Goal: Task Accomplishment & Management: Complete application form

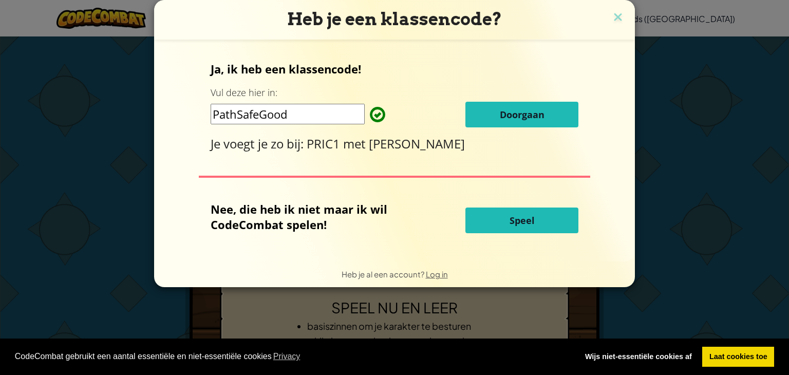
click at [494, 105] on button "Doorgaan" at bounding box center [521, 115] width 113 height 26
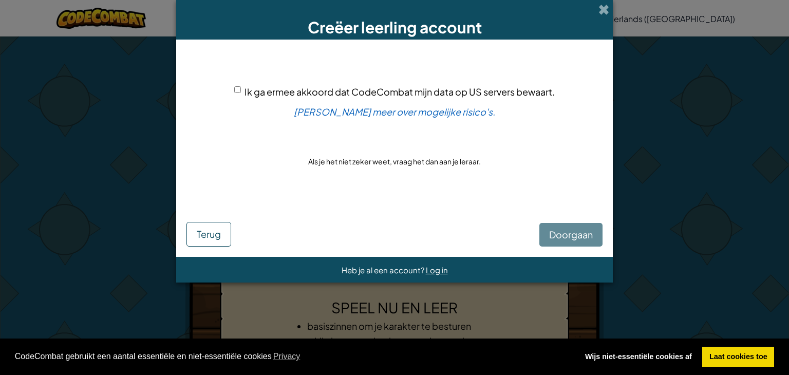
click at [553, 243] on div "Doorgaan Terug" at bounding box center [394, 225] width 416 height 44
click at [551, 236] on div "Doorgaan Terug" at bounding box center [394, 225] width 416 height 44
click at [543, 235] on div "Doorgaan Terug" at bounding box center [394, 225] width 416 height 44
click at [232, 89] on div "Ik ga ermee akkoord dat CodeCombat mijn data op US servers bewaart. [PERSON_NAM…" at bounding box center [394, 126] width 416 height 153
click at [237, 90] on input "Ik ga ermee akkoord dat CodeCombat mijn data op US servers bewaart." at bounding box center [237, 89] width 7 height 7
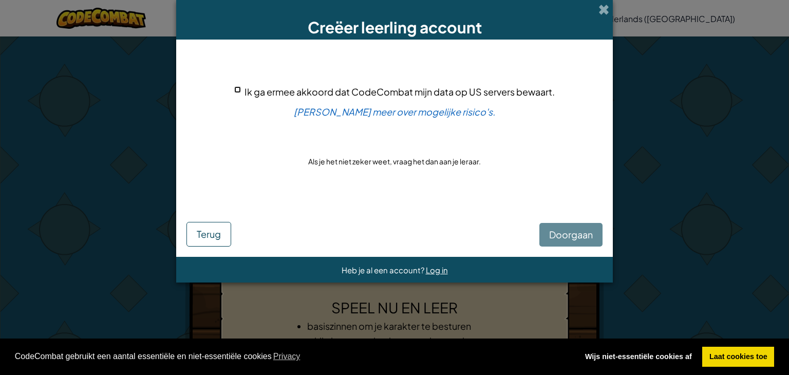
checkbox input "true"
click at [592, 234] on span "Doorgaan" at bounding box center [571, 235] width 44 height 12
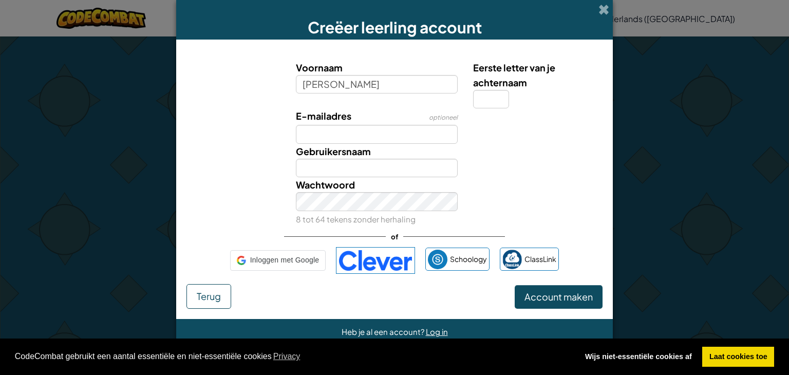
type input "[PERSON_NAME]"
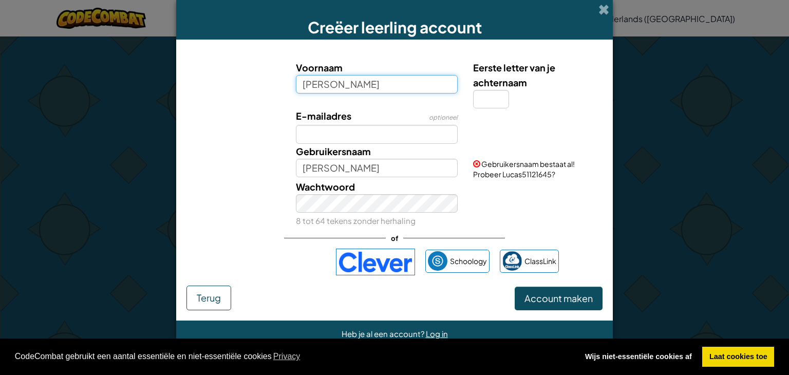
click at [366, 75] on input "Lucas" at bounding box center [377, 84] width 162 height 19
type input "L"
type input "Lucas"
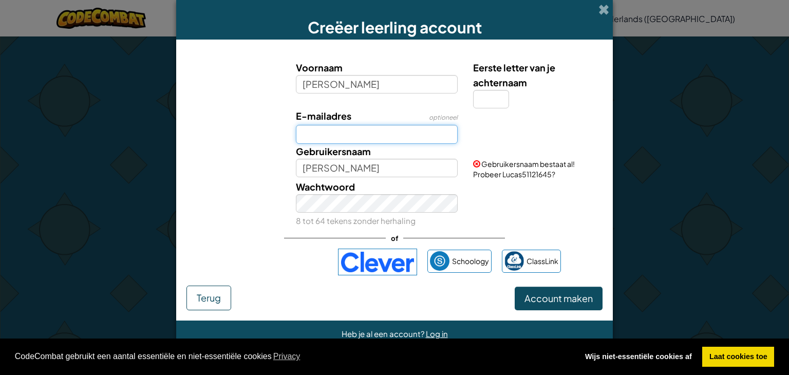
click at [390, 134] on input "E-mailadres" at bounding box center [377, 134] width 162 height 19
type input "227872@lekenlinge.nl"
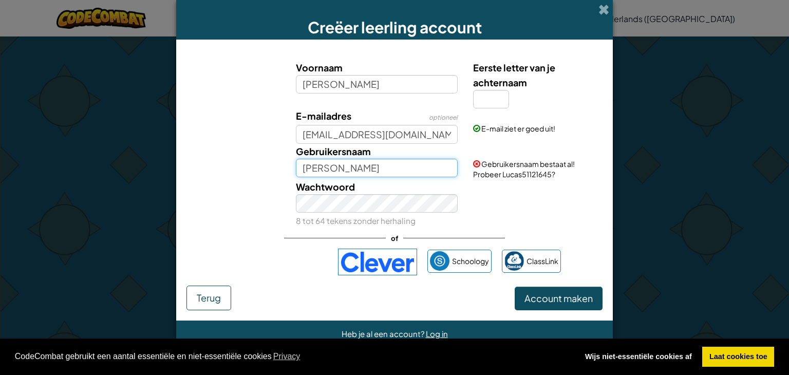
click at [382, 175] on input "Lucas" at bounding box center [377, 168] width 162 height 19
type input "Lucas"
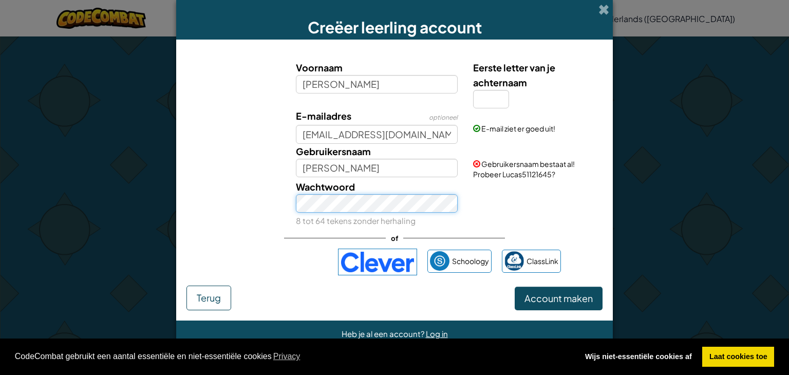
click at [515, 287] on button "Account maken" at bounding box center [559, 299] width 88 height 24
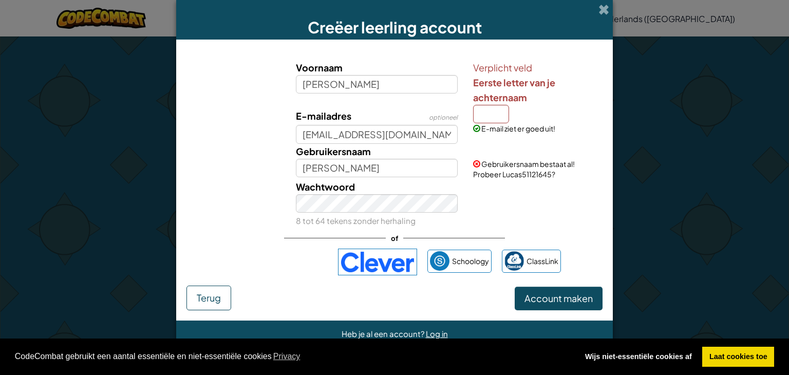
click at [481, 114] on div "E-mail ziet er goed uit!" at bounding box center [536, 120] width 142 height 25
click at [492, 121] on div "E-mail ziet er goed uit!" at bounding box center [536, 120] width 142 height 25
click at [480, 107] on input "Eerste letter van je achternaam" at bounding box center [491, 114] width 36 height 19
type input "H"
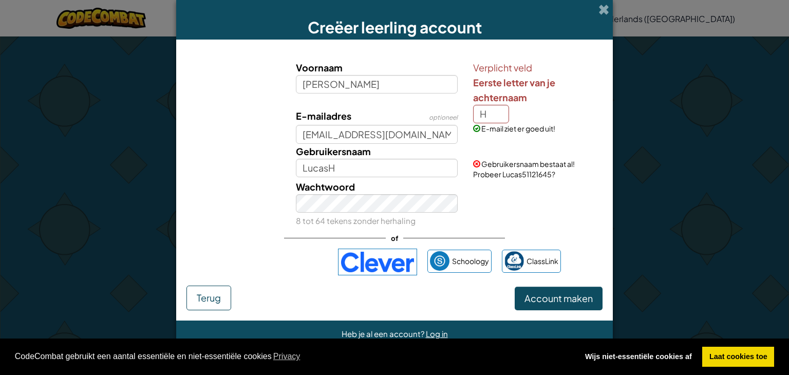
click at [543, 190] on div "Wachtwoord 8 tot 64 tekens zonder herhaling" at bounding box center [394, 203] width 426 height 49
click at [585, 297] on span "Account maken" at bounding box center [558, 298] width 68 height 12
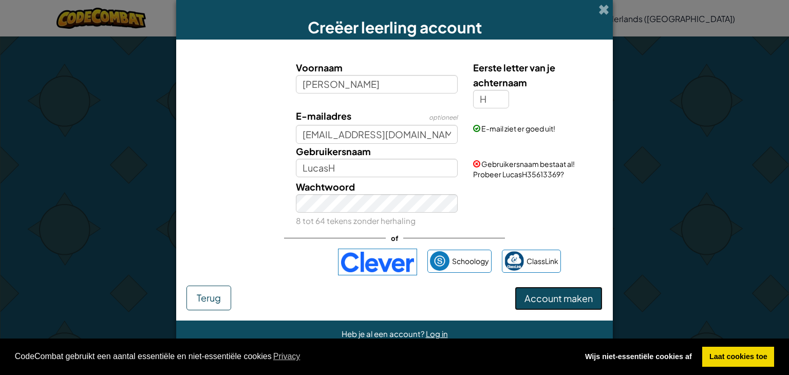
click at [585, 297] on button "Account maken" at bounding box center [559, 299] width 88 height 24
click at [581, 295] on button "Account maken" at bounding box center [559, 299] width 88 height 24
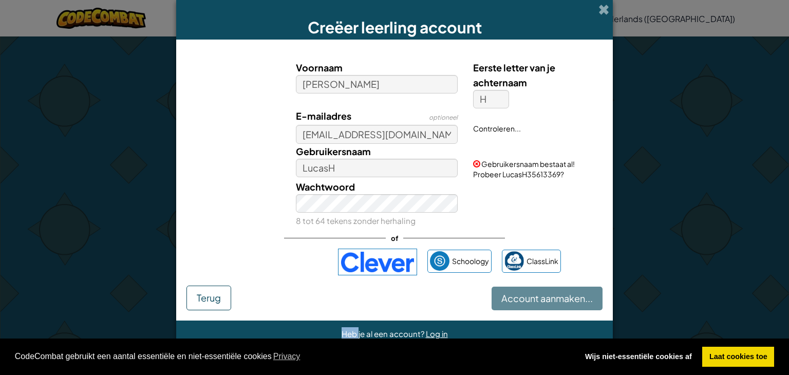
click at [581, 295] on div "Account aanmaken... Terug" at bounding box center [394, 298] width 416 height 25
click at [581, 295] on button "Account aanmaken..." at bounding box center [547, 299] width 111 height 24
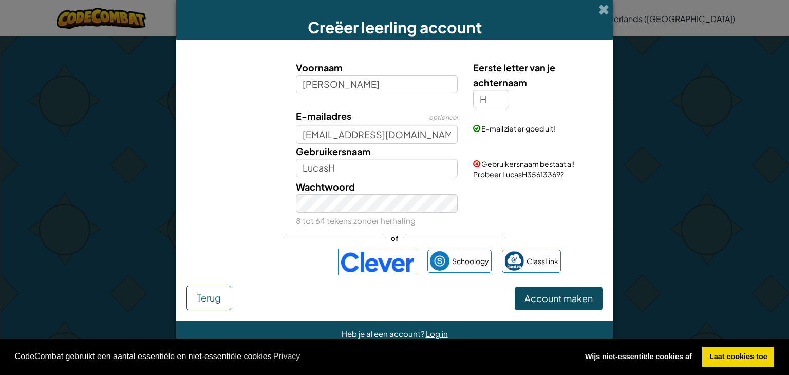
click at [508, 167] on div "Gebruikersnaam bestaat al! Probeer LucasH35613369?" at bounding box center [536, 161] width 142 height 35
click at [517, 172] on span "Gebruikersnaam bestaat al! Probeer LucasH35613369?" at bounding box center [524, 169] width 102 height 20
click at [380, 85] on input "Lucas" at bounding box center [377, 84] width 162 height 19
click at [410, 166] on input "LucasH" at bounding box center [377, 168] width 162 height 19
type input "LucasH"
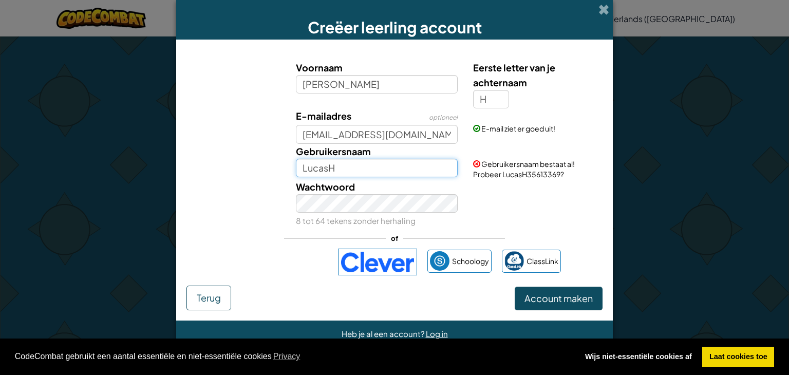
click at [515, 287] on button "Account maken" at bounding box center [559, 299] width 88 height 24
drag, startPoint x: 410, startPoint y: 166, endPoint x: 172, endPoint y: 164, distance: 237.8
click at [172, 164] on div "Creëer leerling account Voornaam Lucas Eerste letter van je achternaam H E-mail…" at bounding box center [394, 187] width 789 height 375
type input "R"
click at [515, 287] on button "Account maken" at bounding box center [559, 299] width 88 height 24
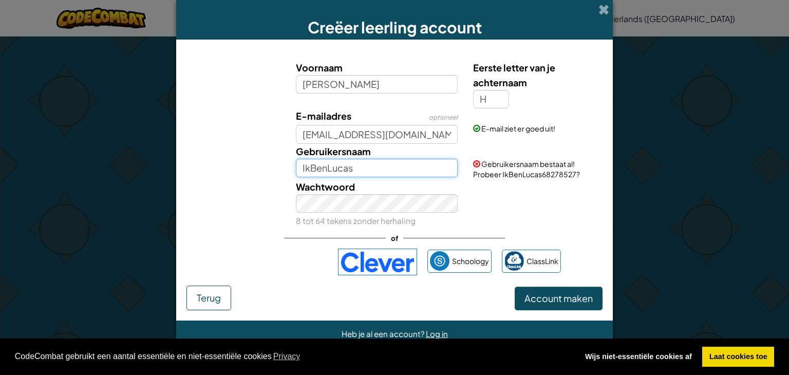
click at [353, 167] on input "IkBenLucas" at bounding box center [377, 168] width 162 height 19
type input "I"
type input "Smurf_luc"
click at [515, 287] on button "Account maken" at bounding box center [559, 299] width 88 height 24
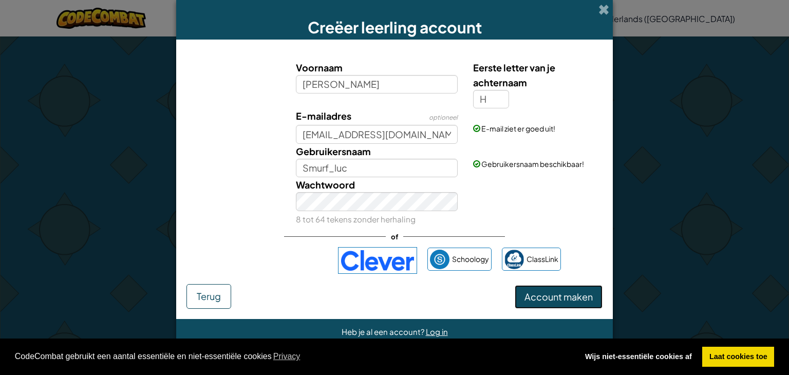
drag, startPoint x: 574, startPoint y: 299, endPoint x: 488, endPoint y: 167, distance: 156.7
click at [488, 167] on form "Voornaam Lucas Eerste letter van je achternaam H E-mailadres optioneel 227872@l…" at bounding box center [394, 179] width 437 height 279
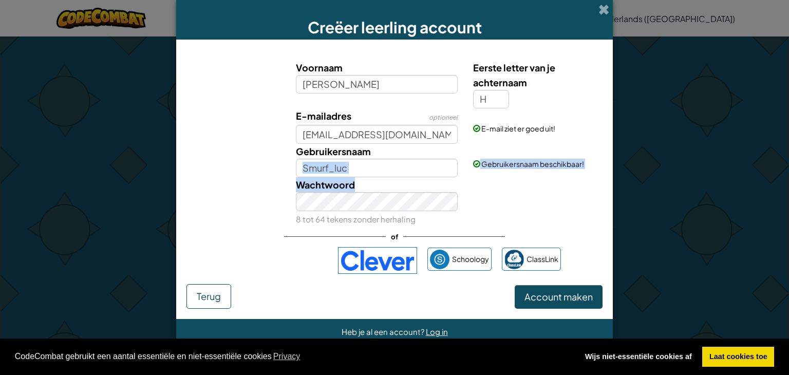
click at [402, 177] on div "Wachtwoord 8 tot 64 tekens zonder herhaling" at bounding box center [377, 201] width 178 height 49
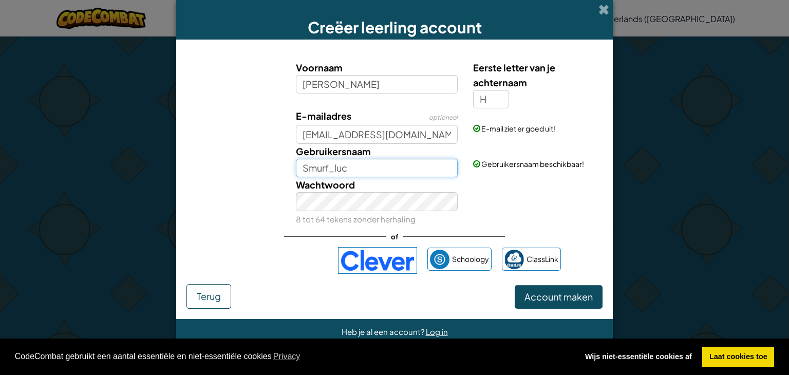
click at [399, 169] on input "Smurf_luc" at bounding box center [377, 168] width 162 height 19
drag, startPoint x: 353, startPoint y: 159, endPoint x: 134, endPoint y: 170, distance: 219.1
click at [134, 170] on div "Creëer leerling account Voornaam Lucas Eerste letter van je achternaam H E-mail…" at bounding box center [394, 187] width 789 height 375
type input "IAmLucas"
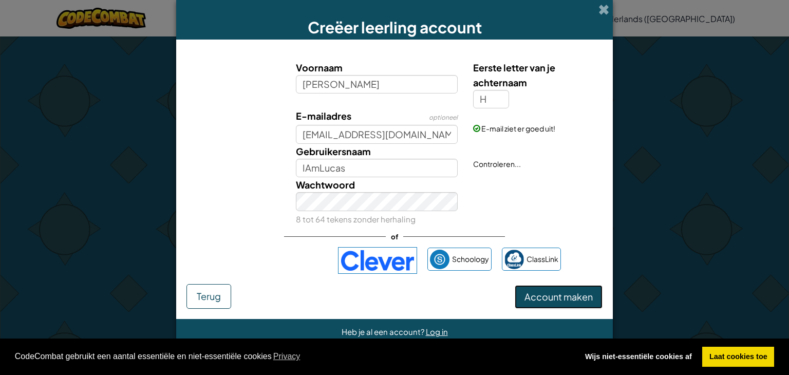
click at [524, 299] on button "Account maken" at bounding box center [559, 297] width 88 height 24
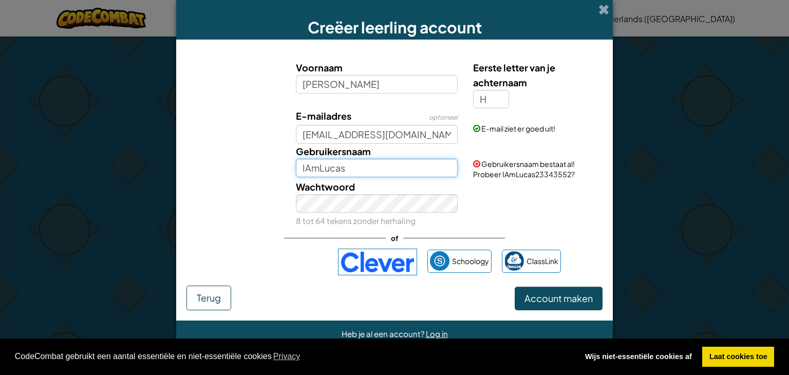
drag, startPoint x: 364, startPoint y: 162, endPoint x: 138, endPoint y: 182, distance: 227.4
click at [138, 182] on div "Creëer leerling account Voornaam Lucas Eerste letter van je achternaam H E-mail…" at bounding box center [394, 187] width 789 height 375
type input "L"
click at [515, 287] on button "Account maken" at bounding box center [559, 299] width 88 height 24
click at [361, 162] on input "WLucas" at bounding box center [377, 168] width 162 height 19
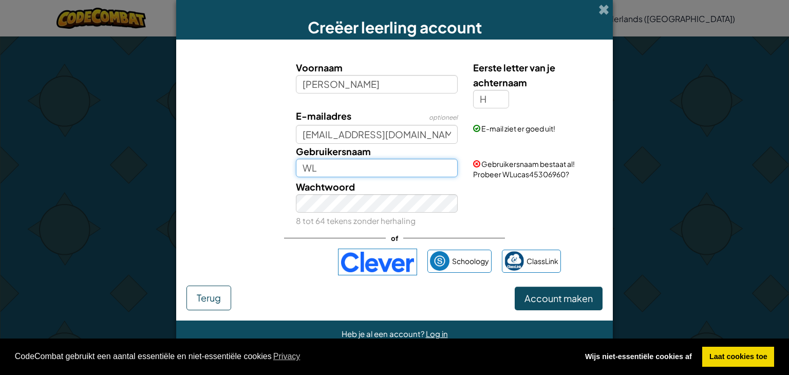
type input "W"
type input "L"
type input "Smurf_luc"
click at [515, 287] on button "Account maken" at bounding box center [559, 299] width 88 height 24
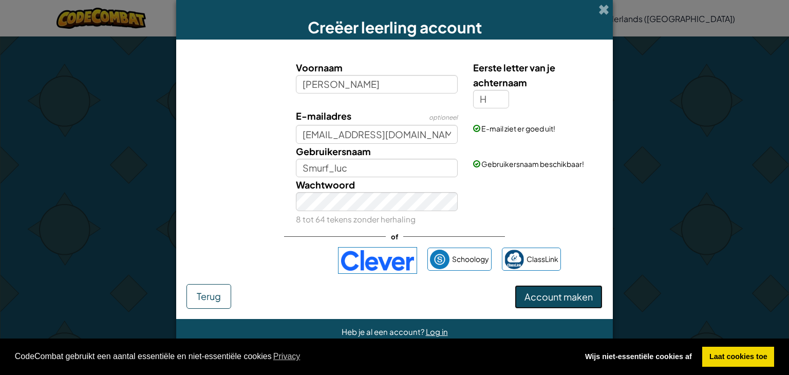
click at [528, 293] on button "Account maken" at bounding box center [559, 297] width 88 height 24
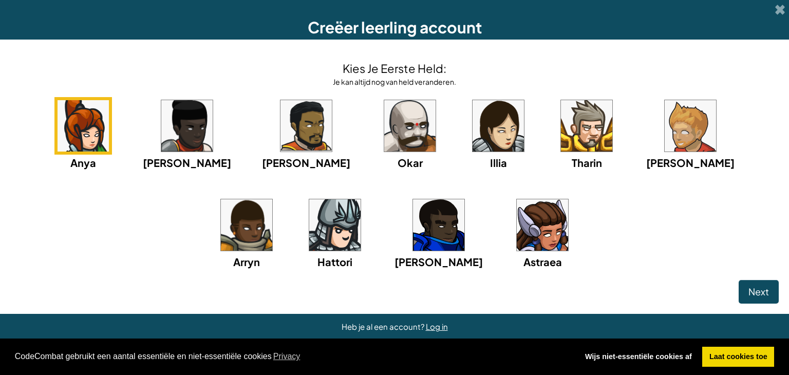
click at [528, 293] on div "Next" at bounding box center [394, 292] width 768 height 24
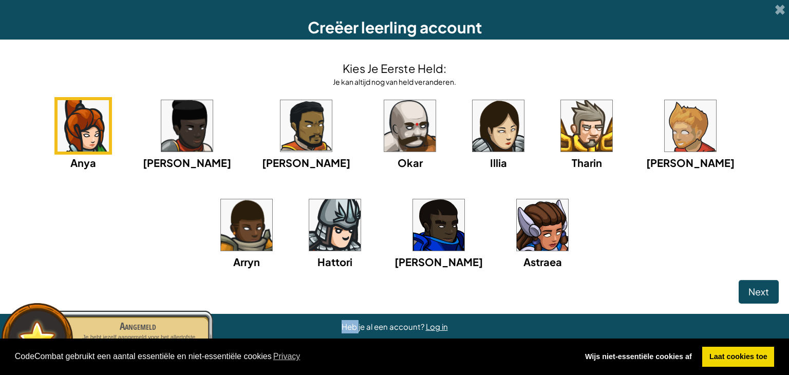
click at [316, 201] on img at bounding box center [334, 224] width 51 height 51
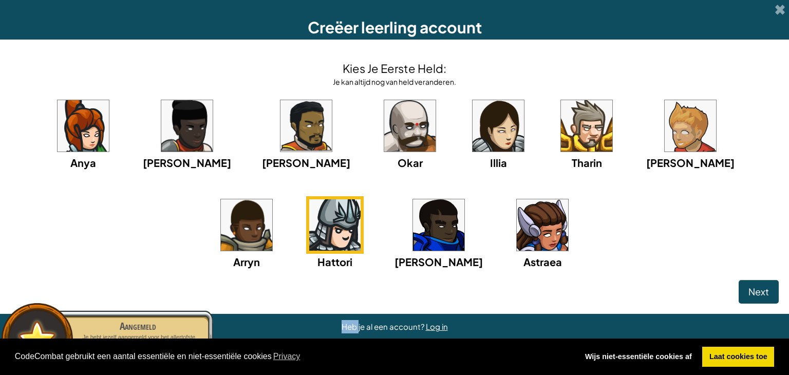
click at [413, 218] on img at bounding box center [438, 224] width 51 height 51
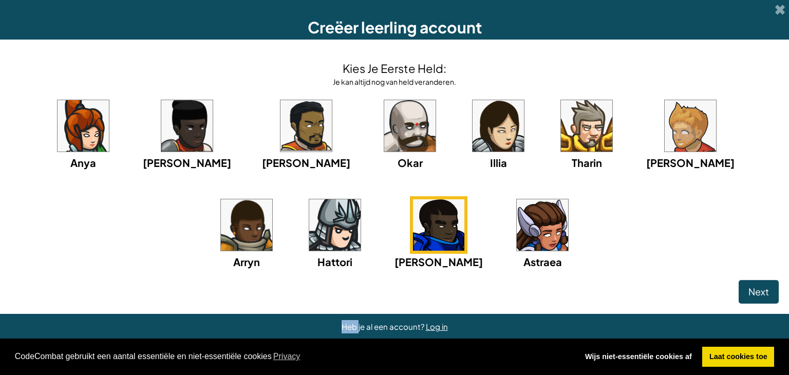
click at [384, 144] on img at bounding box center [409, 125] width 51 height 51
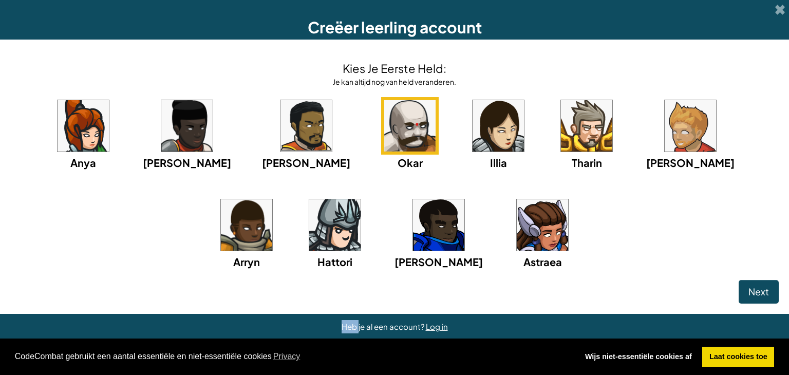
click at [413, 213] on img at bounding box center [438, 224] width 51 height 51
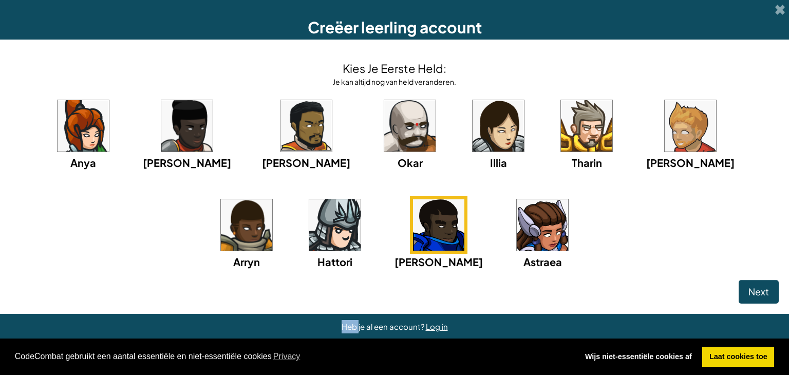
click at [384, 150] on img at bounding box center [409, 125] width 51 height 51
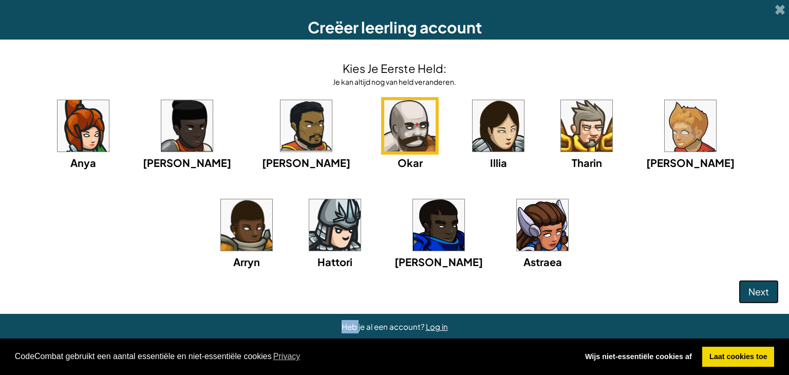
click at [747, 294] on button "Next" at bounding box center [759, 292] width 40 height 24
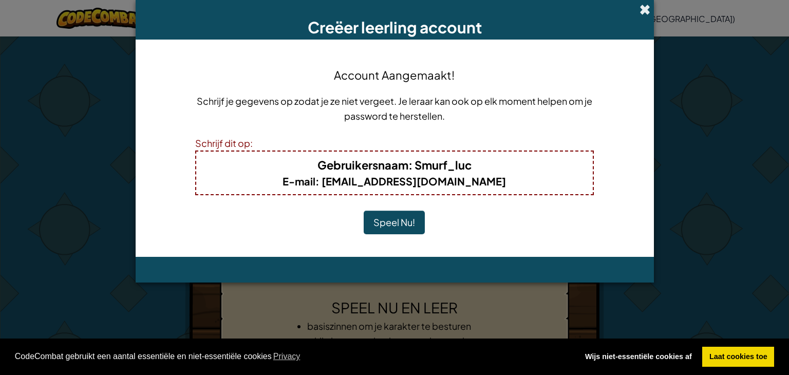
click at [645, 4] on span at bounding box center [644, 9] width 11 height 11
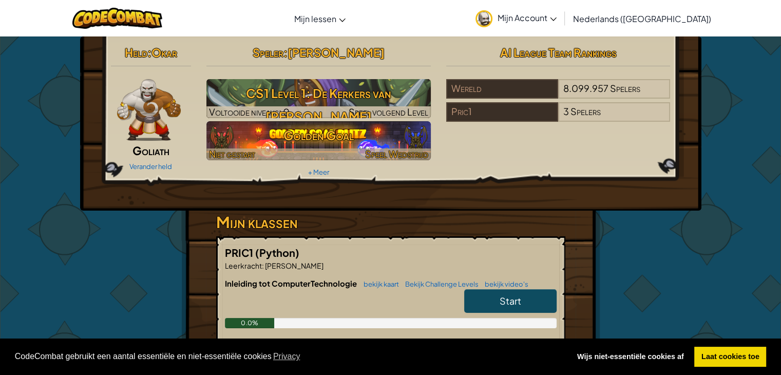
click at [360, 135] on h3 "Golden Goal" at bounding box center [318, 135] width 224 height 23
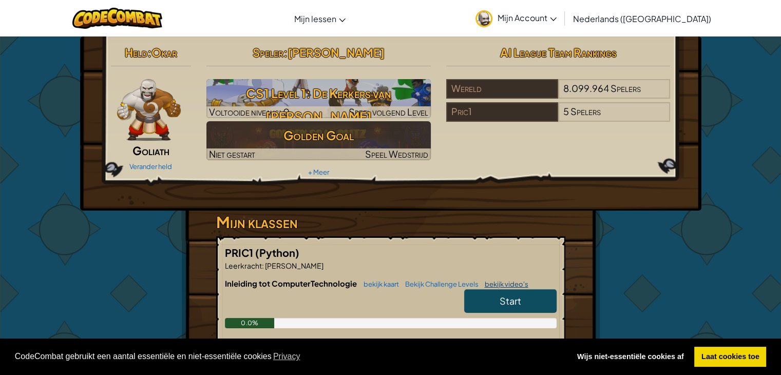
click at [483, 284] on link "bekijk video's" at bounding box center [504, 284] width 49 height 8
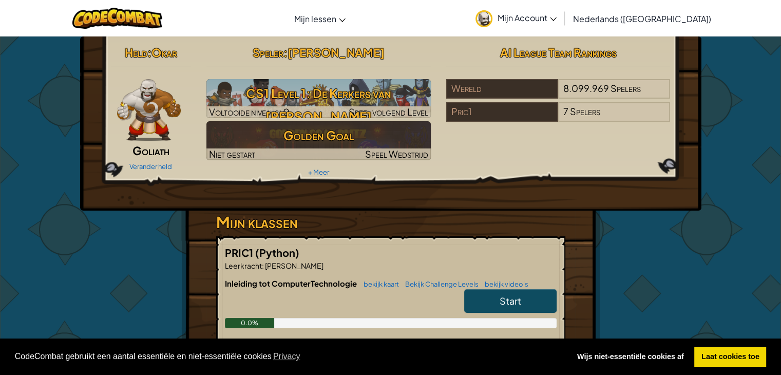
click at [503, 297] on span "Start" at bounding box center [511, 301] width 22 height 12
drag, startPoint x: 503, startPoint y: 297, endPoint x: 537, endPoint y: 350, distance: 62.4
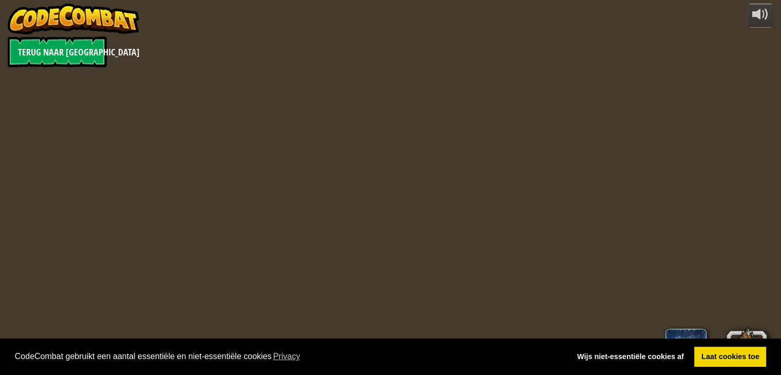
select select "nl-[GEOGRAPHIC_DATA]"
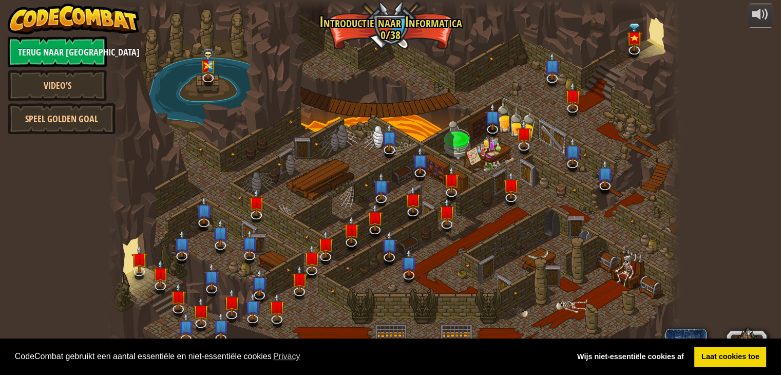
select select "nl-[GEOGRAPHIC_DATA]"
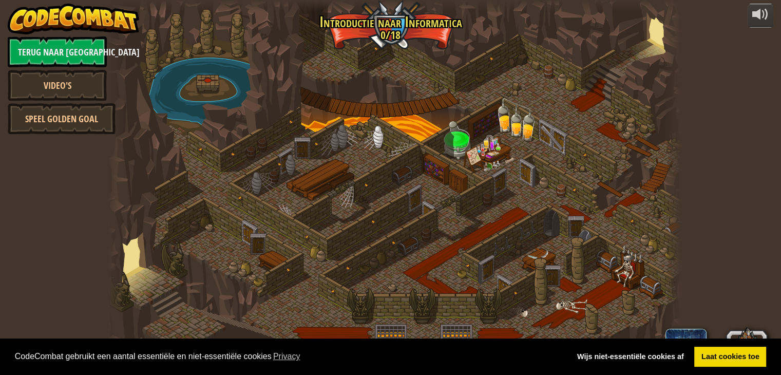
select select "nl-[GEOGRAPHIC_DATA]"
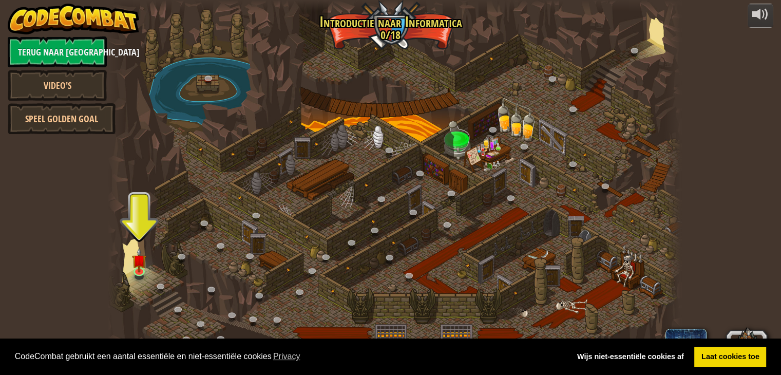
click at [156, 225] on div at bounding box center [395, 187] width 574 height 375
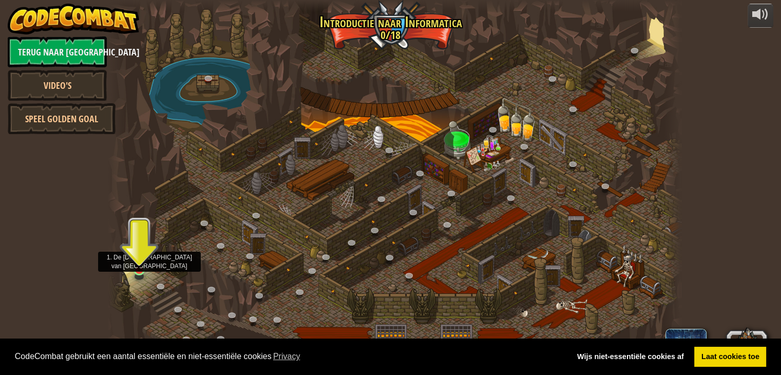
click at [135, 269] on img at bounding box center [139, 254] width 14 height 33
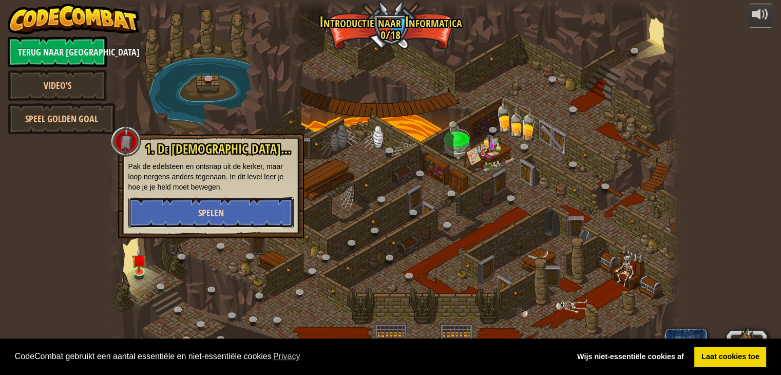
click at [212, 217] on span "Spelen" at bounding box center [211, 212] width 26 height 13
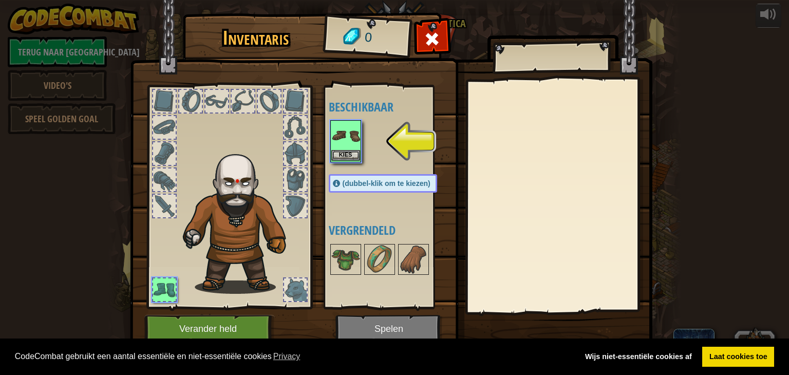
click at [343, 136] on img at bounding box center [345, 135] width 29 height 29
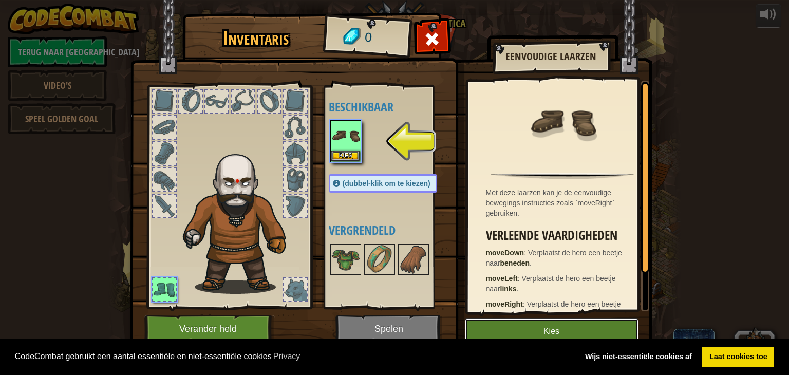
click at [517, 328] on button "Kies" at bounding box center [552, 331] width 174 height 26
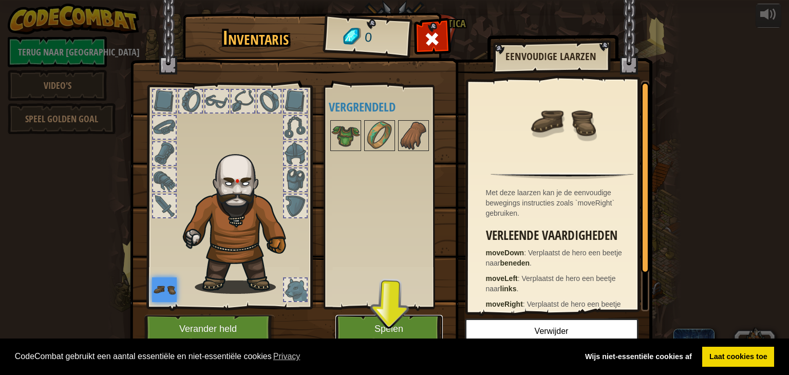
click at [369, 330] on button "Spelen" at bounding box center [388, 329] width 107 height 28
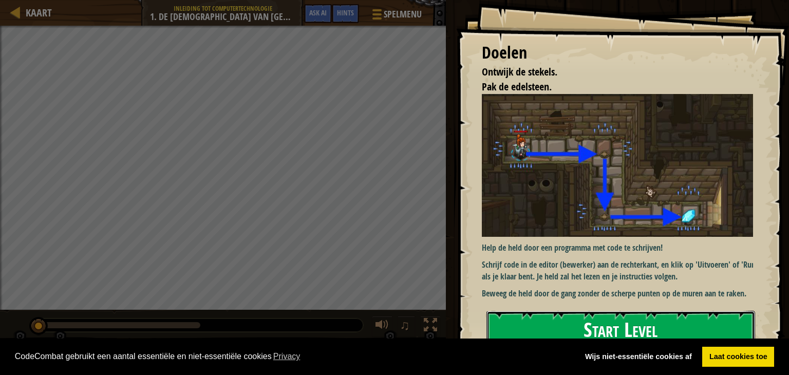
click at [521, 311] on button "Start Level" at bounding box center [620, 331] width 269 height 41
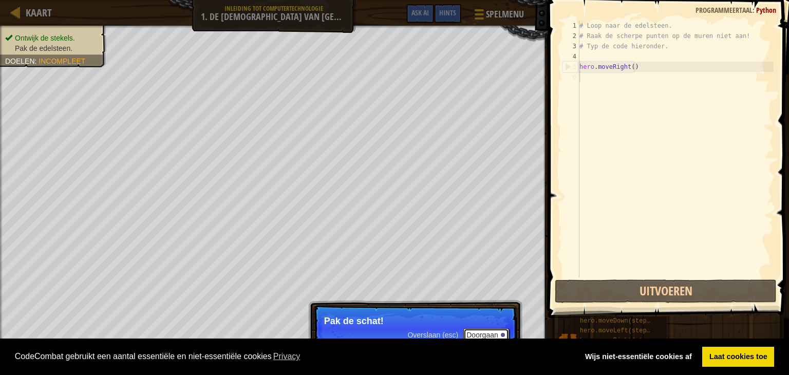
click at [479, 331] on button "Doorgaan" at bounding box center [486, 334] width 46 height 13
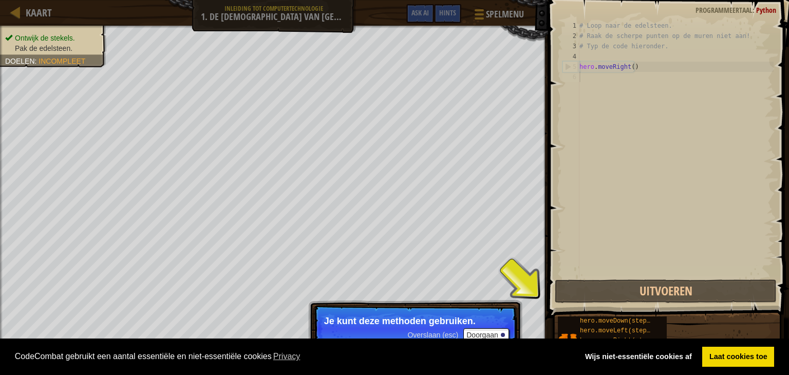
click at [497, 340] on div "CodeCombat gebruikt een aantal essentiële en niet-essentiële cookies Privacy Wi…" at bounding box center [394, 356] width 789 height 37
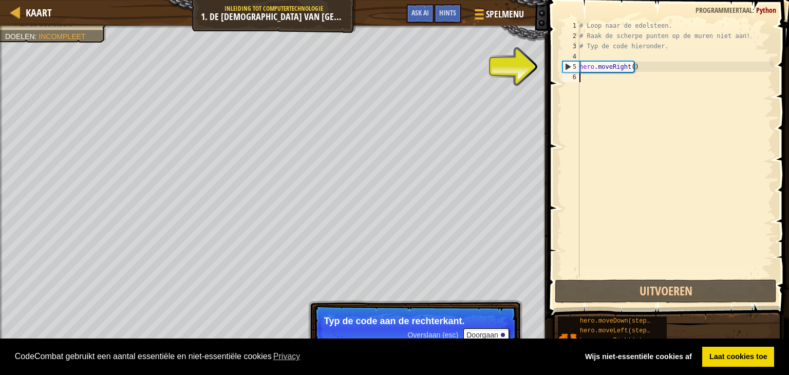
click at [592, 86] on div "# Loop naar de edelsteen. # Raak de scherpe punten op de muren niet aan! # Typ …" at bounding box center [675, 159] width 196 height 277
click at [589, 81] on div "# Loop naar de edelsteen. # Raak de scherpe punten op de muren niet aan! # Typ …" at bounding box center [675, 159] width 196 height 277
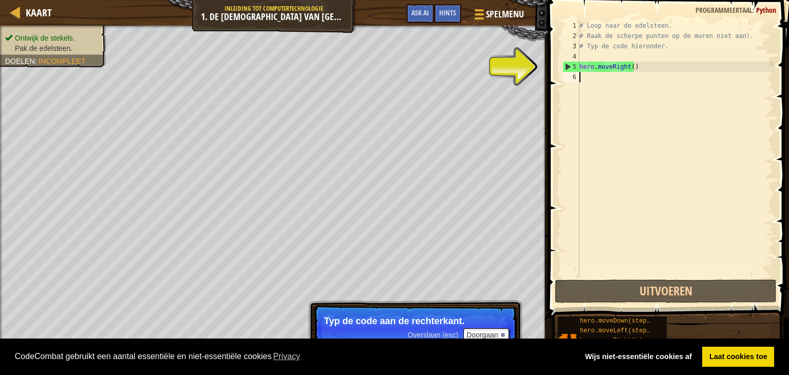
click at [662, 68] on div "# Loop naar de edelsteen. # Raak de scherpe punten op de muren niet aan! # Typ …" at bounding box center [675, 159] width 196 height 277
type textarea "hero.moveRight()"
click at [625, 85] on div "# Loop naar de edelsteen. # Raak de scherpe punten op de muren niet aan! # Typ …" at bounding box center [675, 159] width 196 height 277
type textarea "H"
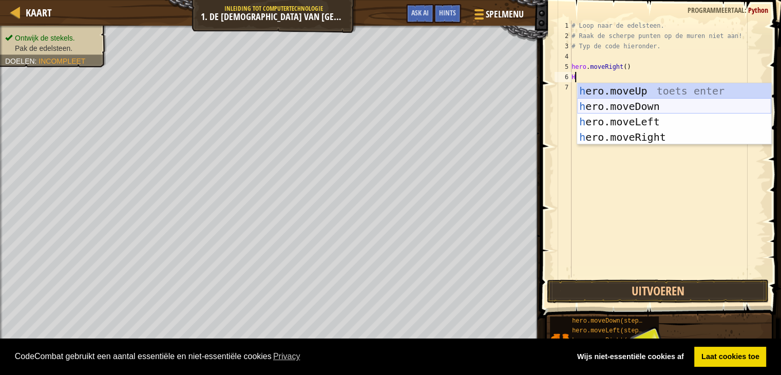
click at [633, 109] on div "h ero.moveUp toets enter h ero.moveDown toets enter h ero.moveLeft toets enter …" at bounding box center [674, 129] width 194 height 92
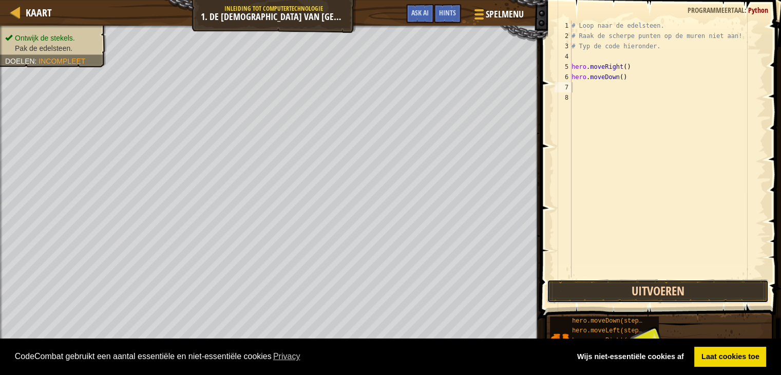
click at [591, 301] on button "Uitvoeren" at bounding box center [658, 291] width 222 height 24
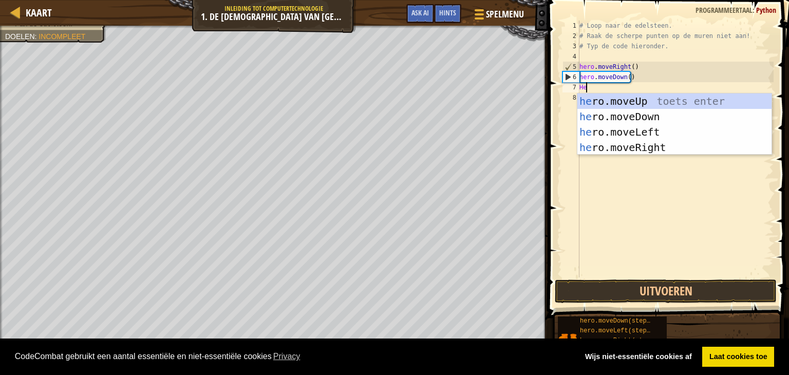
type textarea "Her"
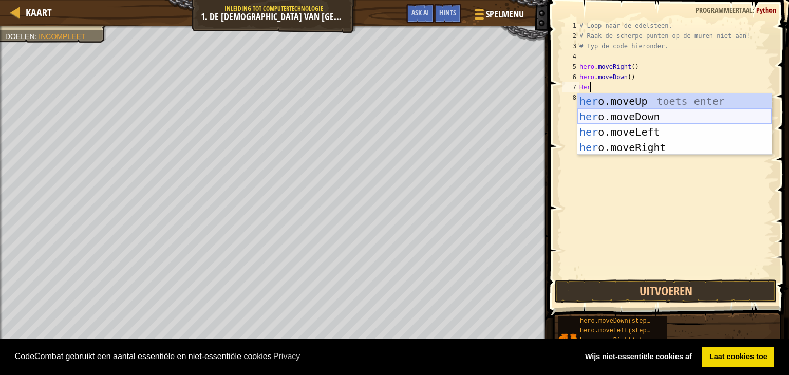
click at [657, 114] on div "her o.moveUp toets enter her o.moveDown toets enter her o.moveLeft toets enter …" at bounding box center [674, 139] width 194 height 92
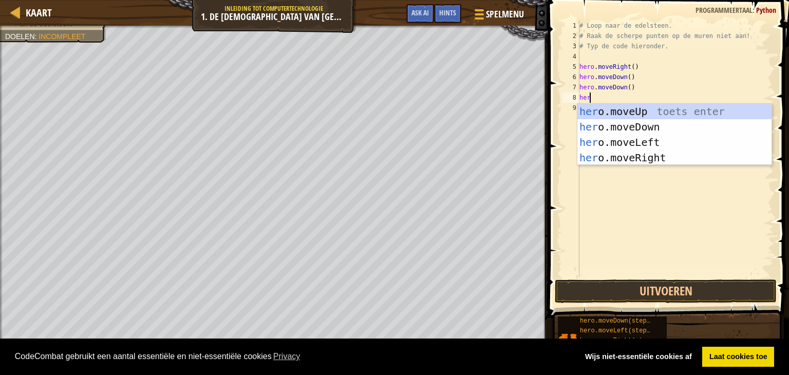
type textarea "hero"
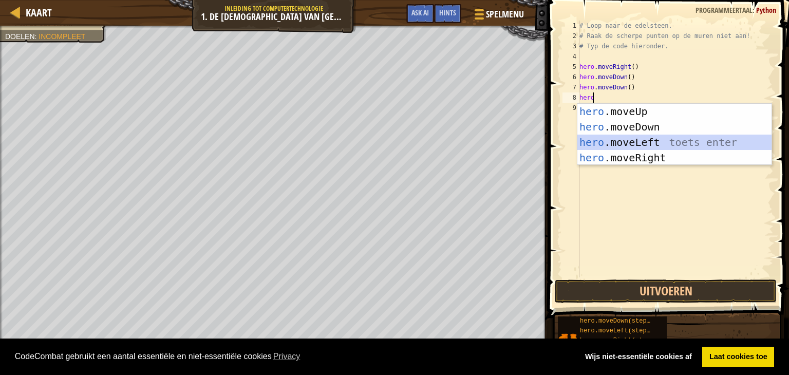
click at [638, 142] on div "hero .moveUp toets enter hero .moveDown toets enter hero .moveLeft toets enter …" at bounding box center [674, 150] width 194 height 92
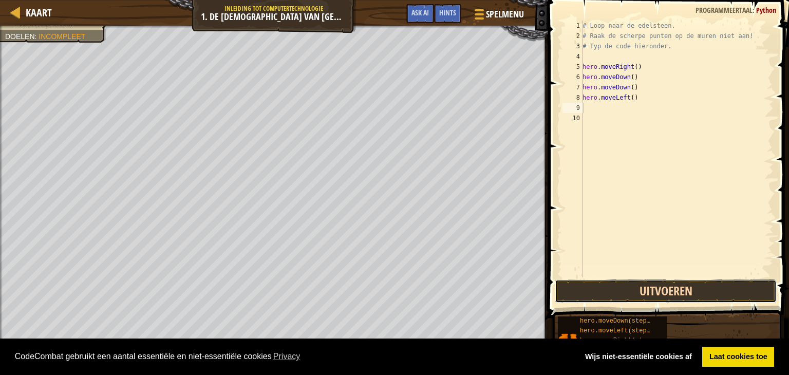
click at [588, 285] on button "Uitvoeren" at bounding box center [666, 291] width 222 height 24
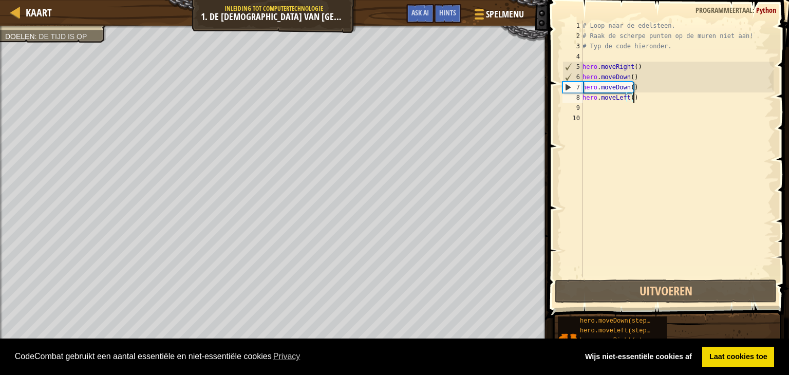
click at [659, 101] on div "# Loop naar de edelsteen. # Raak de scherpe punten op de muren niet aan! # Typ …" at bounding box center [676, 159] width 193 height 277
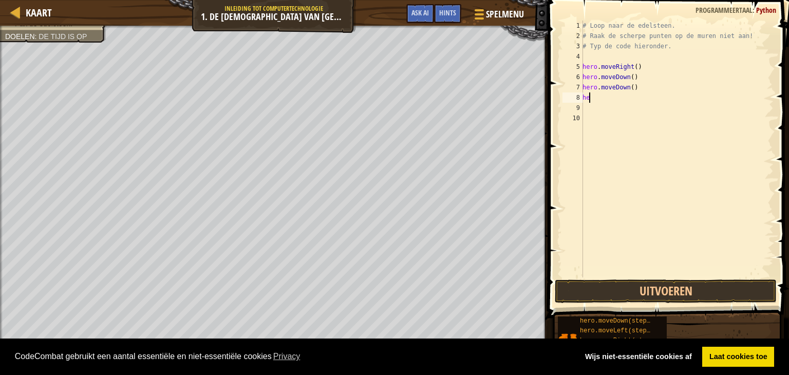
type textarea "h"
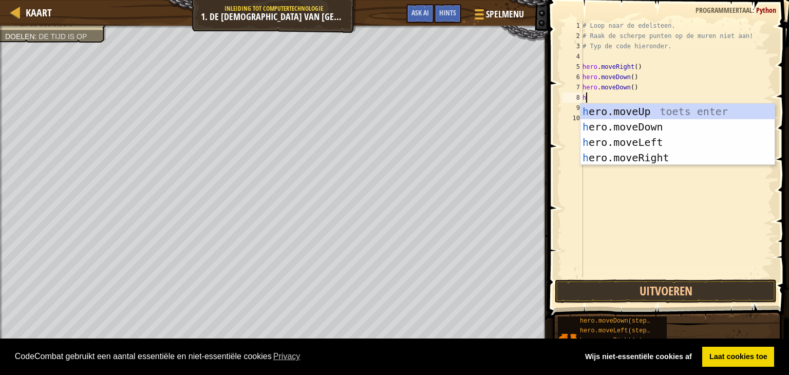
type textarea "her"
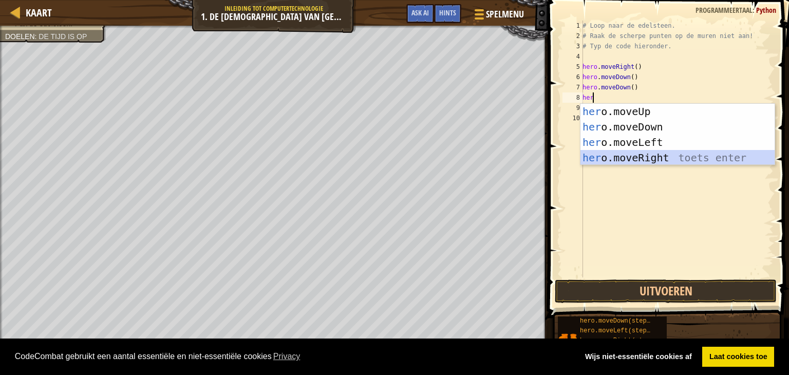
click at [649, 152] on div "her o.moveUp toets enter her o.moveDown toets enter her o.moveLeft toets enter …" at bounding box center [677, 150] width 194 height 92
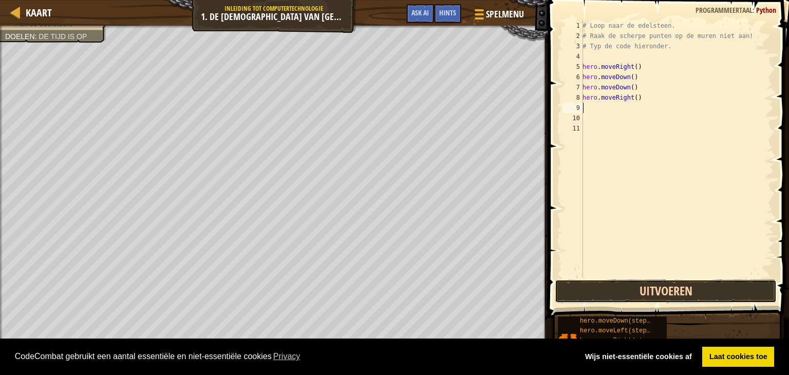
click at [627, 291] on button "Uitvoeren" at bounding box center [666, 291] width 222 height 24
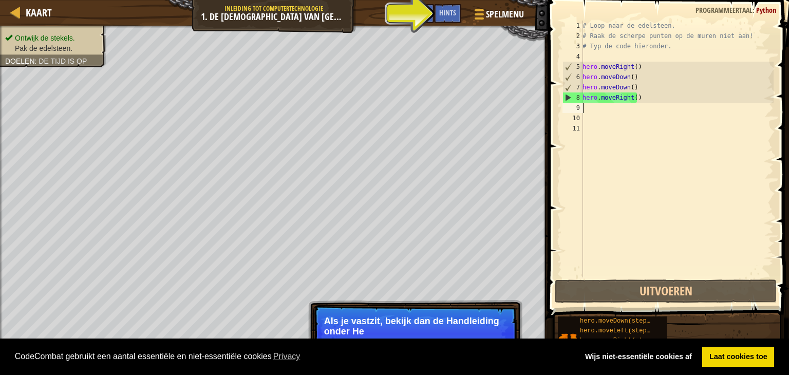
click at [464, 319] on p "Als je vastzit, bekijk dan de Handleiding onder He" at bounding box center [415, 326] width 182 height 21
click at [481, 319] on p "Als je vastzit, bekijk dan de Handleiding onder Help voor tips." at bounding box center [415, 326] width 182 height 21
click at [479, 303] on div "Overslaan (esc) Doorgaan Als je vastzit, bekijk dan de Handleiding onder Help v…" at bounding box center [415, 376] width 214 height 152
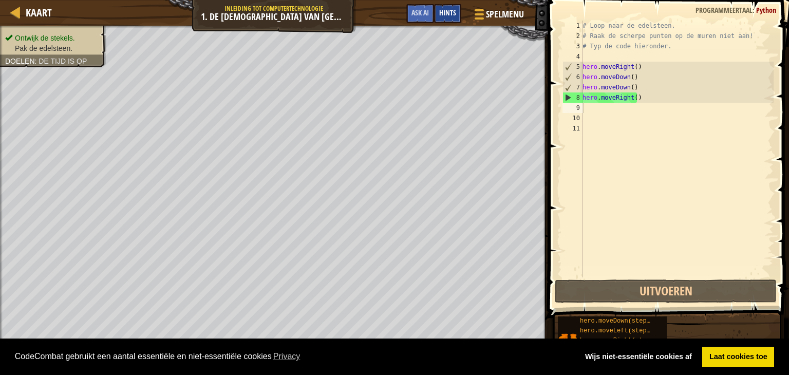
click at [450, 13] on span "Hints" at bounding box center [447, 13] width 17 height 10
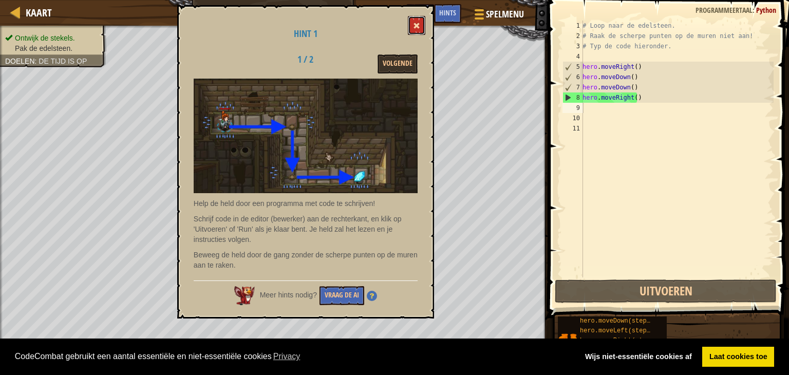
click at [417, 19] on button at bounding box center [416, 25] width 17 height 19
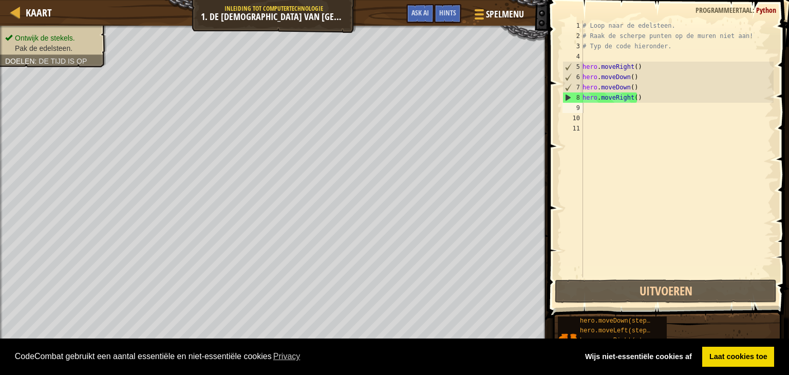
click at [638, 305] on span at bounding box center [669, 144] width 249 height 348
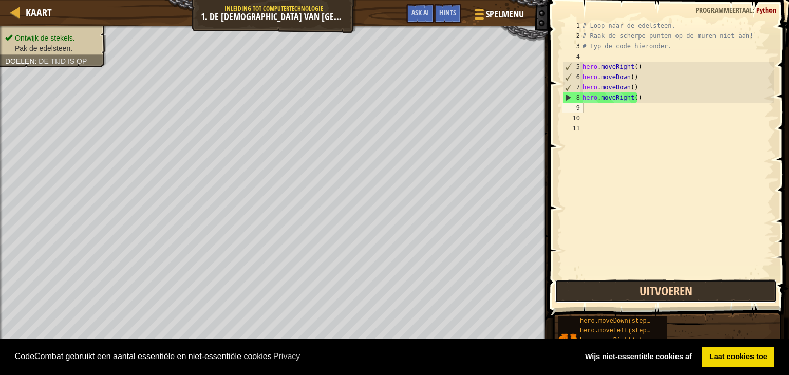
click at [635, 291] on button "Uitvoeren" at bounding box center [666, 291] width 222 height 24
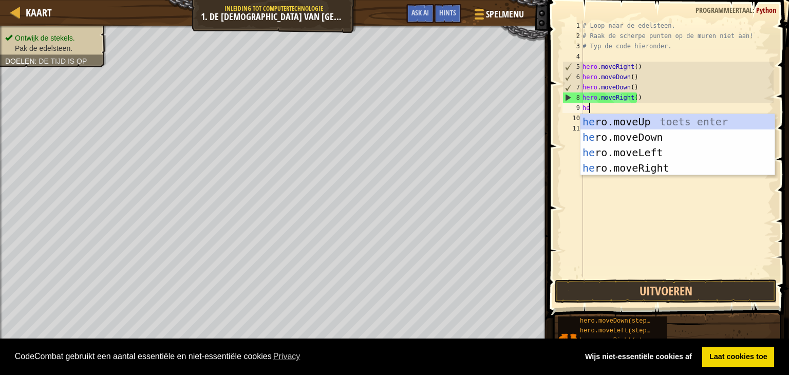
type textarea "her"
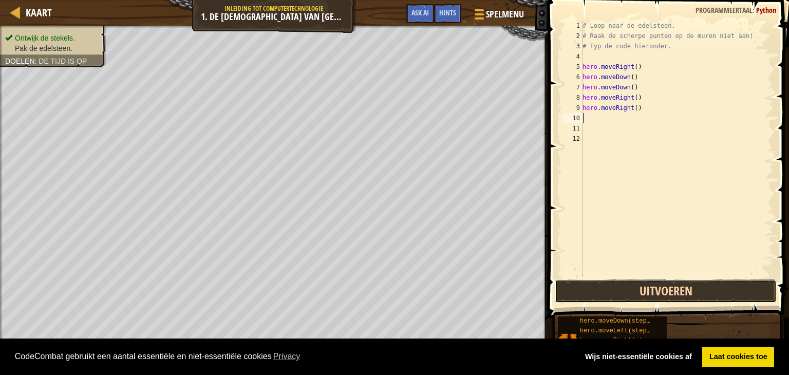
click at [633, 284] on button "Uitvoeren" at bounding box center [666, 291] width 222 height 24
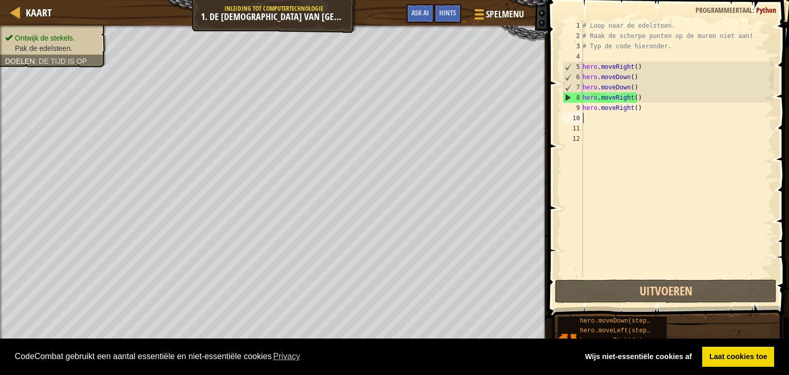
type textarea "hero.moveRight()"
click at [710, 354] on link "Laat cookies toe" at bounding box center [738, 357] width 72 height 21
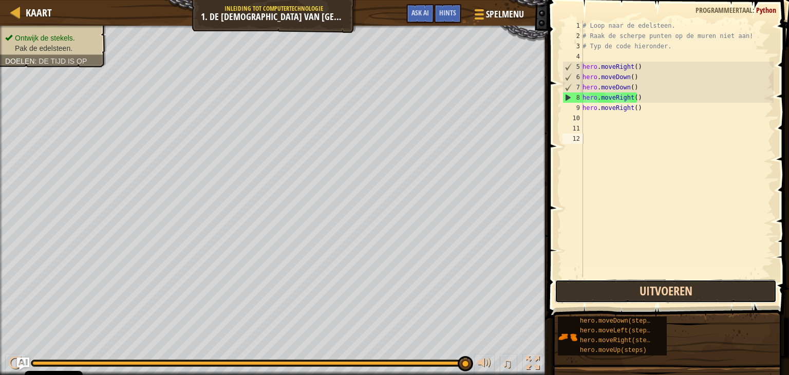
click at [649, 298] on button "Uitvoeren" at bounding box center [666, 291] width 222 height 24
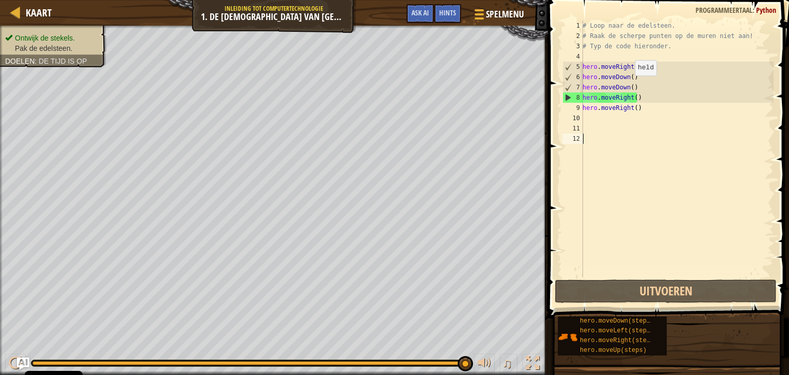
click at [630, 87] on div "# Loop naar de edelsteen. # Raak de scherpe punten op de muren niet aan! # Typ …" at bounding box center [676, 159] width 193 height 277
click at [634, 87] on div "# Loop naar de edelsteen. # Raak de scherpe punten op de muren niet aan! # Typ …" at bounding box center [676, 159] width 193 height 277
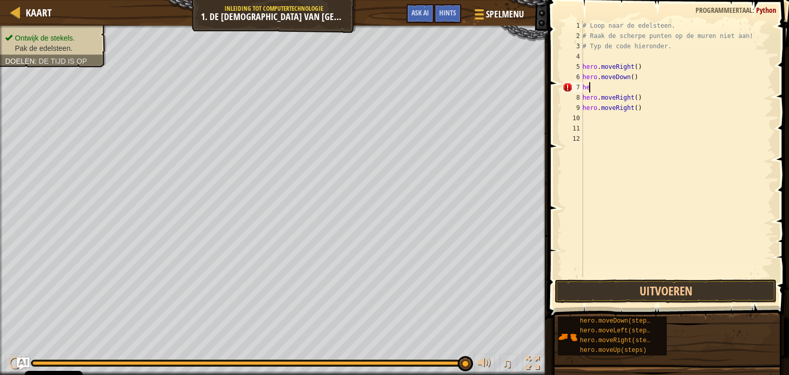
type textarea "h"
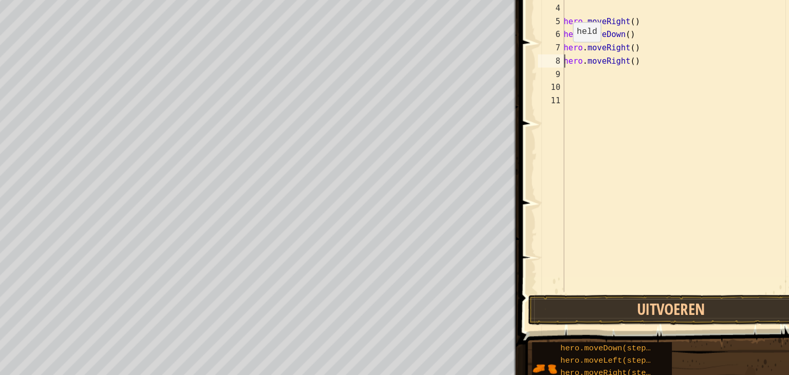
click at [584, 92] on div "# Loop naar de edelsteen. # Raak de scherpe punten op de muren niet aan! # Typ …" at bounding box center [676, 159] width 193 height 277
type textarea "hero.moveRight()"
drag, startPoint x: 584, startPoint y: 93, endPoint x: 613, endPoint y: 96, distance: 28.9
click at [613, 96] on div "# Loop naar de edelsteen. # Raak de scherpe punten op de muren niet aan! # Typ …" at bounding box center [676, 159] width 193 height 277
click at [598, 112] on div "# Loop naar de edelsteen. # Raak de scherpe punten op de muren niet aan! # Typ …" at bounding box center [676, 159] width 193 height 277
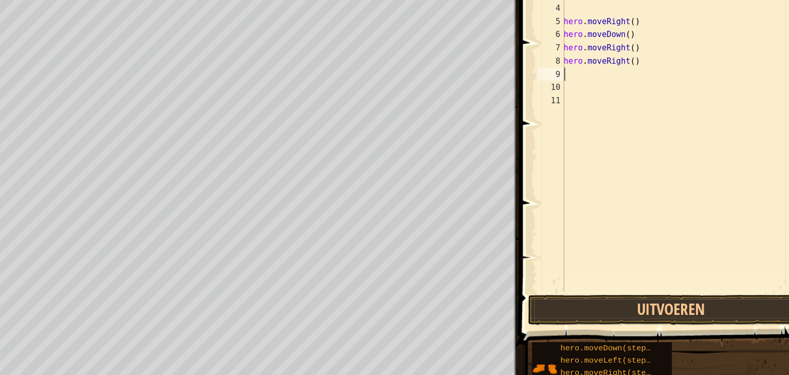
paste textarea "hero.move"
type textarea "h"
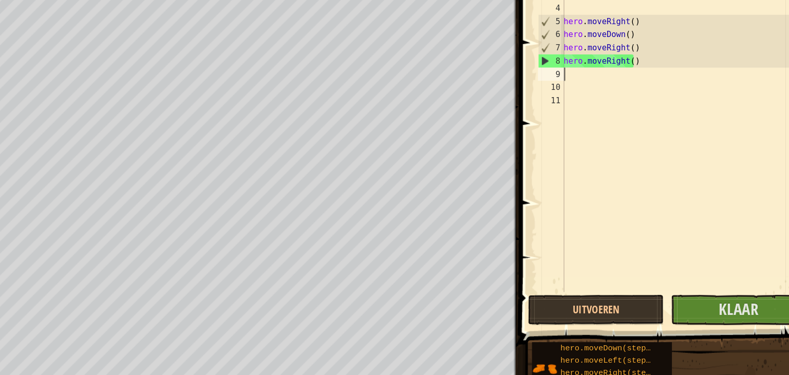
click at [598, 111] on div "# Loop naar de edelsteen. # Raak de scherpe punten op de muren niet aan! # Typ …" at bounding box center [676, 159] width 193 height 277
click at [730, 288] on span "Klaar" at bounding box center [718, 290] width 31 height 16
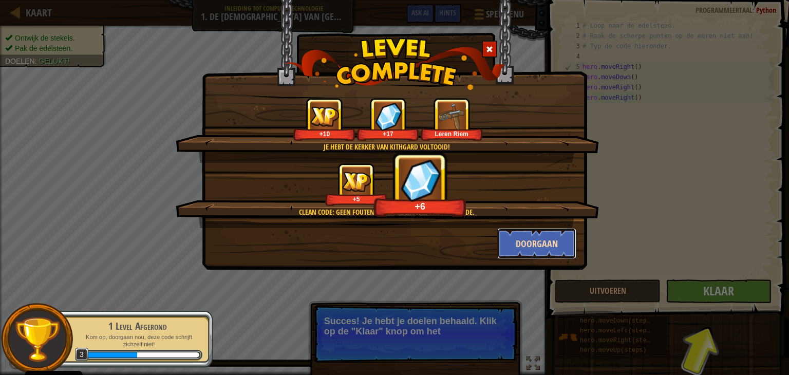
click at [517, 241] on button "Doorgaan" at bounding box center [537, 243] width 80 height 31
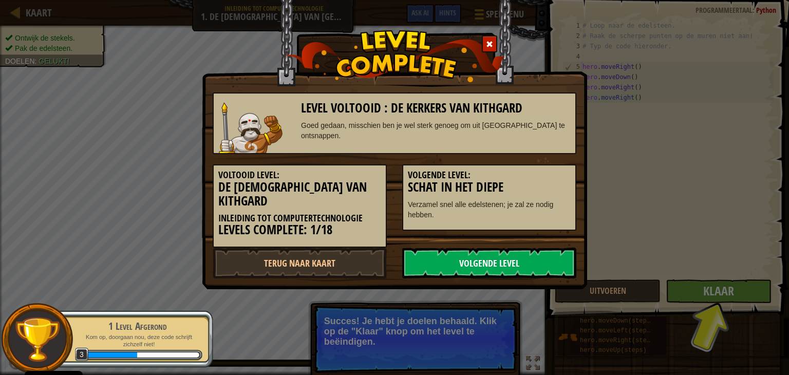
click at [475, 248] on link "Volgende Level" at bounding box center [489, 263] width 174 height 31
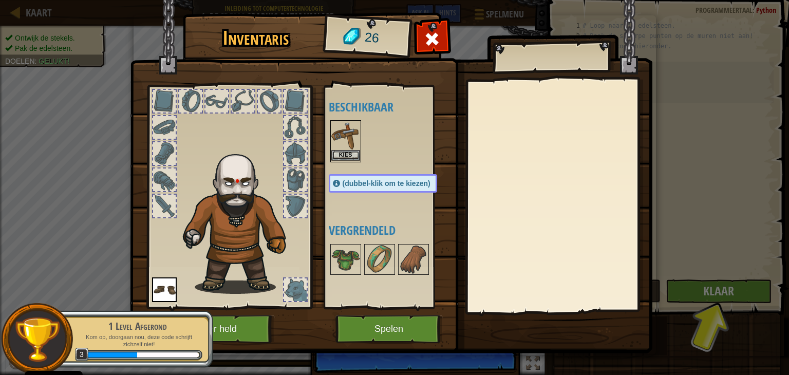
click at [343, 139] on img at bounding box center [345, 135] width 29 height 29
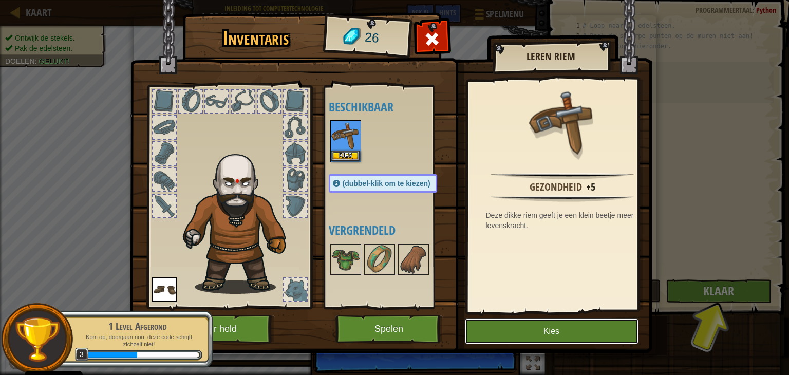
click at [573, 335] on button "Kies" at bounding box center [552, 331] width 174 height 26
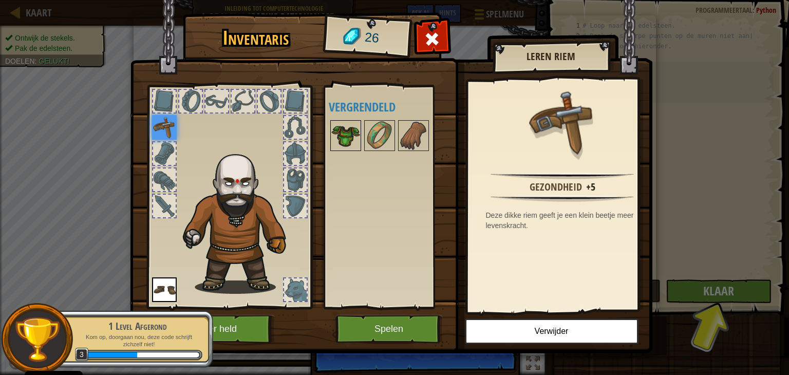
click at [348, 134] on img at bounding box center [345, 135] width 29 height 29
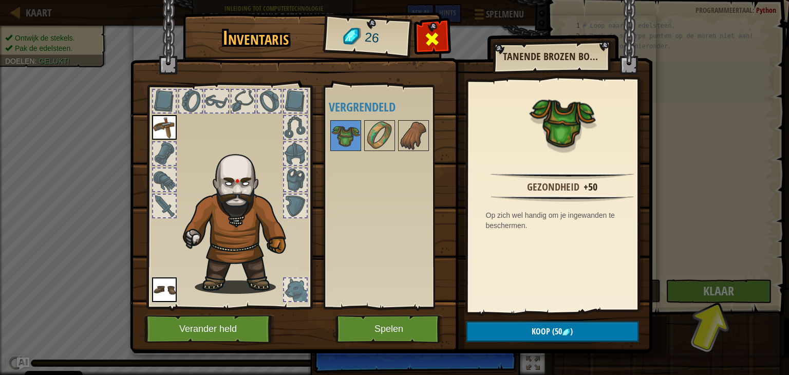
click at [427, 39] on span at bounding box center [432, 39] width 16 height 16
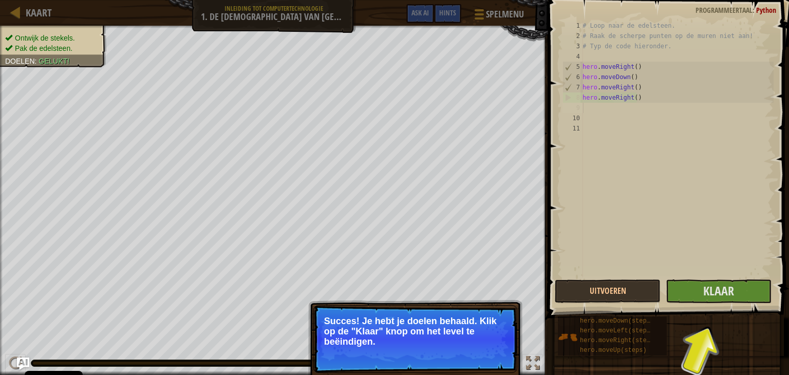
click at [664, 294] on div "Uitvoeren [DEMOGRAPHIC_DATA] Klaar" at bounding box center [666, 291] width 222 height 24
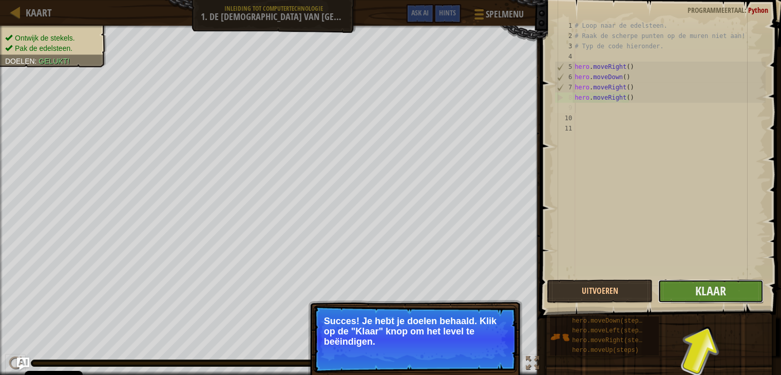
click at [668, 296] on button "Klaar" at bounding box center [711, 291] width 106 height 24
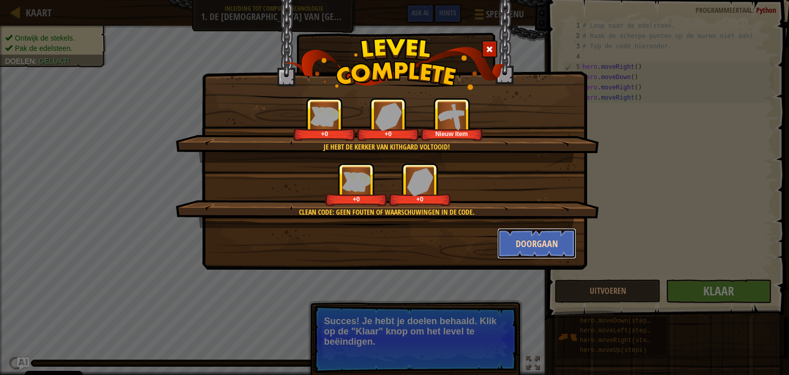
click at [541, 232] on button "Doorgaan" at bounding box center [537, 243] width 80 height 31
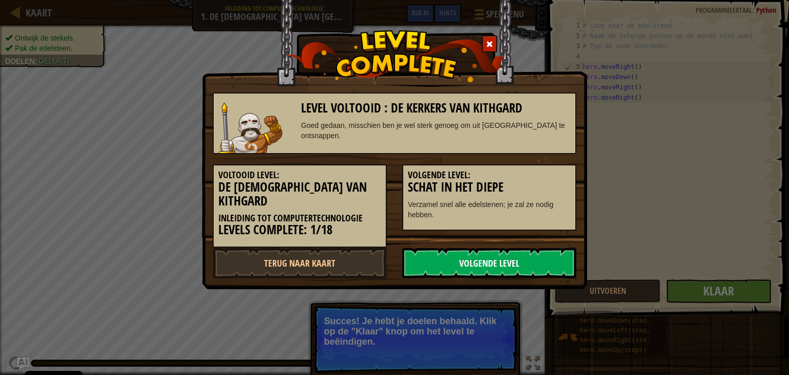
click at [415, 253] on link "Volgende Level" at bounding box center [489, 263] width 174 height 31
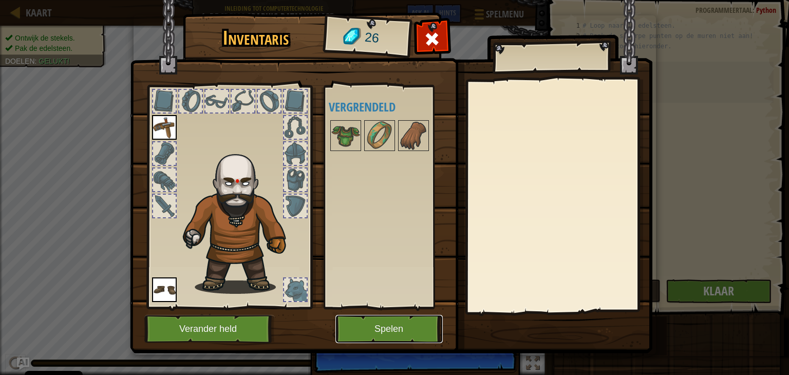
click at [348, 333] on button "Spelen" at bounding box center [388, 329] width 107 height 28
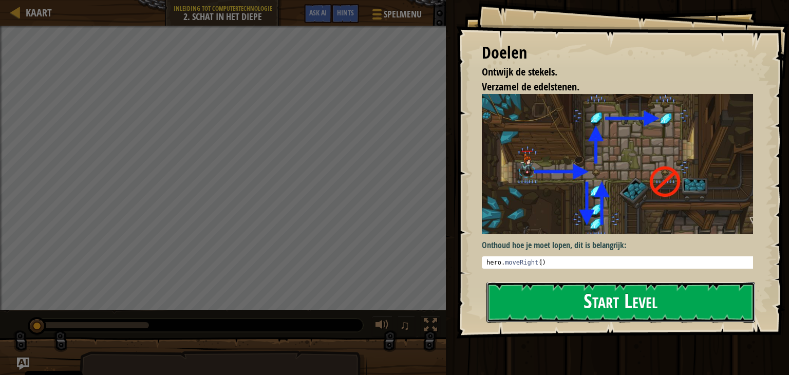
click at [546, 293] on button "Start Level" at bounding box center [620, 302] width 269 height 41
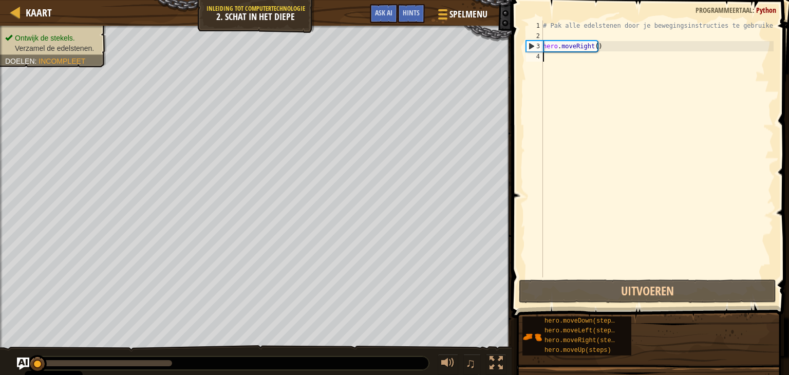
type textarea "h"
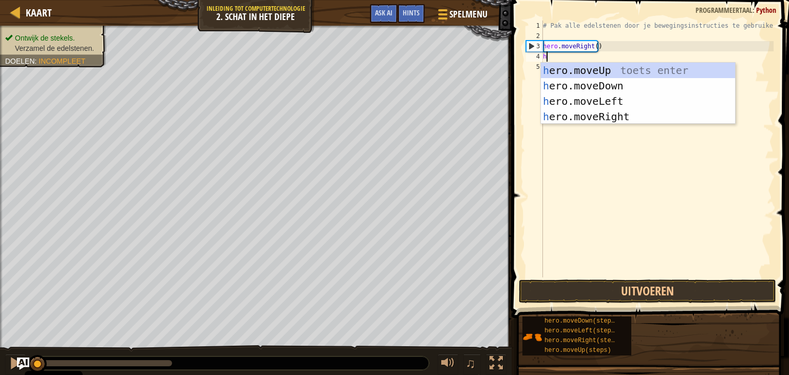
scroll to position [5, 0]
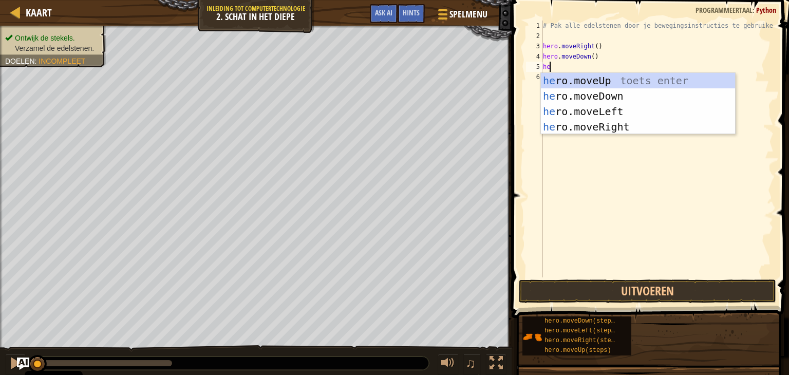
type textarea "her"
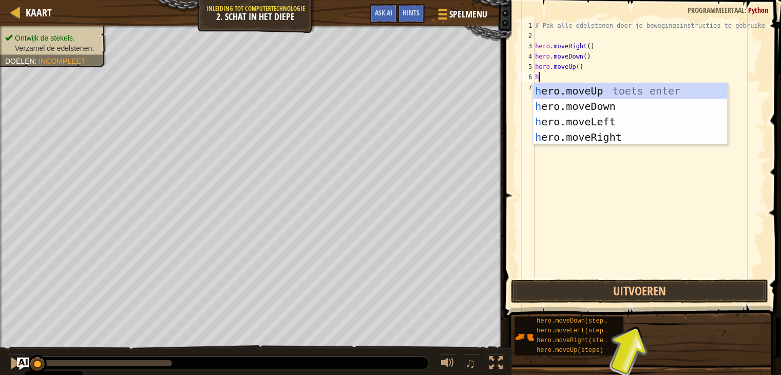
type textarea "her"
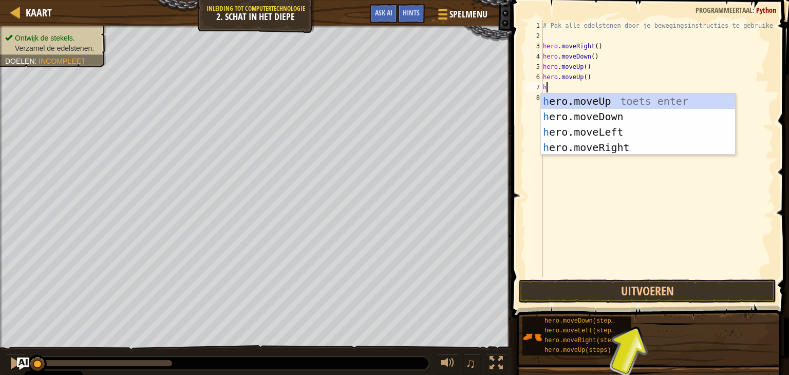
type textarea "her"
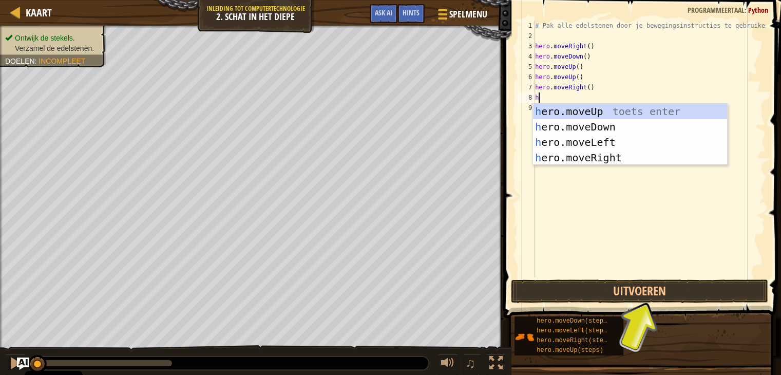
type textarea "her"
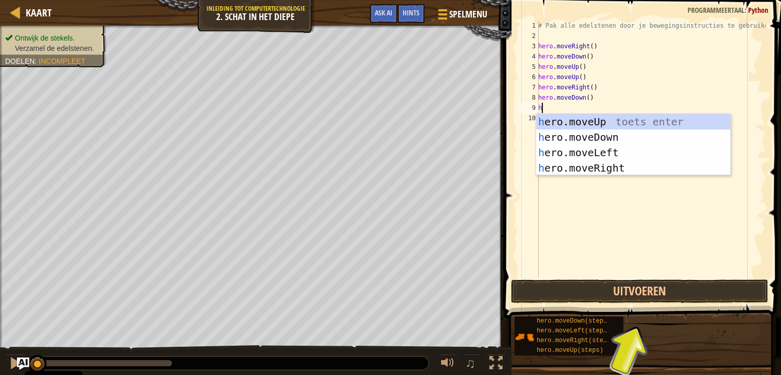
type textarea "her"
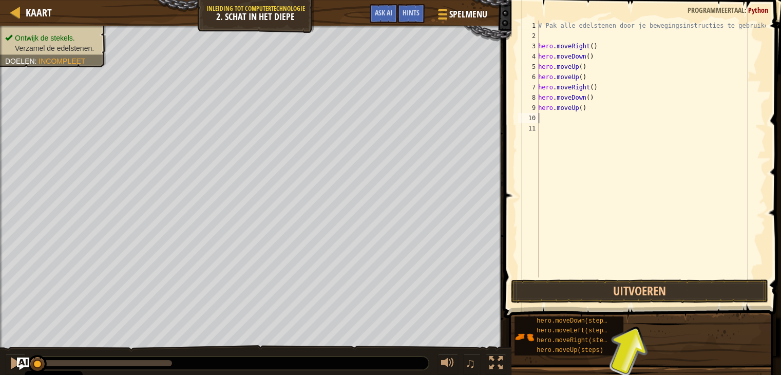
type textarea "her"
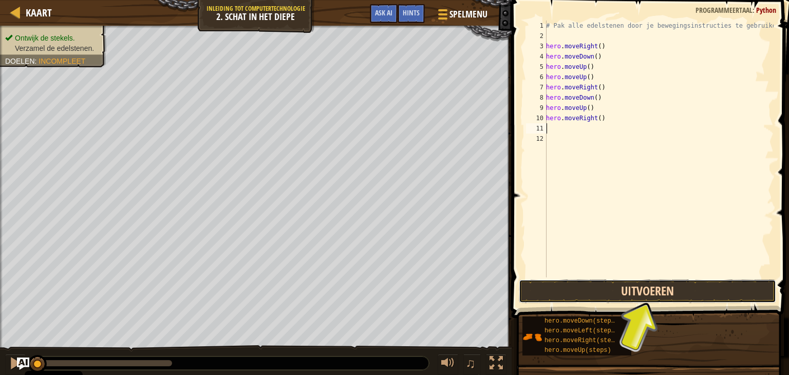
click at [572, 289] on button "Uitvoeren" at bounding box center [647, 291] width 257 height 24
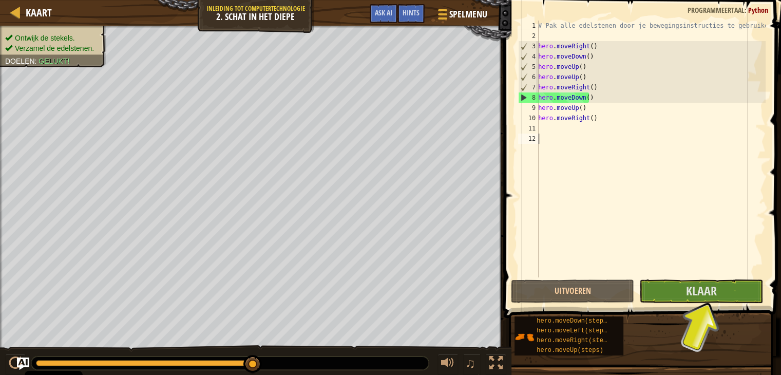
click at [605, 210] on div "# Pak alle edelstenen door je bewegingsinstructies te gebruiken. hero . moveRig…" at bounding box center [651, 159] width 230 height 277
click at [610, 99] on div "# Pak alle edelstenen door je bewegingsinstructies te gebruiken. hero . moveRig…" at bounding box center [651, 159] width 230 height 277
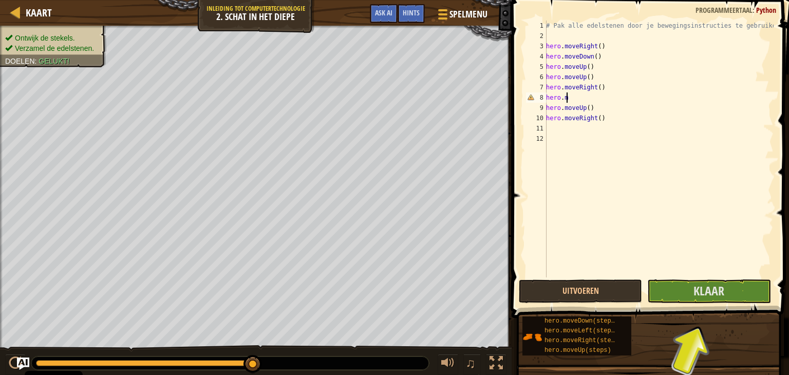
type textarea "hero."
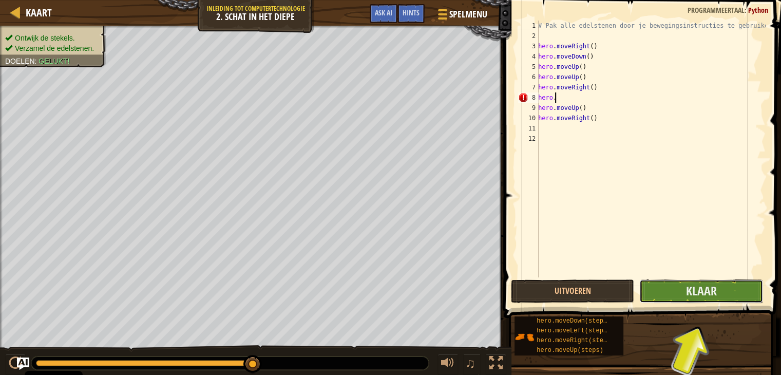
click at [692, 300] on button "Klaar" at bounding box center [700, 291] width 123 height 24
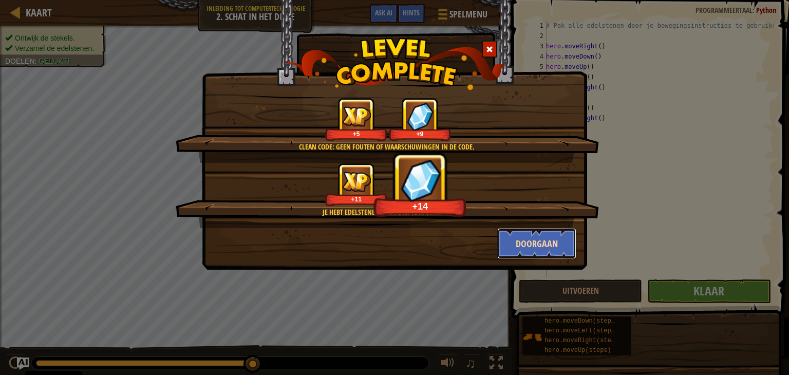
click at [528, 240] on button "Doorgaan" at bounding box center [537, 243] width 80 height 31
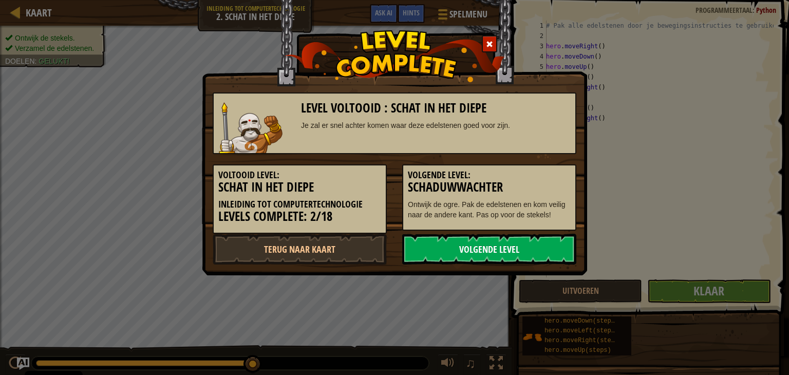
click at [444, 245] on link "Volgende Level" at bounding box center [489, 249] width 174 height 31
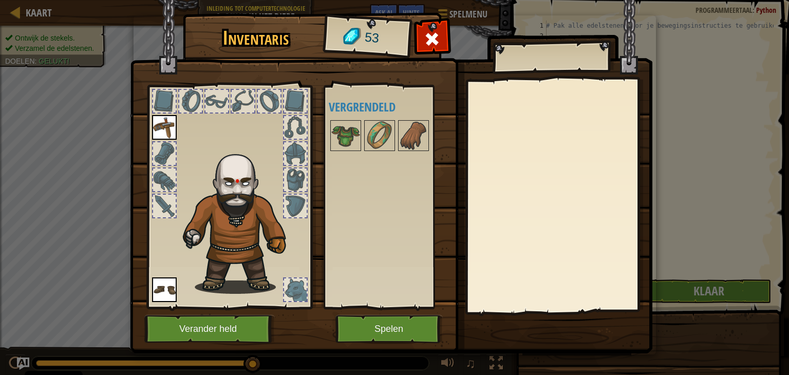
drag, startPoint x: 417, startPoint y: 311, endPoint x: 399, endPoint y: 317, distance: 19.5
click at [399, 317] on div "Inventaris 53 Beschikbaar Kies Kies (dubbel-klik om te kiezen) Vergrendeld Kies…" at bounding box center [395, 184] width 522 height 339
click at [344, 136] on img at bounding box center [345, 135] width 29 height 29
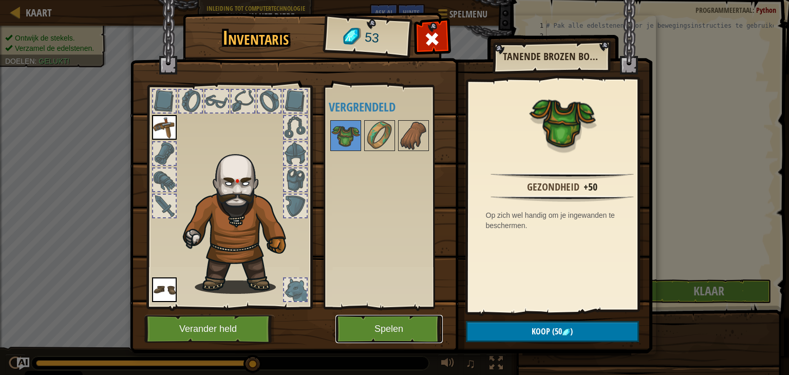
click at [403, 320] on button "Spelen" at bounding box center [388, 329] width 107 height 28
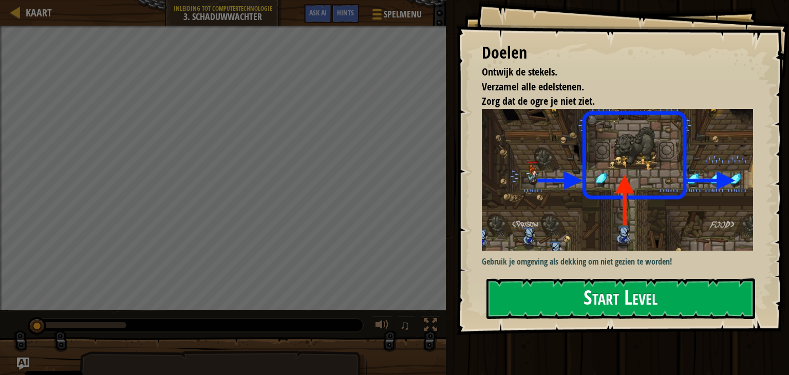
click at [546, 283] on button "Start Level" at bounding box center [620, 298] width 269 height 41
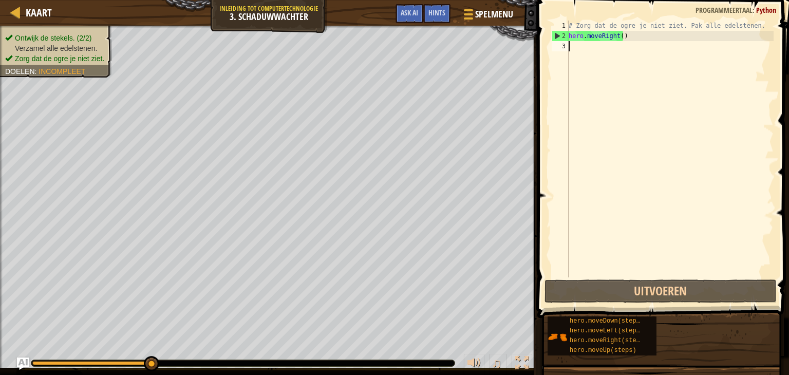
scroll to position [5, 0]
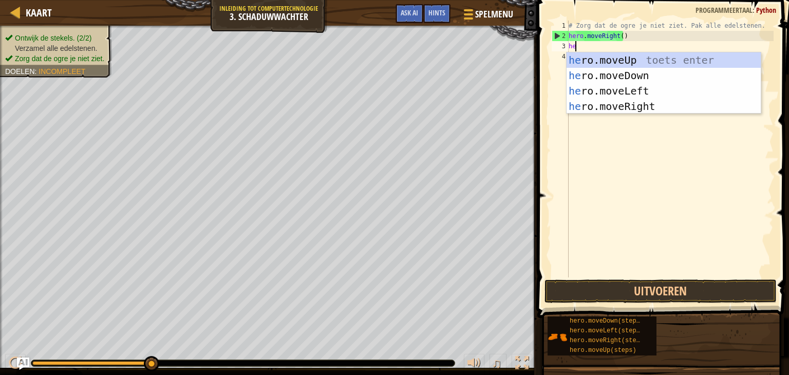
type textarea "her"
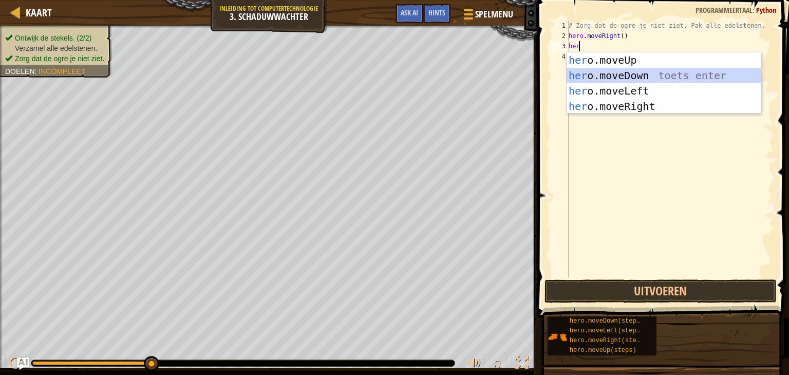
click at [595, 71] on div "her o.moveUp toets enter her o.moveDown toets enter her o.moveLeft toets enter …" at bounding box center [664, 98] width 194 height 92
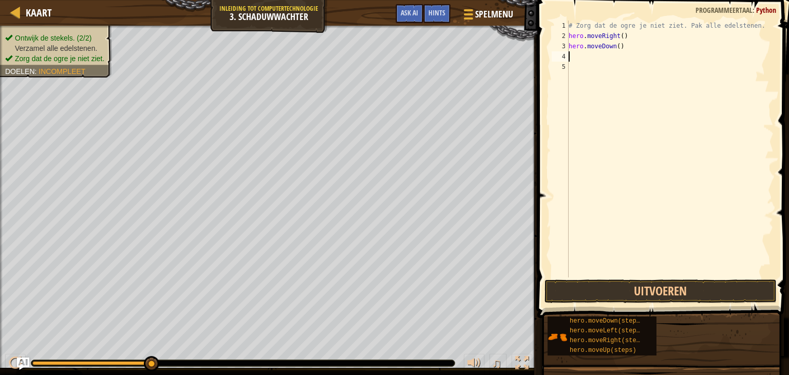
click at [646, 276] on div "# Zorg dat de ogre je niet ziet. Pak alle edelstenen. hero . moveRight ( ) hero…" at bounding box center [670, 159] width 207 height 277
click at [647, 286] on button "Uitvoeren" at bounding box center [660, 291] width 232 height 24
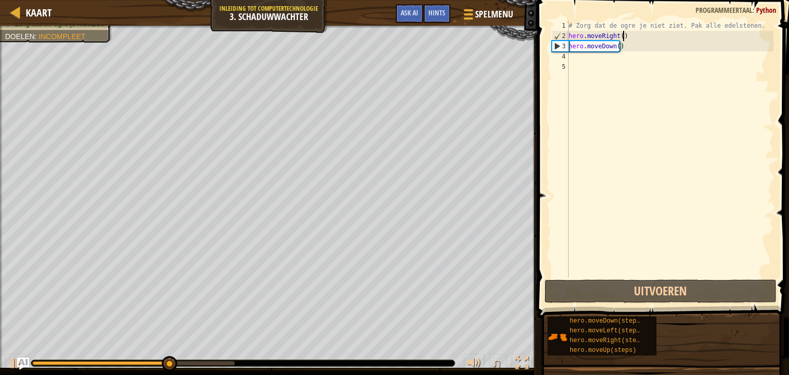
click at [624, 37] on div "# Zorg dat de ogre je niet ziet. Pak alle edelstenen. hero . moveRight ( ) hero…" at bounding box center [670, 159] width 207 height 277
click at [617, 34] on div "# Zorg dat de ogre je niet ziet. Pak alle edelstenen. hero . moveRight ( ) hero…" at bounding box center [670, 159] width 207 height 277
click at [618, 34] on div "# Zorg dat de ogre je niet ziet. Pak alle edelstenen. hero . moveRight ( ) hero…" at bounding box center [670, 159] width 207 height 277
click at [618, 35] on div "# Zorg dat de ogre je niet ziet. Pak alle edelstenen. hero . moveRight ( ) hero…" at bounding box center [670, 149] width 207 height 257
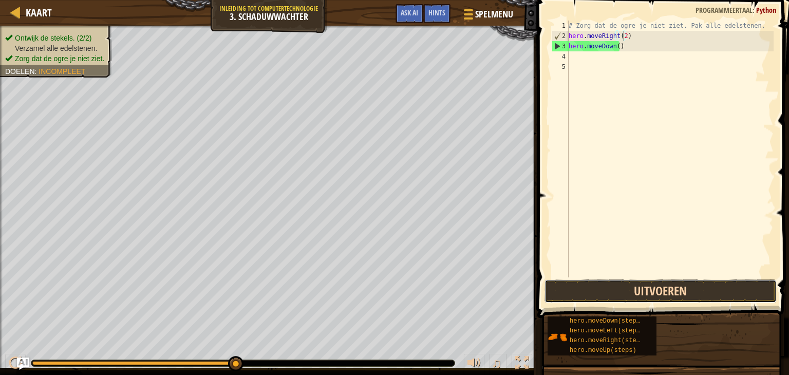
click at [640, 294] on button "Uitvoeren" at bounding box center [660, 291] width 232 height 24
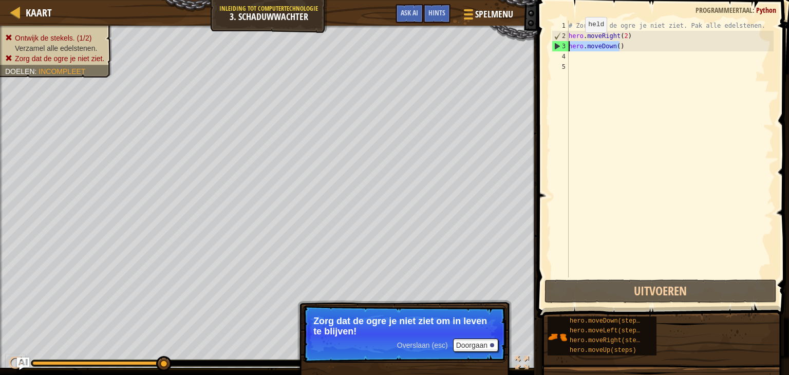
drag, startPoint x: 624, startPoint y: 48, endPoint x: 547, endPoint y: 41, distance: 76.8
click at [547, 41] on div "hero.moveRight(2) 1 2 3 4 5 # Zorg dat de ogre je niet ziet. Pak alle edelstene…" at bounding box center [661, 179] width 255 height 348
type textarea "hero.moveDown()"
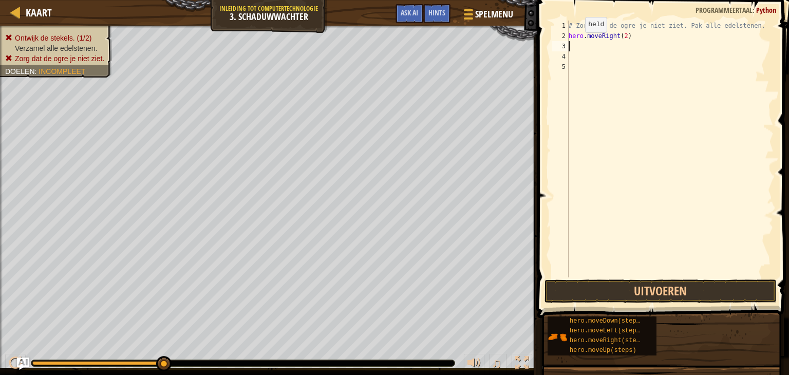
type textarea "h"
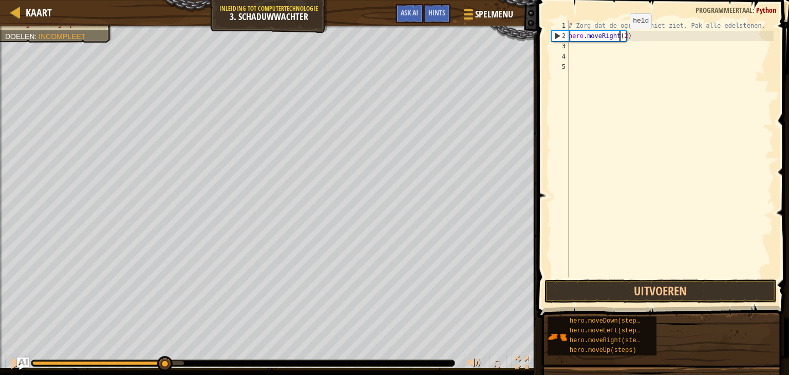
click at [620, 39] on div "# Zorg dat de ogre je niet ziet. Pak alle edelstenen. hero . moveRight ( 2 )" at bounding box center [670, 159] width 207 height 277
click at [623, 39] on div "# Zorg dat de ogre je niet ziet. Pak alle edelstenen. hero . moveRight ( 2 )" at bounding box center [670, 149] width 207 height 257
click at [623, 39] on div "# Zorg dat de ogre je niet ziet. Pak alle edelstenen. hero . moveRight ( 2 )" at bounding box center [670, 159] width 207 height 277
type textarea "hero.moveRight(3)"
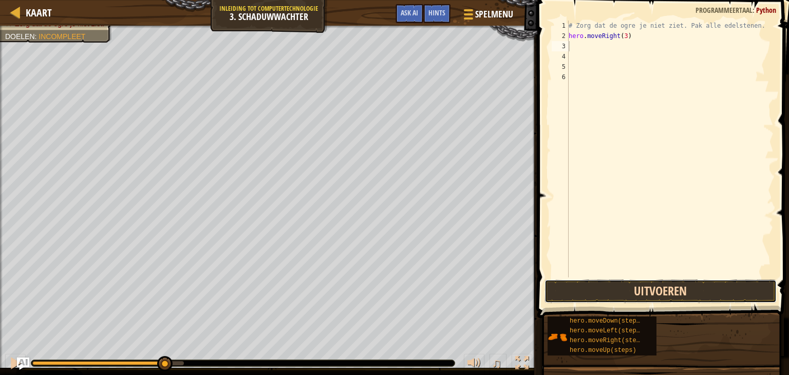
click at [620, 294] on button "Uitvoeren" at bounding box center [660, 291] width 232 height 24
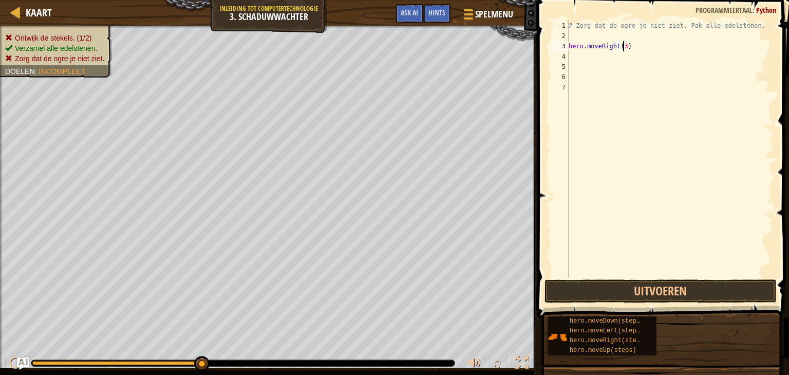
type textarea "hero.moveRight()"
click at [714, 285] on button "Uitvoeren" at bounding box center [660, 291] width 232 height 24
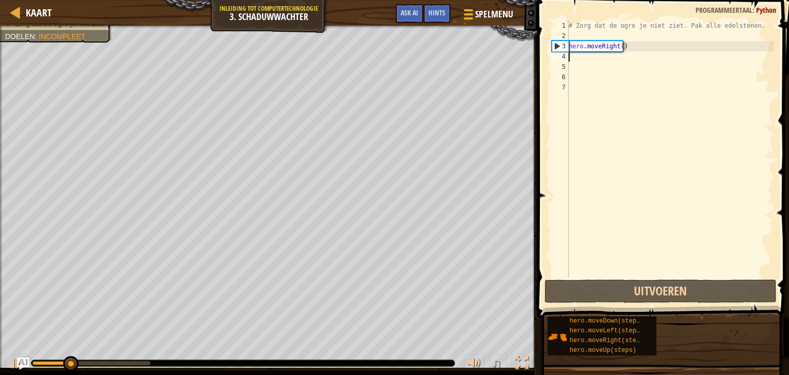
type textarea "her"
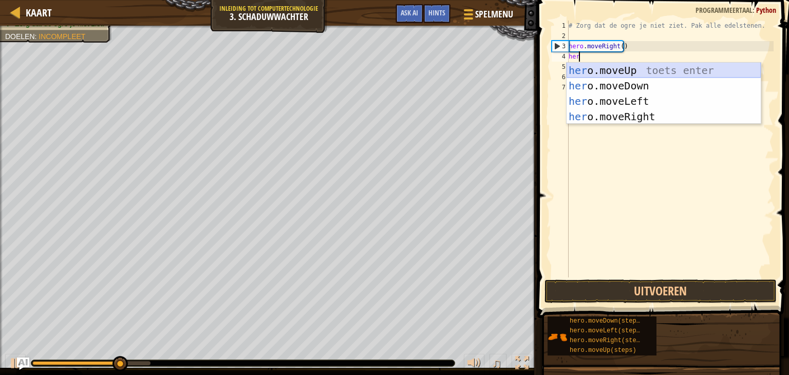
click at [592, 68] on div "her o.moveUp toets enter her o.moveDown toets enter her o.moveLeft toets enter …" at bounding box center [664, 109] width 194 height 92
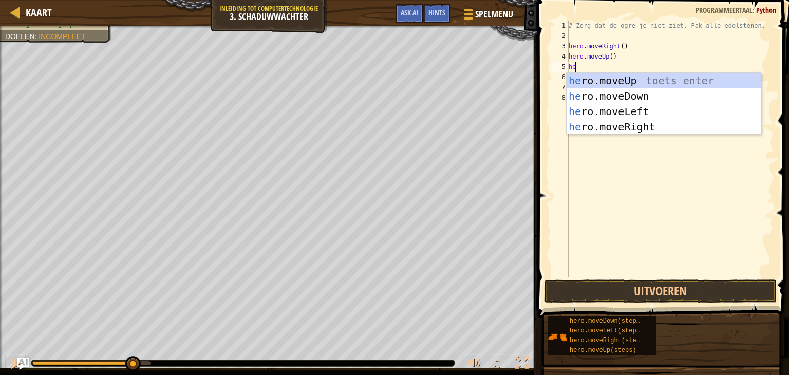
type textarea "her"
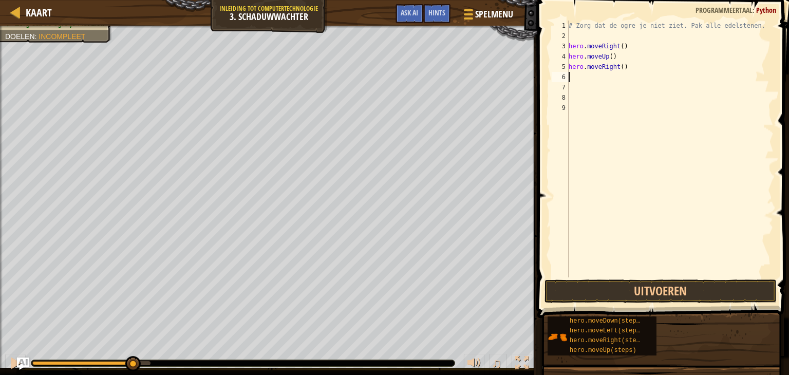
type textarea "her"
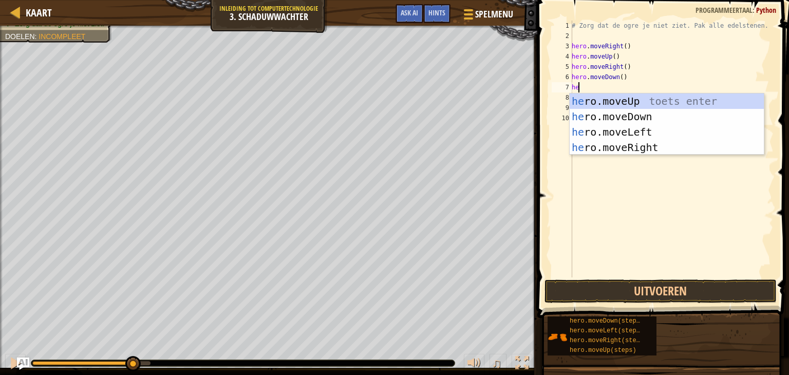
type textarea "her"
click at [687, 151] on div "her o.moveUp toets enter her o.moveDown toets enter her o.moveLeft toets enter …" at bounding box center [667, 139] width 194 height 92
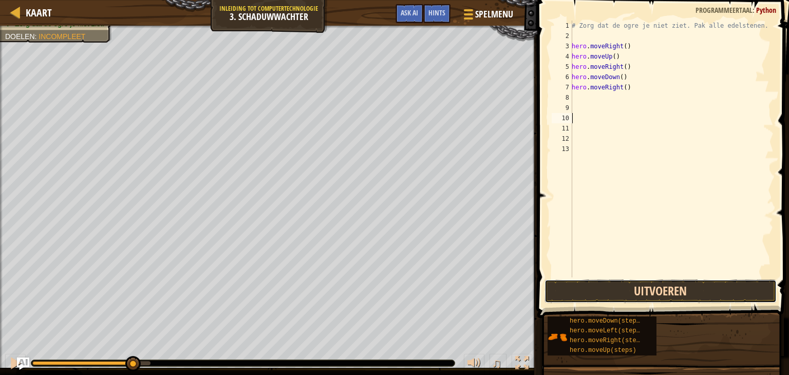
click at [658, 280] on button "Uitvoeren" at bounding box center [660, 291] width 232 height 24
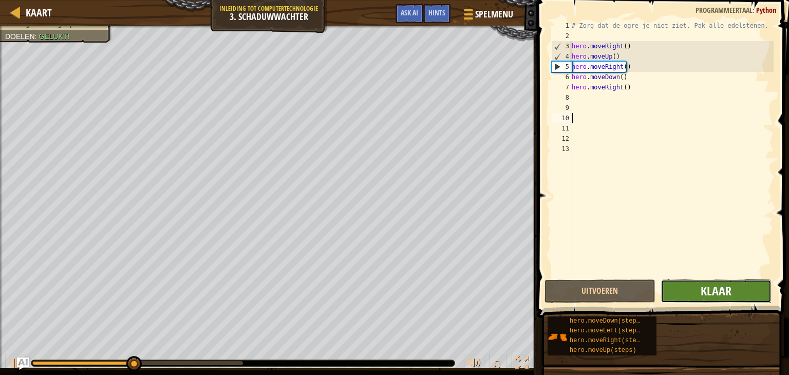
click at [715, 294] on span "Klaar" at bounding box center [716, 290] width 31 height 16
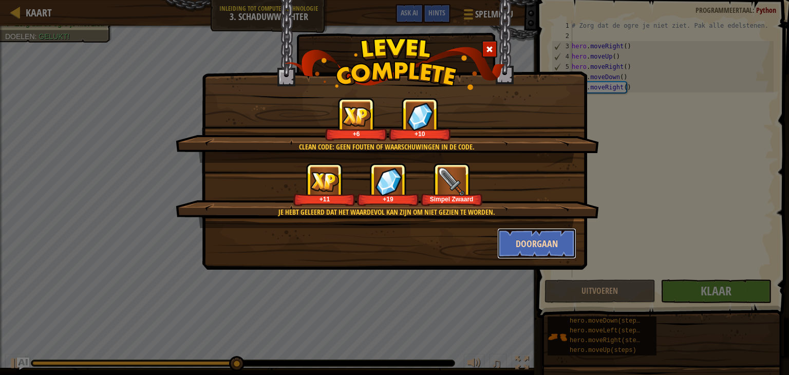
click at [517, 234] on button "Doorgaan" at bounding box center [537, 243] width 80 height 31
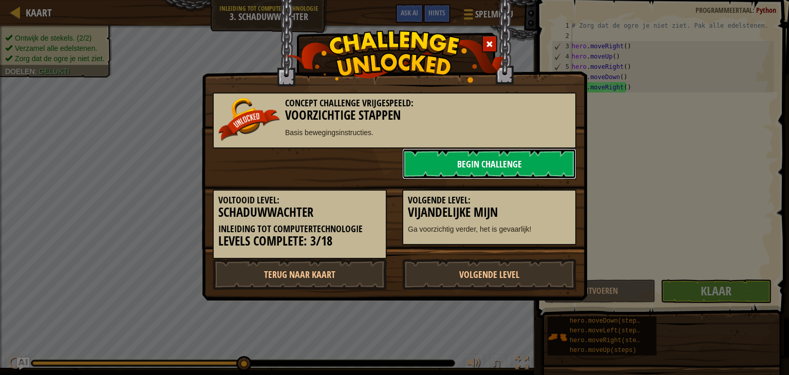
click at [472, 165] on link "Begin Challenge" at bounding box center [489, 163] width 174 height 31
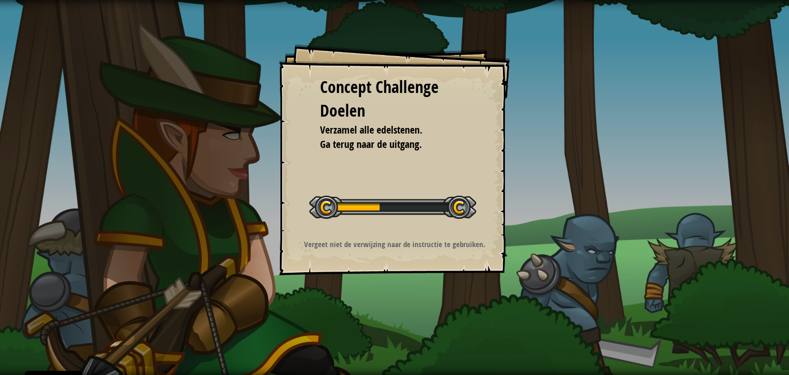
click at [472, 165] on div "Concept Challenge Doelen Verzamel alle edelstenen. Ga terug naar de uitgang. St…" at bounding box center [394, 159] width 231 height 231
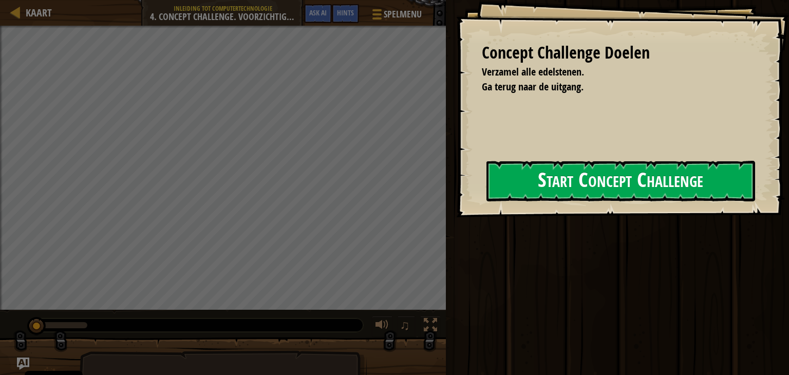
click at [552, 193] on button "Start Concept Challenge" at bounding box center [620, 181] width 269 height 41
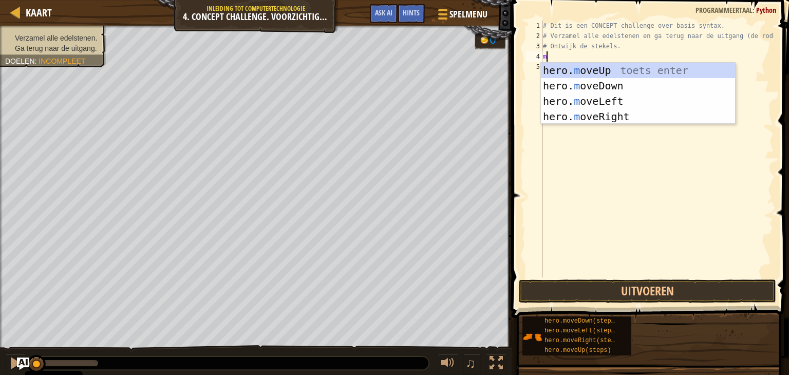
scroll to position [5, 0]
type textarea "mo"
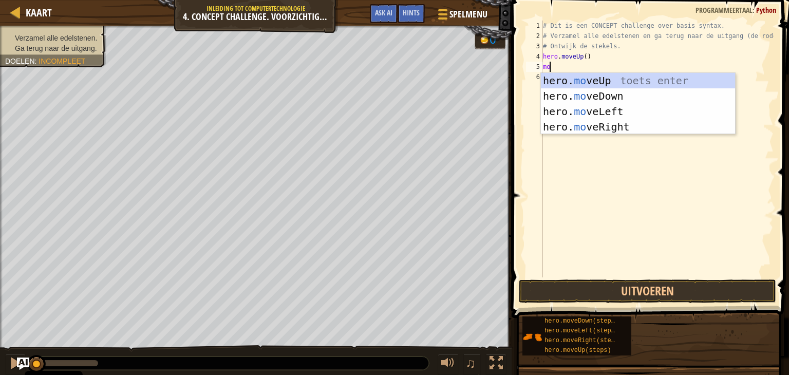
type textarea "move"
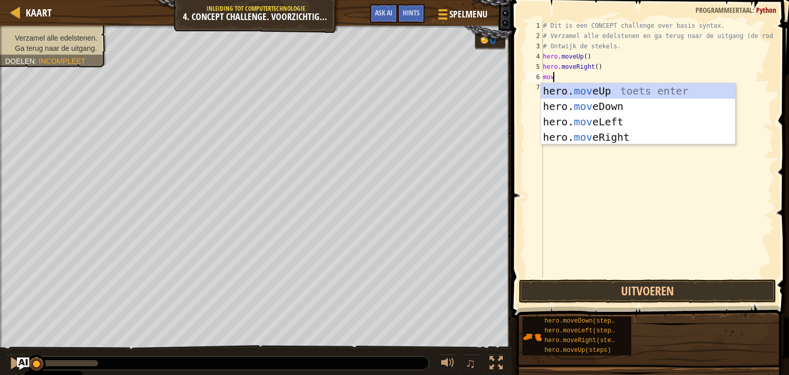
scroll to position [5, 1]
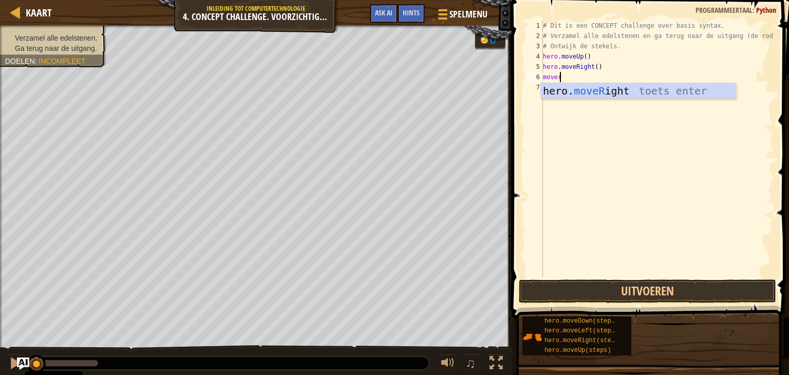
type textarea "move"
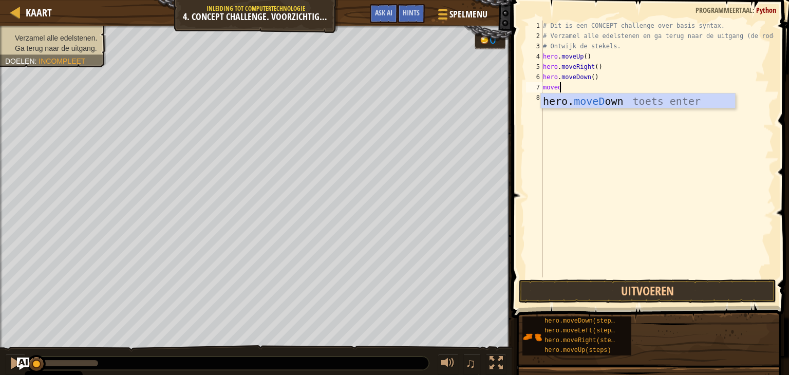
type textarea "move"
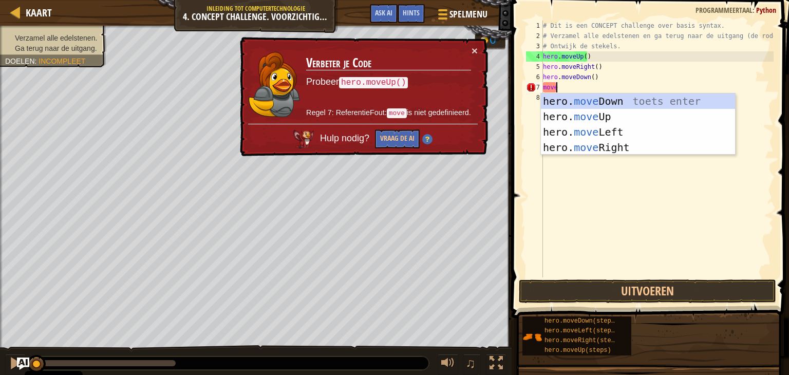
scroll to position [5, 0]
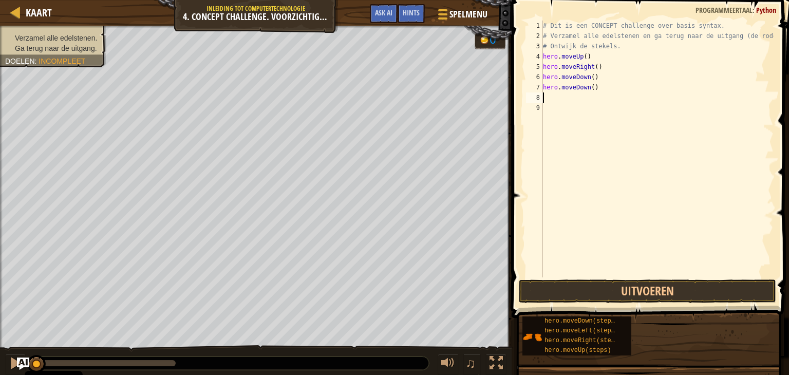
type textarea "mo"
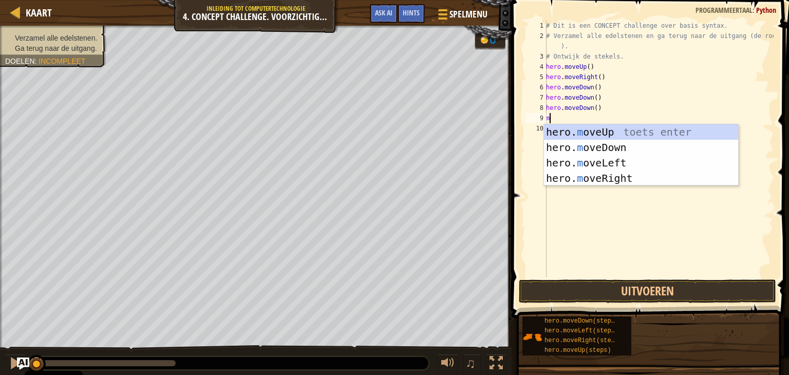
type textarea "mo"
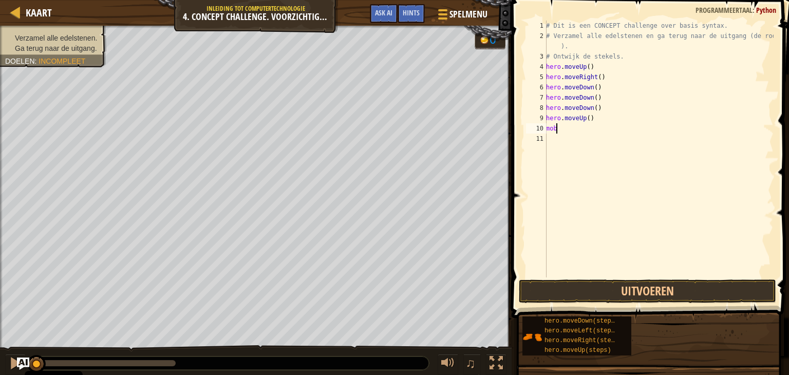
type textarea "mov"
click at [577, 296] on button "Uitvoeren" at bounding box center [647, 291] width 257 height 24
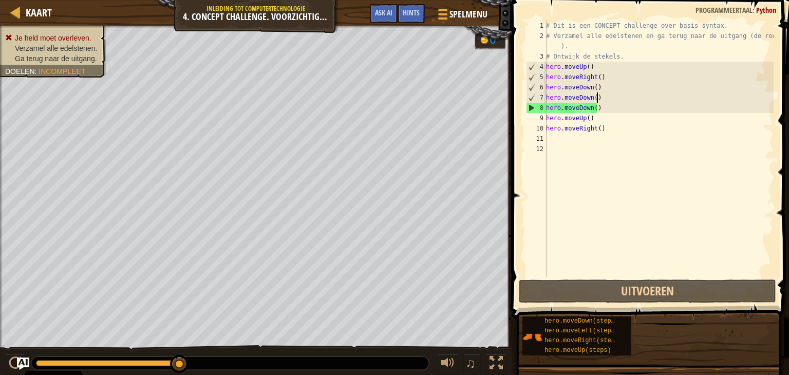
click at [608, 101] on div "# Dit is een CONCEPT challenge over basis syntax. # Verzamel alle edelstenen en…" at bounding box center [659, 159] width 230 height 277
click at [607, 105] on div "# Dit is een CONCEPT challenge over basis syntax. # Verzamel alle edelstenen en…" at bounding box center [659, 159] width 230 height 277
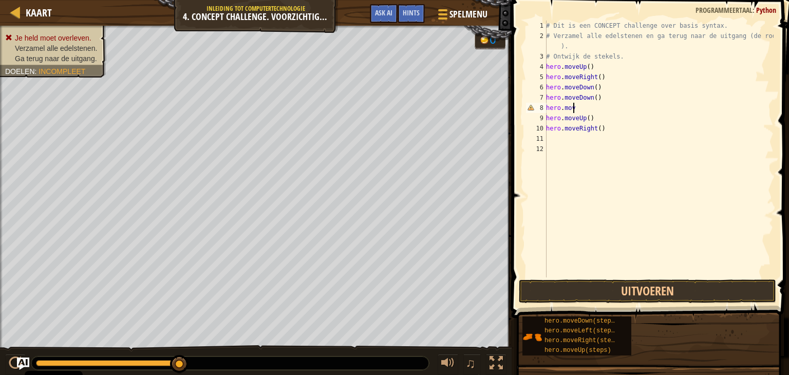
type textarea "hero.move"
click at [629, 288] on button "Uitvoeren" at bounding box center [647, 291] width 257 height 24
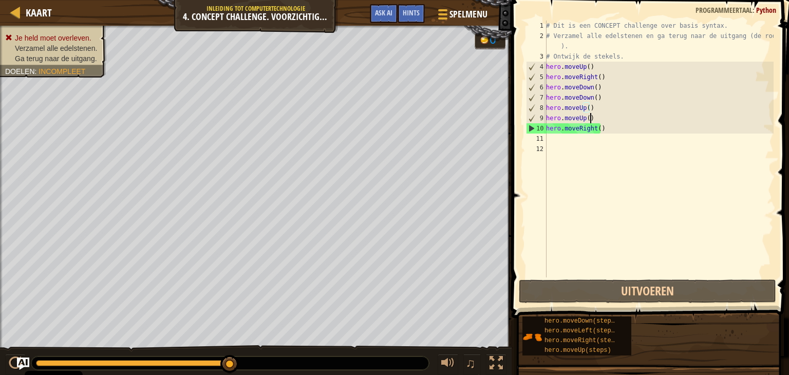
click at [598, 119] on div "# Dit is een CONCEPT challenge over basis syntax. # Verzamel alle edelstenen en…" at bounding box center [659, 159] width 230 height 277
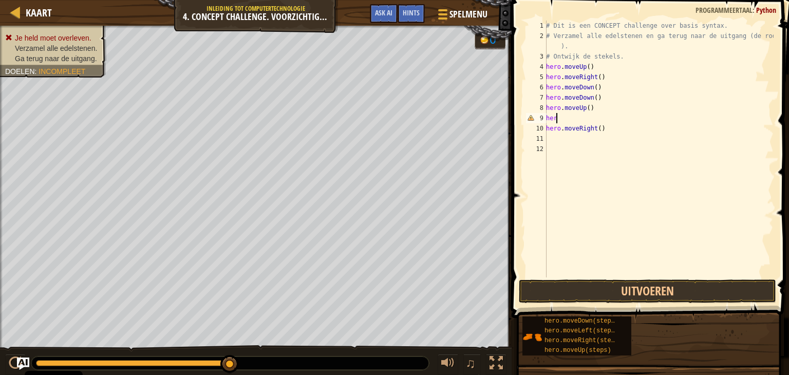
type textarea "h"
click at [579, 290] on button "Uitvoeren" at bounding box center [647, 291] width 257 height 24
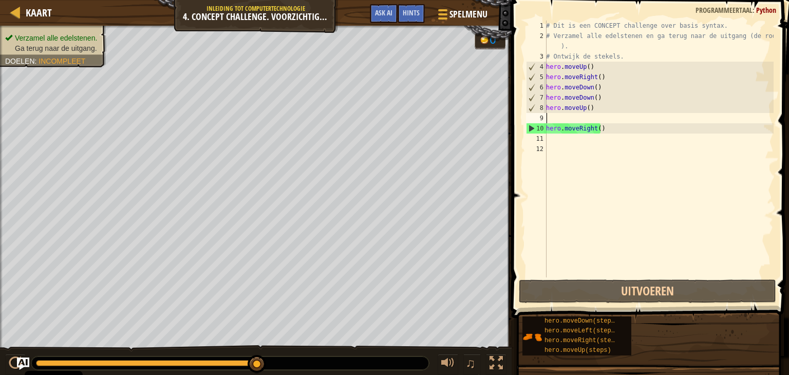
click at [547, 150] on div "# Dit is een CONCEPT challenge over basis syntax. # Verzamel alle edelstenen en…" at bounding box center [659, 159] width 230 height 277
click at [548, 144] on div "# Dit is een CONCEPT challenge over basis syntax. # Verzamel alle edelstenen en…" at bounding box center [659, 159] width 230 height 277
click at [549, 137] on div "# Dit is een CONCEPT challenge over basis syntax. # Verzamel alle edelstenen en…" at bounding box center [659, 159] width 230 height 277
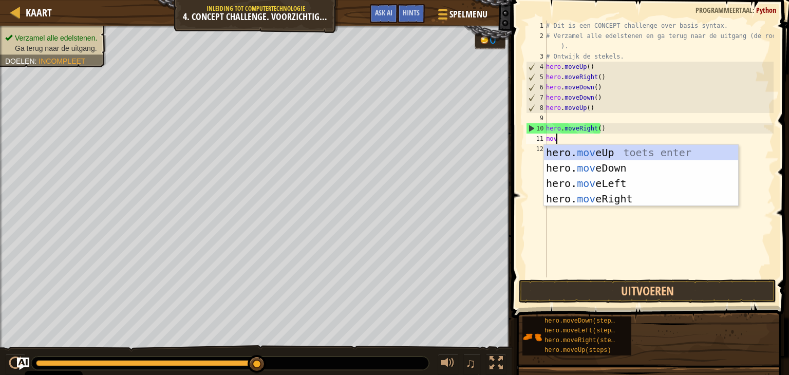
type textarea "move"
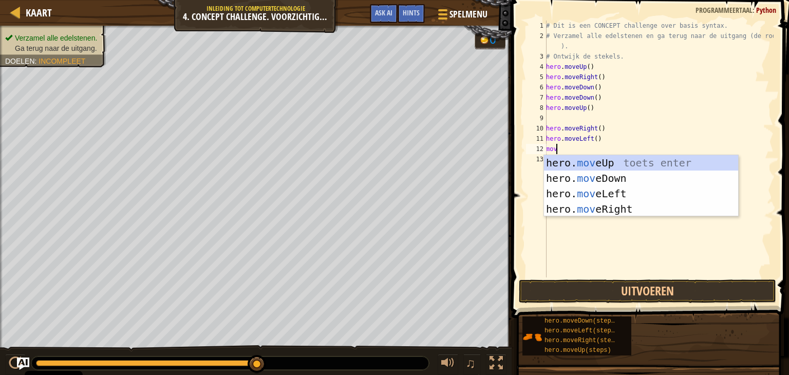
type textarea "move"
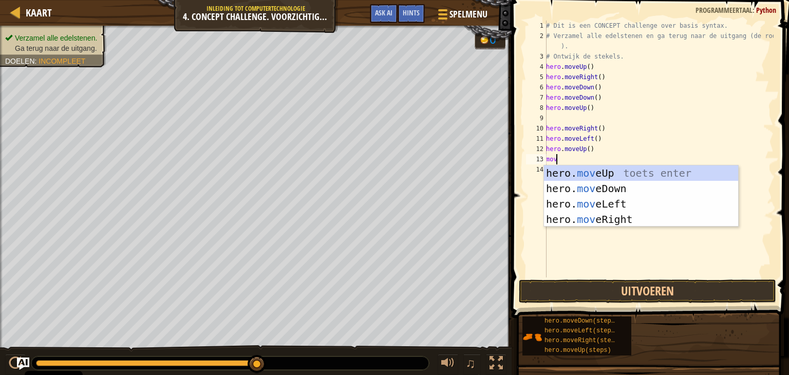
type textarea "mov"
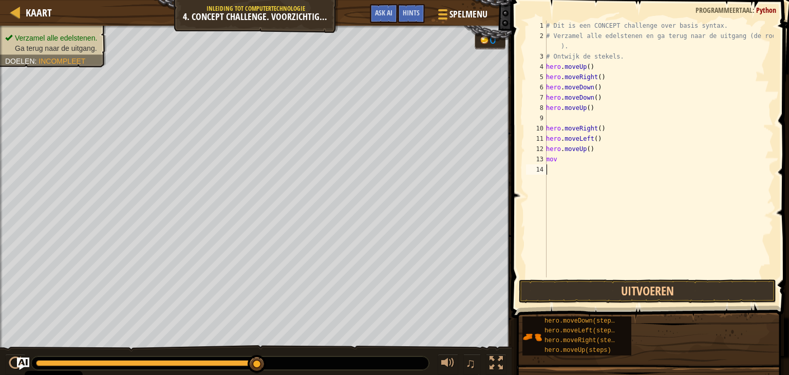
type textarea "mov"
type textarea "mo"
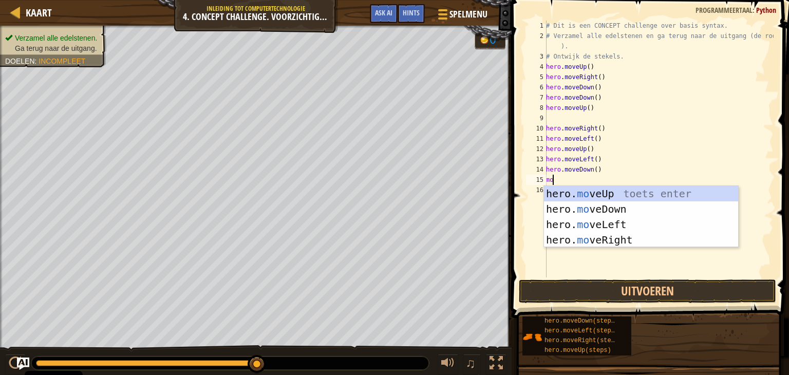
type textarea "move"
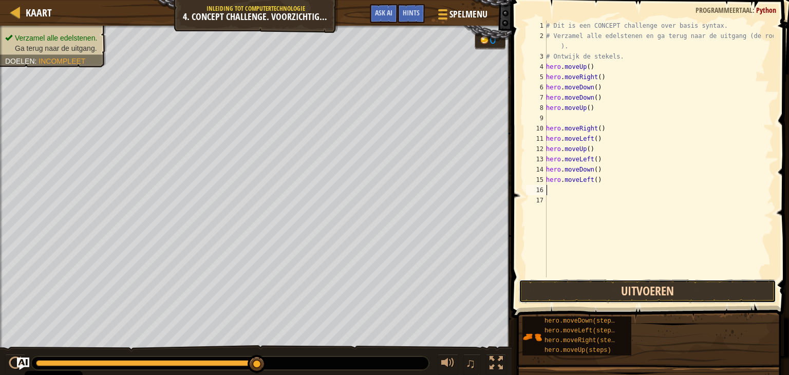
click at [574, 290] on button "Uitvoeren" at bounding box center [647, 291] width 257 height 24
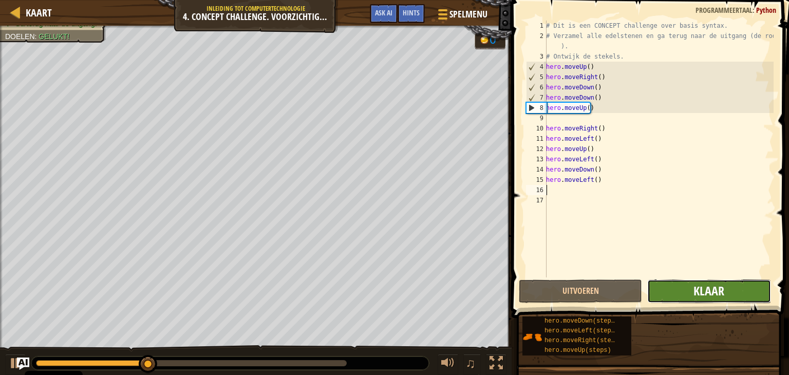
click at [701, 284] on span "Klaar" at bounding box center [708, 290] width 31 height 16
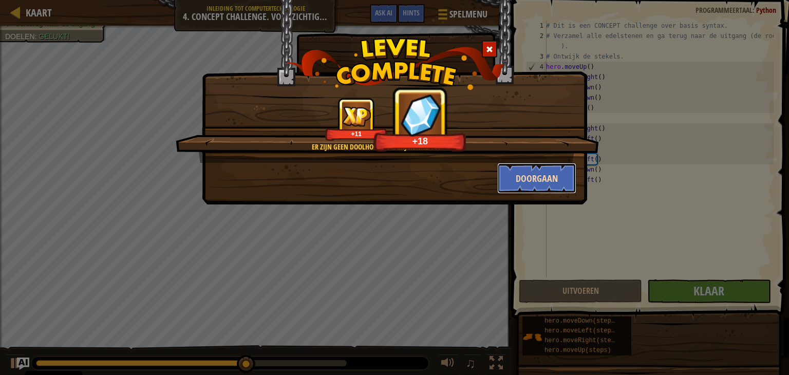
click at [535, 172] on button "Doorgaan" at bounding box center [537, 178] width 80 height 31
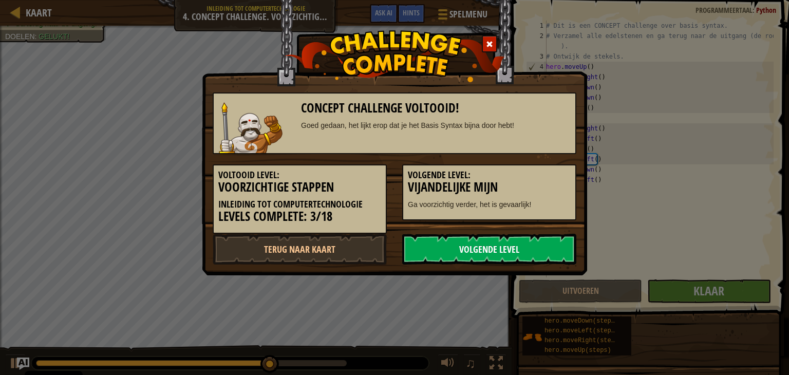
click at [535, 248] on link "Volgende Level" at bounding box center [489, 249] width 174 height 31
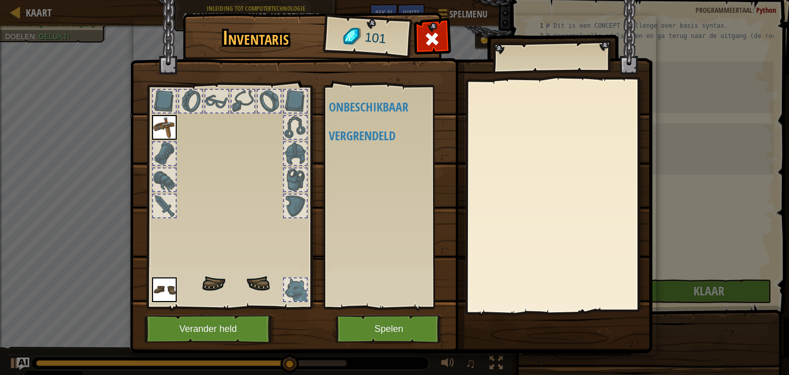
drag, startPoint x: 535, startPoint y: 248, endPoint x: 405, endPoint y: 254, distance: 130.1
click at [405, 254] on div "Beschikbaar (dubbel-klik om te kiezen) Onbeschikbaar Vergrendeld" at bounding box center [393, 197] width 129 height 214
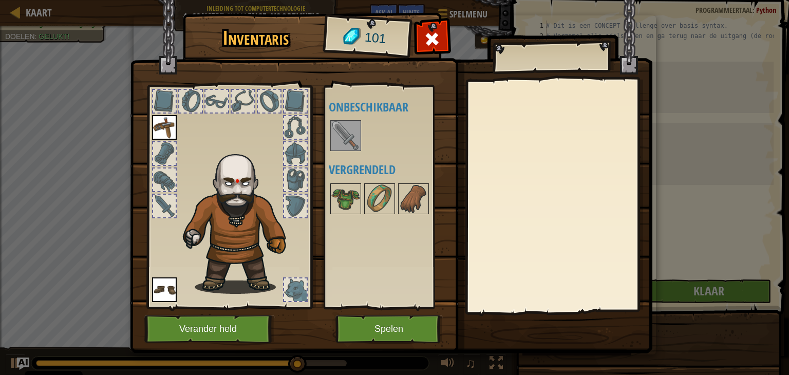
drag, startPoint x: 369, startPoint y: 301, endPoint x: 362, endPoint y: 305, distance: 8.3
click at [362, 305] on div "Beschikbaar Kies Kies (dubbel-klik om te kiezen) Onbeschikbaar Vergrendeld" at bounding box center [387, 196] width 126 height 223
click at [338, 136] on img at bounding box center [345, 135] width 29 height 29
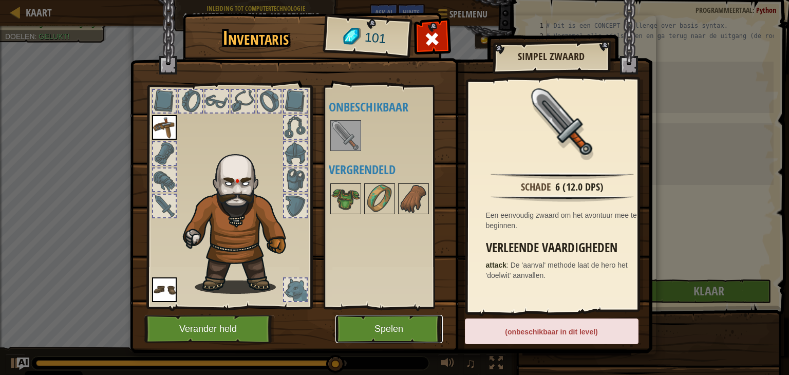
click at [376, 331] on button "Spelen" at bounding box center [388, 329] width 107 height 28
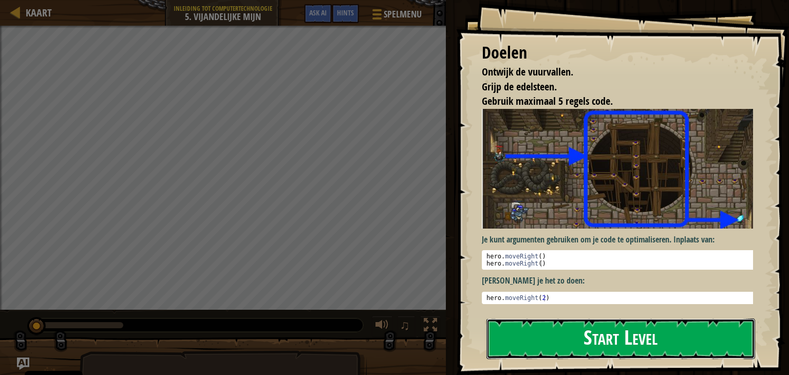
click at [673, 332] on button "Start Level" at bounding box center [620, 338] width 269 height 41
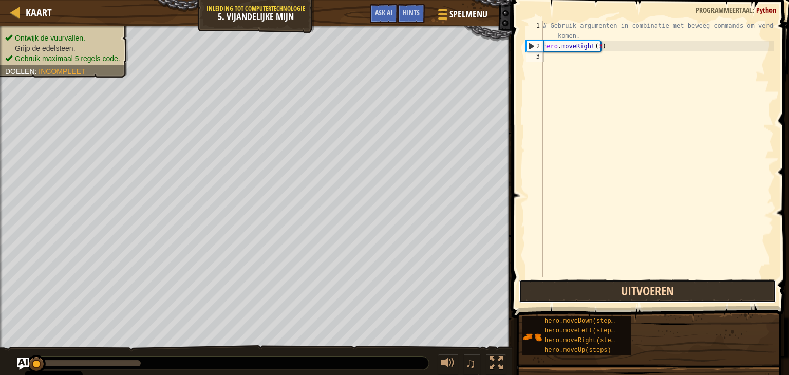
click at [574, 290] on button "Uitvoeren" at bounding box center [647, 291] width 257 height 24
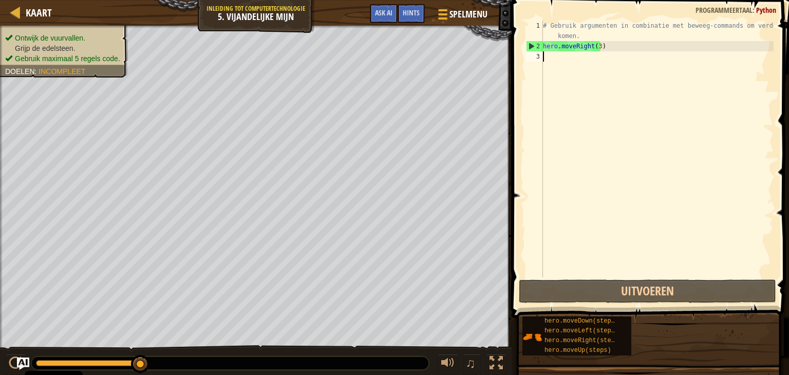
scroll to position [5, 0]
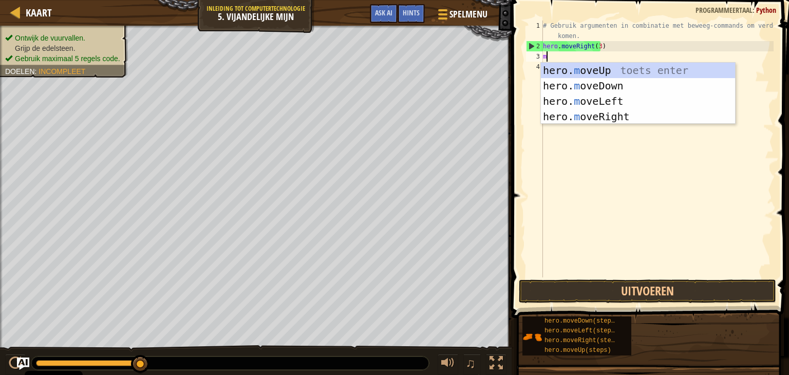
type textarea "mov"
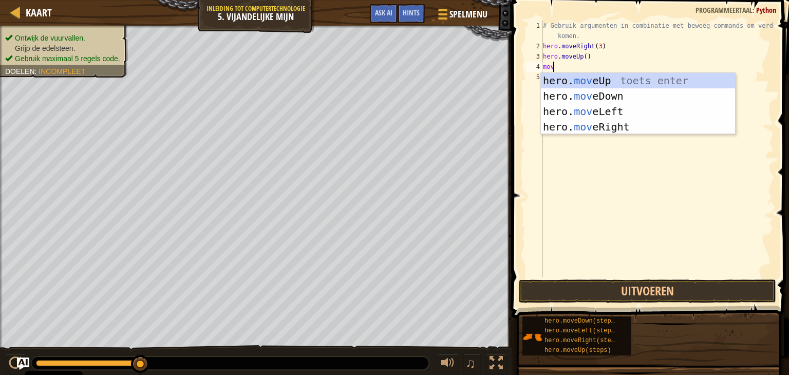
type textarea "move"
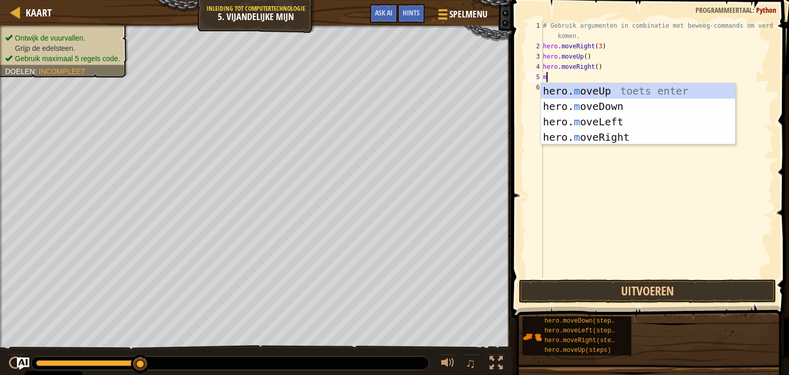
type textarea "mo"
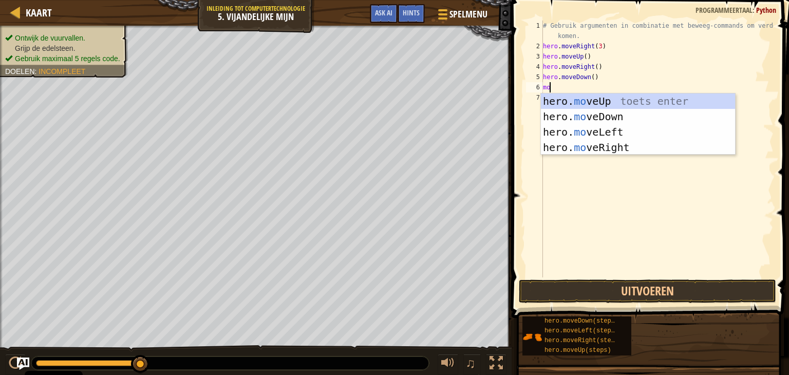
type textarea "move"
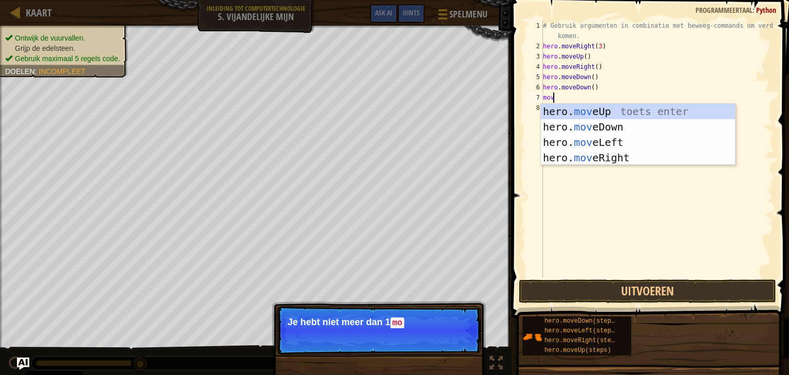
type textarea "move"
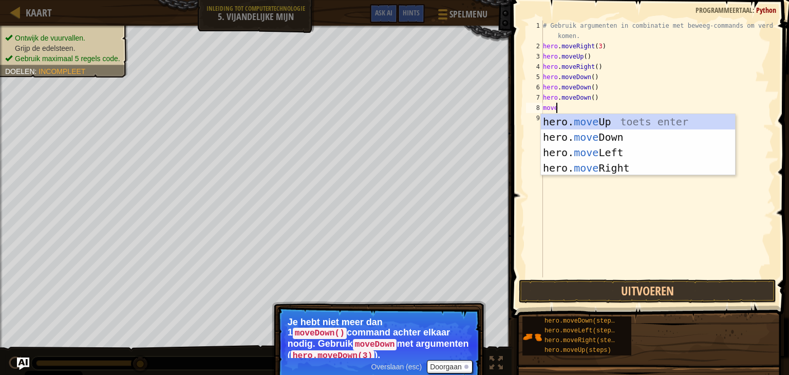
type textarea "mover"
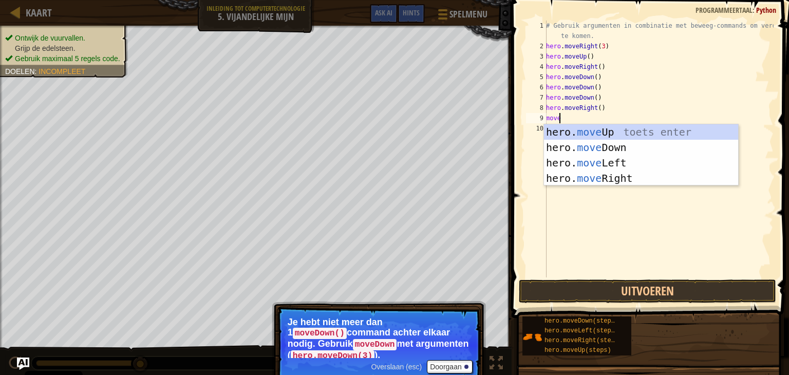
type textarea "mover"
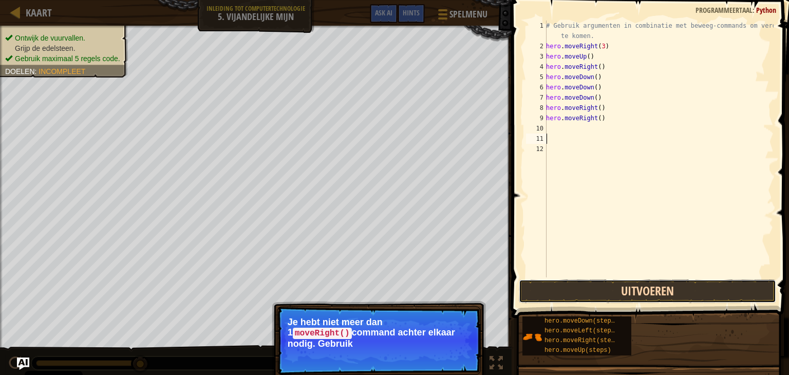
click at [620, 282] on button "Uitvoeren" at bounding box center [647, 291] width 257 height 24
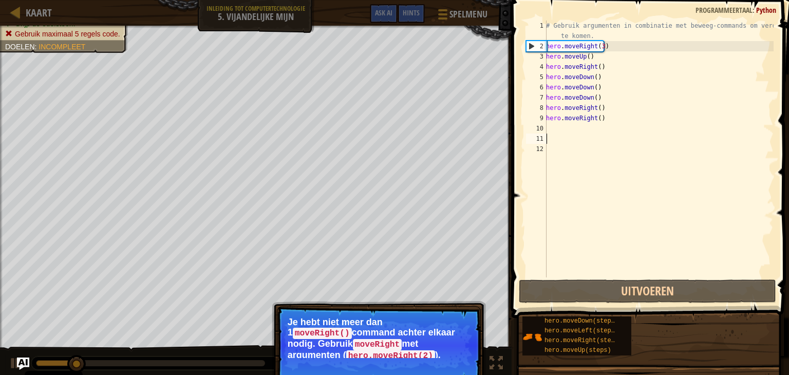
click at [424, 352] on p "Je hebt niet meer dan 1 moveRight() command achter elkaar nodig. [PERSON_NAME] …" at bounding box center [379, 337] width 182 height 41
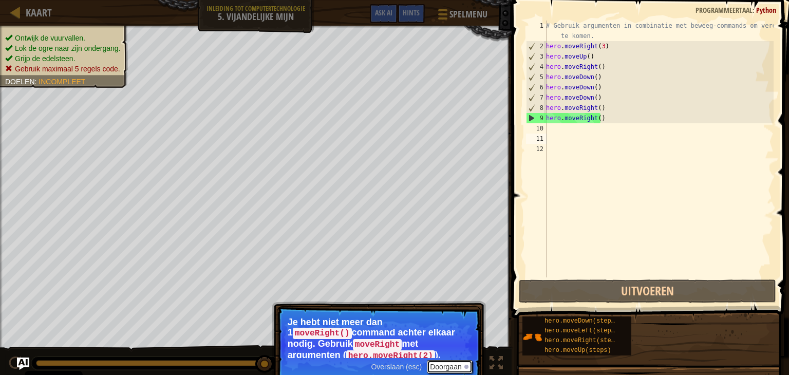
click at [445, 363] on button "Doorgaan" at bounding box center [450, 366] width 46 height 13
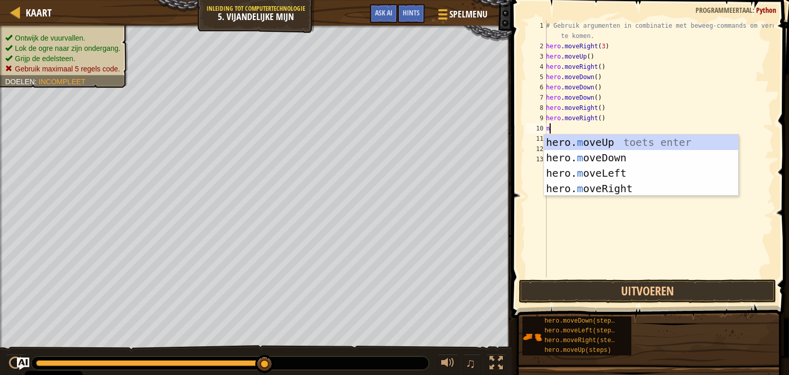
type textarea "move"
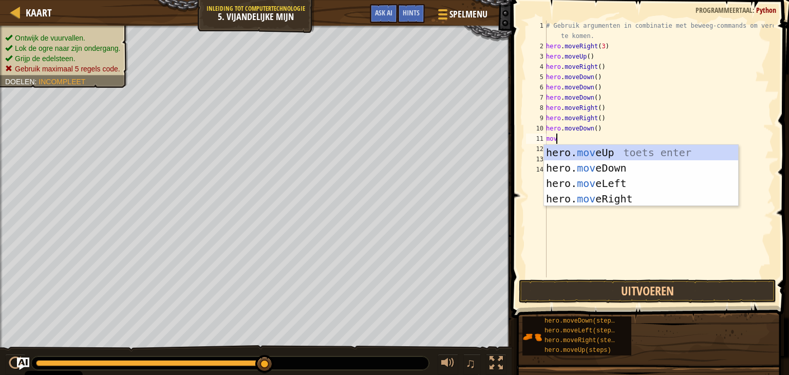
type textarea "m"
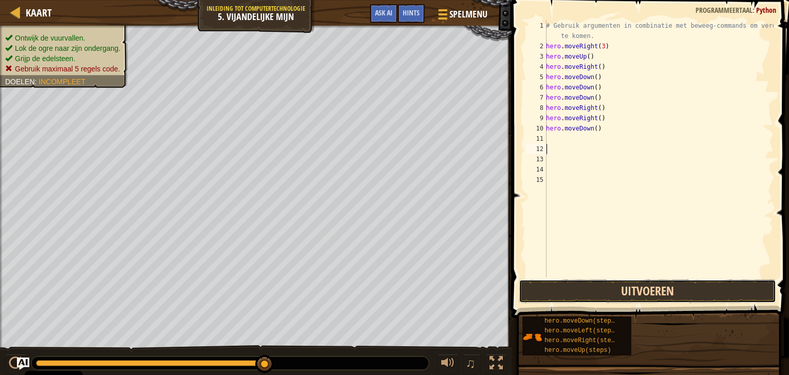
click at [539, 292] on button "Uitvoeren" at bounding box center [647, 291] width 257 height 24
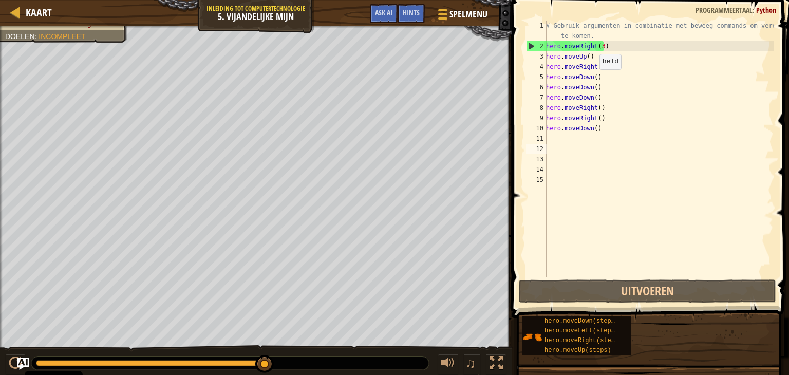
click at [594, 79] on div "# Gebruik argumenten in combinatie met beweeg-commands om verder te komen. hero…" at bounding box center [659, 165] width 230 height 288
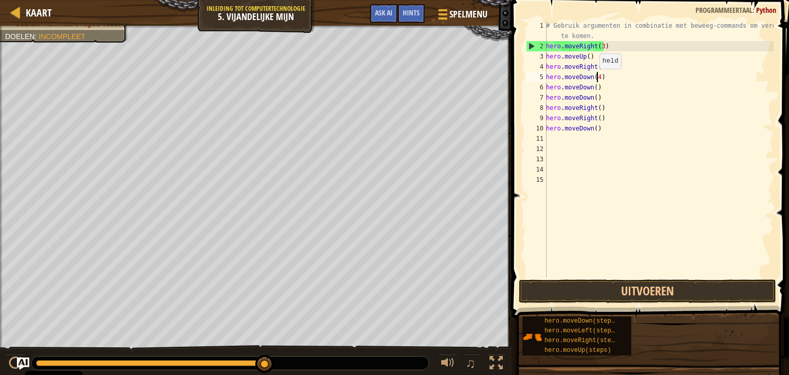
scroll to position [5, 4]
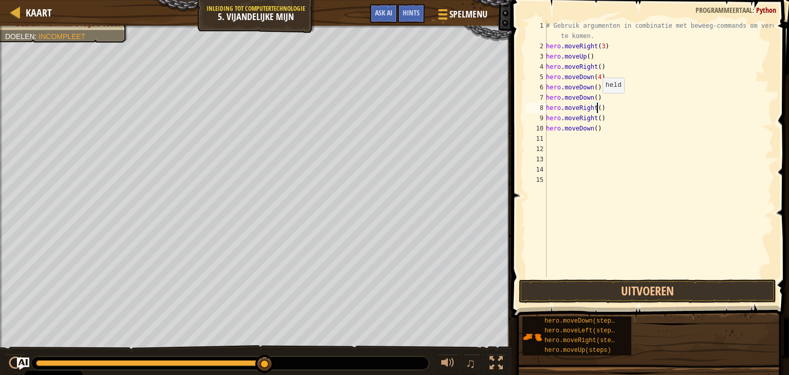
click at [596, 103] on div "# Gebruik argumenten in combinatie met beweeg-commands om verder te komen. hero…" at bounding box center [659, 165] width 230 height 288
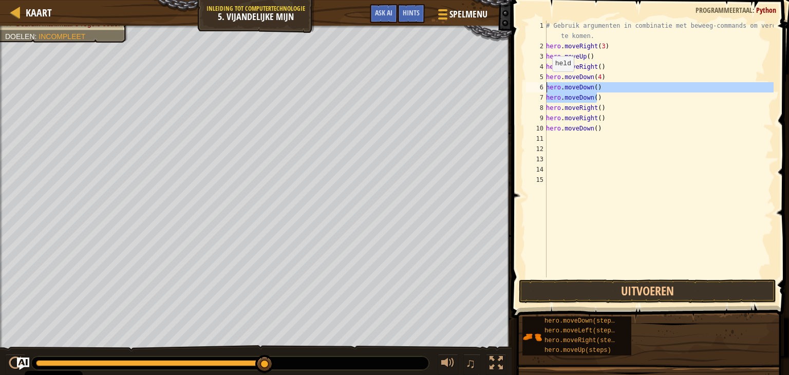
drag, startPoint x: 598, startPoint y: 95, endPoint x: 544, endPoint y: 88, distance: 53.8
click at [544, 88] on div "hero.moveRight() 1 2 3 4 5 6 7 8 9 10 11 12 13 14 15 # Gebruik argumenten in co…" at bounding box center [649, 149] width 250 height 257
type textarea "hero.moveDown() hero.moveDown()"
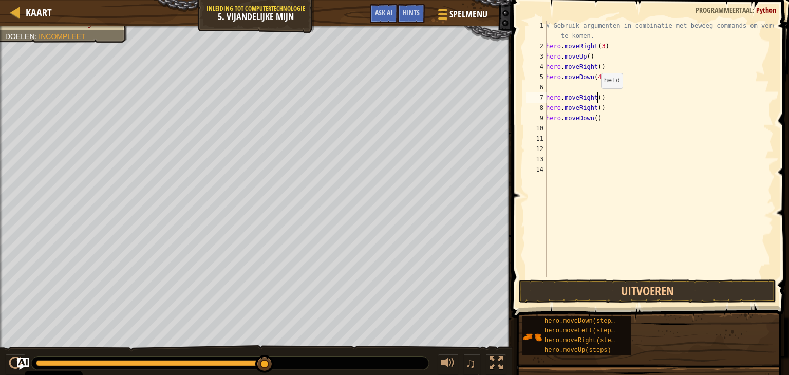
click at [595, 99] on div "# Gebruik argumenten in combinatie met beweeg-commands om verder te komen. hero…" at bounding box center [659, 165] width 230 height 288
click at [596, 82] on div "# Gebruik argumenten in combinatie met beweeg-commands om verder te komen. hero…" at bounding box center [659, 165] width 230 height 288
click at [559, 292] on button "Uitvoeren" at bounding box center [647, 291] width 257 height 24
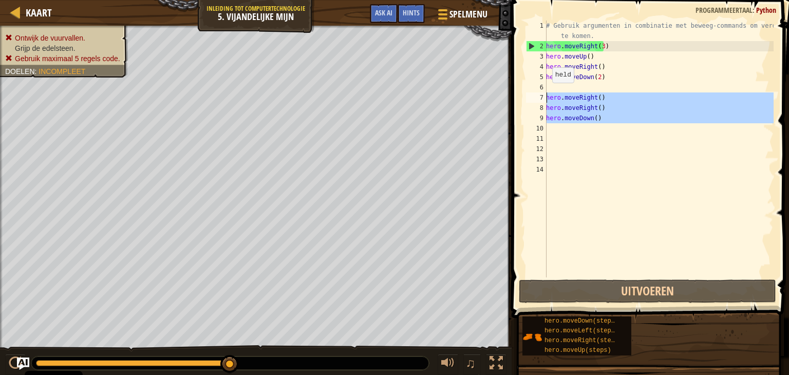
drag, startPoint x: 596, startPoint y: 131, endPoint x: 542, endPoint y: 91, distance: 67.5
click at [542, 91] on div "hero.moveDown(2) 1 2 3 4 5 6 7 8 9 10 11 12 13 14 # Gebruik argumenten in combi…" at bounding box center [649, 149] width 250 height 257
type textarea "hero.moveRight()"
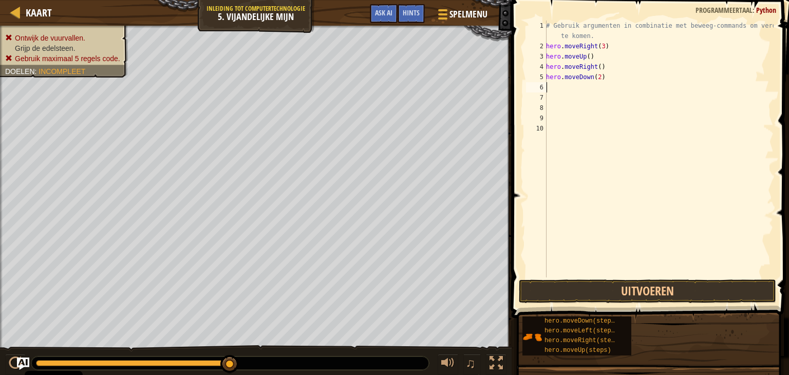
click at [604, 77] on div "# Gebruik argumenten in combinatie met beweeg-commands om verder te komen. hero…" at bounding box center [659, 165] width 230 height 288
click at [595, 77] on div "# Gebruik argumenten in combinatie met beweeg-commands om verder te komen. hero…" at bounding box center [659, 165] width 230 height 288
click at [597, 78] on div "# Gebruik argumenten in combinatie met beweeg-commands om verder te komen. hero…" at bounding box center [659, 165] width 230 height 288
type textarea "hero.moveDown(3)"
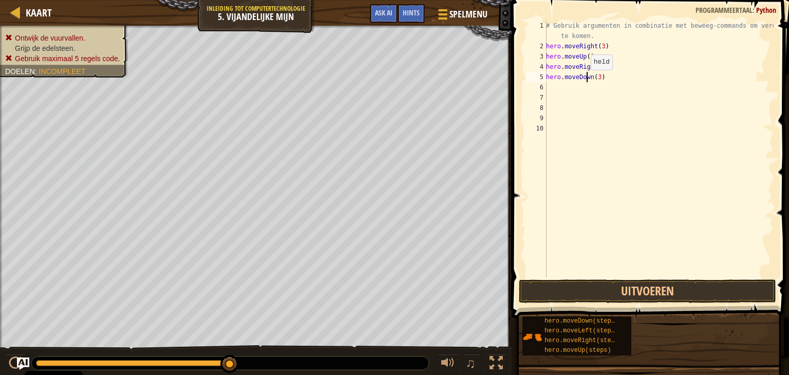
click at [585, 80] on div "# Gebruik argumenten in combinatie met beweeg-commands om verder te komen. hero…" at bounding box center [659, 165] width 230 height 288
click at [585, 85] on div "# Gebruik argumenten in combinatie met beweeg-commands om verder te komen. hero…" at bounding box center [659, 165] width 230 height 288
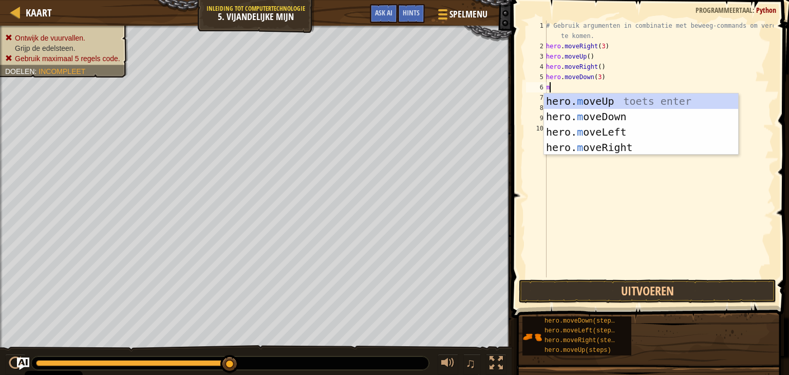
type textarea "mo"
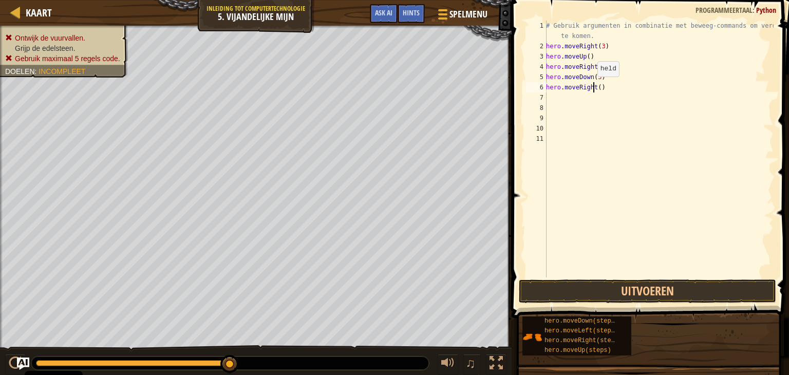
click at [592, 87] on div "# Gebruik argumenten in combinatie met beweeg-commands om verder te komen. hero…" at bounding box center [659, 165] width 230 height 288
click at [594, 88] on div "# Gebruik argumenten in combinatie met beweeg-commands om verder te komen. hero…" at bounding box center [659, 165] width 230 height 288
click at [595, 89] on div "# Gebruik argumenten in combinatie met beweeg-commands om verder te komen. hero…" at bounding box center [659, 165] width 230 height 288
type textarea "hero.moveRight(2)"
click at [578, 295] on button "Uitvoeren" at bounding box center [647, 291] width 257 height 24
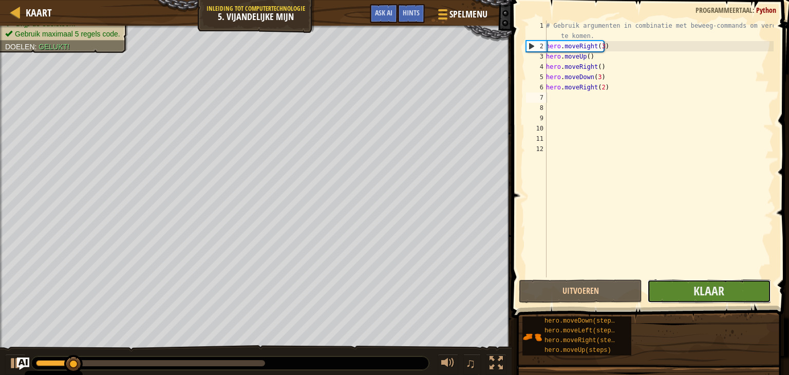
click at [663, 292] on button "Klaar" at bounding box center [708, 291] width 123 height 24
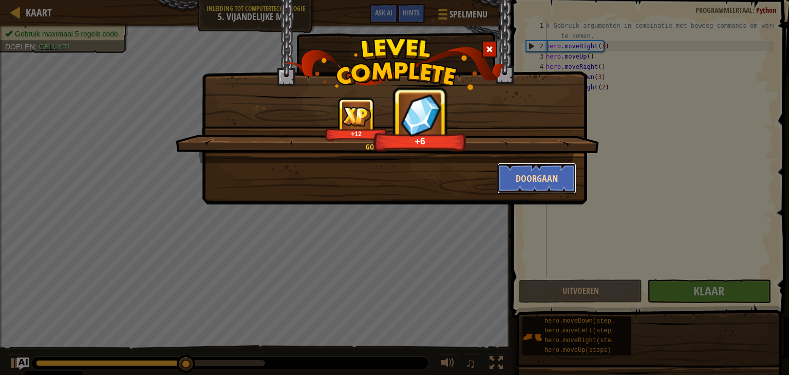
drag, startPoint x: 561, startPoint y: 193, endPoint x: 553, endPoint y: 179, distance: 16.1
click at [553, 179] on button "Doorgaan" at bounding box center [537, 178] width 80 height 31
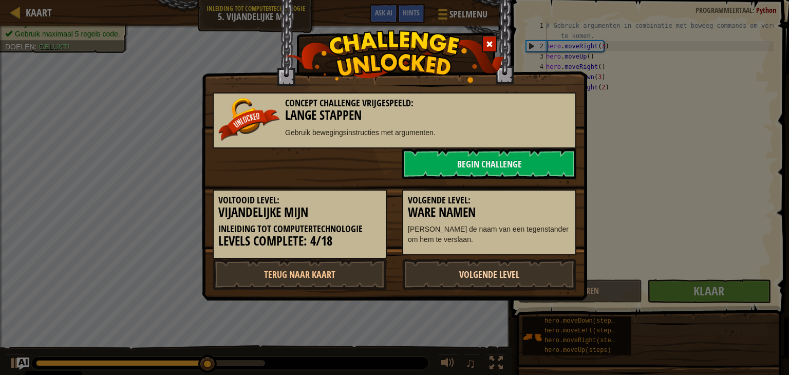
click at [493, 279] on link "Volgende Level" at bounding box center [489, 274] width 174 height 31
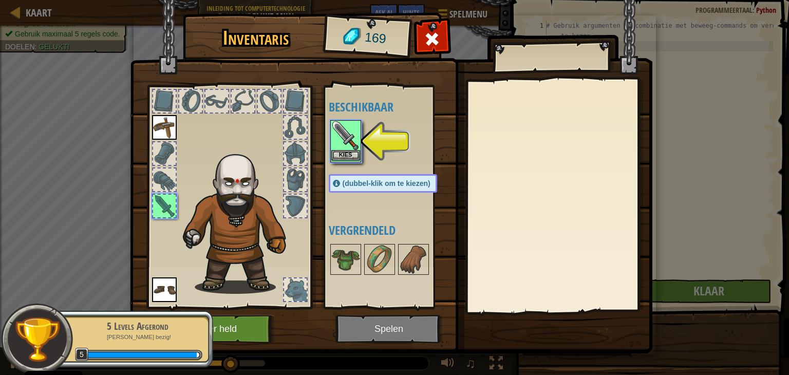
click at [333, 135] on img at bounding box center [345, 135] width 29 height 29
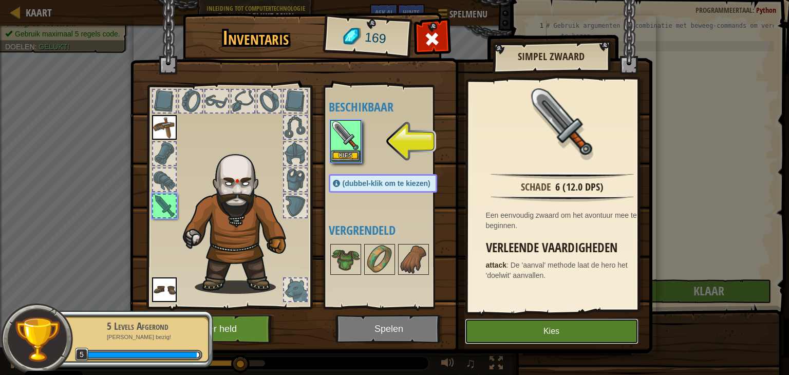
click at [529, 330] on button "Kies" at bounding box center [552, 331] width 174 height 26
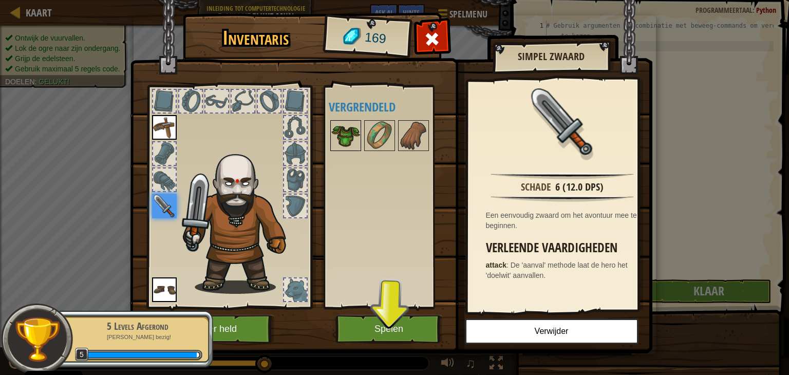
click at [350, 128] on img at bounding box center [345, 135] width 29 height 29
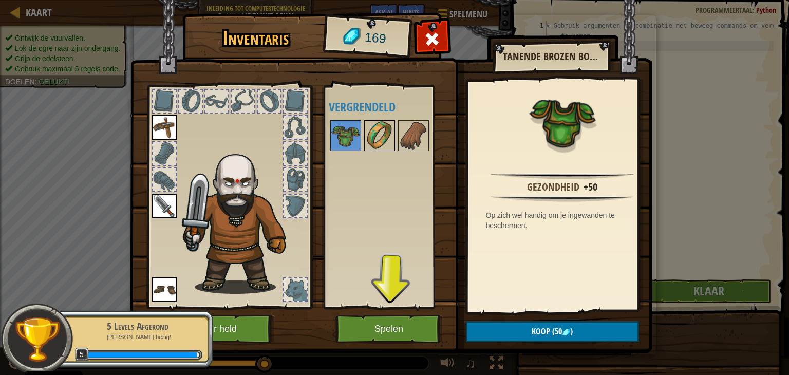
click at [375, 143] on img at bounding box center [379, 135] width 29 height 29
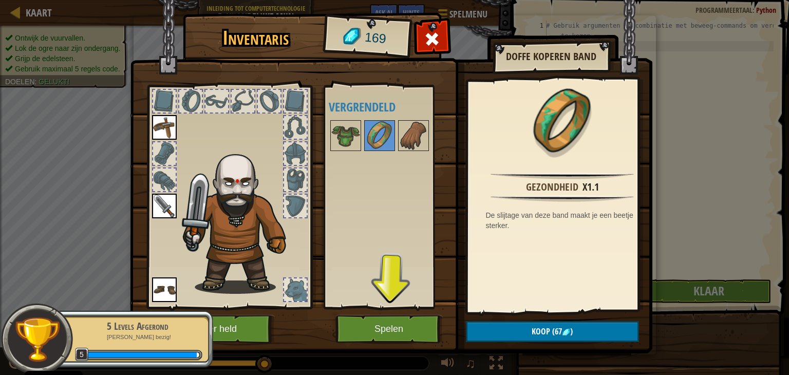
click at [440, 125] on div at bounding box center [393, 136] width 129 height 34
click at [354, 128] on img at bounding box center [345, 135] width 29 height 29
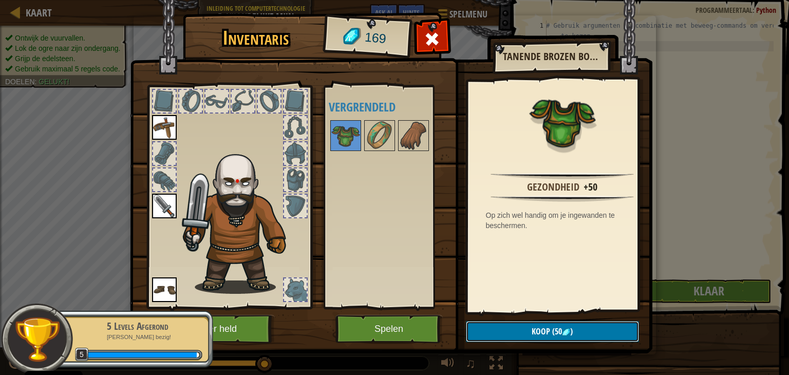
click at [566, 340] on button "Koop (50 )" at bounding box center [552, 331] width 173 height 21
click at [558, 335] on button "Bevestigen" at bounding box center [552, 331] width 173 height 21
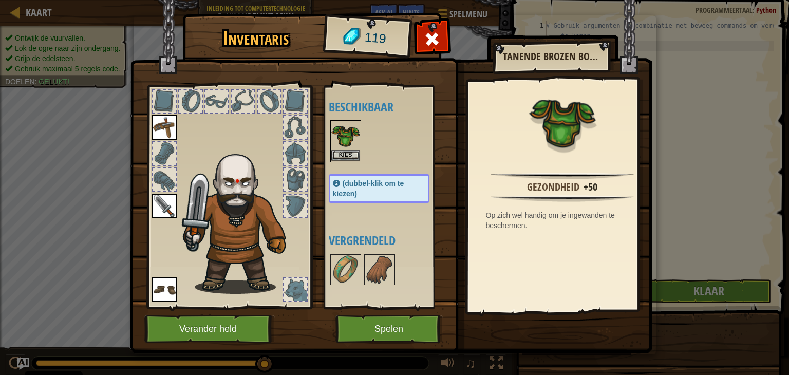
click at [347, 131] on img at bounding box center [345, 135] width 29 height 29
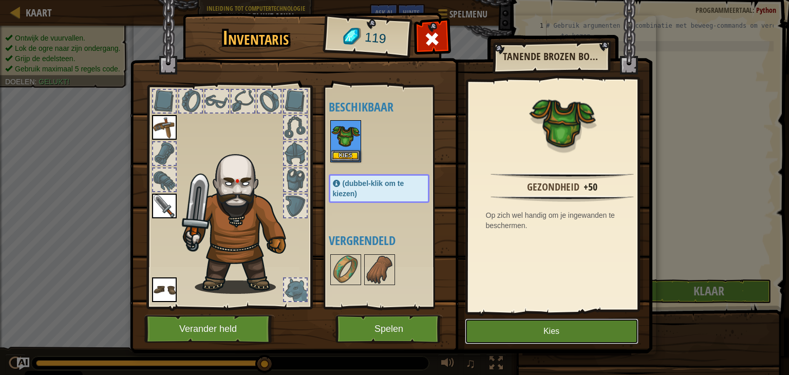
click at [503, 333] on button "Kies" at bounding box center [552, 331] width 174 height 26
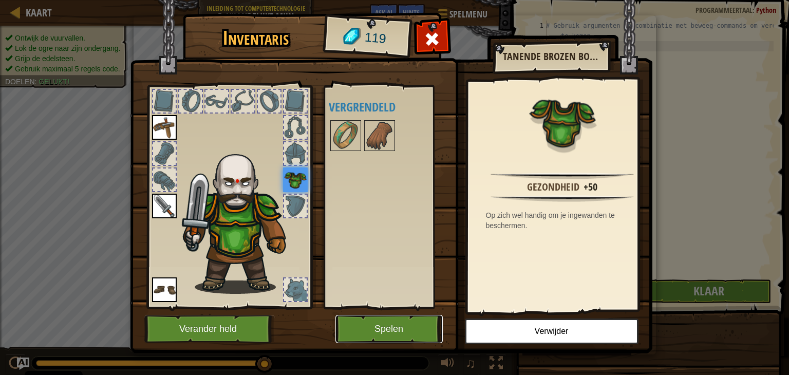
click at [398, 324] on button "Spelen" at bounding box center [388, 329] width 107 height 28
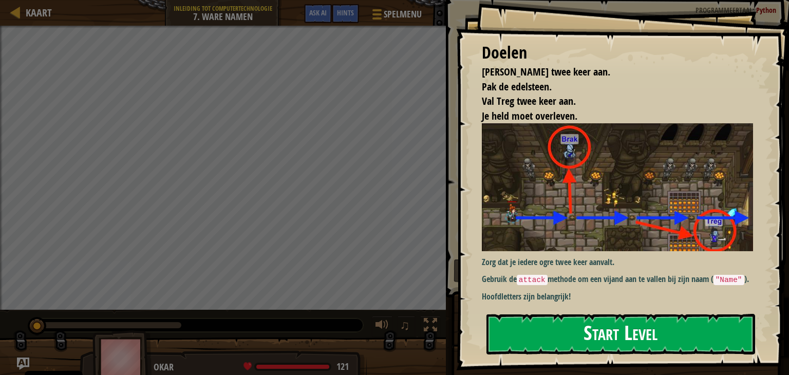
click at [503, 327] on button "Start Level" at bounding box center [620, 334] width 269 height 41
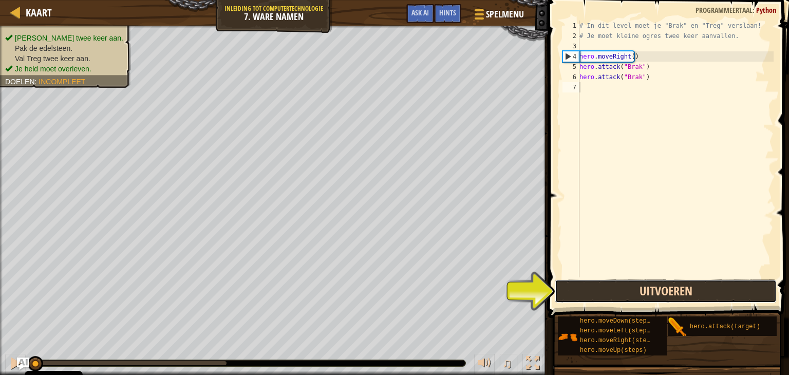
click at [643, 290] on button "Uitvoeren" at bounding box center [666, 291] width 222 height 24
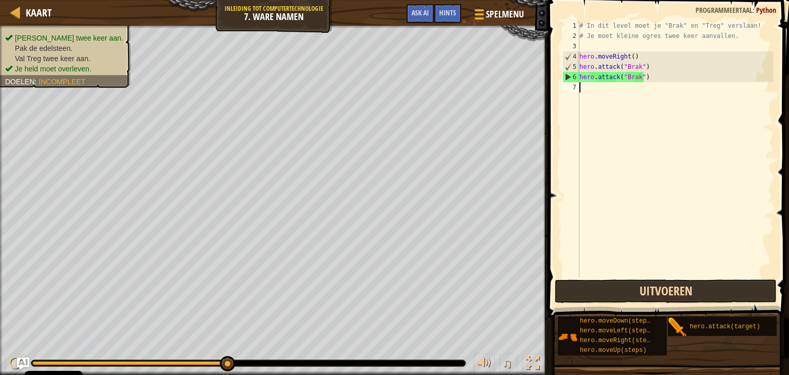
scroll to position [5, 0]
type textarea "mo"
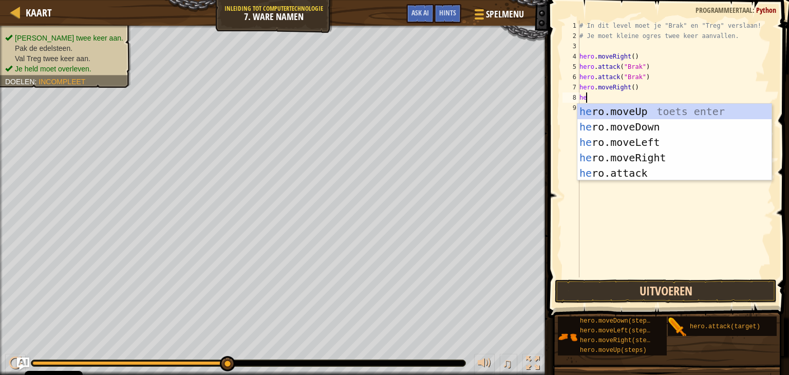
type textarea "h"
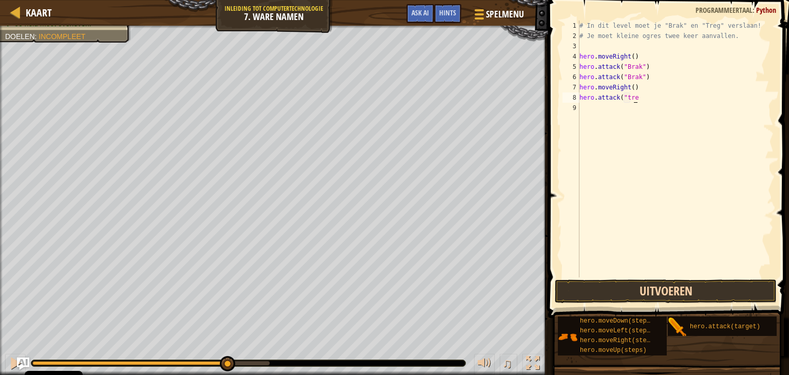
type textarea "hero.attack("treg)"
type textarea "hero.attack("treg")"
click at [636, 286] on button "Uitvoeren" at bounding box center [666, 291] width 222 height 24
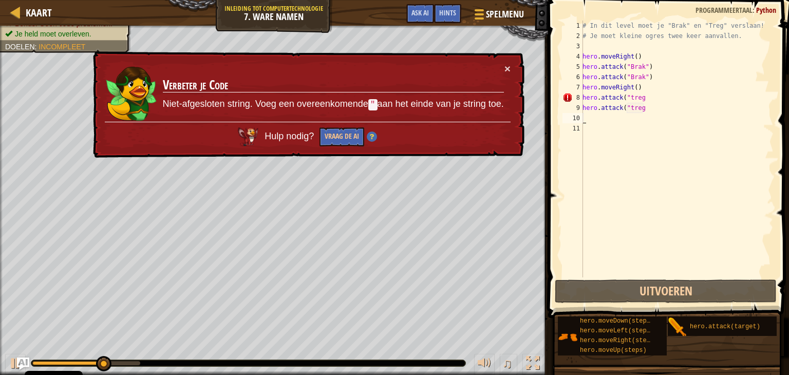
click at [647, 93] on div "# In dit level moet je "Brak" en "Treg" verslaan! # Je moet kleine ogres twee k…" at bounding box center [676, 159] width 193 height 277
click at [644, 95] on div "# In dit level moet je "Brak" en "Treg" verslaan! # Je moet kleine ogres twee k…" at bounding box center [676, 159] width 193 height 277
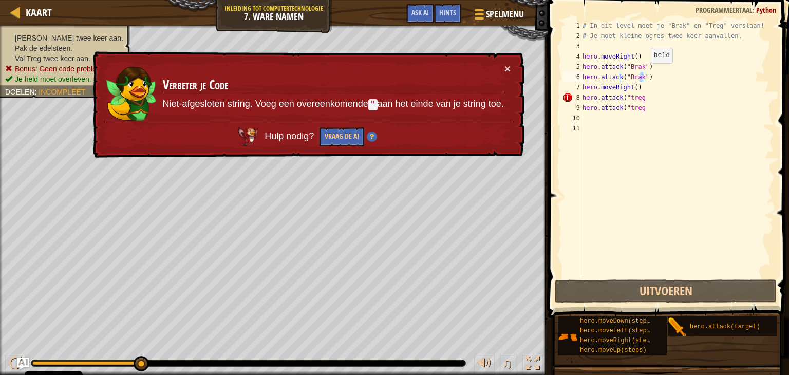
drag, startPoint x: 639, startPoint y: 74, endPoint x: 645, endPoint y: 74, distance: 5.2
click at [645, 74] on div "# In dit level moet je "Brak" en "Treg" verslaan! # Je moet kleine ogres twee k…" at bounding box center [676, 159] width 193 height 277
click at [651, 91] on div "# In dit level moet je "Brak" en "Treg" verslaan! # Je moet kleine ogres twee k…" at bounding box center [676, 159] width 193 height 277
click at [652, 95] on div "# In dit level moet je "Brak" en "Treg" verslaan! # Je moet kleine ogres twee k…" at bounding box center [676, 159] width 193 height 277
paste textarea """
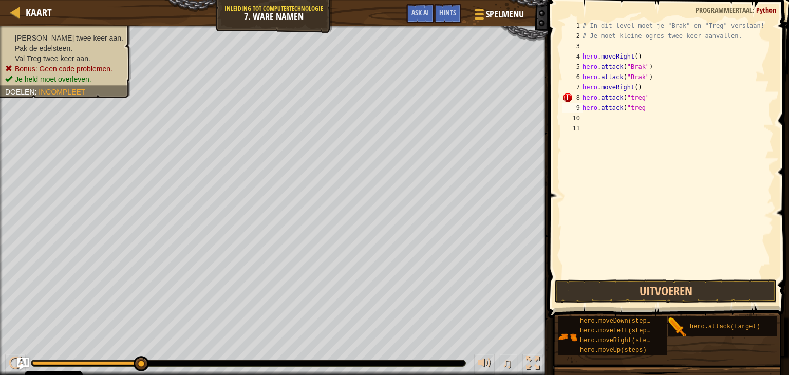
click at [648, 108] on div "# In dit level moet je "Brak" en "Treg" verslaan! # Je moet kleine ogres twee k…" at bounding box center [676, 159] width 193 height 277
paste textarea """
type textarea "hero.attack("treg""
click at [611, 292] on button "Uitvoeren" at bounding box center [666, 291] width 222 height 24
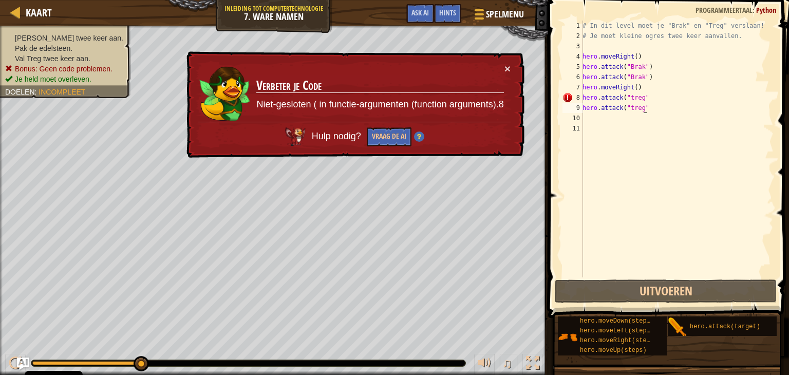
click at [707, 128] on div "# In dit level moet je "Brak" en "Treg" verslaan! # Je moet kleine ogres twee k…" at bounding box center [676, 159] width 193 height 277
click at [655, 157] on div "# In dit level moet je "Brak" en "Treg" verslaan! # Je moet kleine ogres twee k…" at bounding box center [676, 159] width 193 height 277
click at [662, 139] on div "# In dit level moet je "Brak" en "Treg" verslaan! # Je moet kleine ogres twee k…" at bounding box center [676, 159] width 193 height 277
type textarea "0"
click at [672, 97] on div "# In dit level moet je "Brak" en "Treg" verslaan! # Je moet kleine ogres twee k…" at bounding box center [676, 159] width 193 height 277
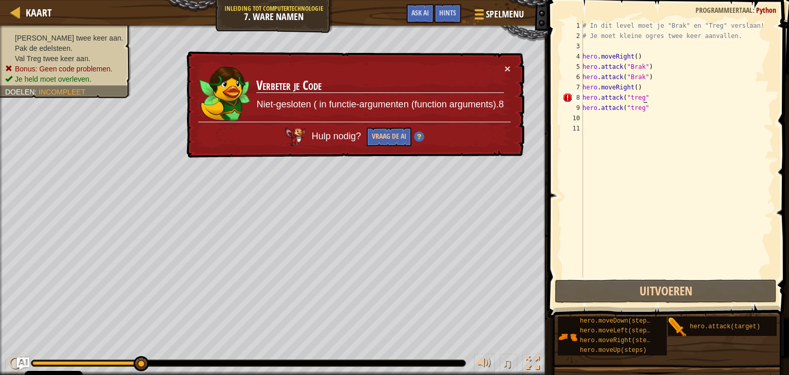
scroll to position [5, 4]
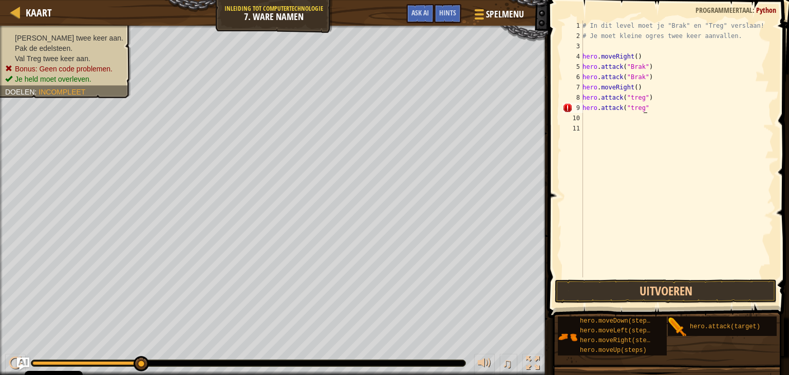
type textarea "hero.attack("treg")"
click at [602, 122] on div "# In dit level moet je "Brak" en "Treg" verslaan! # Je moet kleine ogres twee k…" at bounding box center [676, 159] width 193 height 277
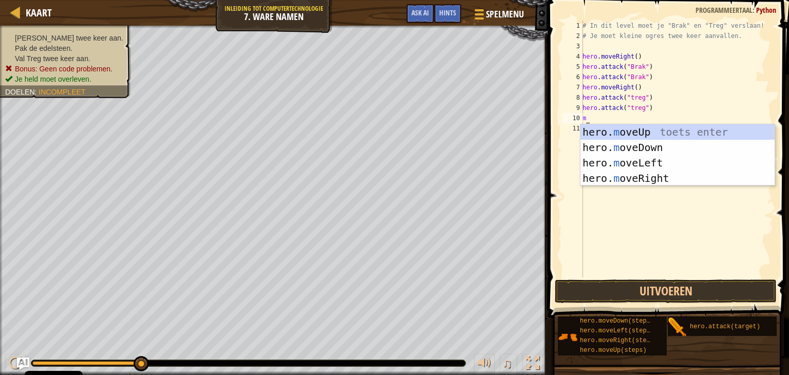
type textarea "mov"
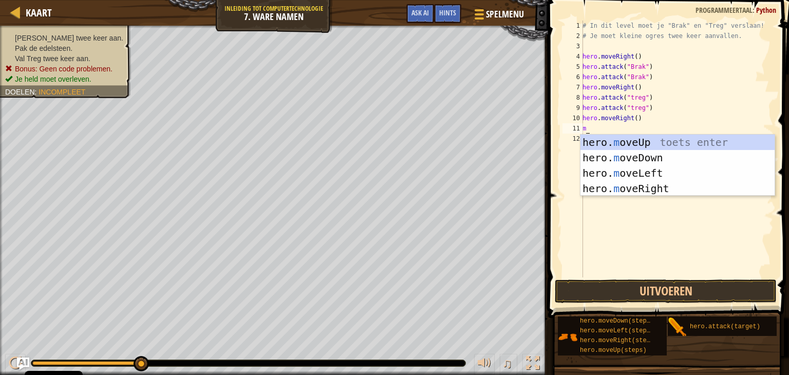
type textarea "mo"
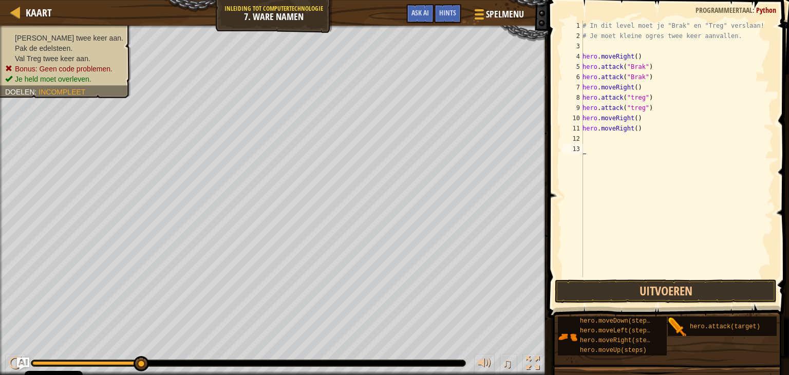
click at [696, 157] on div "# In dit level moet je "Brak" en "Treg" verslaan! # Je moet kleine ogres twee k…" at bounding box center [676, 159] width 193 height 277
click at [717, 104] on div "# In dit level moet je "Brak" en "Treg" verslaan! # Je moet kleine ogres twee k…" at bounding box center [676, 159] width 193 height 277
click at [692, 100] on div "# In dit level moet je "Brak" en "Treg" verslaan! # Je moet kleine ogres twee k…" at bounding box center [676, 159] width 193 height 277
click at [687, 110] on div "# In dit level moet je "Brak" en "Treg" verslaan! # Je moet kleine ogres twee k…" at bounding box center [676, 159] width 193 height 277
click at [678, 109] on div "# In dit level moet je "Brak" en "Treg" verslaan! # Je moet kleine ogres twee k…" at bounding box center [676, 159] width 193 height 277
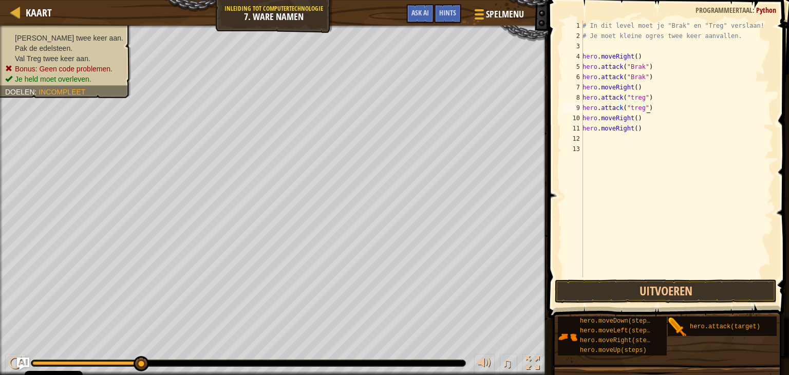
click at [659, 110] on div "# In dit level moet je "Brak" en "Treg" verslaan! # Je moet kleine ogres twee k…" at bounding box center [676, 159] width 193 height 277
click at [629, 108] on div "# In dit level moet je "Brak" en "Treg" verslaan! # Je moet kleine ogres twee k…" at bounding box center [676, 159] width 193 height 277
paste textarea """
click at [629, 109] on div "# In dit level moet je "Brak" en "Treg" verslaan! # Je moet kleine ogres twee k…" at bounding box center [676, 159] width 193 height 277
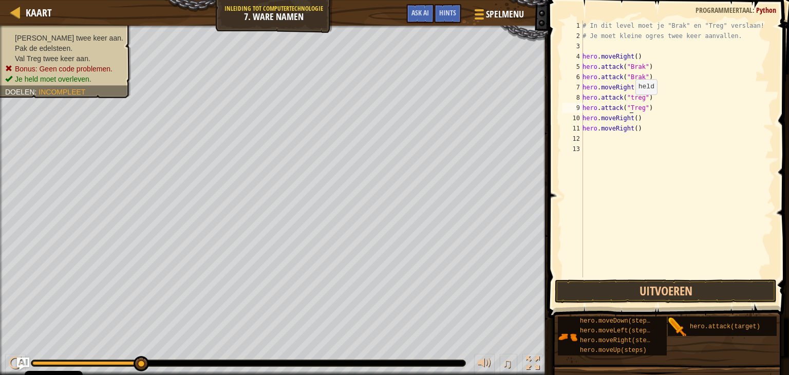
click at [629, 105] on div "# In dit level moet je "Brak" en "Treg" verslaan! # Je moet kleine ogres twee k…" at bounding box center [676, 159] width 193 height 277
click at [629, 104] on div "# In dit level moet je "Brak" en "Treg" verslaan! # Je moet kleine ogres twee k…" at bounding box center [676, 159] width 193 height 277
click at [629, 103] on div "# In dit level moet je "Brak" en "Treg" verslaan! # Je moet kleine ogres twee k…" at bounding box center [676, 149] width 193 height 257
click at [629, 98] on div "# In dit level moet je "Brak" en "Treg" verslaan! # Je moet kleine ogres twee k…" at bounding box center [676, 159] width 193 height 277
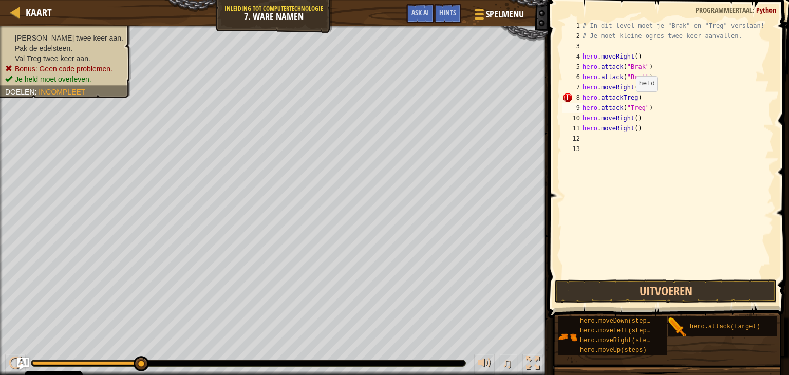
type textarea "hero.attackTreg)"
drag, startPoint x: 639, startPoint y: 97, endPoint x: 583, endPoint y: 95, distance: 55.5
click at [583, 95] on div "# In dit level moet je "Brak" en "Treg" verslaan! # Je moet kleine ogres twee k…" at bounding box center [676, 159] width 193 height 277
click at [586, 98] on div "# In dit level moet je "Brak" en "Treg" verslaan! # Je moet kleine ogres twee k…" at bounding box center [676, 159] width 193 height 277
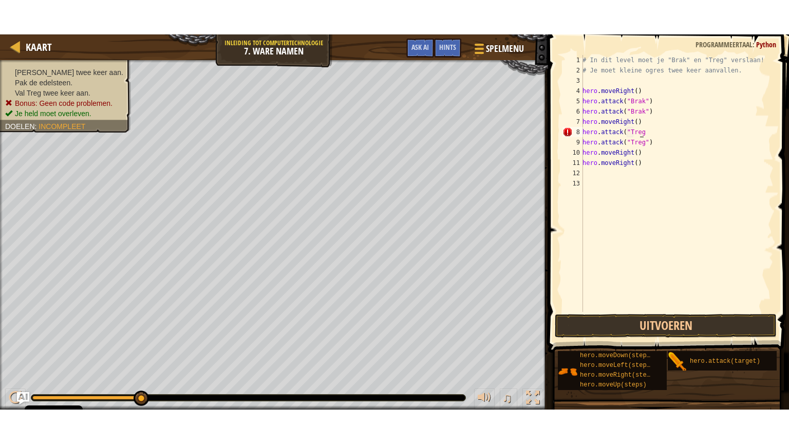
scroll to position [5, 4]
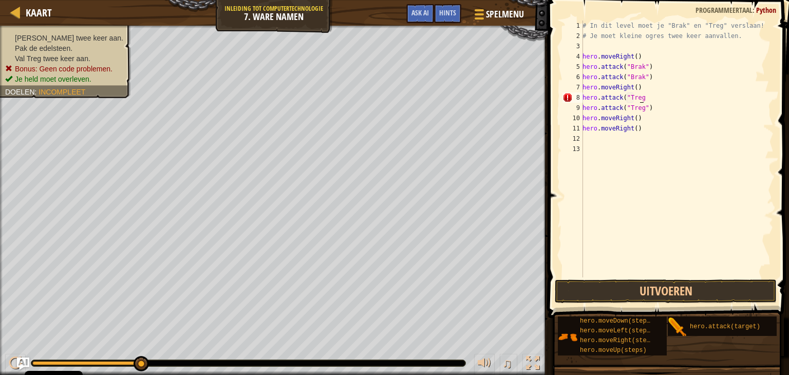
paste textarea
type textarea "hero.attack("Treg")"
click at [643, 286] on button "Uitvoeren" at bounding box center [666, 291] width 222 height 24
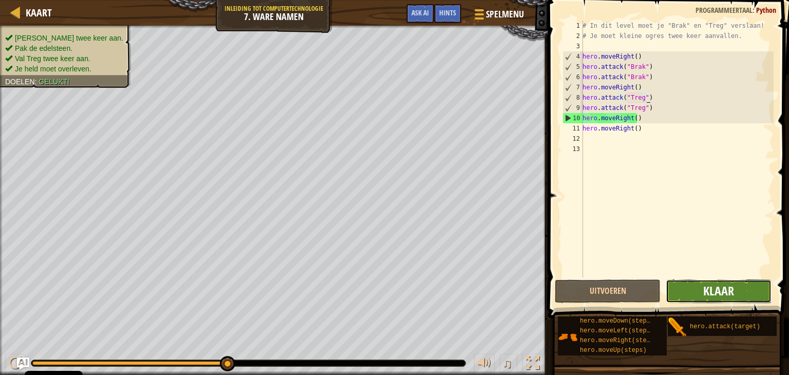
click at [732, 296] on span "Klaar" at bounding box center [718, 290] width 31 height 16
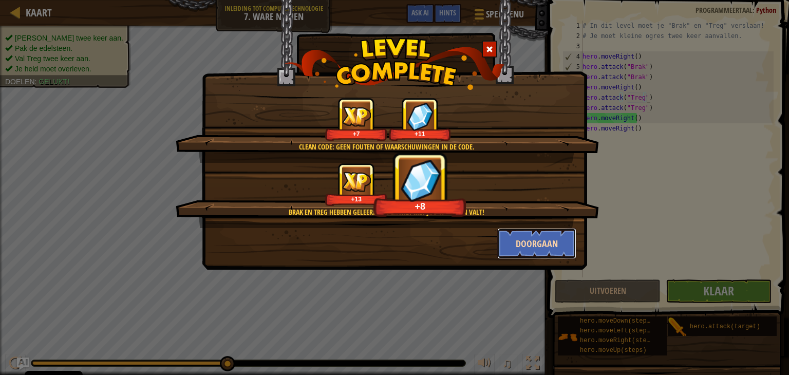
click at [544, 241] on button "Doorgaan" at bounding box center [537, 243] width 80 height 31
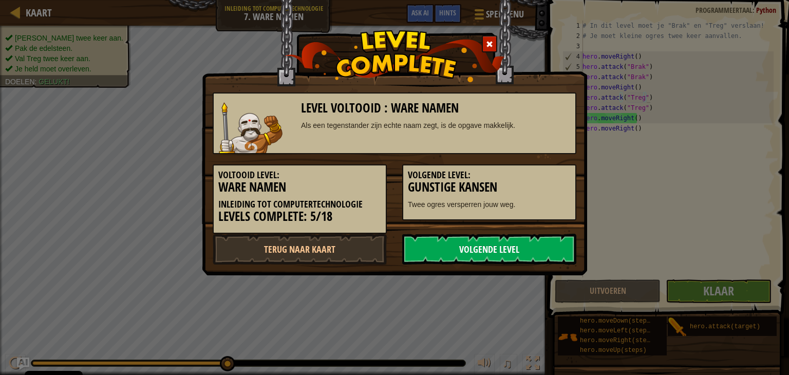
click at [544, 241] on link "Volgende Level" at bounding box center [489, 249] width 174 height 31
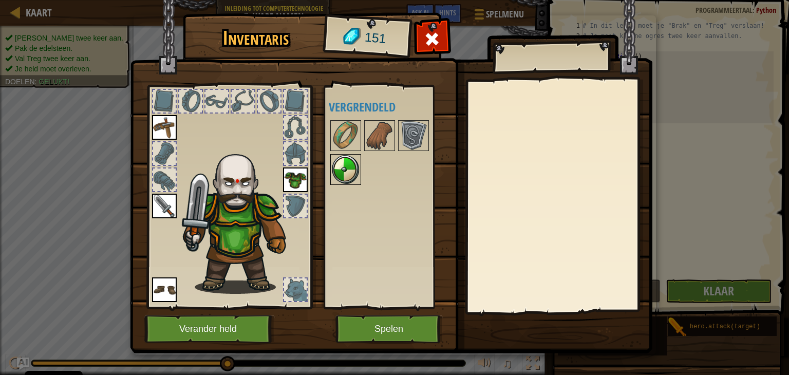
click at [348, 159] on img at bounding box center [345, 169] width 29 height 29
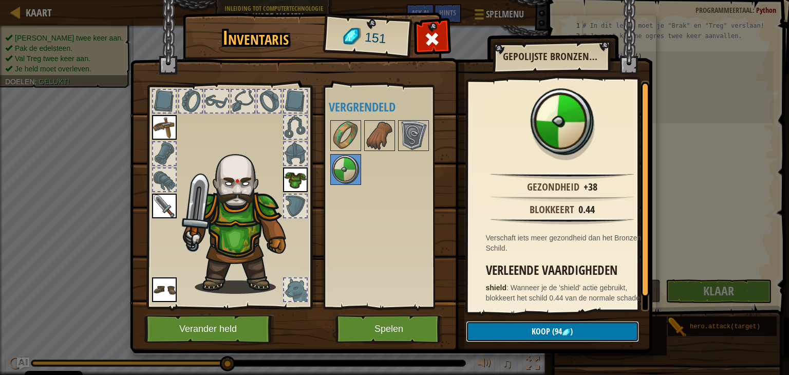
click at [514, 324] on button "Koop (94 )" at bounding box center [552, 331] width 173 height 21
click at [514, 324] on button "Bevestigen" at bounding box center [552, 331] width 173 height 21
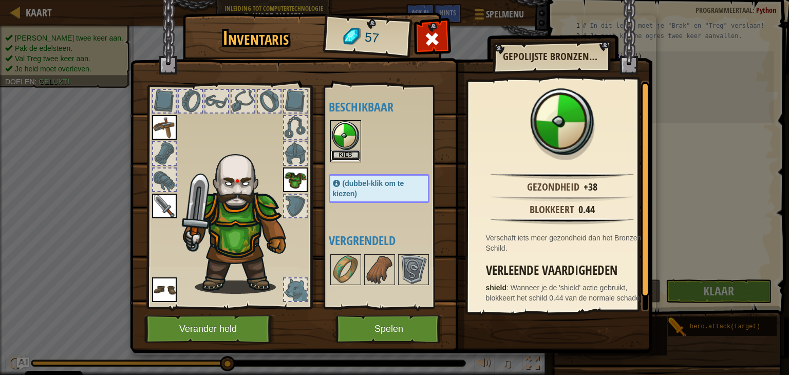
click at [344, 155] on button "Kies" at bounding box center [345, 155] width 29 height 11
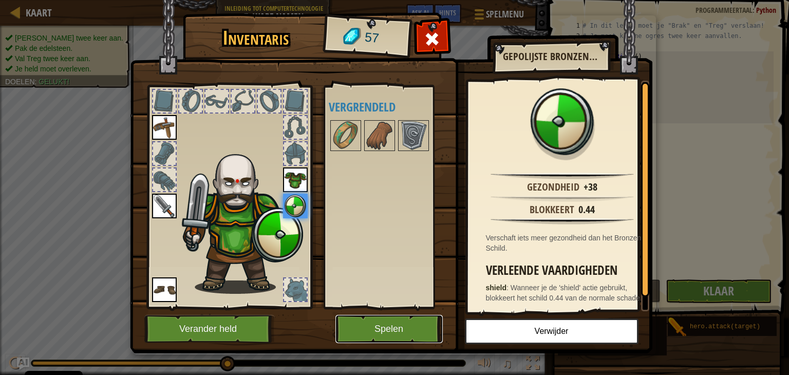
click at [351, 325] on button "Spelen" at bounding box center [388, 329] width 107 height 28
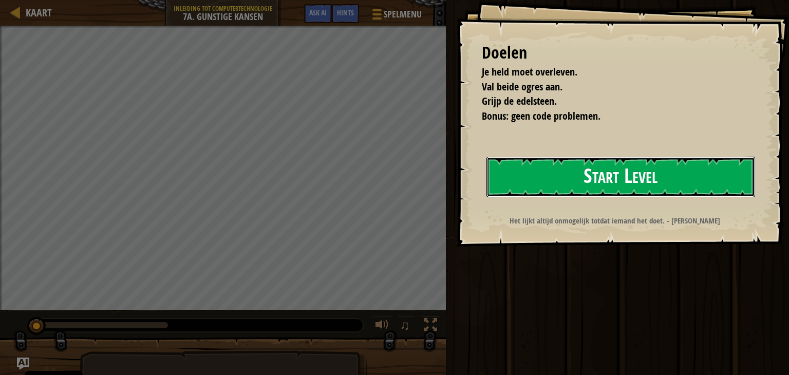
click at [596, 187] on button "Start Level" at bounding box center [620, 177] width 269 height 41
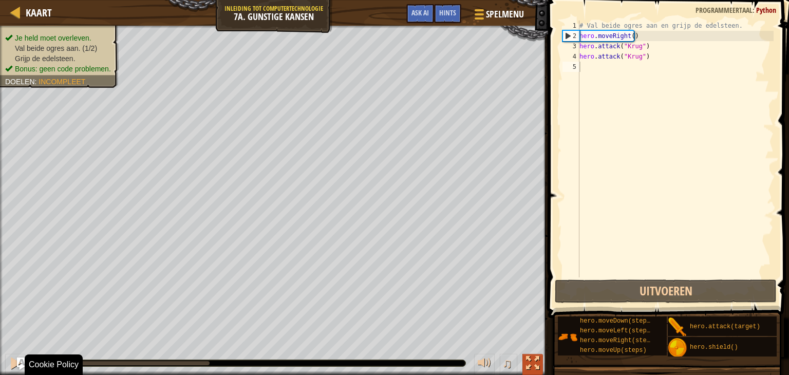
click at [531, 361] on div at bounding box center [532, 362] width 13 height 13
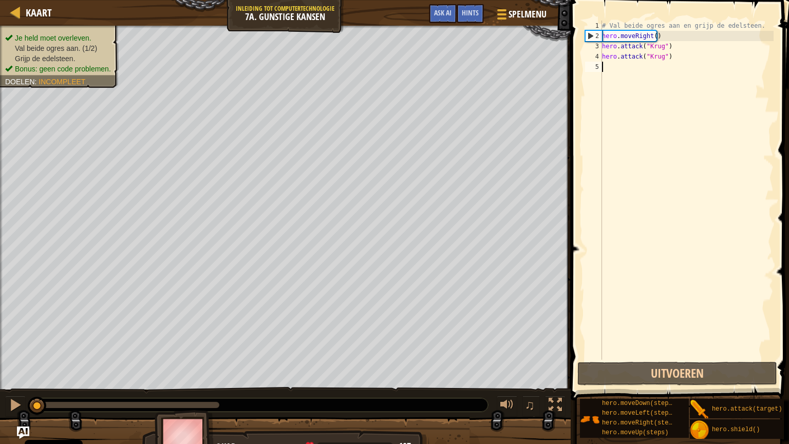
type textarea "h"
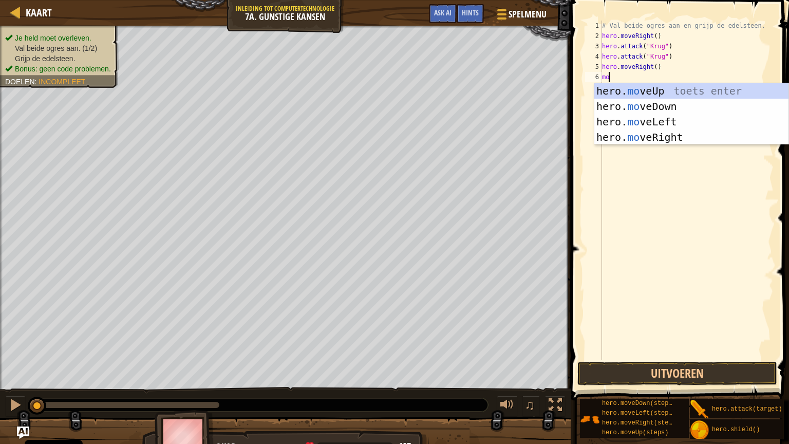
type textarea "mov"
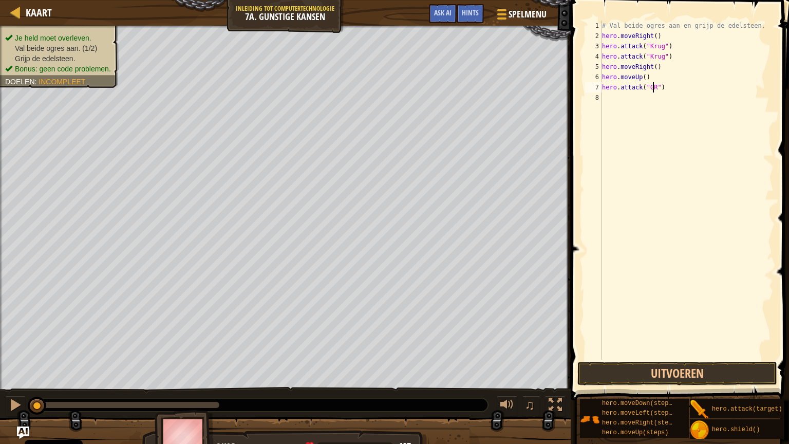
scroll to position [5, 4]
type textarea "hero.attack("Grump")"
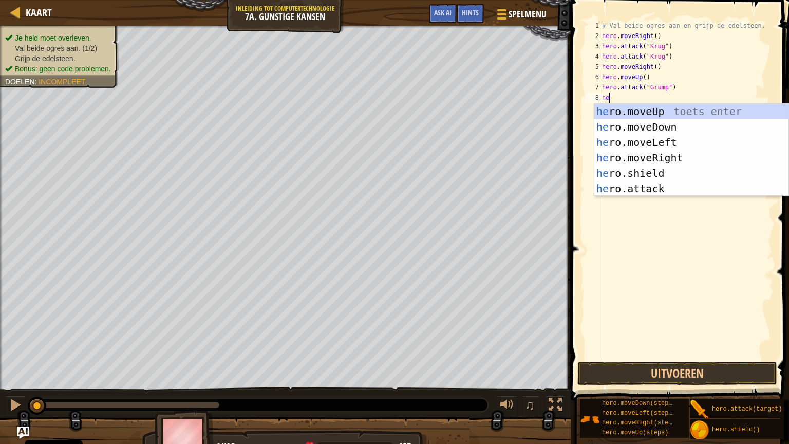
type textarea "her"
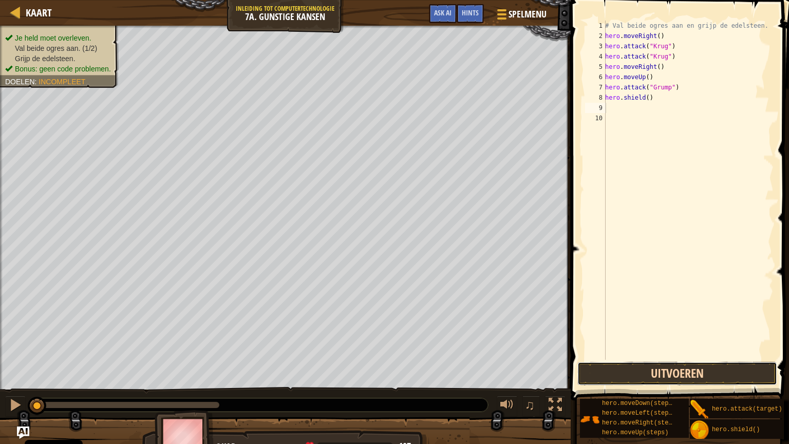
click at [657, 366] on button "Uitvoeren" at bounding box center [677, 374] width 200 height 24
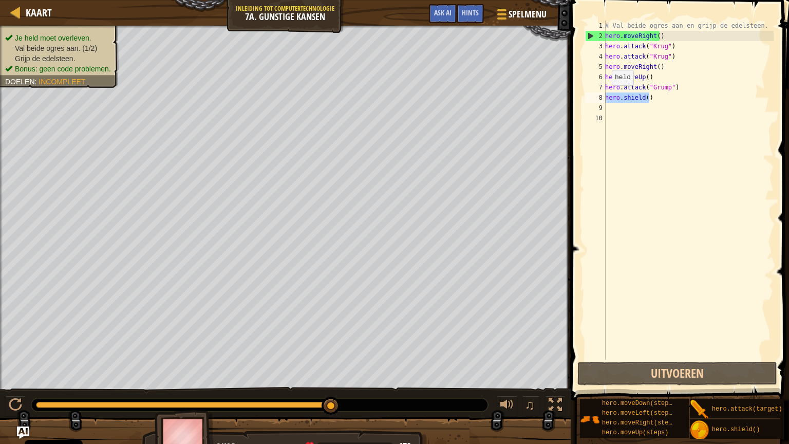
drag, startPoint x: 650, startPoint y: 96, endPoint x: 606, endPoint y: 95, distance: 44.2
click at [606, 95] on div "# Val beide ogres aan en grijp de edelsteen. hero . moveRight ( ) hero . attack…" at bounding box center [688, 201] width 171 height 360
type textarea "hero.shield()"
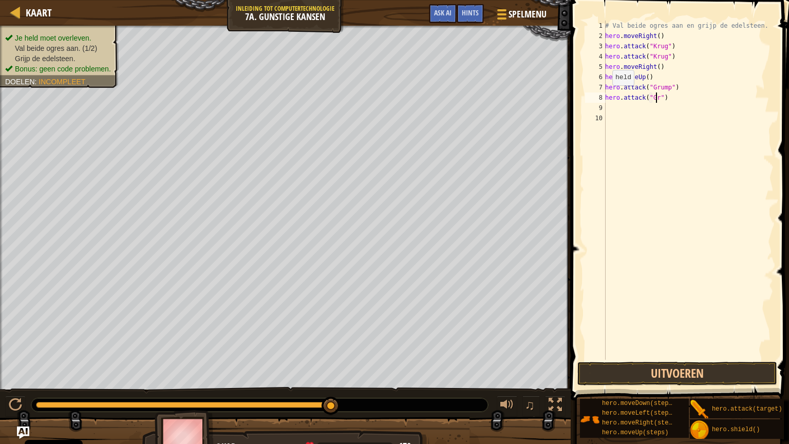
scroll to position [5, 4]
type textarea "hero.attack("Grump")"
click at [618, 117] on div "# Val beide ogres aan en grijp de edelsteen. hero . moveRight ( ) hero . attack…" at bounding box center [688, 201] width 171 height 360
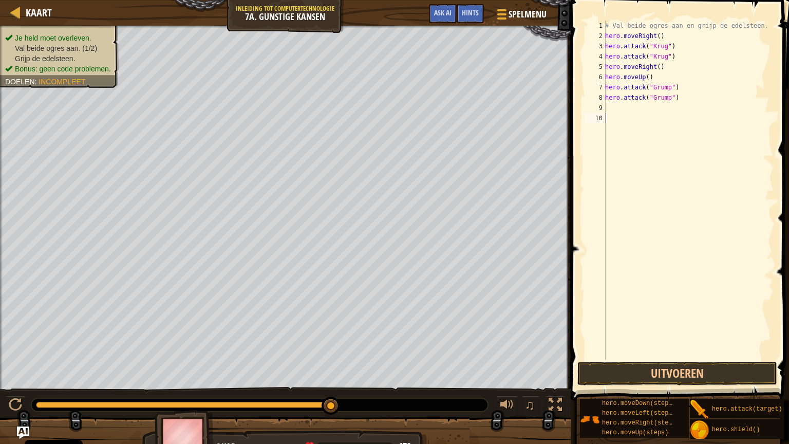
click at [616, 109] on div "# Val beide ogres aan en grijp de edelsteen. hero . moveRight ( ) hero . attack…" at bounding box center [688, 201] width 171 height 360
type textarea "H"
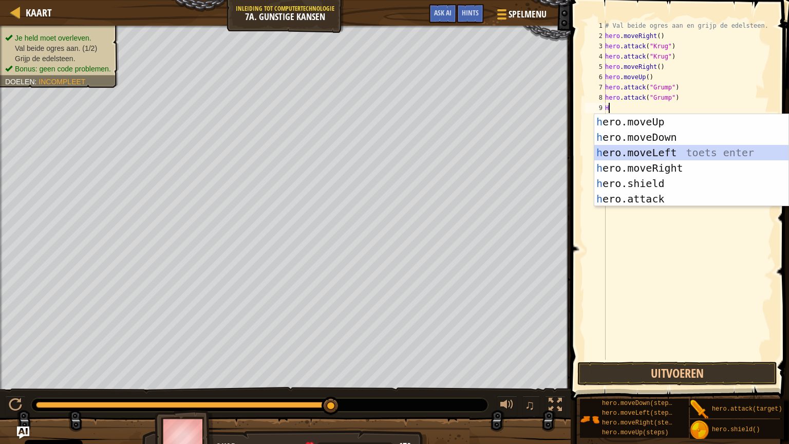
click at [639, 153] on div "h ero.moveUp toets enter h ero.moveDown toets enter h ero.moveLeft toets enter …" at bounding box center [691, 175] width 194 height 123
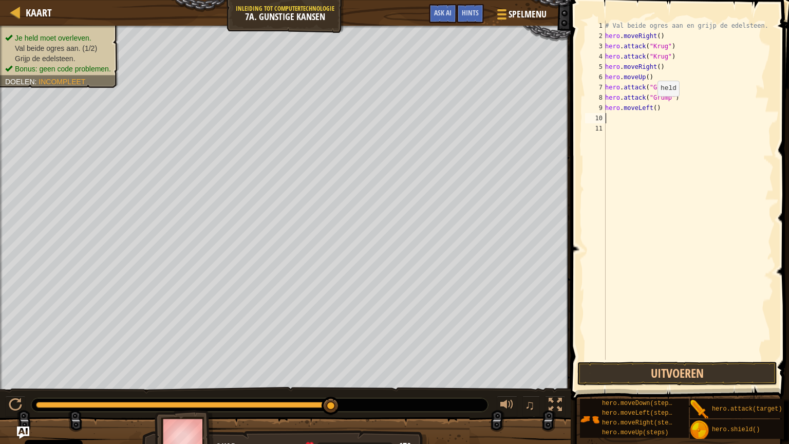
click at [653, 109] on div "# Val beide ogres aan en grijp de edelsteen. hero . moveRight ( ) hero . attack…" at bounding box center [688, 201] width 171 height 360
type textarea "hero.moveLeft(2)"
click at [672, 374] on button "Uitvoeren" at bounding box center [677, 374] width 200 height 24
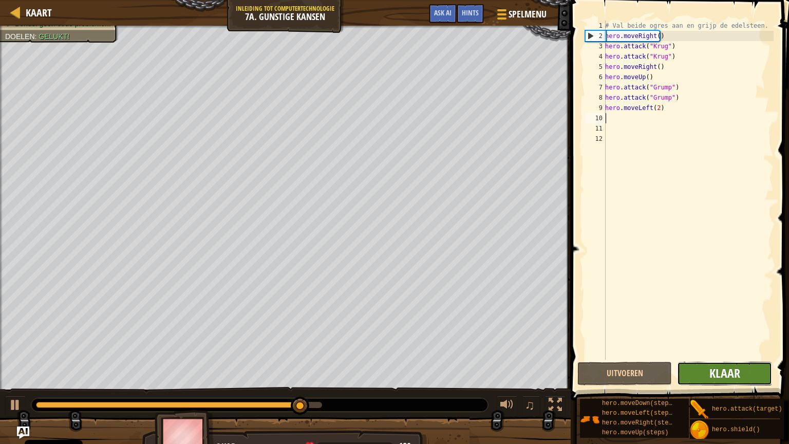
click at [728, 366] on span "Klaar" at bounding box center [724, 373] width 31 height 16
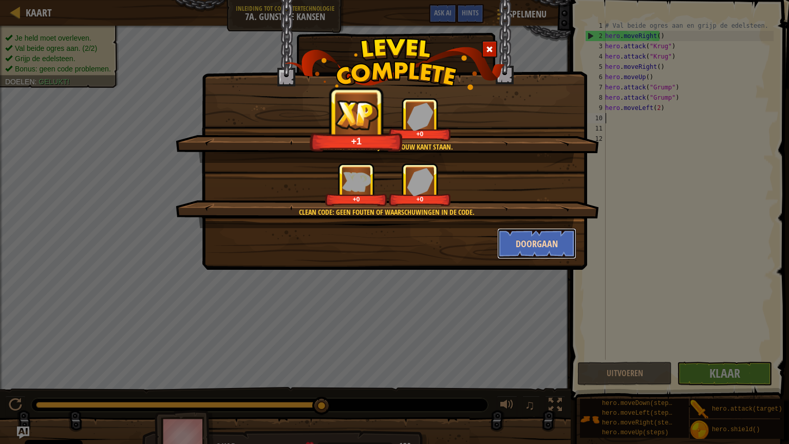
click at [558, 240] on button "Doorgaan" at bounding box center [537, 243] width 80 height 31
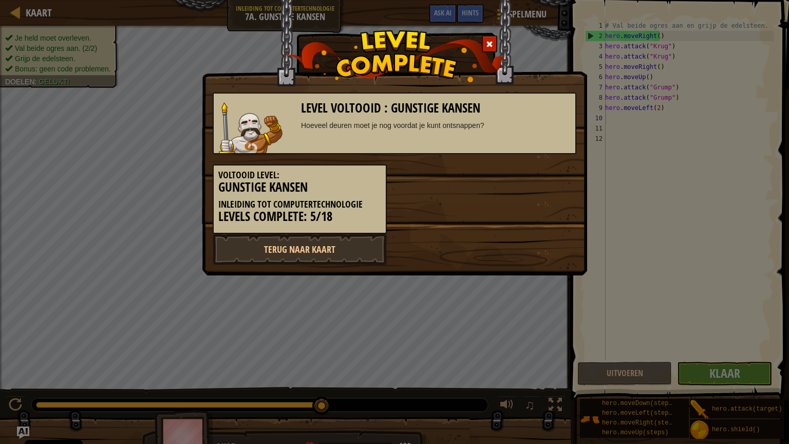
click at [520, 275] on div "Level Voltooid : Gunstige Kansen Hoeveel deuren moet je nog voordat je kunt ont…" at bounding box center [394, 222] width 789 height 444
click at [647, 335] on div "Level Voltooid : Gunstige Kansen Hoeveel deuren moet je nog voordat je kunt ont…" at bounding box center [394, 222] width 789 height 444
click at [683, 359] on div "Level Voltooid : Gunstige Kansen Hoeveel deuren moet je nog voordat je kunt ont…" at bounding box center [394, 222] width 789 height 444
click at [238, 248] on link "Terug naar kaart" at bounding box center [300, 249] width 174 height 31
select select "nl-[GEOGRAPHIC_DATA]"
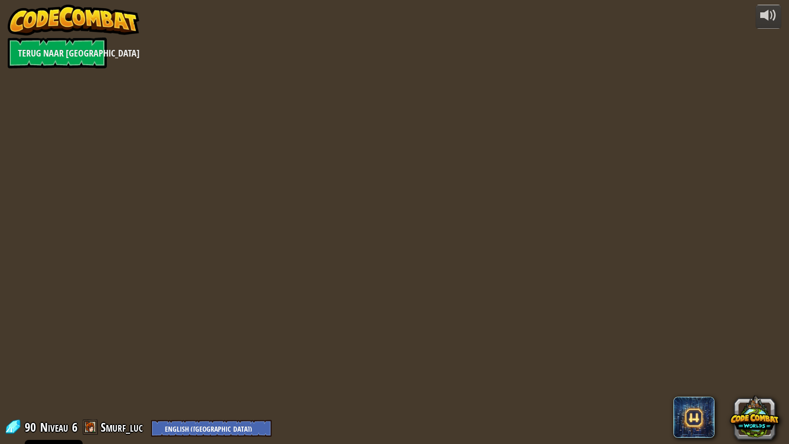
select select "nl-[GEOGRAPHIC_DATA]"
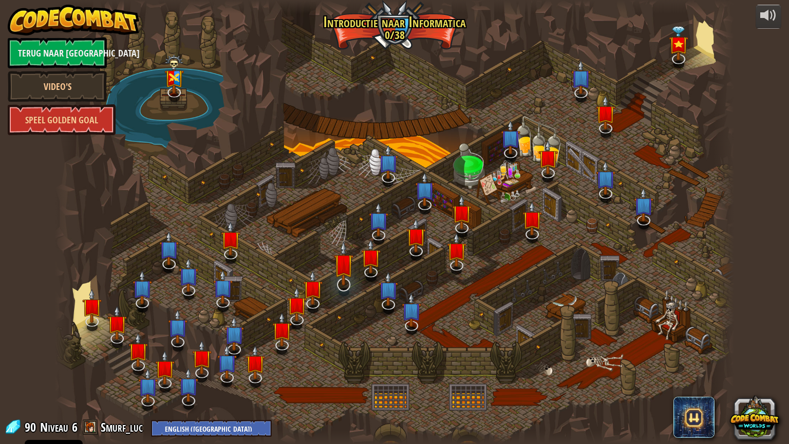
select select "nl-[GEOGRAPHIC_DATA]"
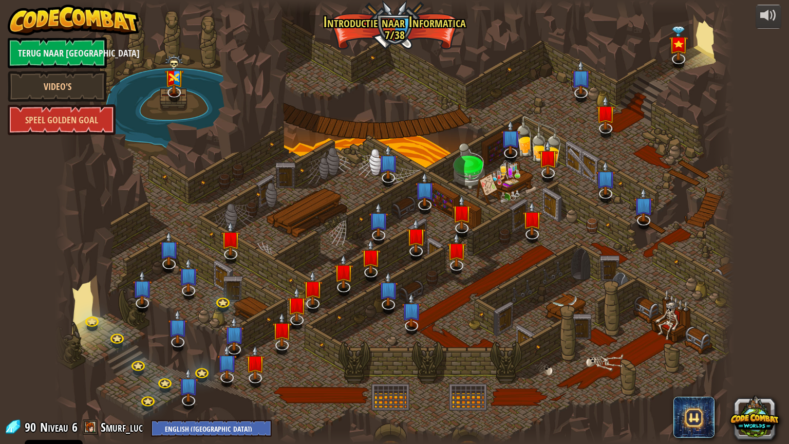
select select "nl-[GEOGRAPHIC_DATA]"
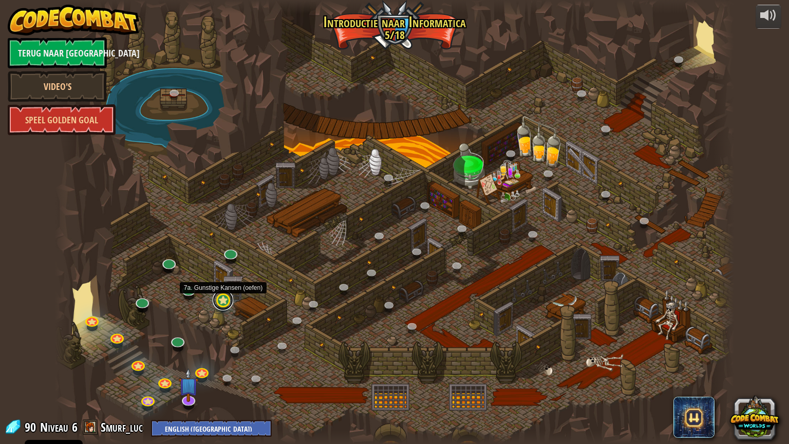
click at [223, 300] on link at bounding box center [223, 300] width 21 height 21
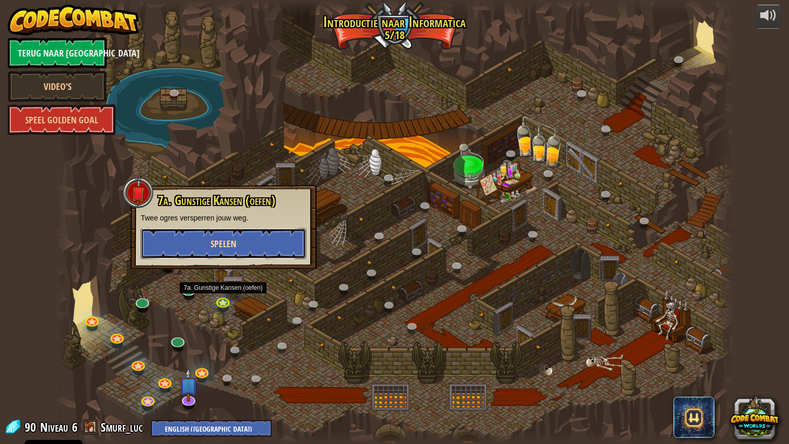
click at [249, 244] on button "Spelen" at bounding box center [223, 243] width 165 height 31
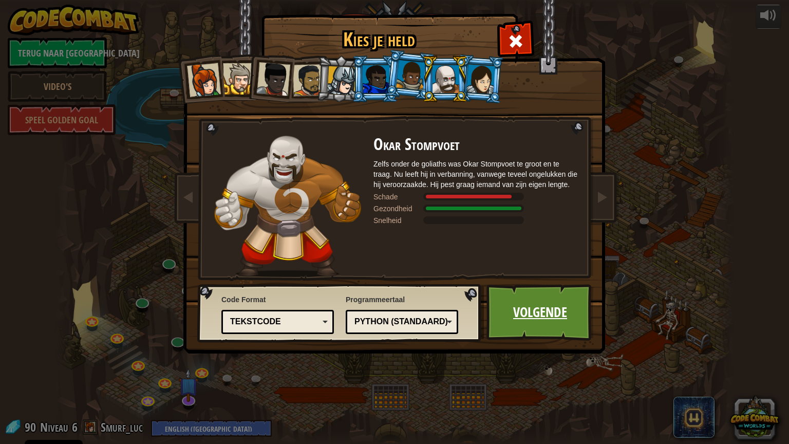
click at [515, 298] on link "Volgende" at bounding box center [539, 312] width 107 height 56
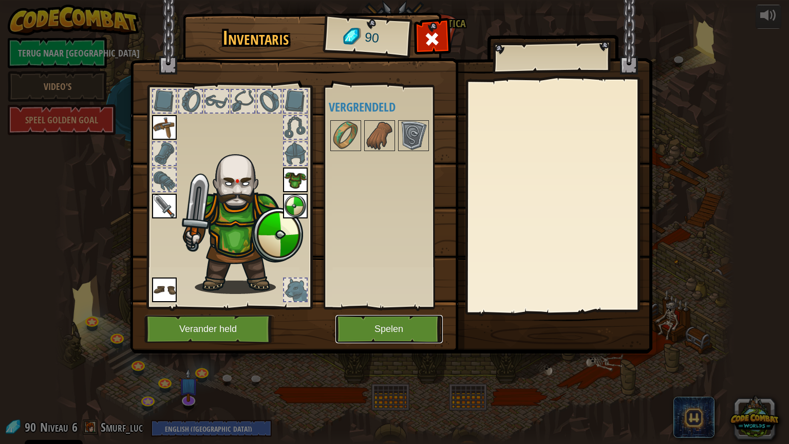
click at [401, 331] on button "Spelen" at bounding box center [388, 329] width 107 height 28
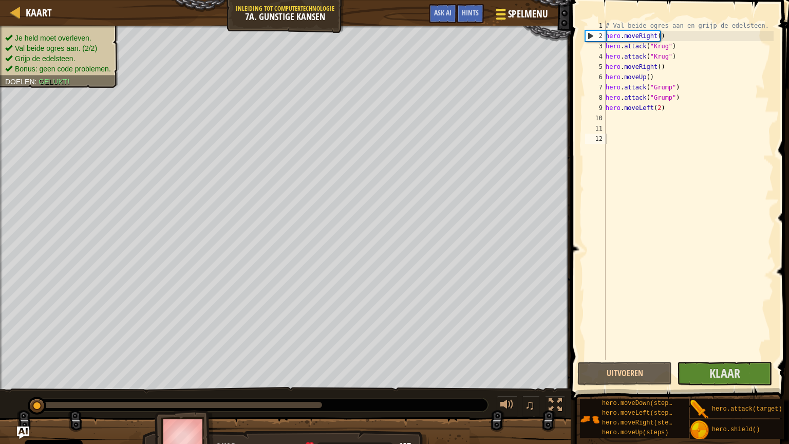
click at [510, 17] on span "Spelmenu" at bounding box center [528, 14] width 40 height 14
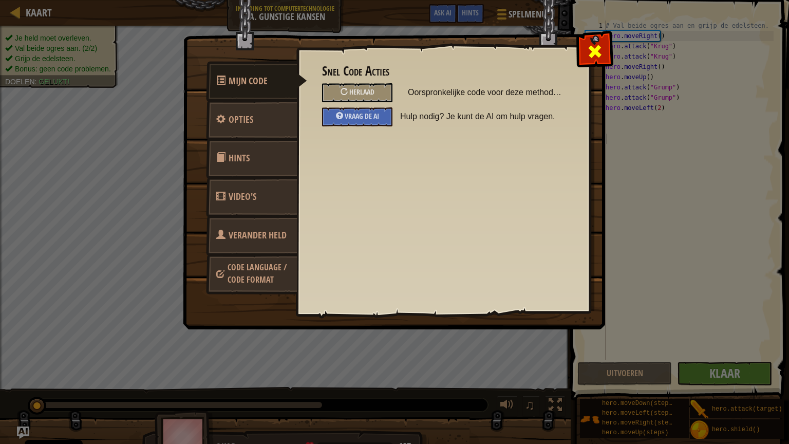
click at [588, 44] on span at bounding box center [595, 51] width 16 height 16
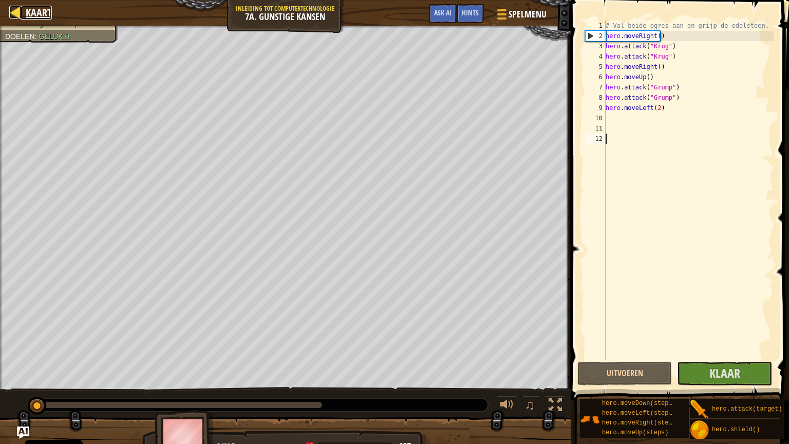
click at [16, 11] on div at bounding box center [15, 12] width 13 height 13
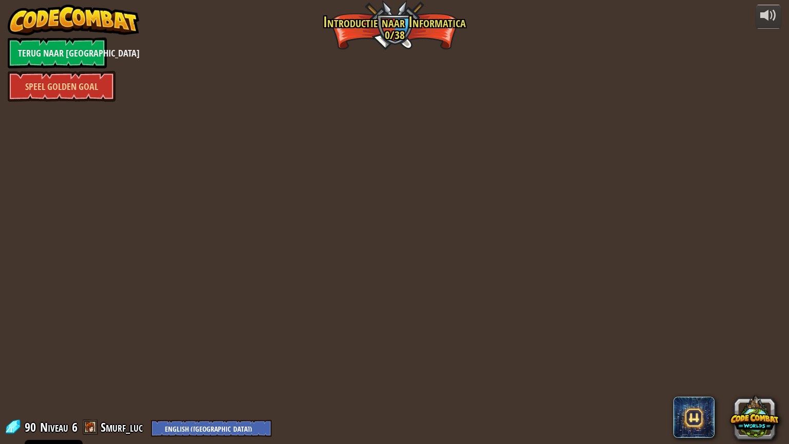
select select "nl-[GEOGRAPHIC_DATA]"
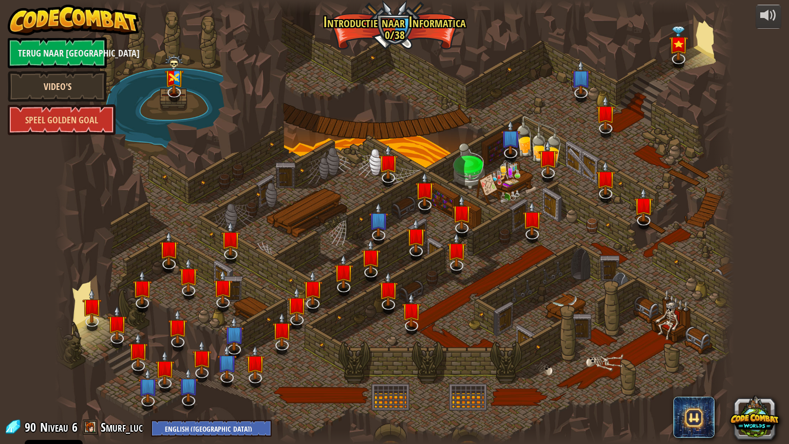
select select "nl-[GEOGRAPHIC_DATA]"
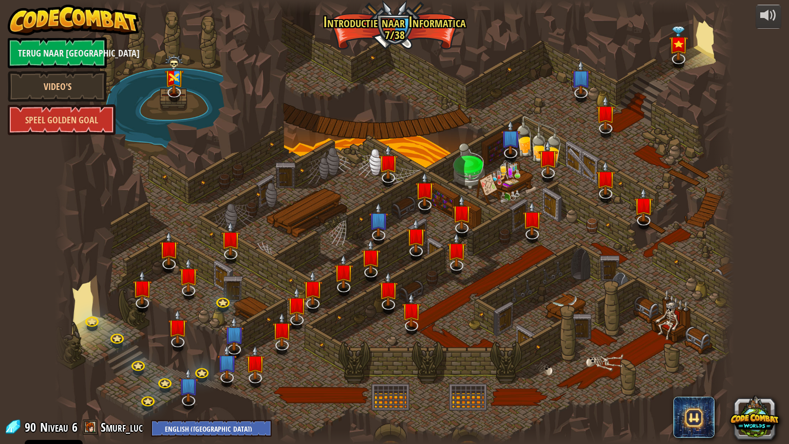
select select "nl-[GEOGRAPHIC_DATA]"
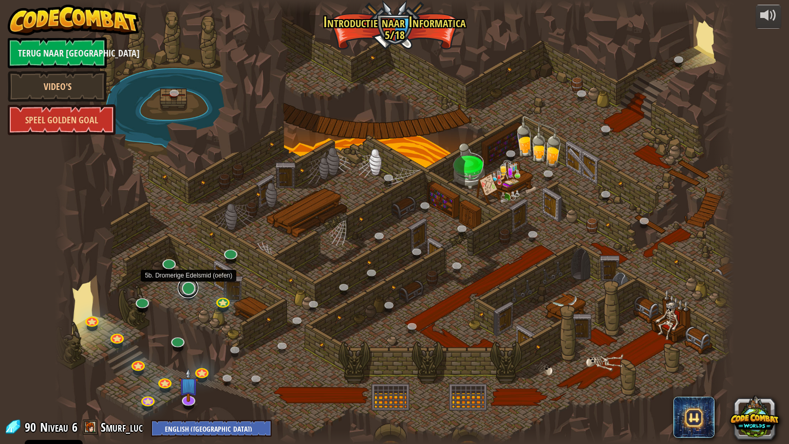
click at [184, 286] on link at bounding box center [188, 287] width 21 height 21
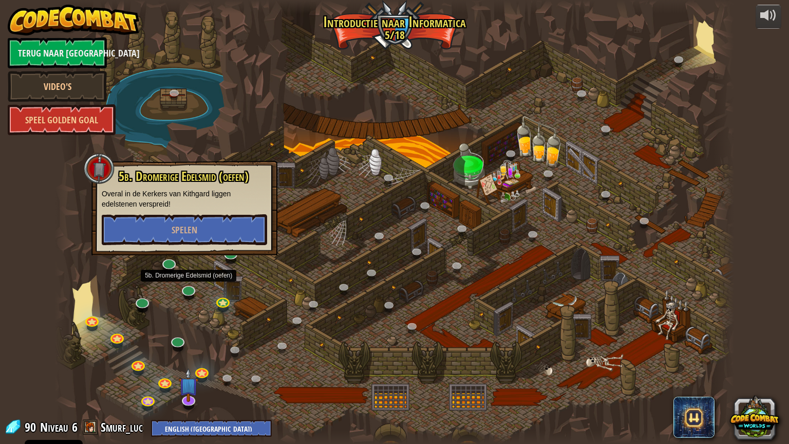
click at [144, 289] on div at bounding box center [394, 222] width 679 height 444
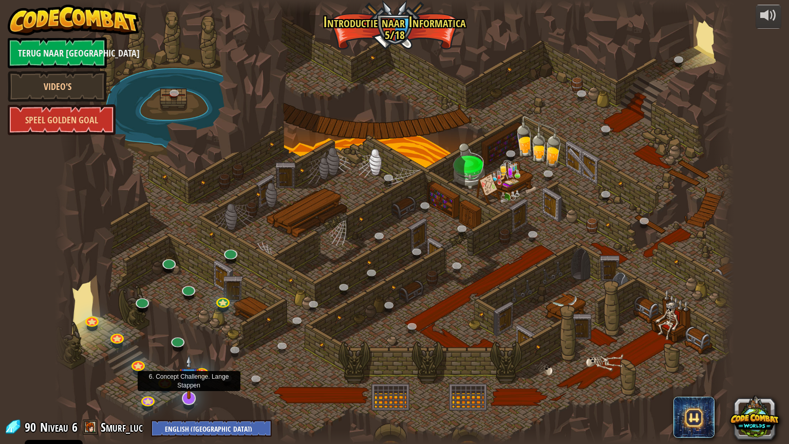
click at [187, 374] on img at bounding box center [189, 376] width 20 height 45
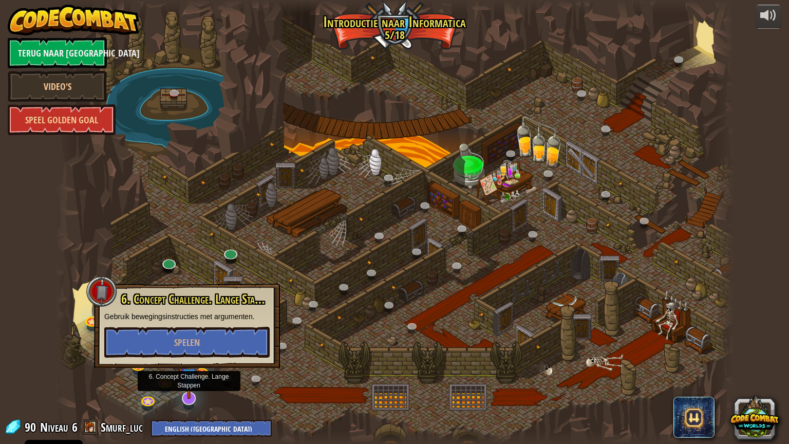
click at [191, 374] on img at bounding box center [189, 376] width 20 height 45
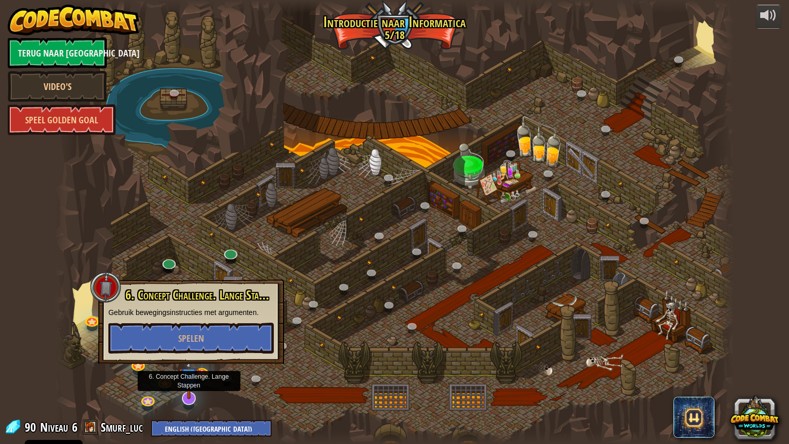
click at [197, 374] on img at bounding box center [189, 376] width 20 height 45
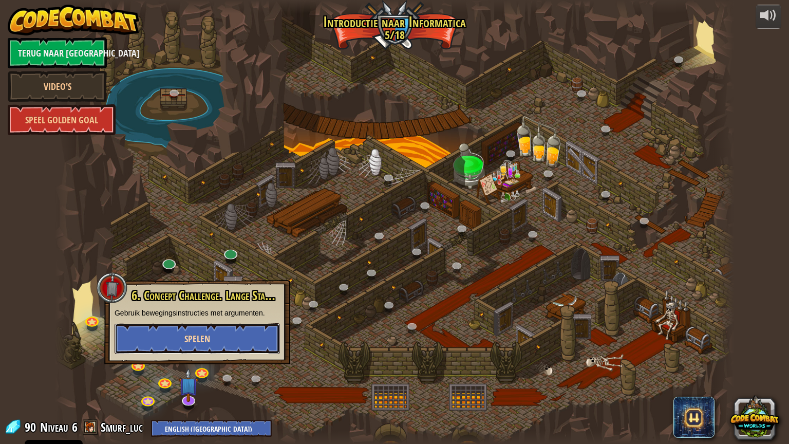
click at [225, 335] on button "Spelen" at bounding box center [197, 338] width 165 height 31
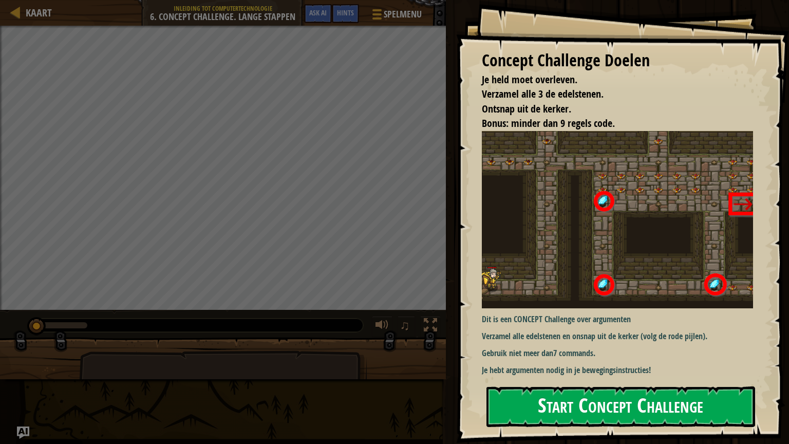
click at [552, 374] on button "Start Concept Challenge" at bounding box center [620, 406] width 269 height 41
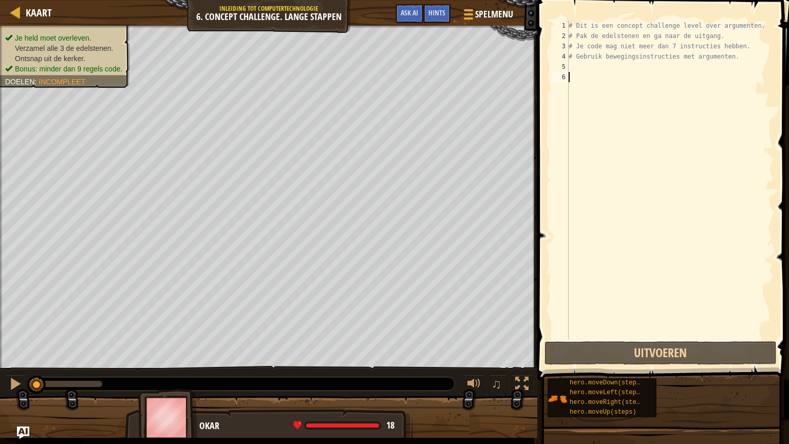
type textarea "M"
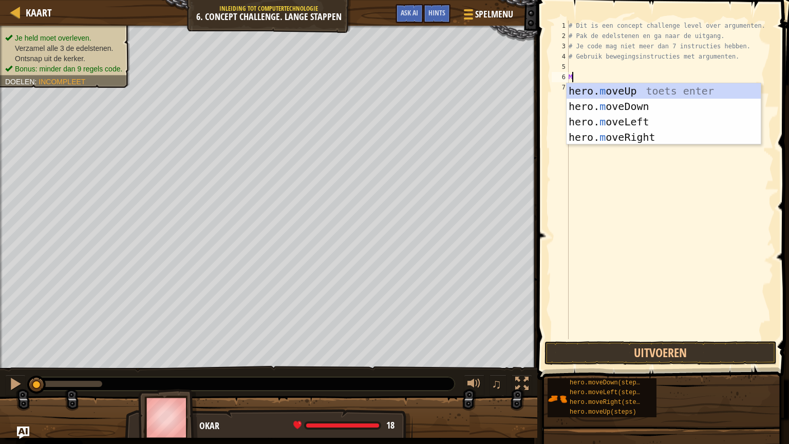
scroll to position [5, 0]
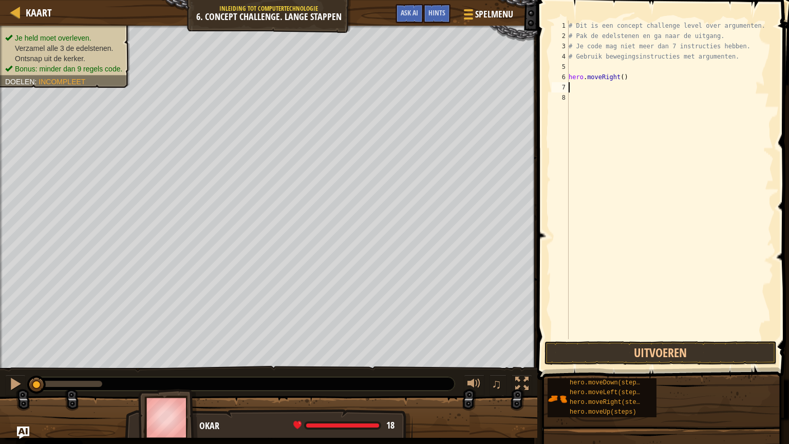
type textarea "m"
click at [611, 87] on div "# Dit is een concept challenge level over argumenten. # Pak de edelstenen en ga…" at bounding box center [670, 190] width 207 height 339
type textarea "hero.moveUp(3)"
click at [584, 97] on div "# Dit is een concept challenge level over argumenten. # Pak de edelstenen en ga…" at bounding box center [670, 190] width 207 height 339
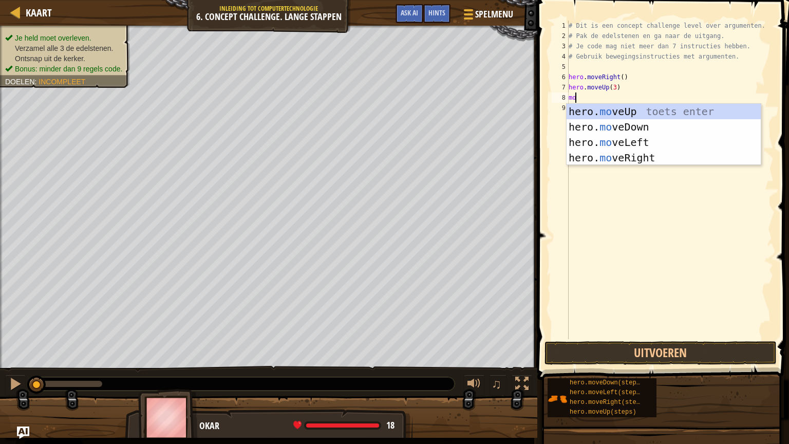
type textarea "move"
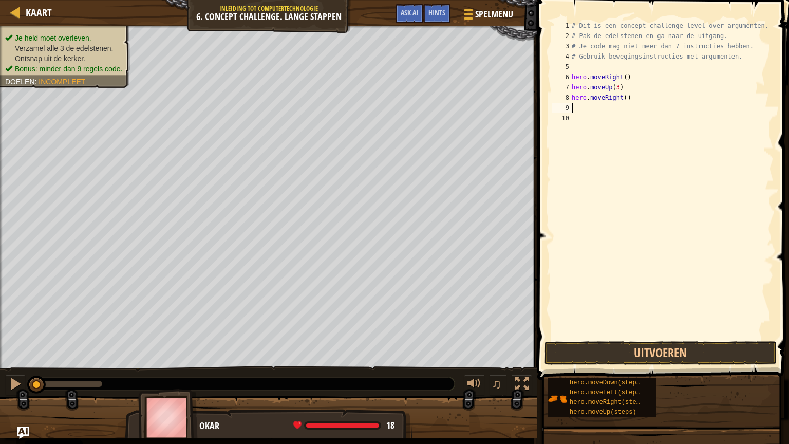
scroll to position [5, 0]
click at [621, 97] on div "# Dit is een concept challenge level over argumenten. # Pak de edelstenen en ga…" at bounding box center [672, 190] width 204 height 339
type textarea "hero.moveRight(2)"
click at [617, 110] on div "# Dit is een concept challenge level over argumenten. # Pak de edelstenen en ga…" at bounding box center [672, 190] width 204 height 339
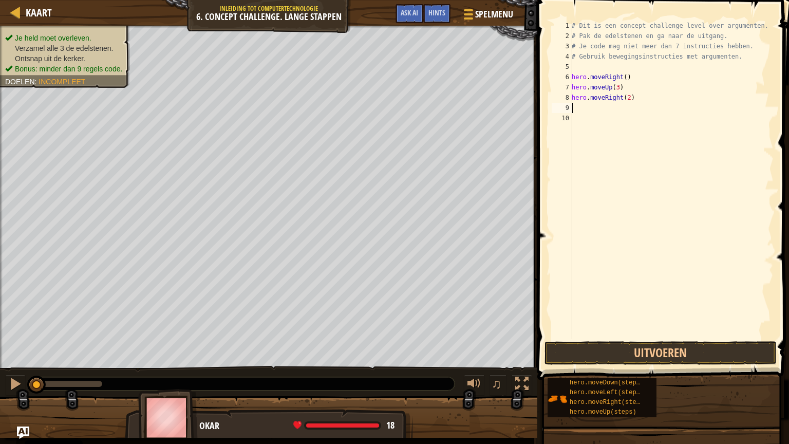
scroll to position [5, 0]
type textarea "he"
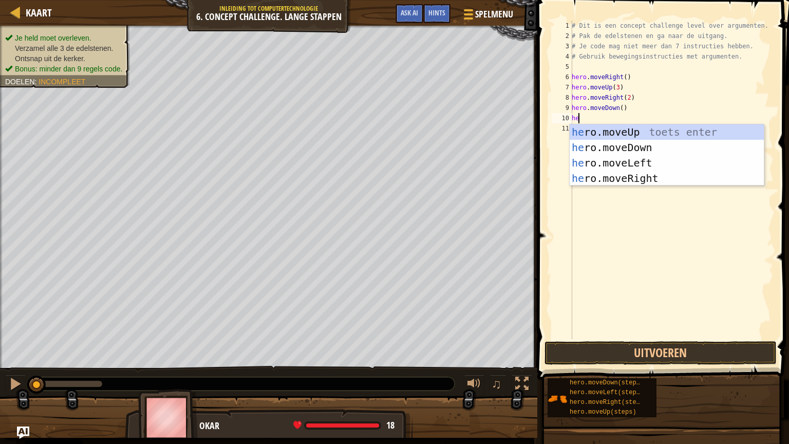
type textarea "her"
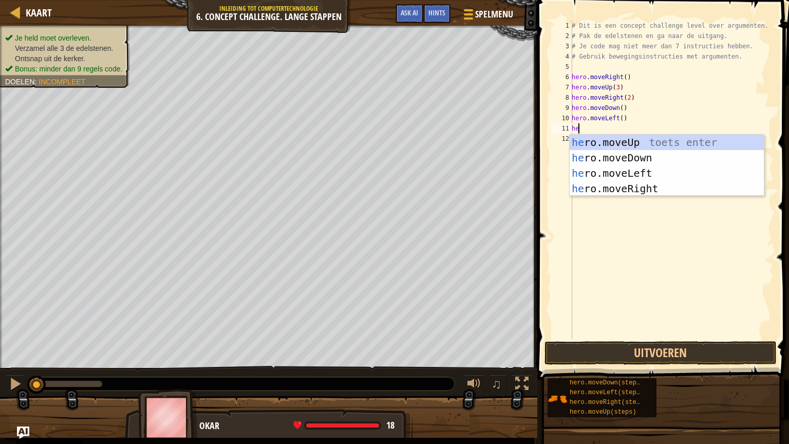
type textarea "her"
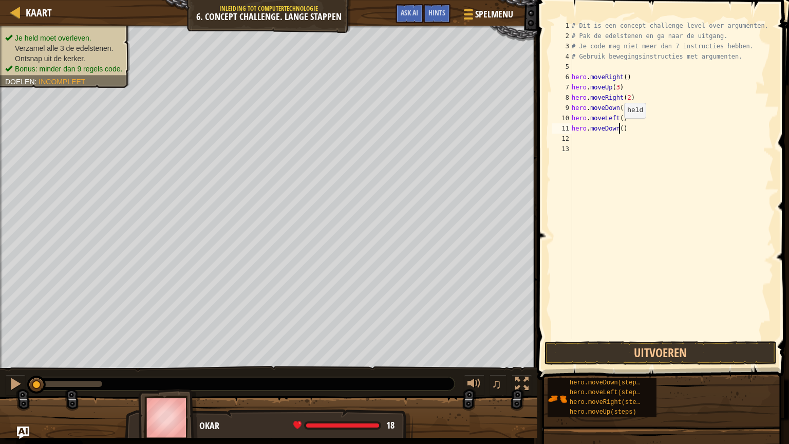
click at [618, 128] on div "# Dit is een concept challenge level over argumenten. # Pak de edelstenen en ga…" at bounding box center [672, 190] width 204 height 339
type textarea "hero.moveDown(2)"
click at [604, 140] on div "# Dit is een concept challenge level over argumenten. # Pak de edelstenen en ga…" at bounding box center [672, 190] width 204 height 339
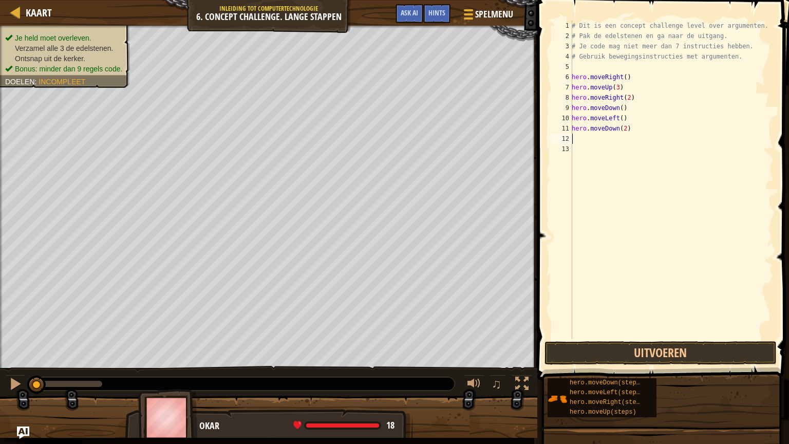
type textarea "he"
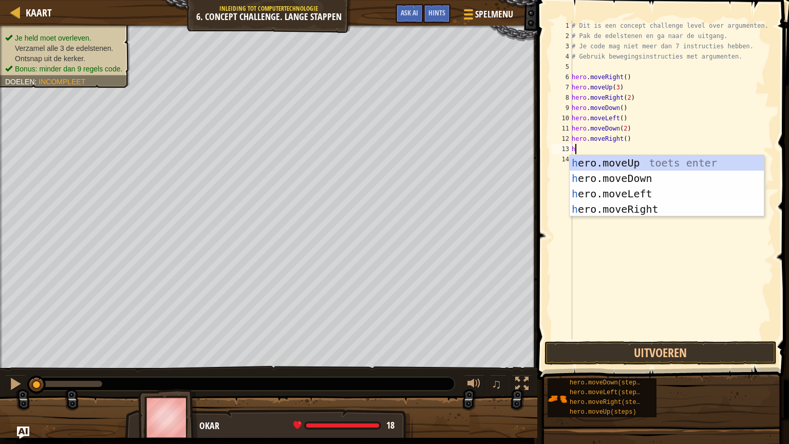
type textarea "her"
type textarea "\"
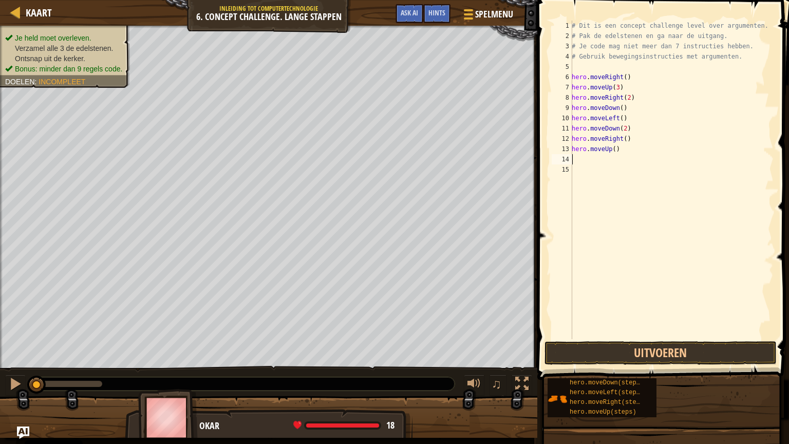
click at [614, 155] on div "# Dit is een concept challenge level over argumenten. # Pak de edelstenen en ga…" at bounding box center [672, 190] width 204 height 339
click at [612, 152] on div "# Dit is een concept challenge level over argumenten. # Pak de edelstenen en ga…" at bounding box center [672, 190] width 204 height 339
type textarea "hero.moveUp(2)"
click at [609, 160] on div "# Dit is een concept challenge level over argumenten. # Pak de edelstenen en ga…" at bounding box center [672, 190] width 204 height 339
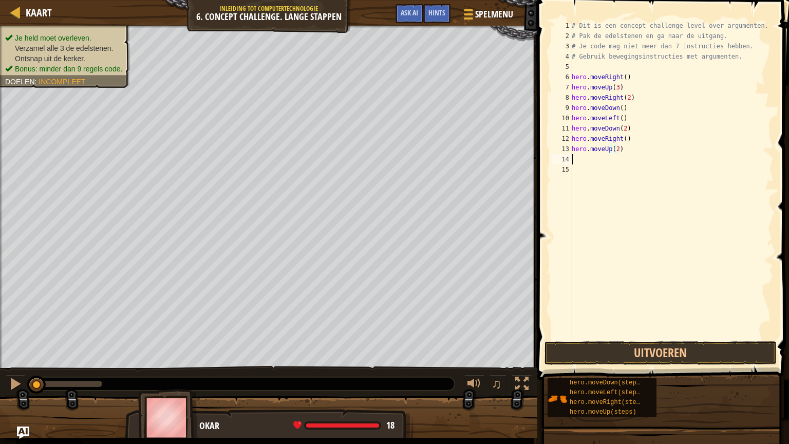
scroll to position [5, 0]
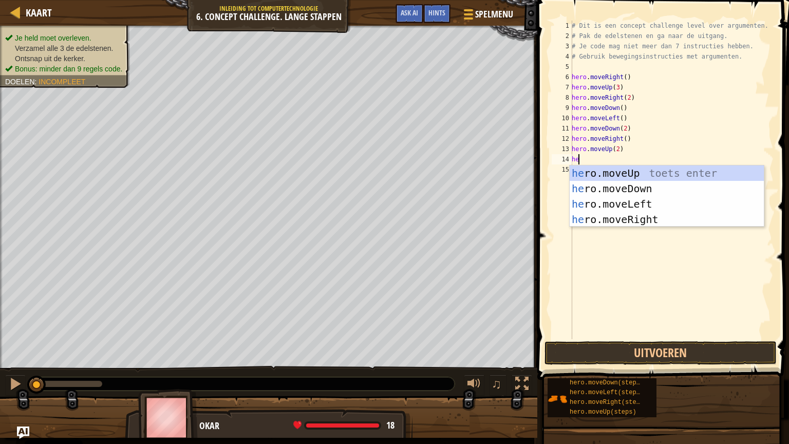
type textarea "her"
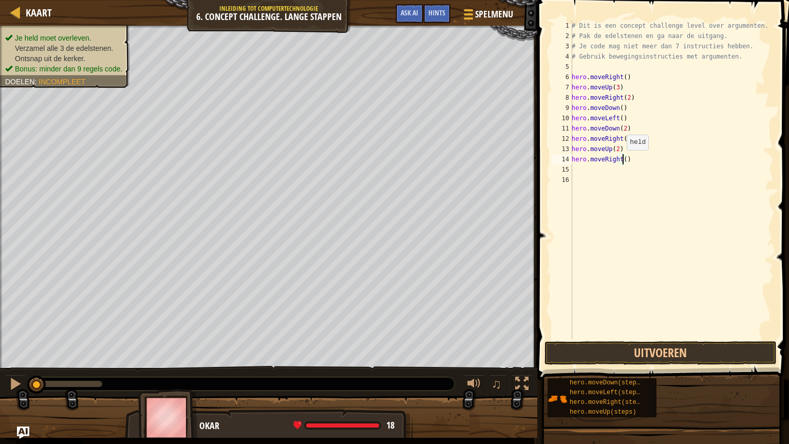
click at [621, 160] on div "# Dit is een concept challenge level over argumenten. # Pak de edelstenen en ga…" at bounding box center [672, 190] width 204 height 339
type textarea "hero.moveRight(2)"
click at [635, 357] on button "Uitvoeren" at bounding box center [660, 353] width 232 height 24
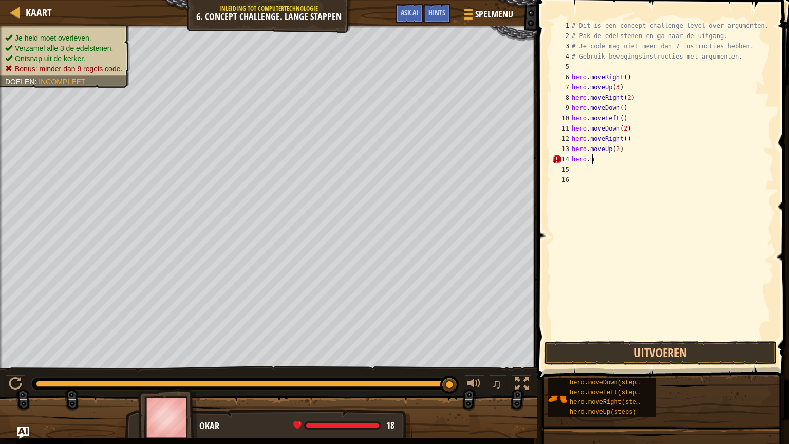
type textarea "h"
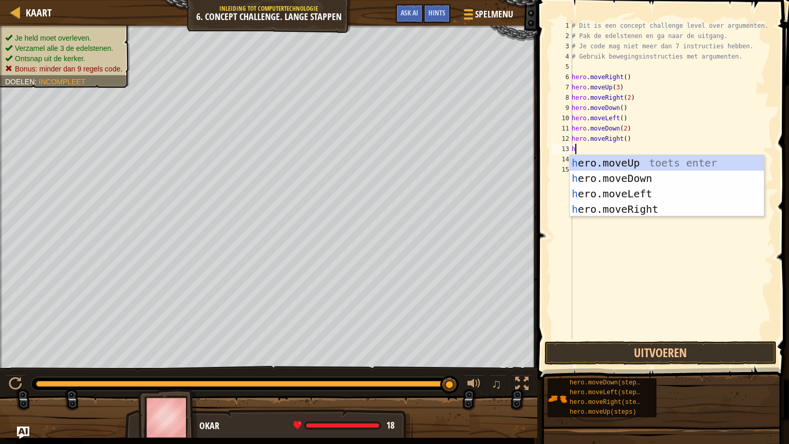
type textarea "h"
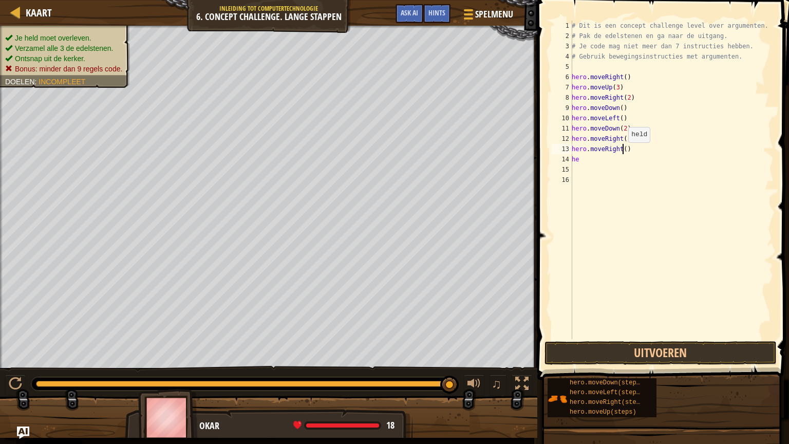
click at [623, 152] on div "# Dit is een concept challenge level over argumenten. # Pak de edelstenen en ga…" at bounding box center [672, 190] width 204 height 339
click at [629, 155] on div "# Dit is een concept challenge level over argumenten. # Pak de edelstenen en ga…" at bounding box center [672, 190] width 204 height 339
click at [628, 148] on div "# Dit is een concept challenge level over argumenten. # Pak de edelstenen en ga…" at bounding box center [672, 190] width 204 height 339
type textarea "h"
click at [624, 141] on div "# Dit is een concept challenge level over argumenten. # Pak de edelstenen en ga…" at bounding box center [672, 190] width 204 height 339
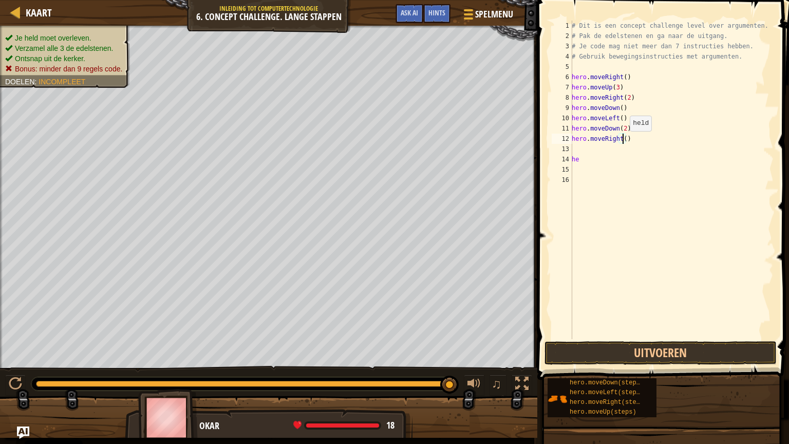
scroll to position [5, 4]
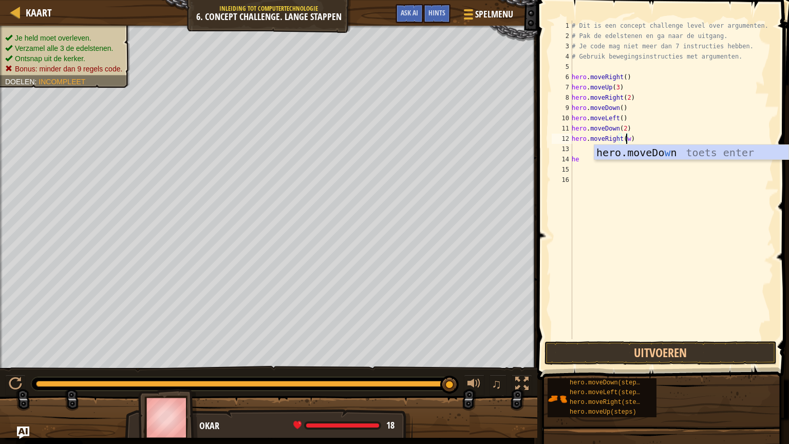
type textarea "hero.moveRight(2)"
click at [587, 146] on div "# Dit is een concept challenge level over argumenten. # Pak de edelstenen en ga…" at bounding box center [672, 190] width 204 height 339
type textarea "h"
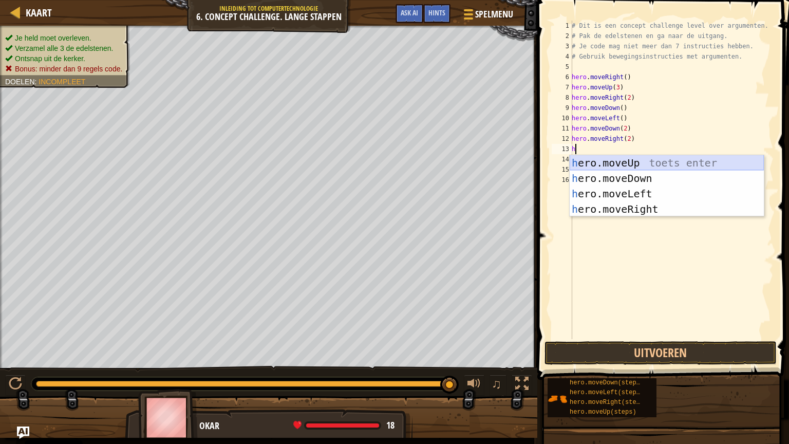
click at [597, 159] on div "h ero.moveUp toets enter h ero.moveDown toets enter h ero.moveLeft toets enter …" at bounding box center [667, 201] width 194 height 92
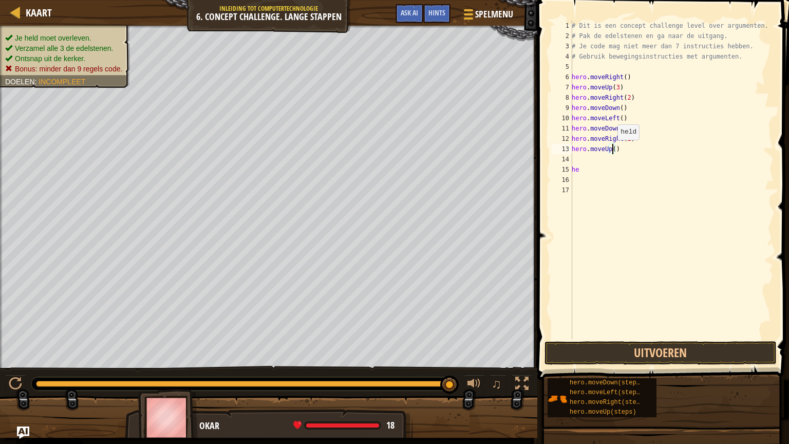
click at [612, 150] on div "# Dit is een concept challenge level over argumenten. # Pak de edelstenen en ga…" at bounding box center [672, 190] width 204 height 339
type textarea "hero.moveUp(2)"
click at [588, 158] on div "# Dit is een concept challenge level over argumenten. # Pak de edelstenen en ga…" at bounding box center [672, 190] width 204 height 339
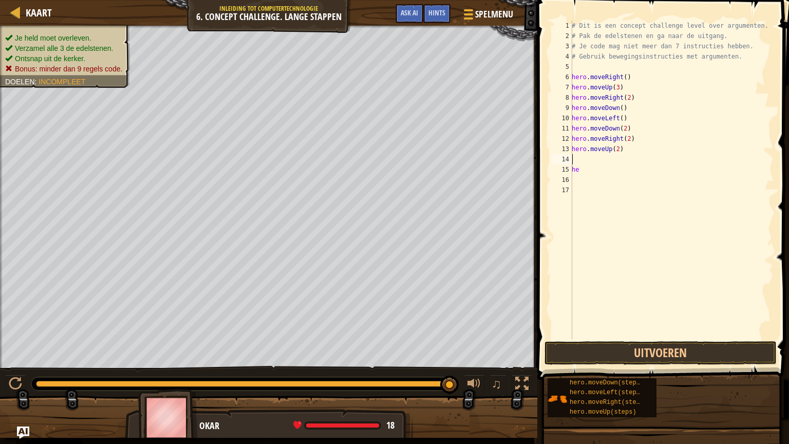
click at [588, 158] on div "# Dit is een concept challenge level over argumenten. # Pak de edelstenen en ga…" at bounding box center [672, 190] width 204 height 339
click at [588, 167] on div "# Dit is een concept challenge level over argumenten. # Pak de edelstenen en ga…" at bounding box center [672, 190] width 204 height 339
type textarea "her"
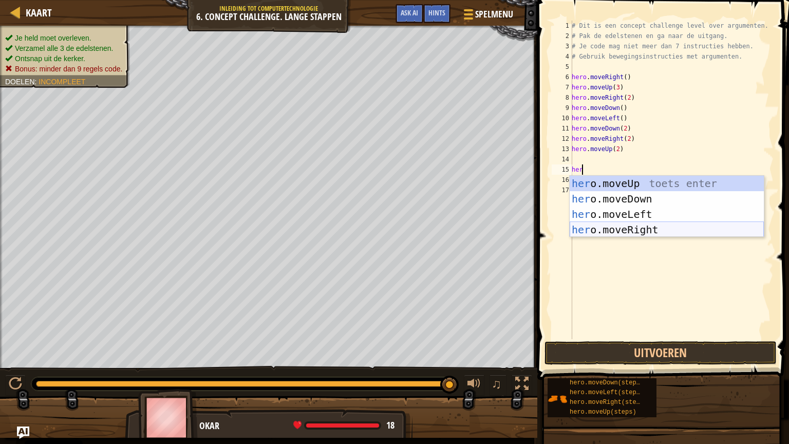
click at [622, 233] on div "her o.moveUp toets enter her o.moveDown toets enter her o.moveLeft toets enter …" at bounding box center [667, 222] width 194 height 92
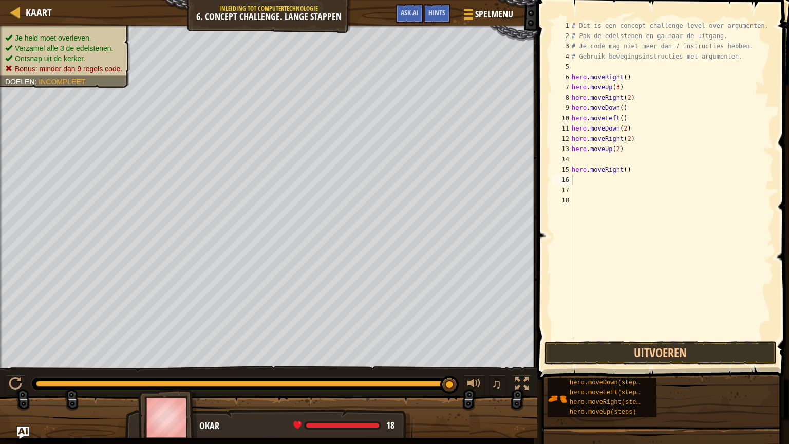
click at [645, 339] on span at bounding box center [664, 175] width 260 height 410
click at [646, 343] on button "Uitvoeren" at bounding box center [660, 353] width 232 height 24
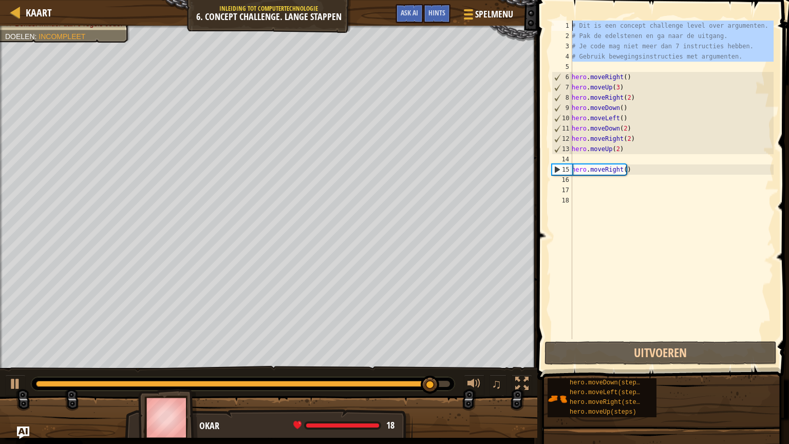
drag, startPoint x: 608, startPoint y: 64, endPoint x: 528, endPoint y: 7, distance: 97.9
click at [528, 7] on div "Kaart Inleiding tot ComputerTechnologie 6. Concept Challenge. Lange Stappen Spe…" at bounding box center [394, 222] width 789 height 444
type textarea "# Dit is een concept challenge level over argumenten. # Pak de edelstenen en ga…"
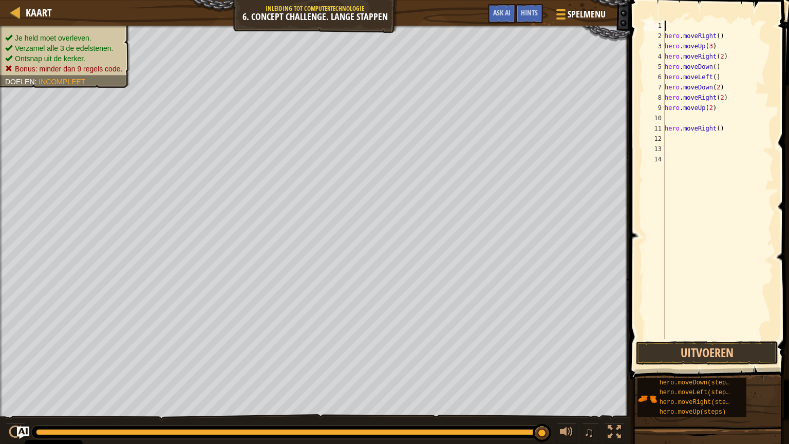
click at [663, 126] on div "11" at bounding box center [654, 128] width 21 height 10
click at [664, 133] on div "11" at bounding box center [654, 128] width 21 height 10
click at [666, 34] on div "hero . moveRight ( ) hero . moveUp ( 3 ) hero . moveRight ( 2 ) hero . moveDown…" at bounding box center [718, 190] width 111 height 339
click at [728, 357] on button "Uitvoeren" at bounding box center [707, 353] width 142 height 24
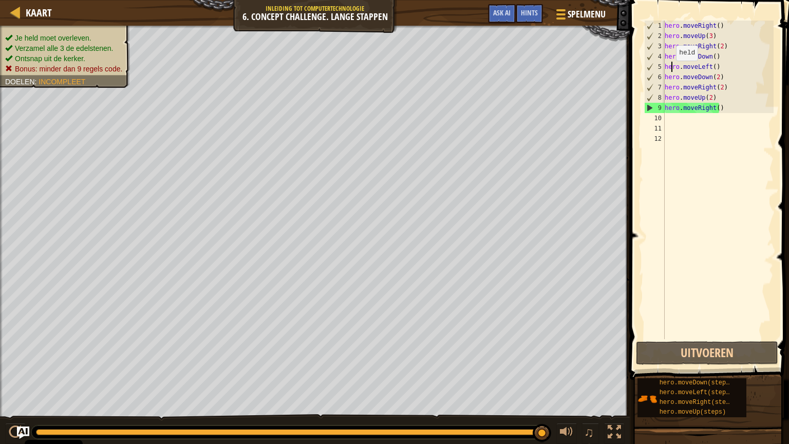
click at [671, 70] on div "hero . moveRight ( ) hero . moveUp ( 3 ) hero . moveRight ( 2 ) hero . moveDown…" at bounding box center [718, 190] width 111 height 339
click at [672, 75] on div "hero . moveRight ( ) hero . moveUp ( 3 ) hero . moveRight ( 2 ) hero . moveDown…" at bounding box center [718, 190] width 111 height 339
click at [687, 65] on div "hero . moveRight ( ) hero . moveUp ( 3 ) hero . moveRight ( 2 ) hero . moveDown…" at bounding box center [718, 190] width 111 height 339
click at [715, 66] on div "hero . moveRight ( ) hero . moveUp ( 3 ) hero . moveRight ( 2 ) hero . moveDown…" at bounding box center [718, 190] width 111 height 339
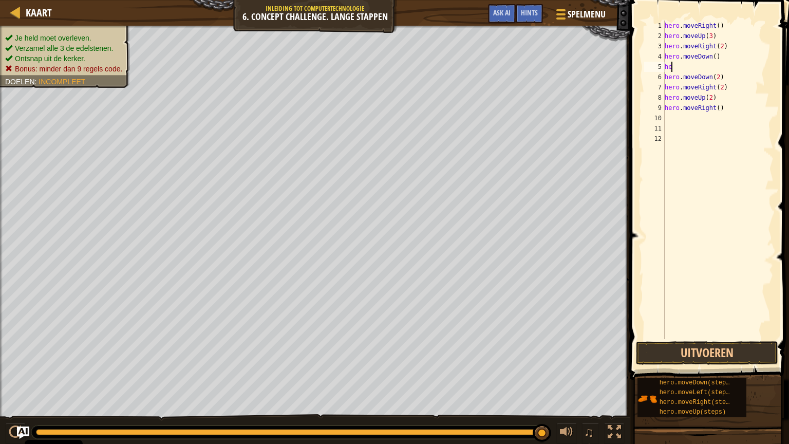
type textarea "her"
click at [711, 65] on div "hero . moveRight ( ) hero . moveUp ( 3 ) hero . moveRight ( 2 ) hero . moveDown…" at bounding box center [718, 190] width 111 height 339
click at [714, 88] on div "hero . moveRight ( ) hero . moveUp ( 3 ) hero . moveRight ( 2 ) hero . moveDown…" at bounding box center [718, 190] width 111 height 339
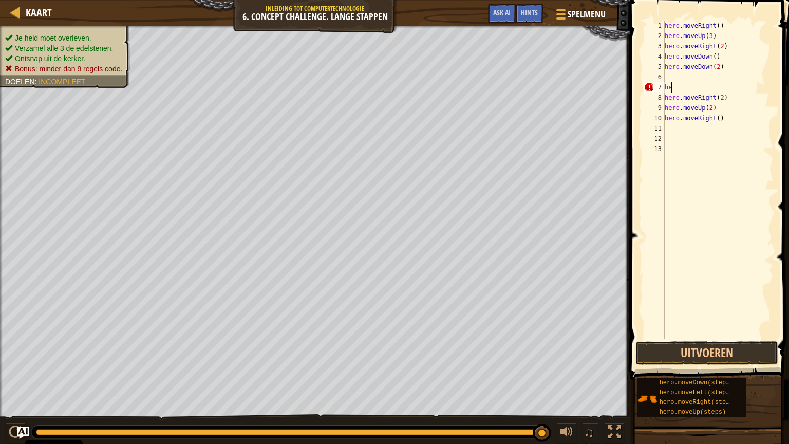
type textarea "h"
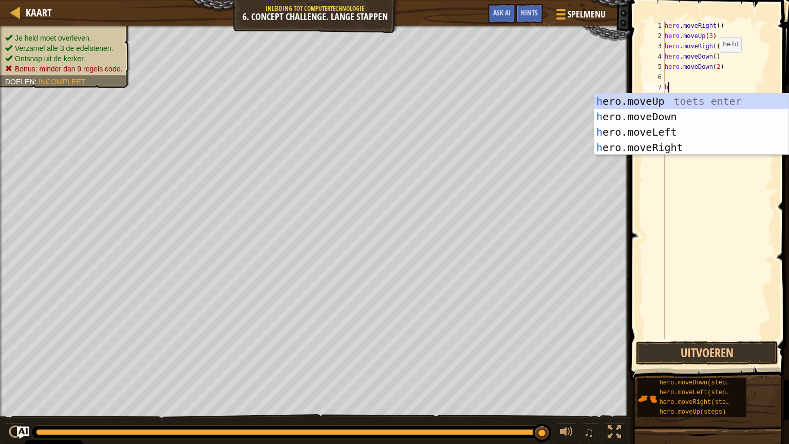
click at [715, 63] on div "hero . moveRight ( ) hero . moveUp ( 3 ) hero . moveRight ( 2 ) hero . moveDown…" at bounding box center [718, 190] width 111 height 339
type textarea "hero.moveDown(2)"
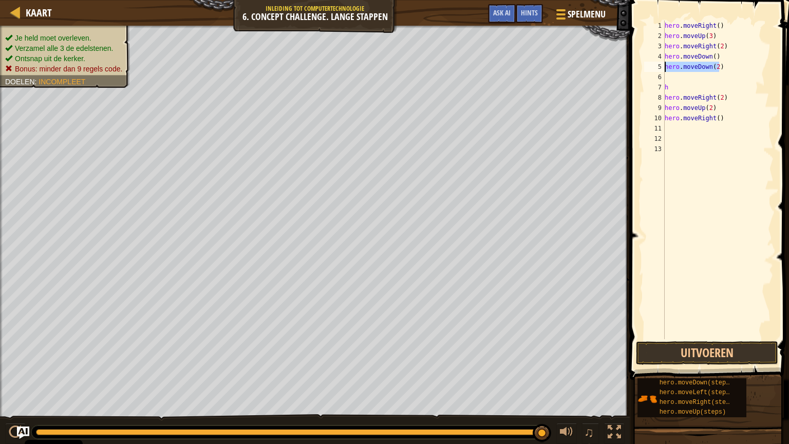
drag, startPoint x: 718, startPoint y: 62, endPoint x: 659, endPoint y: 66, distance: 58.2
click at [659, 66] on div "hero.moveDown(2) 1 2 3 4 5 6 7 8 9 10 11 12 13 hero . moveRight ( ) hero . move…" at bounding box center [707, 180] width 131 height 318
click at [709, 55] on div "hero . moveRight ( ) hero . moveUp ( 3 ) hero . moveRight ( 2 ) hero . moveDown…" at bounding box center [718, 190] width 111 height 339
click at [713, 57] on div "hero . moveRight ( ) hero . moveUp ( 3 ) hero . moveRight ( 2 ) hero . moveDown…" at bounding box center [718, 190] width 111 height 339
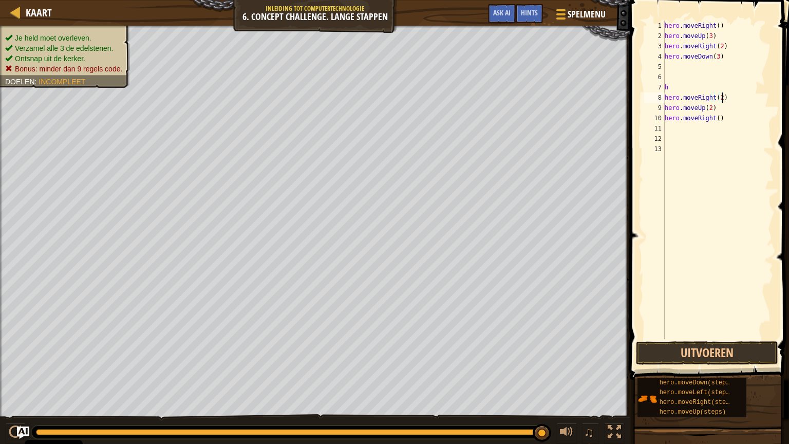
click at [724, 99] on div "hero . moveRight ( ) hero . moveUp ( 3 ) hero . moveRight ( 2 ) hero . moveDown…" at bounding box center [718, 190] width 111 height 339
type textarea "hero.moveRight(2)"
click at [688, 80] on div "hero . moveRight ( ) hero . moveUp ( 3 ) hero . moveRight ( 2 ) hero . moveDown…" at bounding box center [718, 190] width 111 height 339
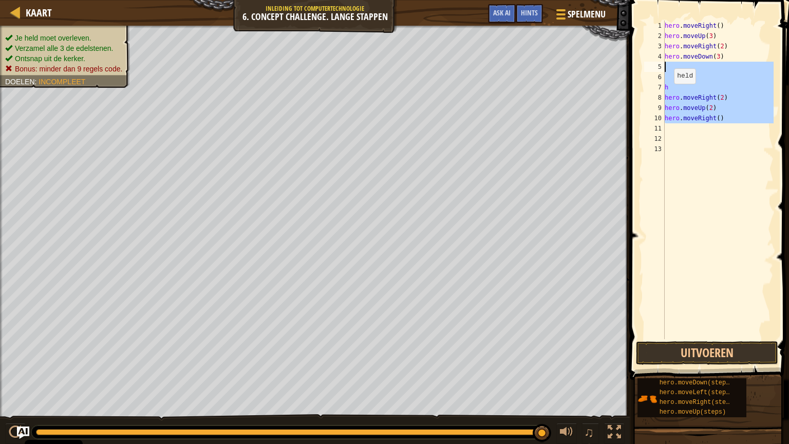
drag, startPoint x: 729, startPoint y: 125, endPoint x: 642, endPoint y: 67, distance: 104.7
click at [642, 67] on div "1 2 3 4 5 6 7 8 9 10 11 12 13 hero . moveRight ( ) hero . moveUp ( 3 ) hero . m…" at bounding box center [707, 180] width 131 height 318
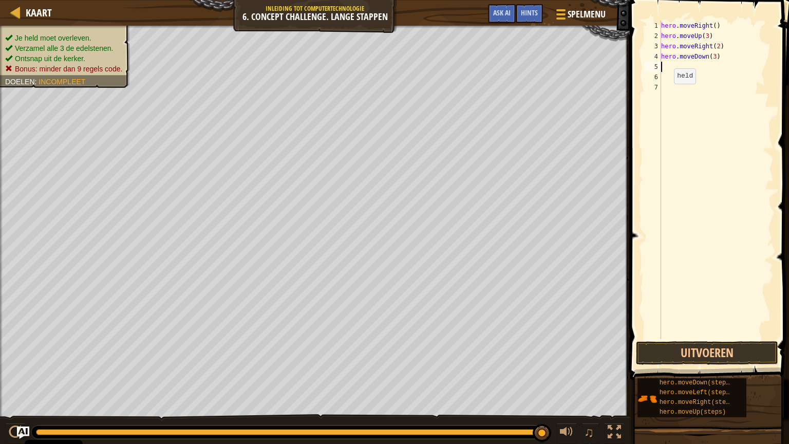
type textarea "h"
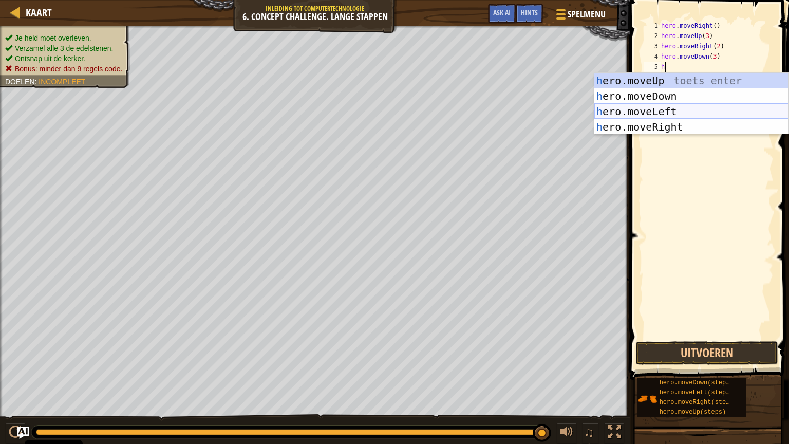
click at [677, 109] on div "h ero.moveUp toets enter h ero.moveDown toets enter h ero.moveLeft toets enter …" at bounding box center [691, 119] width 194 height 92
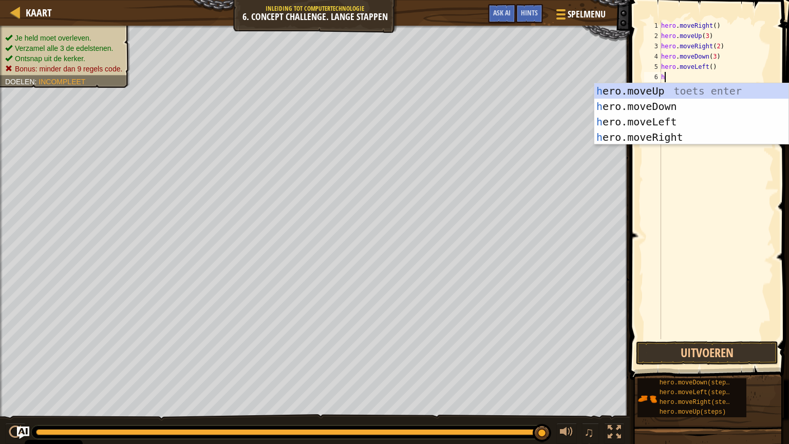
type textarea "he"
click at [672, 88] on div "he ro.moveUp toets enter he ro.moveDown toets enter he ro.moveLeft toets enter …" at bounding box center [691, 129] width 194 height 92
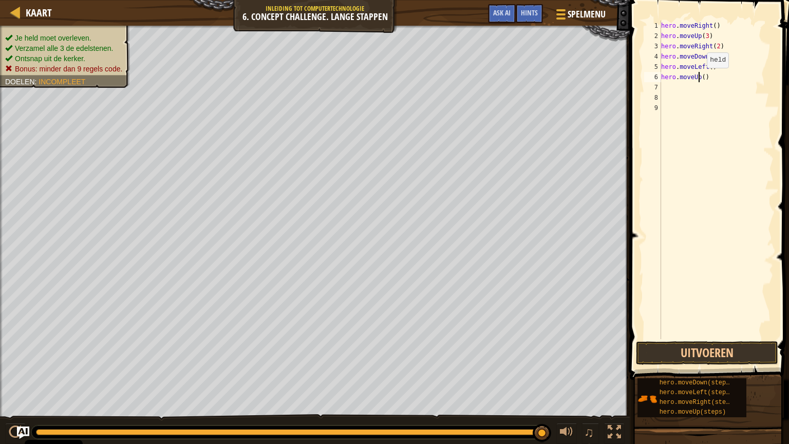
click at [698, 78] on div "hero . moveRight ( ) hero . moveUp ( 3 ) hero . moveRight ( 2 ) hero . moveDown…" at bounding box center [716, 190] width 115 height 339
click at [699, 77] on div "hero . moveRight ( ) hero . moveUp ( 3 ) hero . moveRight ( 2 ) hero . moveDown…" at bounding box center [716, 190] width 115 height 339
click at [701, 77] on div "hero . moveRight ( ) hero . moveUp ( 3 ) hero . moveRight ( 2 ) hero . moveDown…" at bounding box center [716, 180] width 115 height 318
click at [701, 77] on div "hero . moveRight ( ) hero . moveUp ( 3 ) hero . moveRight ( 2 ) hero . moveDown…" at bounding box center [716, 190] width 115 height 339
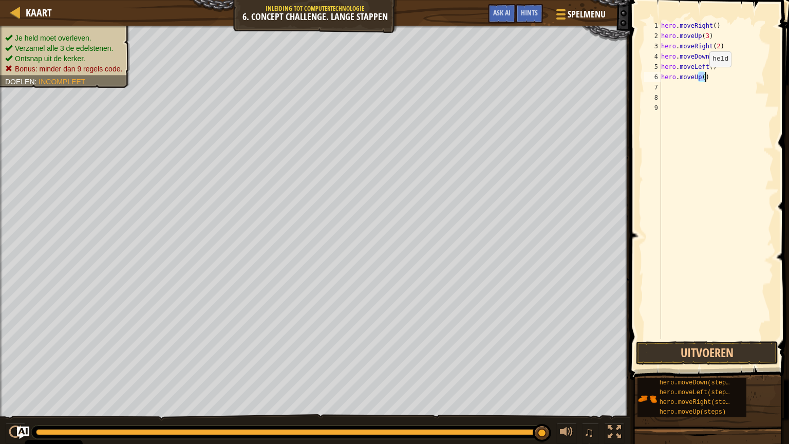
type textarea "hero.moveUp()"
click at [701, 77] on div "hero . moveRight ( ) hero . moveUp ( 3 ) hero . moveRight ( 2 ) hero . moveDown…" at bounding box center [716, 190] width 115 height 339
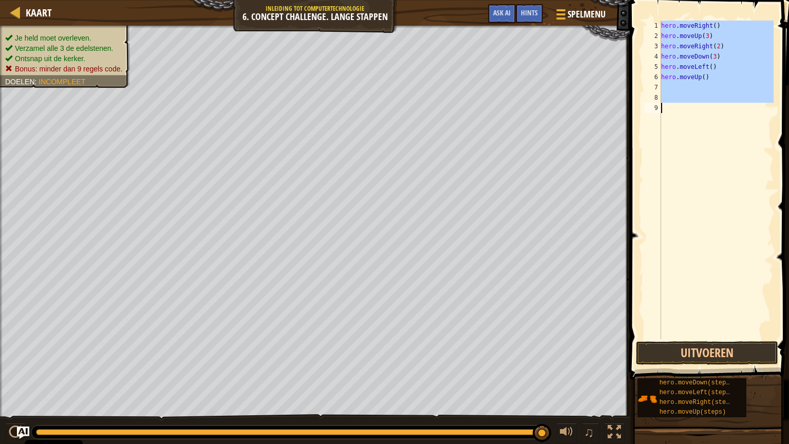
click at [710, 120] on div "hero . moveRight ( ) hero . moveUp ( 3 ) hero . moveRight ( 2 ) hero . moveDown…" at bounding box center [716, 180] width 115 height 318
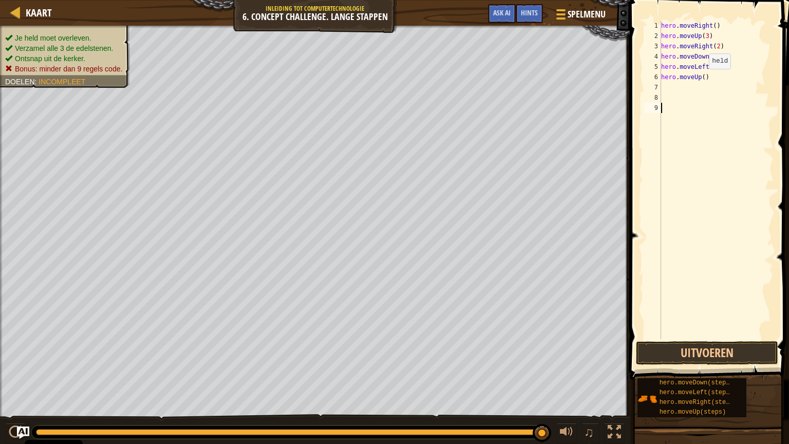
click at [700, 79] on div "hero . moveRight ( ) hero . moveUp ( 3 ) hero . moveRight ( 2 ) hero . moveDown…" at bounding box center [716, 190] width 115 height 339
click at [701, 81] on div "hero . moveRight ( ) hero . moveUp ( 3 ) hero . moveRight ( 2 ) hero . moveDown…" at bounding box center [716, 190] width 115 height 339
click at [701, 82] on div "hero . moveRight ( ) hero . moveUp ( 3 ) hero . moveRight ( 2 ) hero . moveDown…" at bounding box center [716, 190] width 115 height 339
type textarea "hero.moveUp(2)"
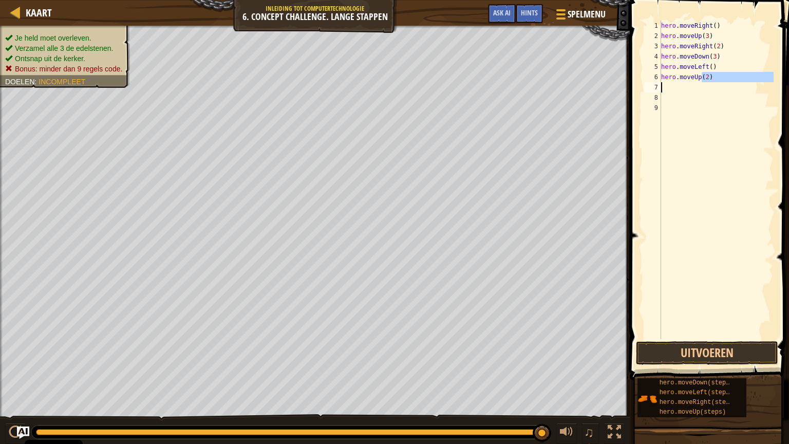
click at [701, 86] on div "hero . moveRight ( ) hero . moveUp ( 3 ) hero . moveRight ( 2 ) hero . moveDown…" at bounding box center [716, 180] width 115 height 318
click at [697, 87] on div "hero . moveRight ( ) hero . moveUp ( 3 ) hero . moveRight ( 2 ) hero . moveDown…" at bounding box center [716, 190] width 115 height 339
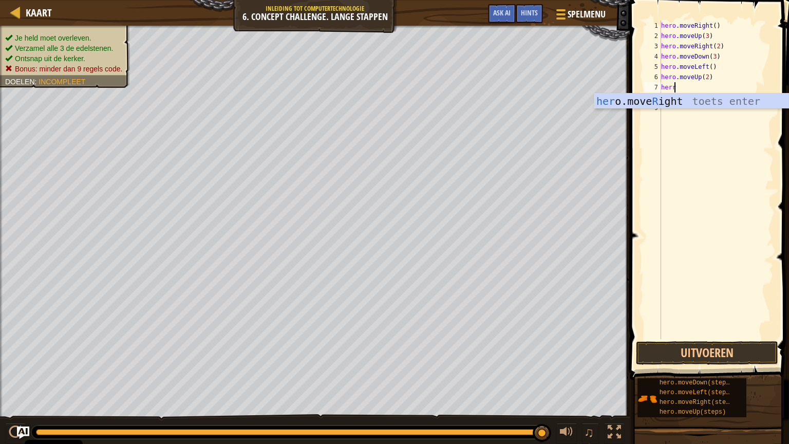
type textarea "her"
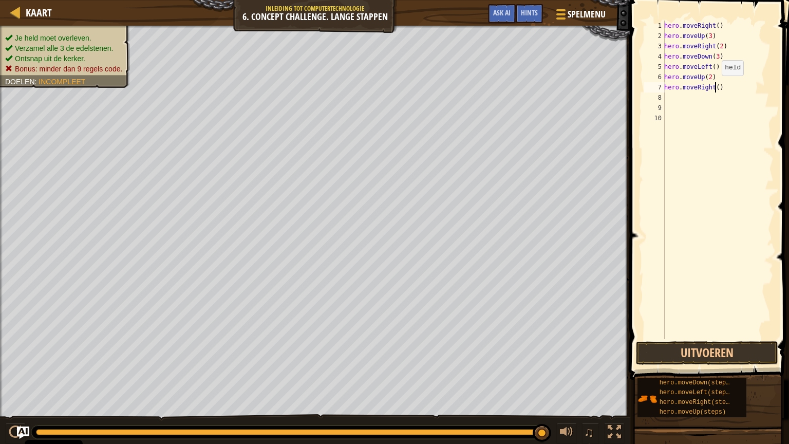
click at [716, 86] on div "hero . moveRight ( ) hero . moveUp ( 3 ) hero . moveRight ( 2 ) hero . moveDown…" at bounding box center [717, 190] width 111 height 339
type textarea "hero.moveRight(3)"
click at [692, 347] on button "Uitvoeren" at bounding box center [707, 353] width 142 height 24
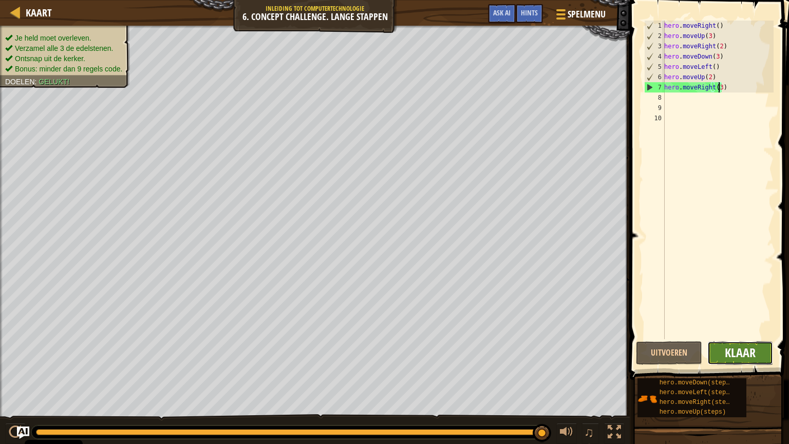
click at [728, 355] on span "Klaar" at bounding box center [740, 352] width 31 height 16
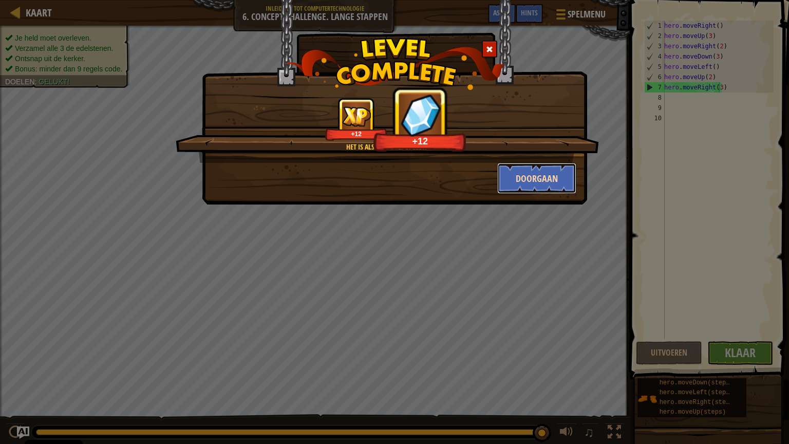
click at [521, 174] on button "Doorgaan" at bounding box center [537, 178] width 80 height 31
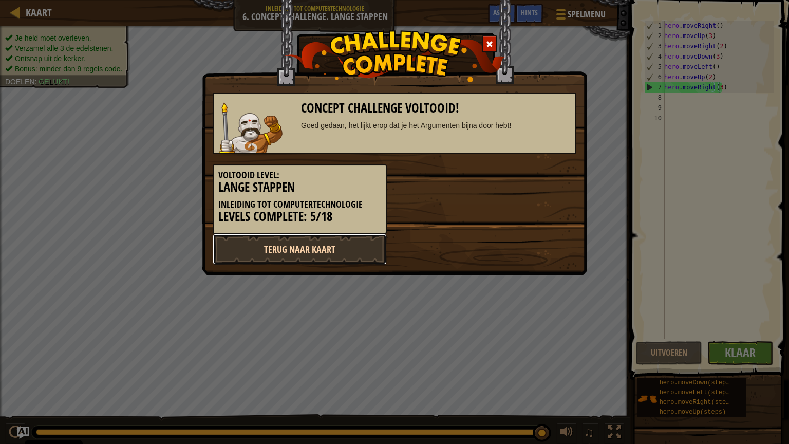
click at [345, 242] on link "Terug naar kaart" at bounding box center [300, 249] width 174 height 31
select select "nl-[GEOGRAPHIC_DATA]"
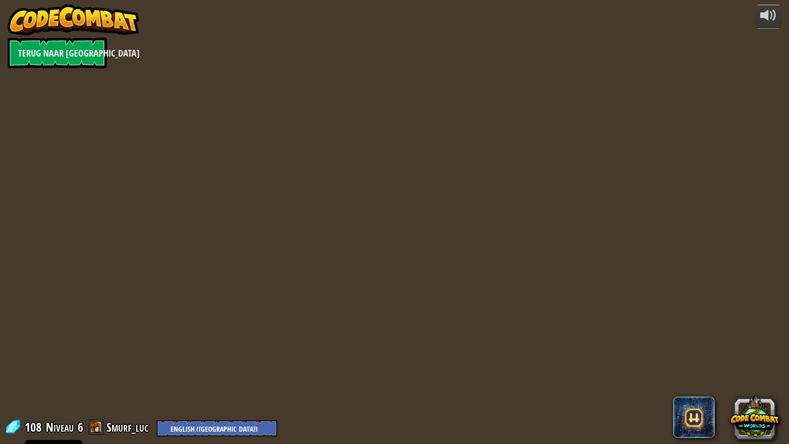
select select "nl-[GEOGRAPHIC_DATA]"
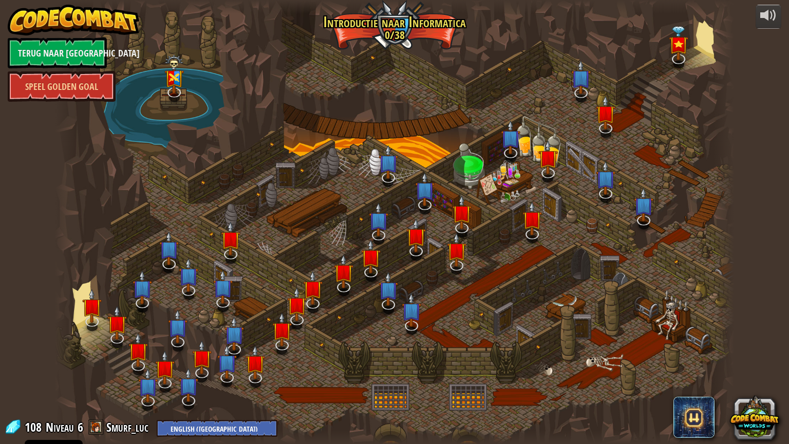
select select "nl-[GEOGRAPHIC_DATA]"
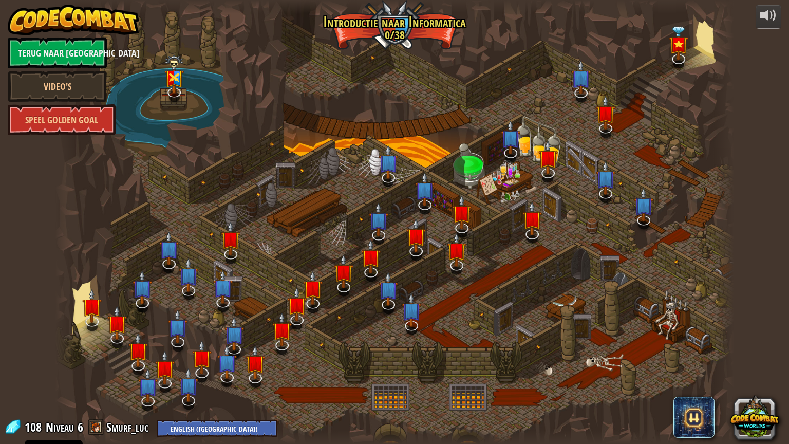
select select "nl-[GEOGRAPHIC_DATA]"
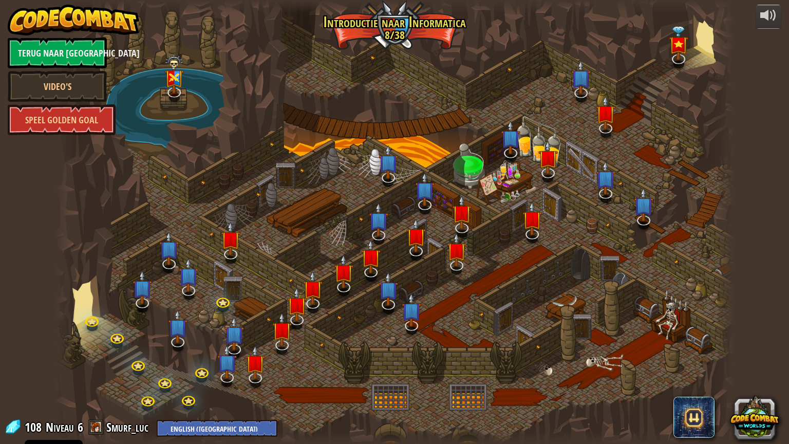
select select "nl-[GEOGRAPHIC_DATA]"
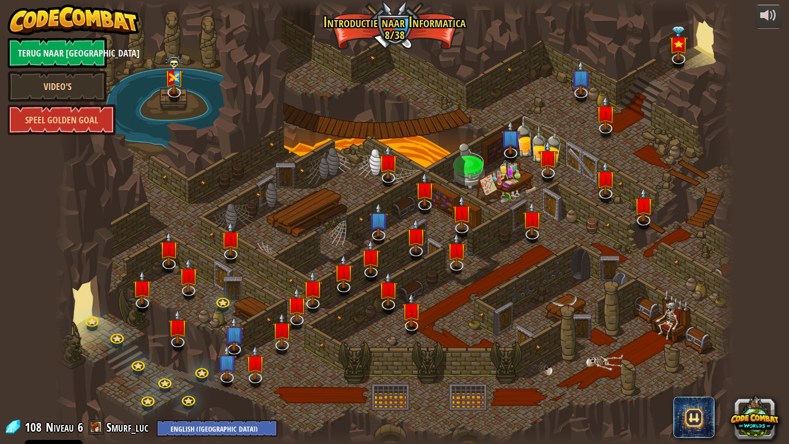
select select "nl-[GEOGRAPHIC_DATA]"
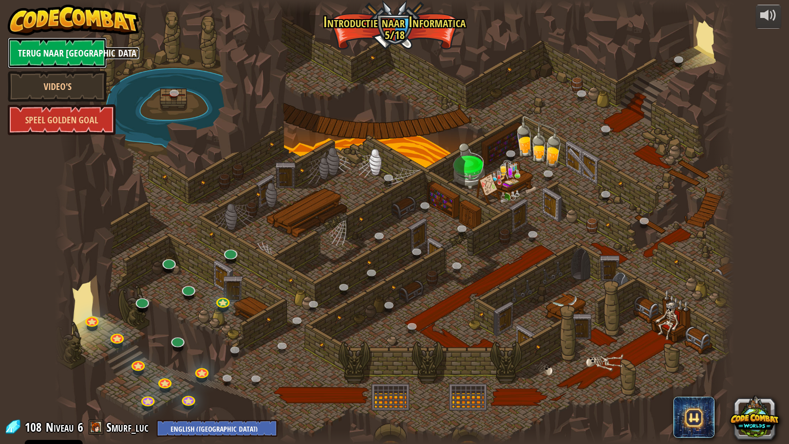
click at [64, 59] on link "Terug naar [GEOGRAPHIC_DATA]" at bounding box center [57, 52] width 99 height 31
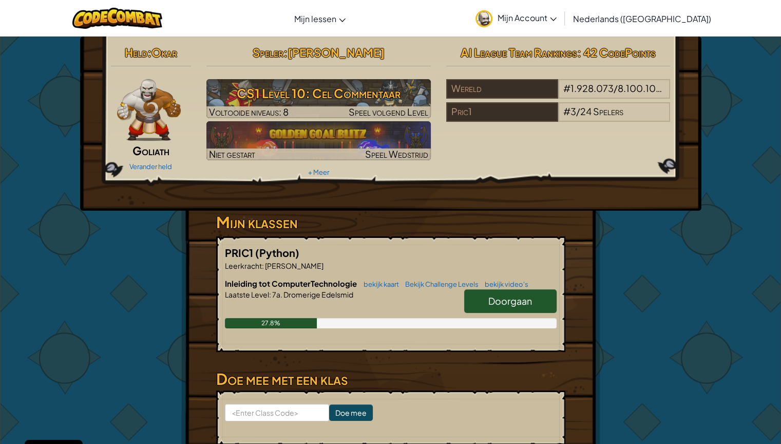
click at [492, 304] on span "Doorgaan" at bounding box center [510, 301] width 44 height 12
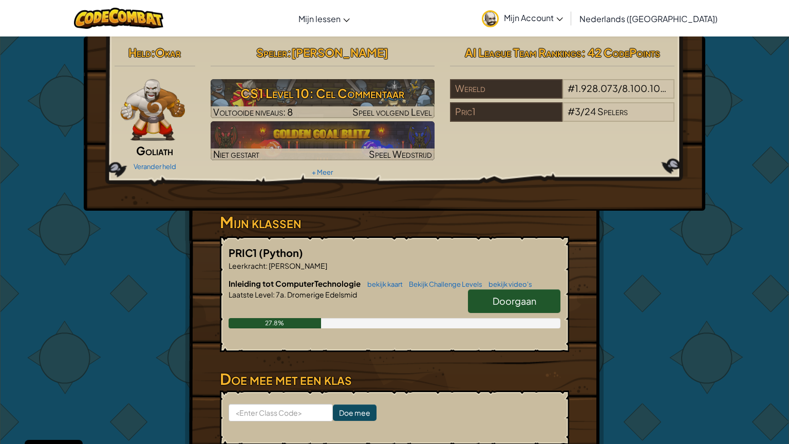
select select "nl-[GEOGRAPHIC_DATA]"
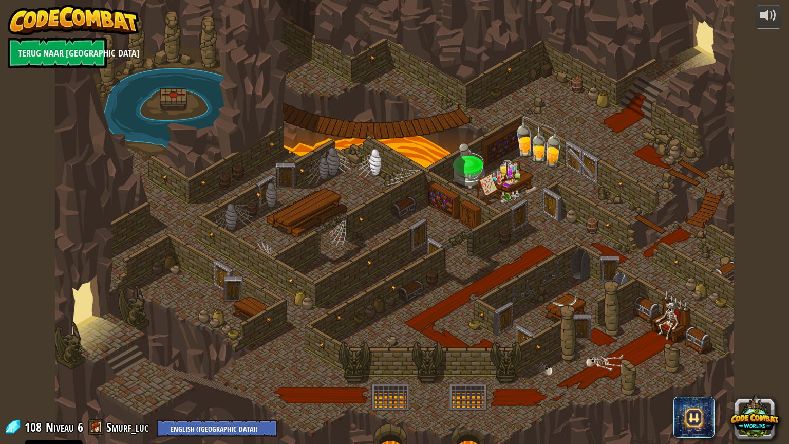
select select "nl-[GEOGRAPHIC_DATA]"
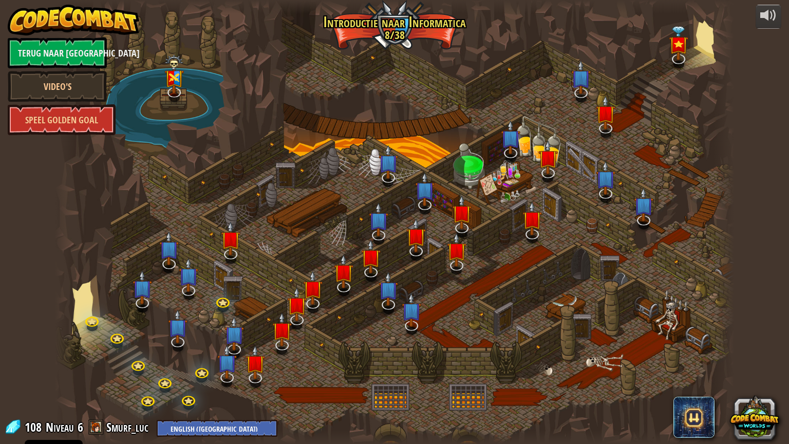
select select "nl-[GEOGRAPHIC_DATA]"
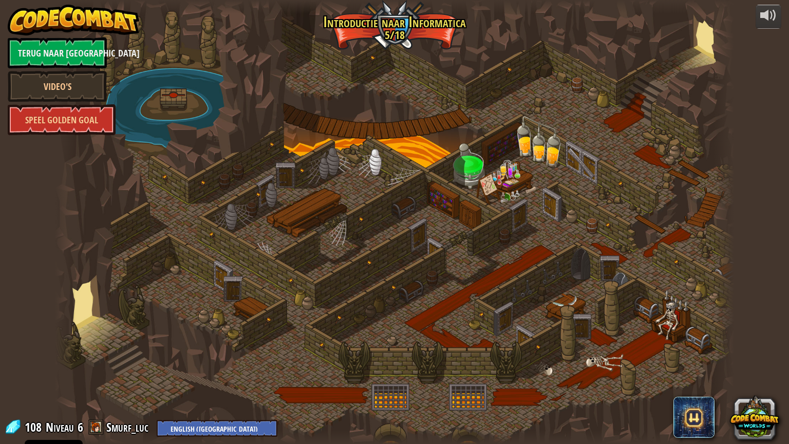
select select "nl-[GEOGRAPHIC_DATA]"
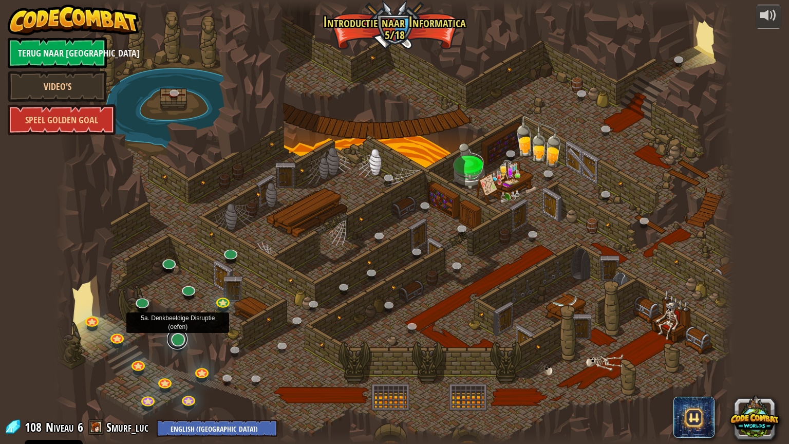
click at [176, 338] on link at bounding box center [177, 339] width 21 height 21
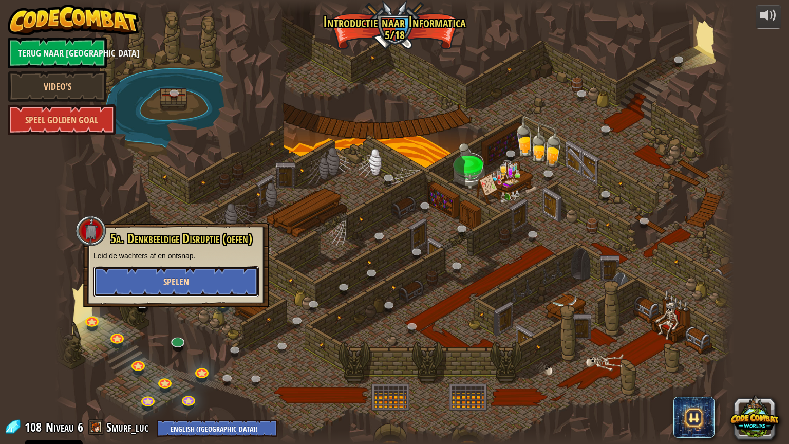
click at [186, 280] on span "Spelen" at bounding box center [176, 281] width 26 height 13
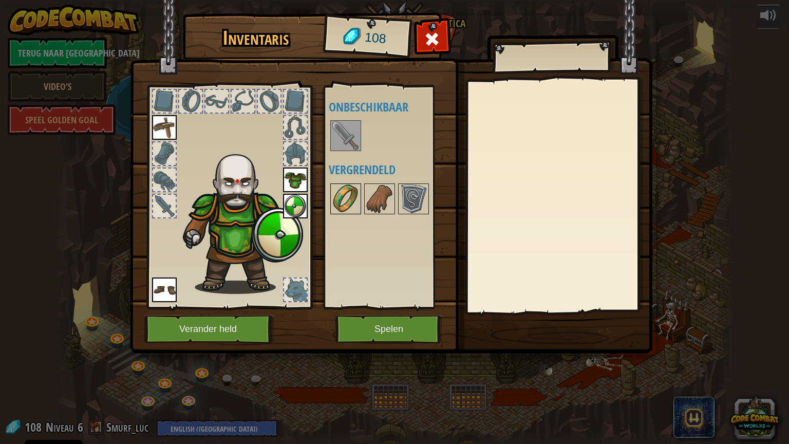
click at [357, 197] on img at bounding box center [345, 198] width 29 height 29
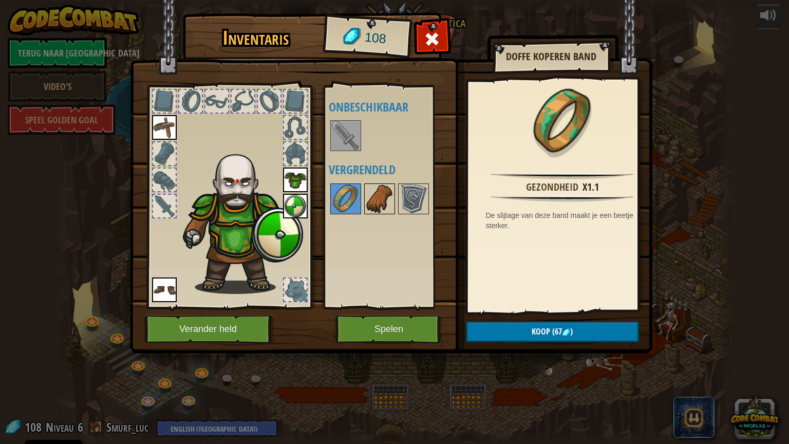
click at [364, 188] on div at bounding box center [379, 198] width 31 height 31
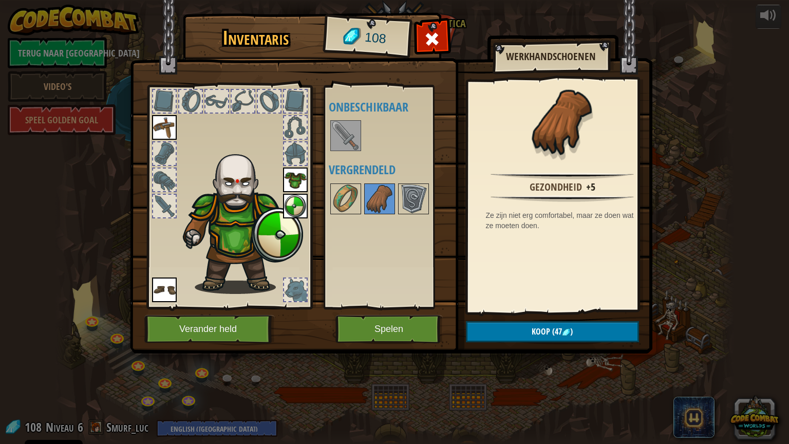
click at [343, 182] on div at bounding box center [393, 199] width 129 height 34
click at [347, 190] on img at bounding box center [345, 198] width 29 height 29
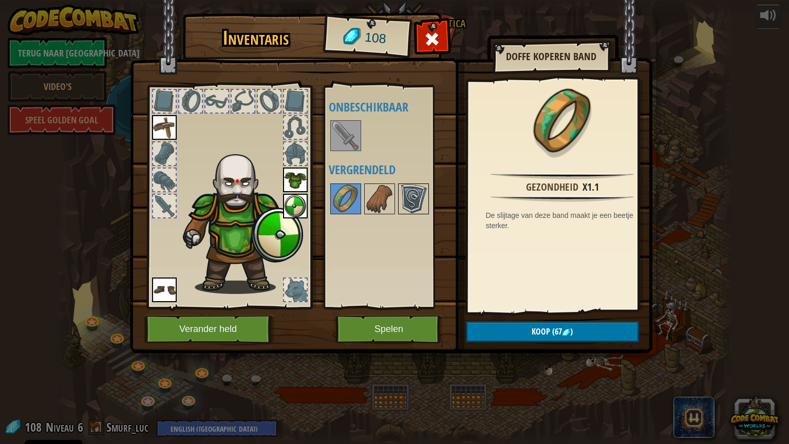
click at [418, 189] on img at bounding box center [413, 198] width 29 height 29
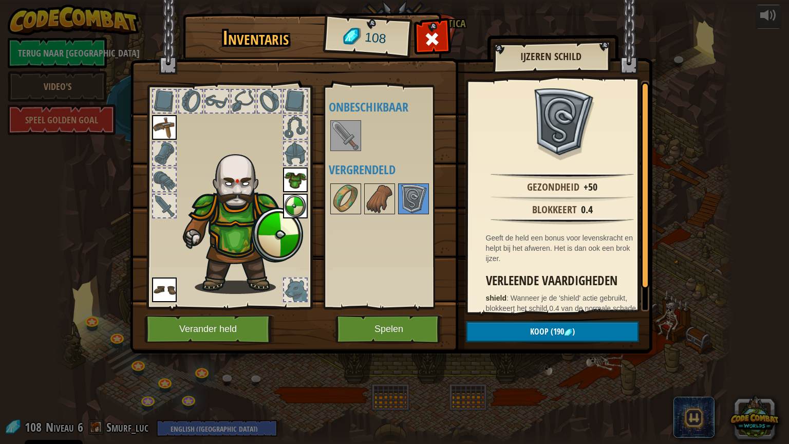
click at [269, 240] on img at bounding box center [241, 218] width 126 height 149
click at [391, 323] on button "Spelen" at bounding box center [388, 329] width 107 height 28
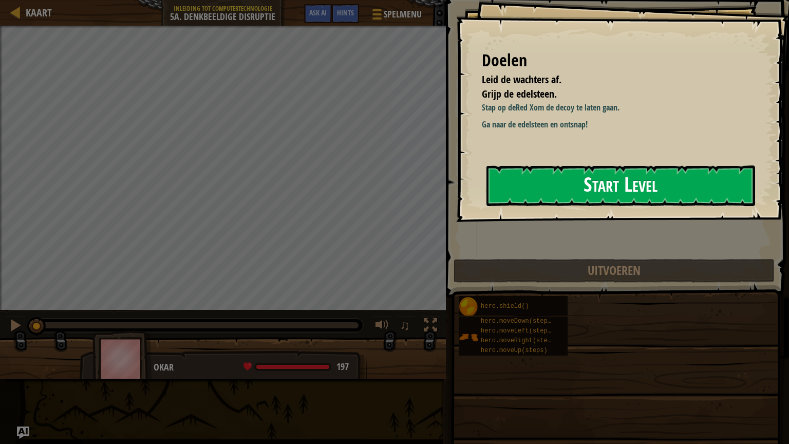
click at [563, 197] on button "Start Level" at bounding box center [620, 185] width 269 height 41
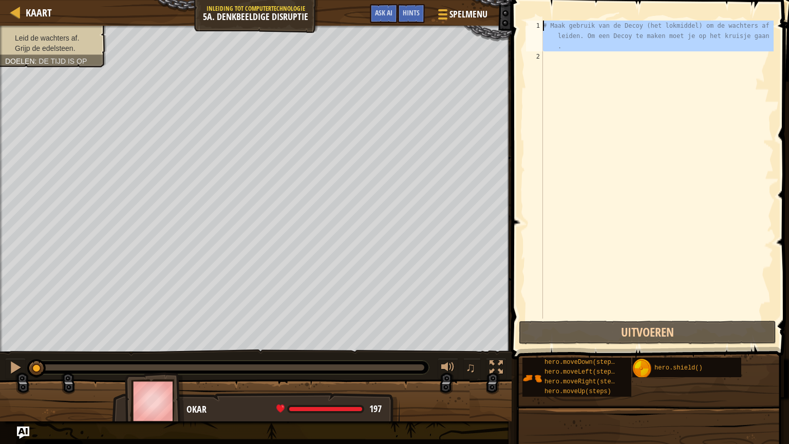
drag, startPoint x: 670, startPoint y: 68, endPoint x: 493, endPoint y: 0, distance: 189.2
click at [493, 0] on div "Kaart Inleiding tot ComputerTechnologie 5a. Denkbeeldige Disruptie Spelmenu Kla…" at bounding box center [394, 222] width 789 height 444
type textarea "# Maak gebruik van de Decoy (het lokmiddel) om de wachters af te leiden. Om een…"
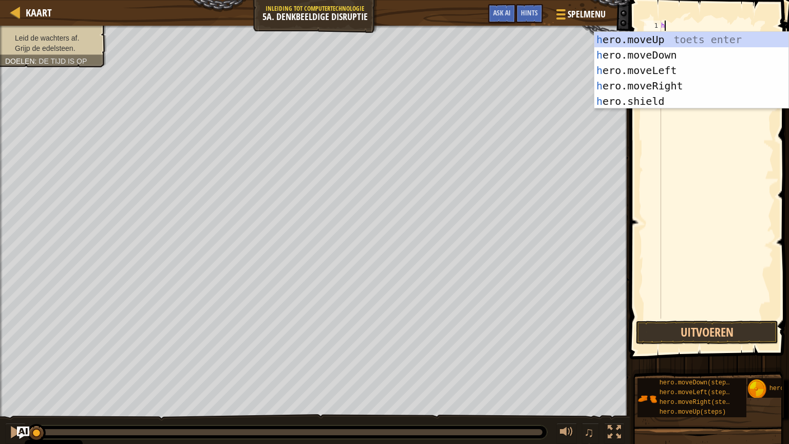
scroll to position [5, 0]
type textarea "her"
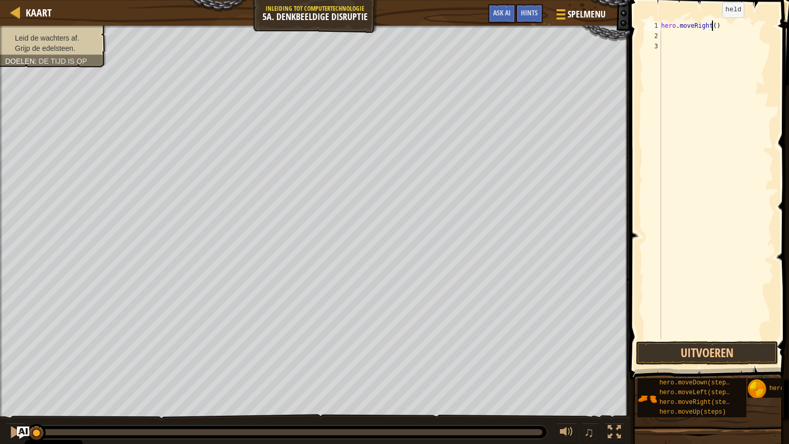
click at [713, 28] on div "hero . moveRight ( )" at bounding box center [716, 190] width 115 height 339
type textarea "hero.moveRight(3)"
click at [684, 51] on div "hero . moveRight ( 3 )" at bounding box center [716, 190] width 115 height 339
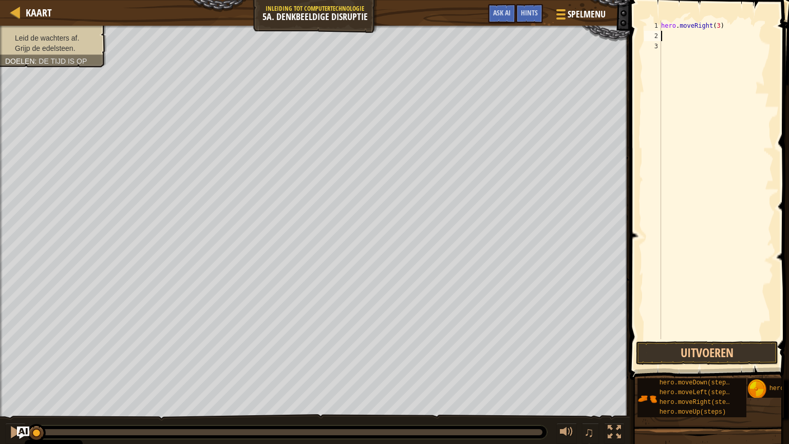
click at [682, 39] on div "hero . moveRight ( 3 )" at bounding box center [716, 190] width 115 height 339
type textarea "a"
type textarea "hero.moveRight(3)"
click at [682, 39] on div "hero . moveRight ( 3 )" at bounding box center [716, 190] width 115 height 339
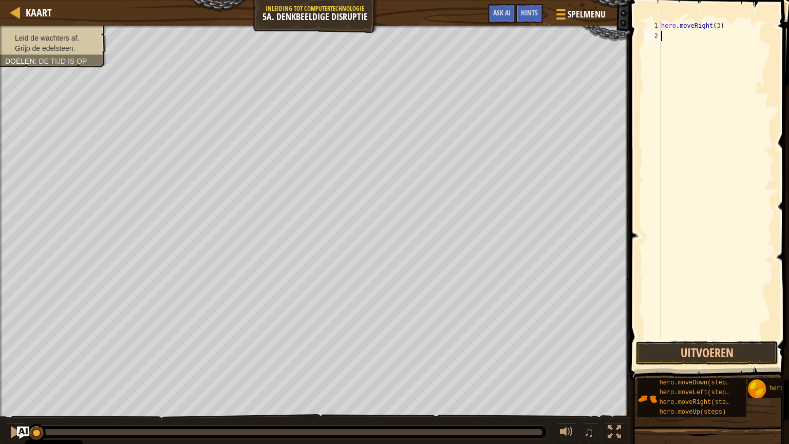
scroll to position [5, 0]
type textarea "h"
click at [700, 37] on div "hero . moveRight ( 3 ) hero . shield ( )" at bounding box center [716, 190] width 115 height 339
click at [701, 37] on div "hero . moveRight ( 3 ) hero . shield ( )" at bounding box center [716, 190] width 115 height 339
click at [701, 37] on div "hero . moveRight ( 3 ) hero . shield ( )" at bounding box center [716, 180] width 115 height 318
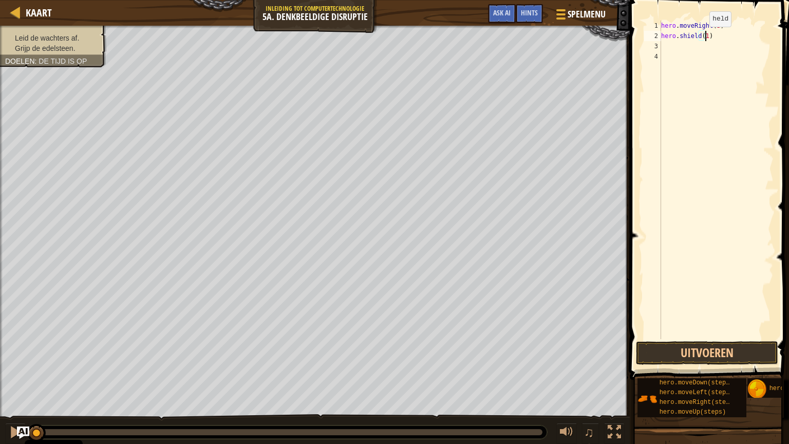
type textarea "hero.shield(10)"
click at [703, 48] on div "hero . moveRight ( 3 ) hero . shield ( 10 )" at bounding box center [716, 190] width 115 height 339
click at [636, 351] on button "Uitvoeren" at bounding box center [707, 353] width 142 height 24
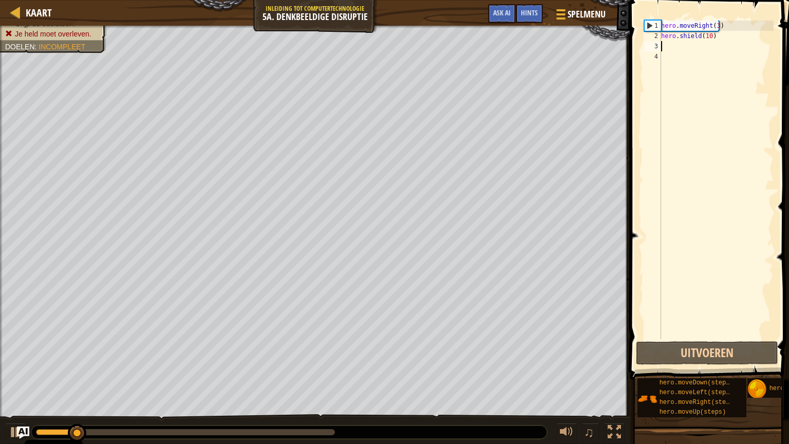
type textarea "he"
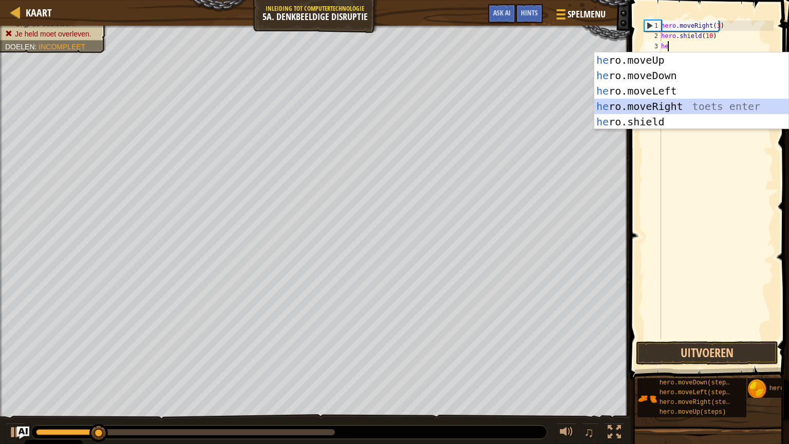
click at [700, 101] on div "he ro.moveUp toets enter he ro.moveDown toets enter he ro.moveLeft toets enter …" at bounding box center [691, 106] width 194 height 108
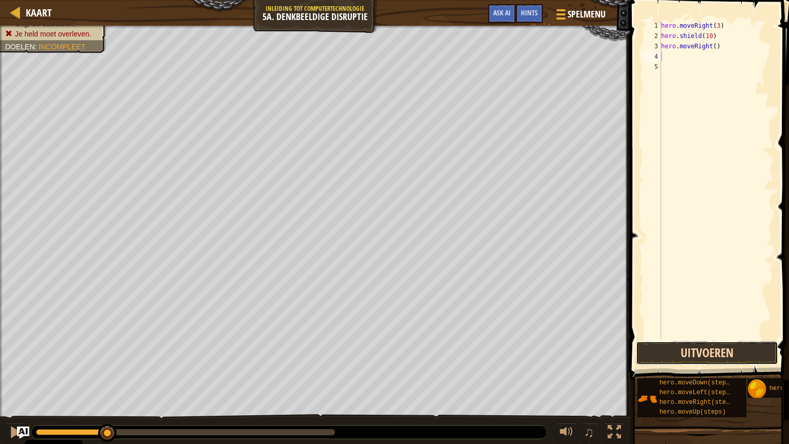
click at [689, 350] on button "Uitvoeren" at bounding box center [707, 353] width 142 height 24
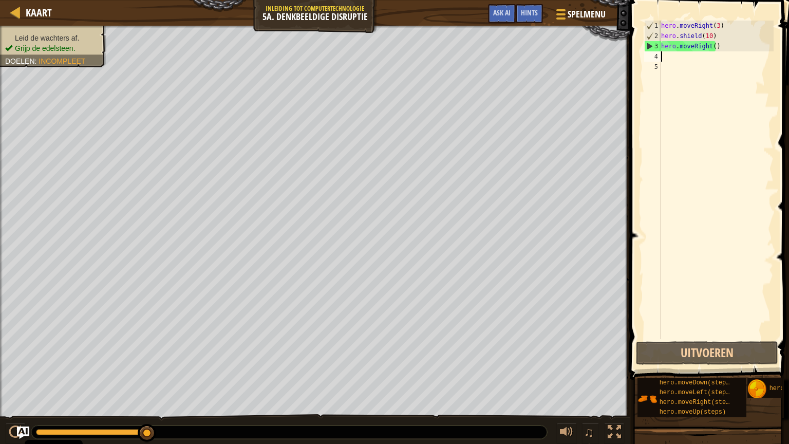
click at [724, 31] on div "hero . moveRight ( 3 ) hero . shield ( 10 ) hero . moveRight ( )" at bounding box center [716, 190] width 115 height 339
click at [727, 26] on div "hero . moveRight ( 3 ) hero . shield ( 10 ) hero . moveRight ( )" at bounding box center [716, 190] width 115 height 339
type textarea "hero.moveRight(3)"
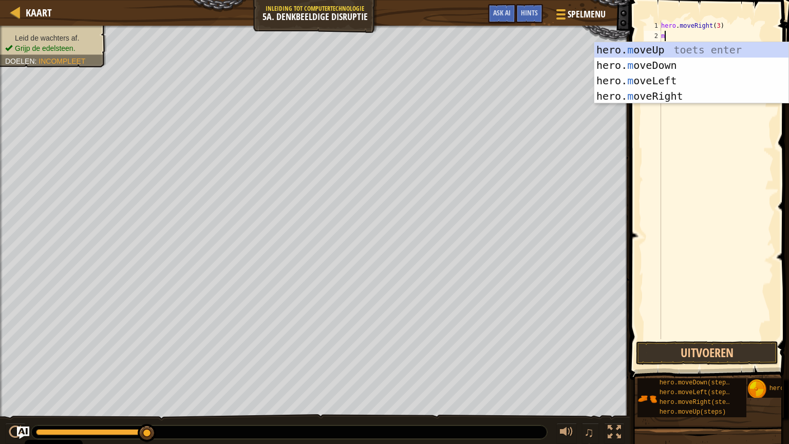
type textarea "mo"
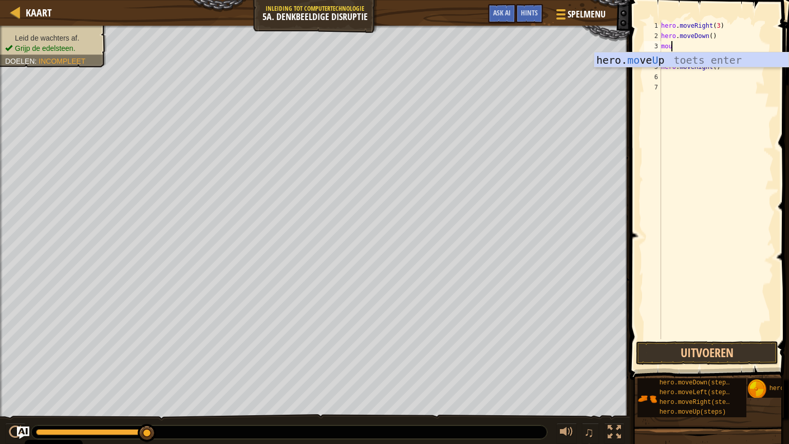
type textarea "mou"
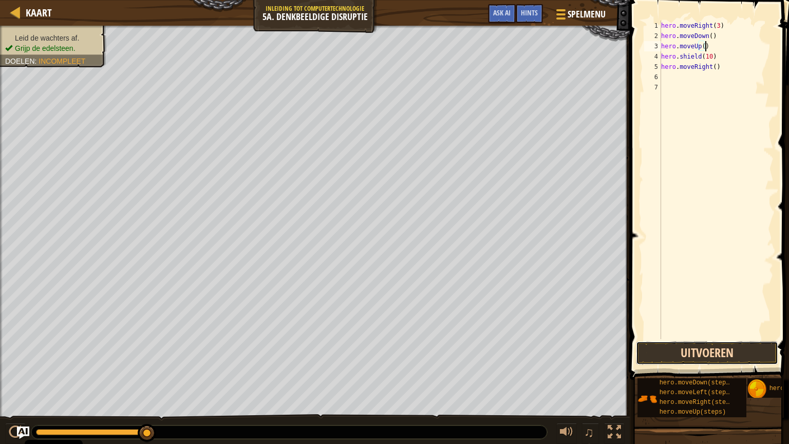
click at [712, 356] on button "Uitvoeren" at bounding box center [707, 353] width 142 height 24
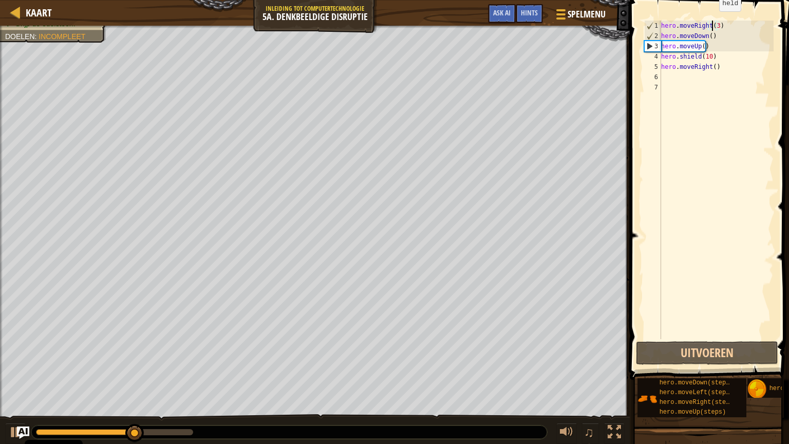
click at [710, 22] on div "hero . moveRight ( 3 ) hero . moveDown ( ) hero . moveUp ( ) hero . shield ( 10…" at bounding box center [716, 190] width 115 height 339
click at [712, 24] on div "hero . moveRight ( 3 ) hero . moveDown ( ) hero . moveUp ( ) hero . shield ( 10…" at bounding box center [716, 190] width 115 height 339
click at [715, 23] on div "hero . moveRight ( 3 ) hero . moveDown ( ) hero . moveUp ( ) hero . shield ( 10…" at bounding box center [716, 190] width 115 height 339
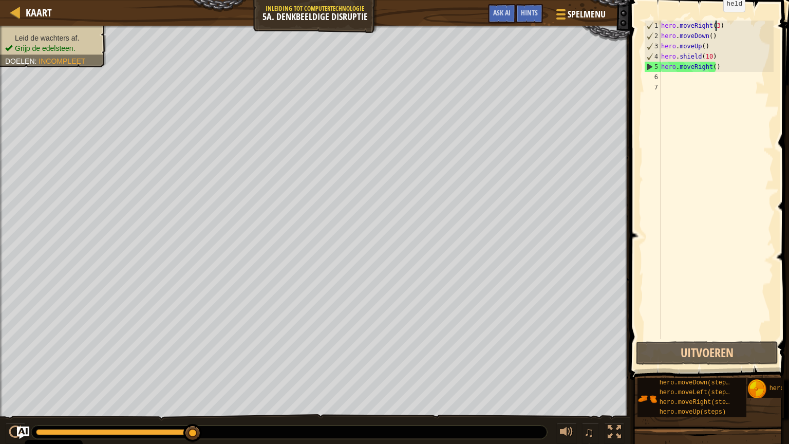
type textarea "hero.moveRight()"
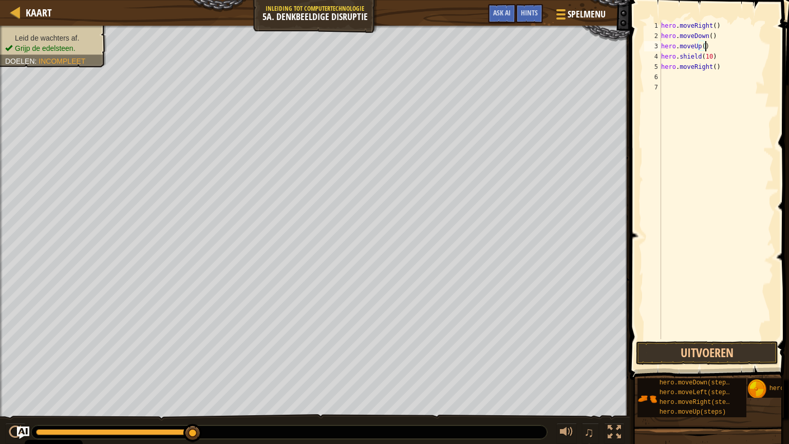
click at [718, 45] on div "hero . moveRight ( ) hero . moveDown ( ) hero . moveUp ( ) hero . shield ( 10 )…" at bounding box center [716, 190] width 115 height 339
click at [713, 36] on div "hero . moveRight ( ) hero . moveDown ( ) hero . moveUp ( ) hero . shield ( 10 )…" at bounding box center [716, 190] width 115 height 339
type textarea "hero.moveDown()"
type textarea "mo"
click at [709, 43] on div "hero . moveRight ( ) hero . moveDown ( ) hero . moveRight ( ) hero . moveUp ( )…" at bounding box center [716, 190] width 115 height 339
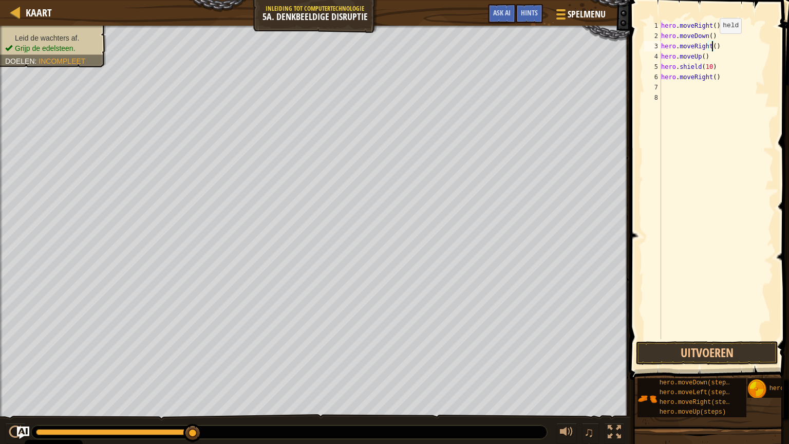
click at [711, 43] on div "hero . moveRight ( ) hero . moveDown ( ) hero . moveRight ( ) hero . moveUp ( )…" at bounding box center [716, 190] width 115 height 339
click at [700, 360] on button "Uitvoeren" at bounding box center [707, 353] width 142 height 24
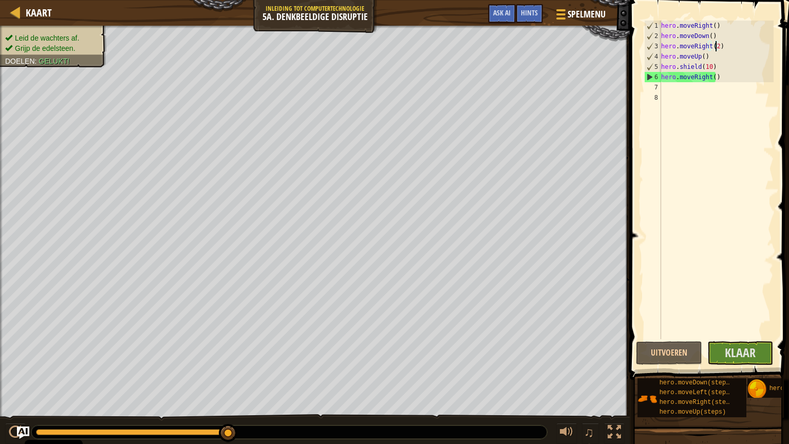
click at [723, 80] on div "hero . moveRight ( ) hero . moveDown ( ) hero . moveRight ( 2 ) hero . moveUp (…" at bounding box center [716, 190] width 115 height 339
type textarea "hero.moveRight()"
click at [721, 86] on div "hero . moveRight ( ) hero . moveDown ( ) hero . moveRight ( 2 ) hero . moveUp (…" at bounding box center [716, 190] width 115 height 339
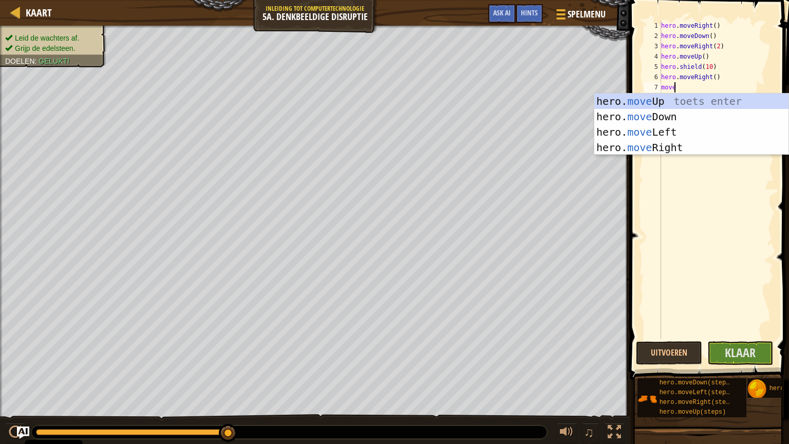
scroll to position [5, 0]
type textarea "m"
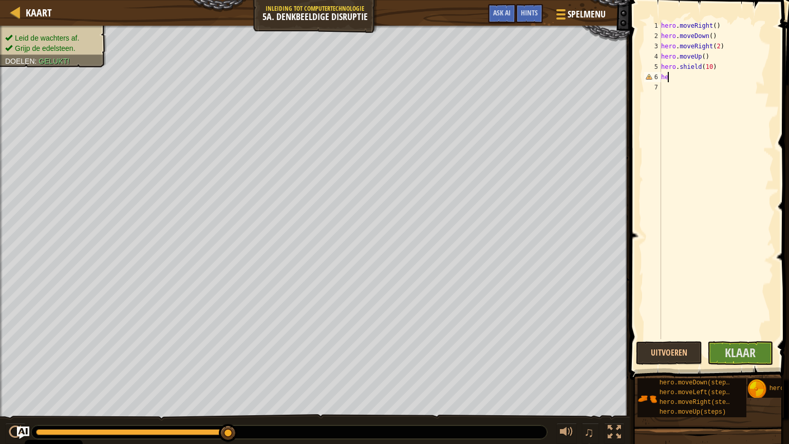
type textarea "h"
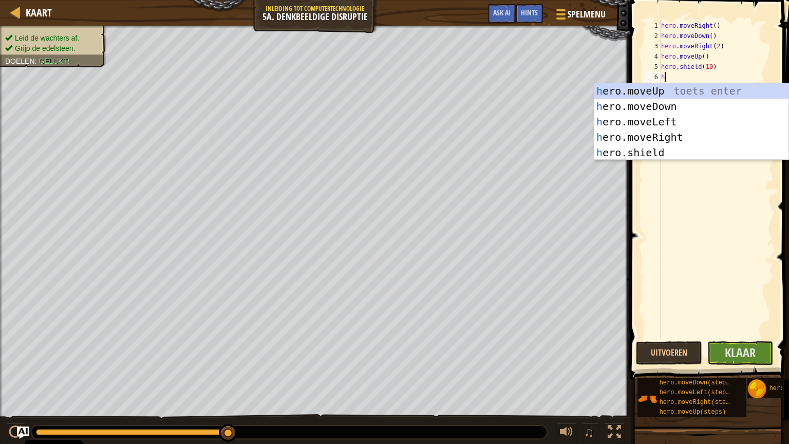
type textarea "he"
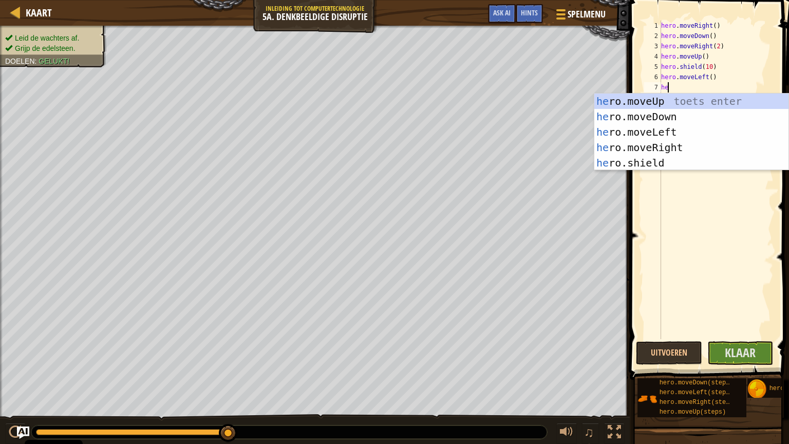
type textarea "her"
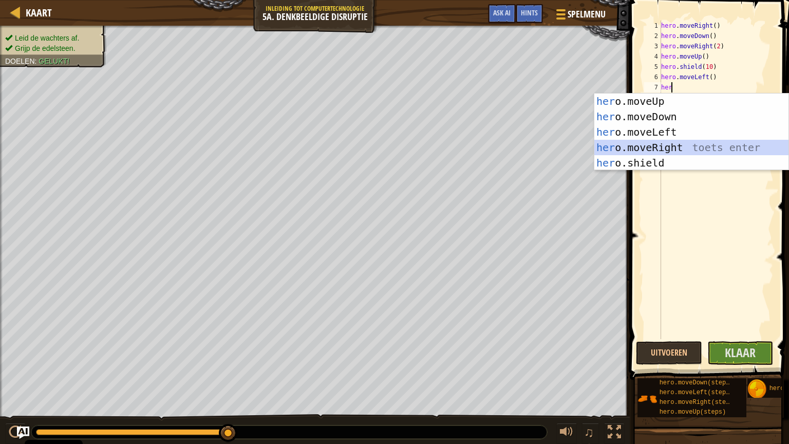
type textarea "her\"
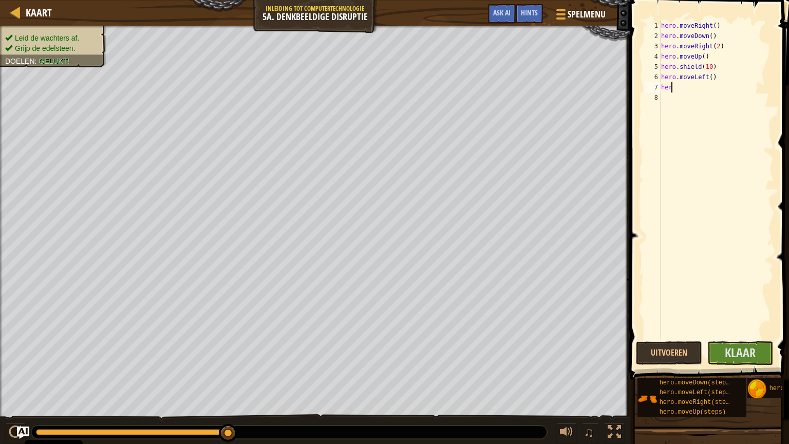
type textarea "hero"
click at [713, 88] on div "hero . moveRight ( ) hero . moveDown ( ) hero . moveRight ( 2 ) hero . moveUp (…" at bounding box center [716, 190] width 115 height 339
click at [742, 353] on span "Klaar" at bounding box center [740, 352] width 31 height 16
type textarea "hero.moveRight(2)"
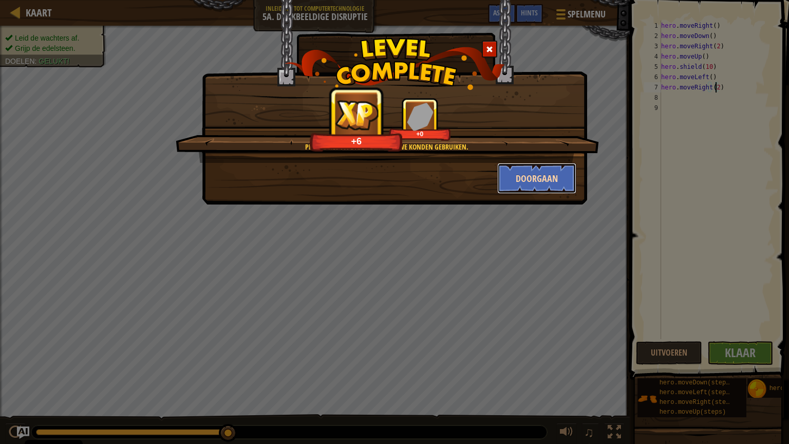
click at [542, 175] on button "Doorgaan" at bounding box center [537, 178] width 80 height 31
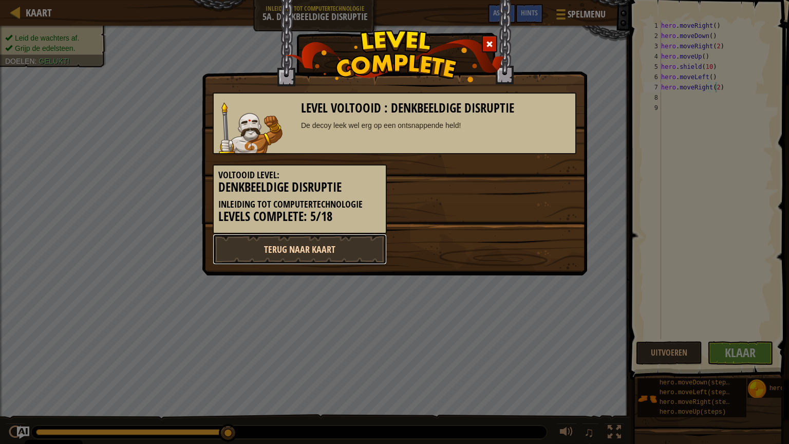
click at [264, 257] on link "Terug naar kaart" at bounding box center [300, 249] width 174 height 31
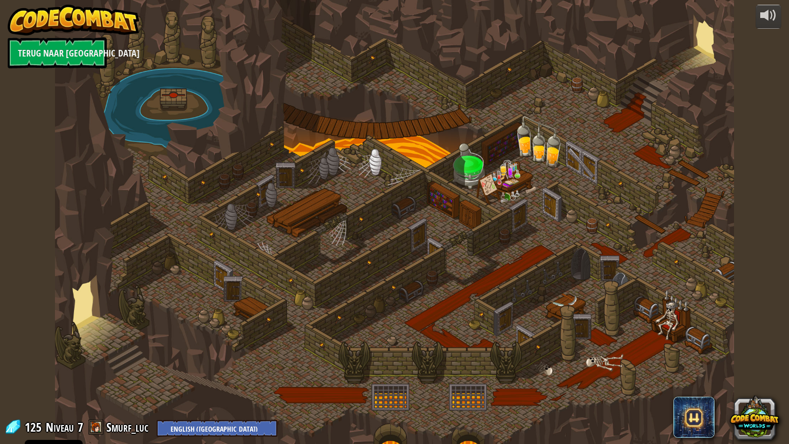
select select "nl-[GEOGRAPHIC_DATA]"
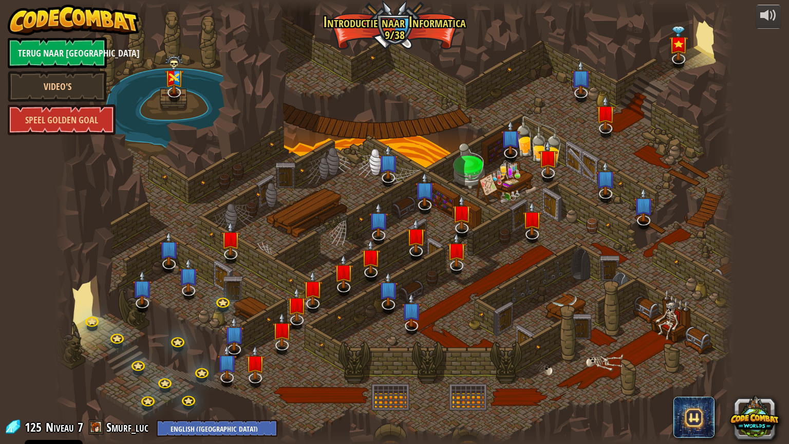
select select "nl-[GEOGRAPHIC_DATA]"
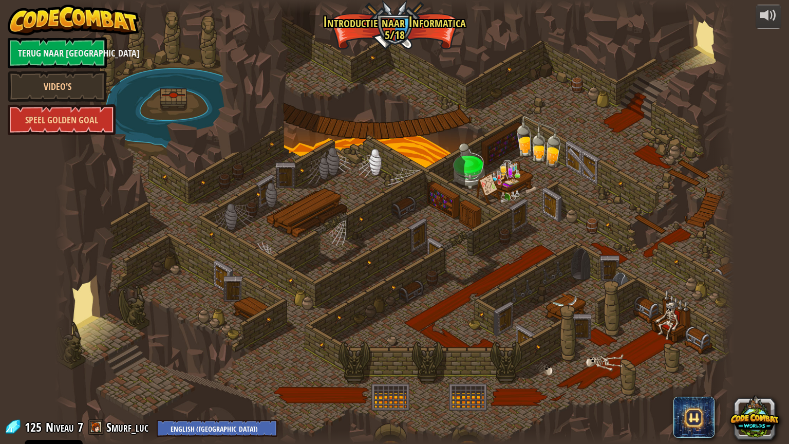
select select "nl-[GEOGRAPHIC_DATA]"
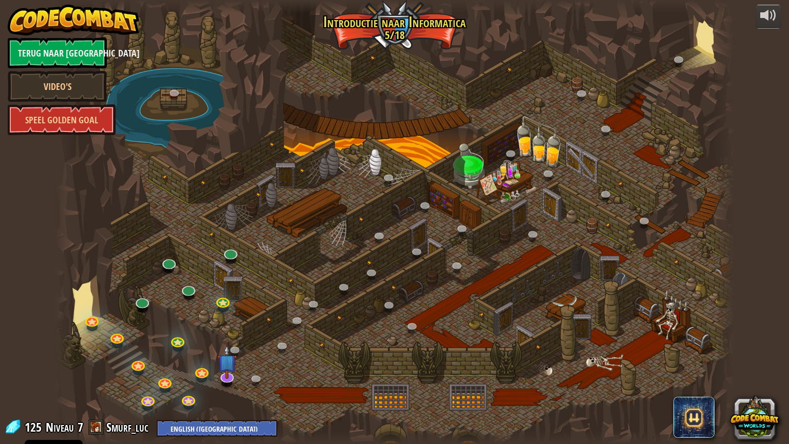
drag, startPoint x: 76, startPoint y: 47, endPoint x: 59, endPoint y: 36, distance: 19.9
click at [59, 36] on div at bounding box center [65, 222] width 21 height 444
click at [305, 95] on div at bounding box center [394, 222] width 679 height 444
click at [72, 42] on link "Terug naar [GEOGRAPHIC_DATA]" at bounding box center [57, 52] width 99 height 31
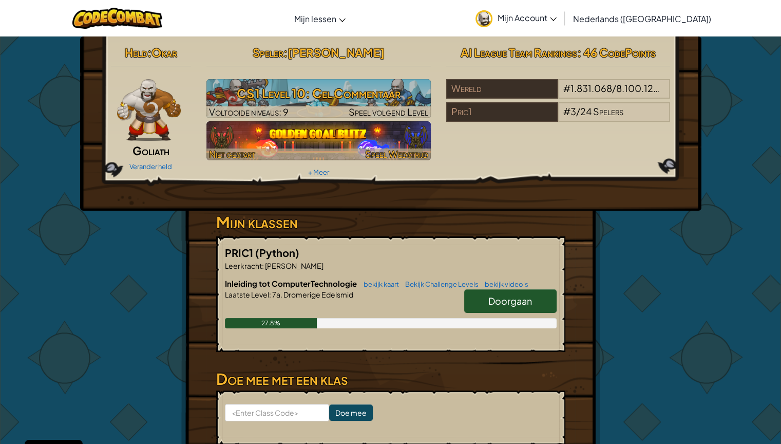
click at [281, 140] on img at bounding box center [318, 140] width 224 height 39
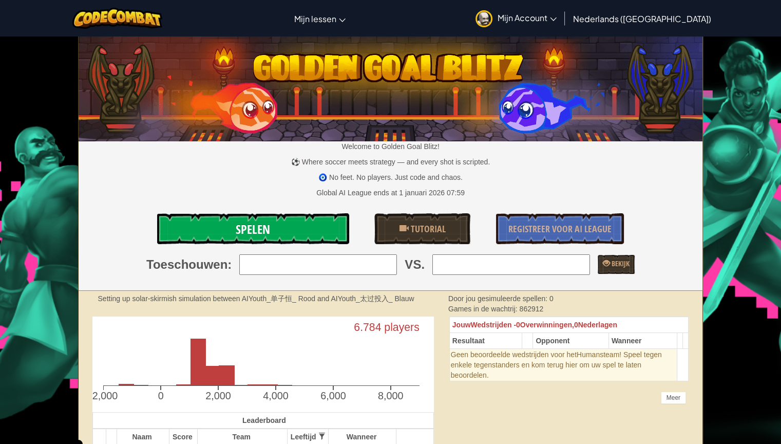
click at [273, 225] on link "Spelen" at bounding box center [253, 228] width 192 height 31
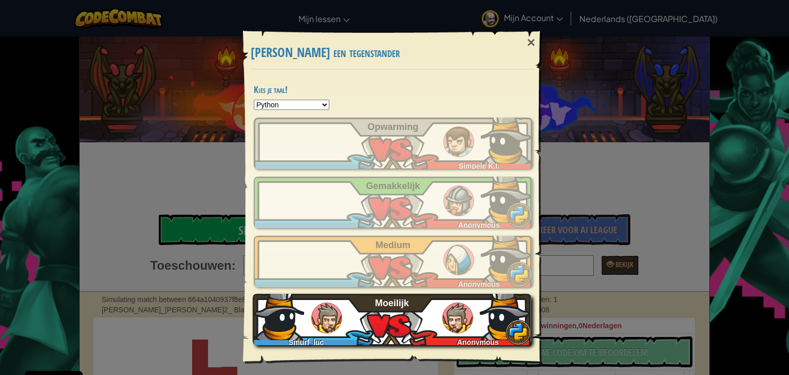
click at [355, 310] on div "Smurf_luc Anonymous Moeilijk" at bounding box center [392, 319] width 278 height 51
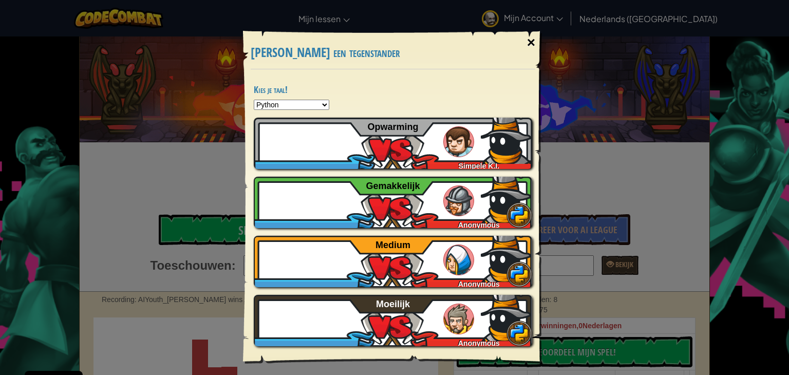
click at [530, 45] on div "×" at bounding box center [531, 43] width 24 height 30
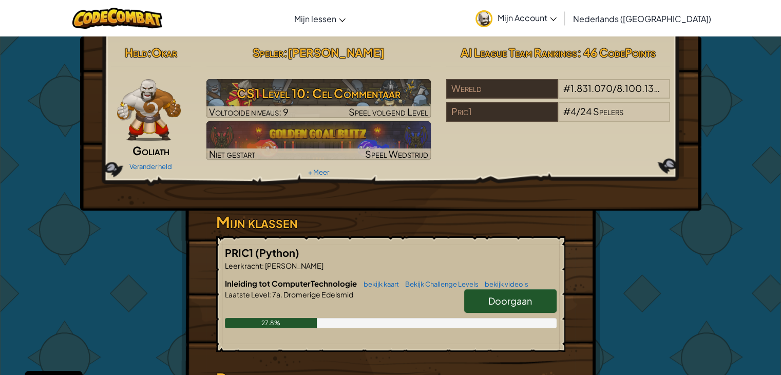
click at [542, 19] on span "Mijn Account" at bounding box center [527, 17] width 59 height 11
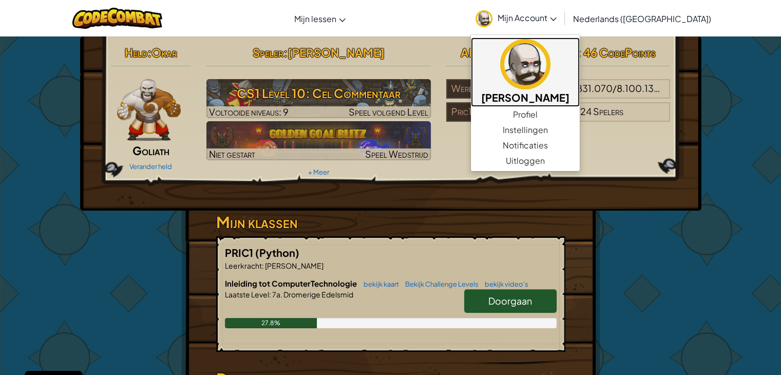
click at [541, 60] on img at bounding box center [525, 64] width 50 height 50
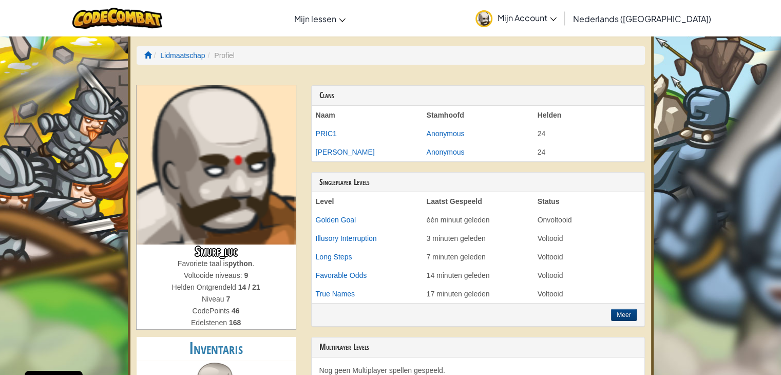
click at [238, 203] on img at bounding box center [216, 164] width 159 height 159
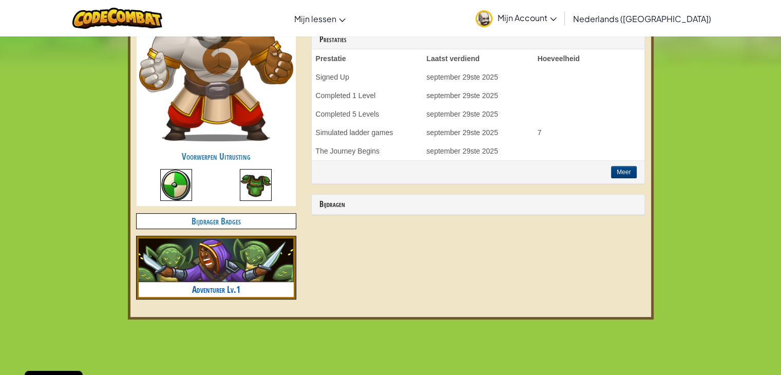
scroll to position [349, 0]
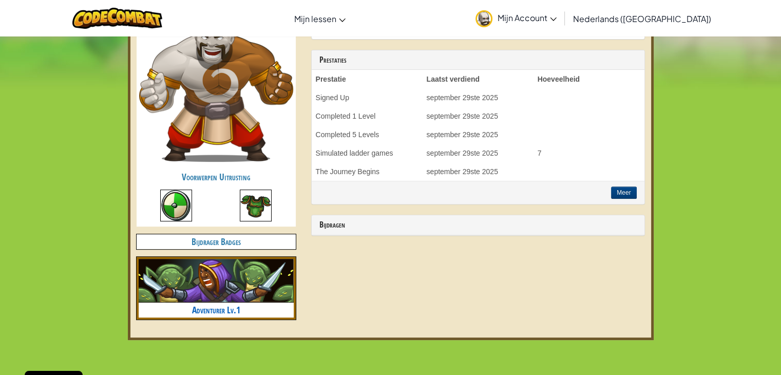
click at [527, 25] on link "Mijn Account" at bounding box center [515, 18] width 91 height 32
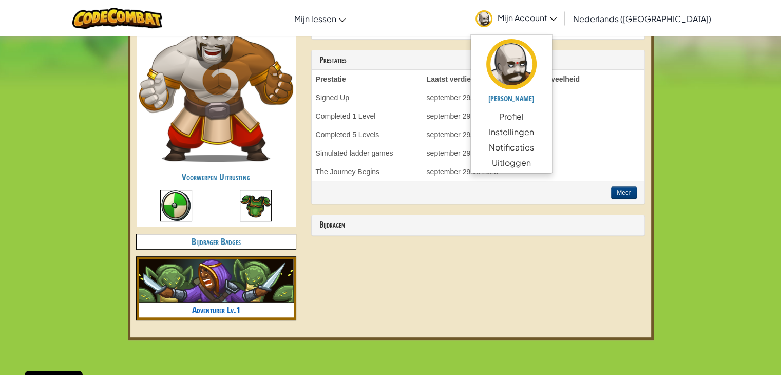
click at [611, 55] on h3 "Prestaties" at bounding box center [477, 59] width 317 height 9
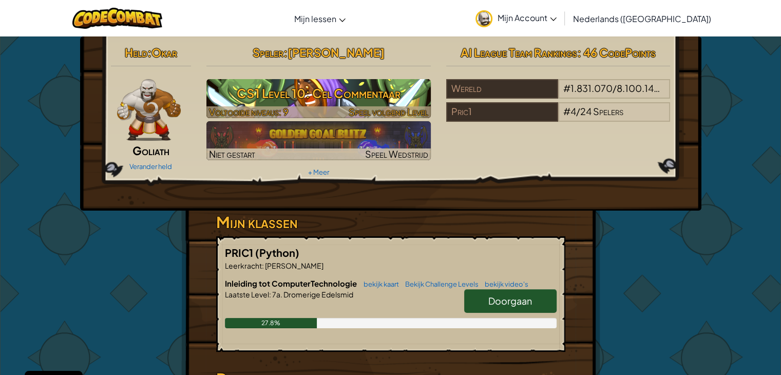
click at [275, 100] on h3 "CS1 Level 10: Cel Commentaar" at bounding box center [318, 93] width 224 height 23
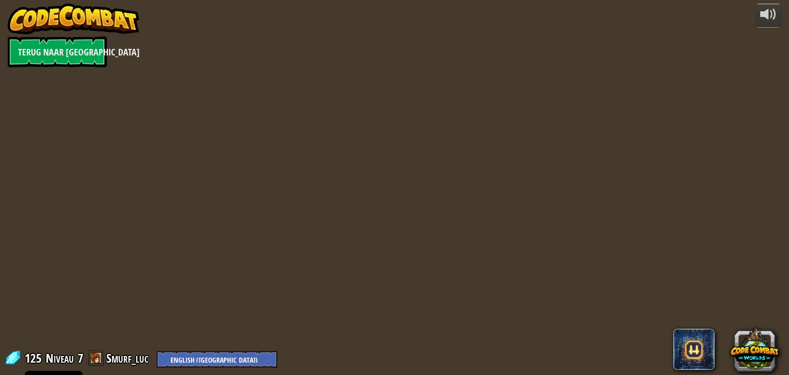
select select "nl-[GEOGRAPHIC_DATA]"
click at [275, 100] on div "powered by Terug naar Klaslokaal 125 Niveau 7 Smurf_luc English ([GEOGRAPHIC_DA…" at bounding box center [394, 187] width 789 height 375
select select "nl-[GEOGRAPHIC_DATA]"
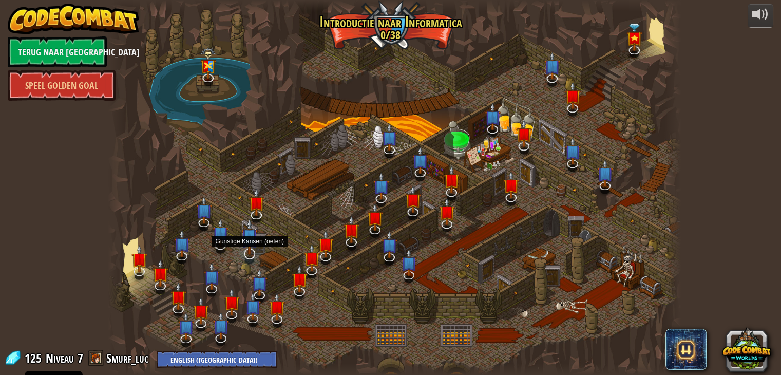
click at [246, 251] on img at bounding box center [249, 236] width 16 height 37
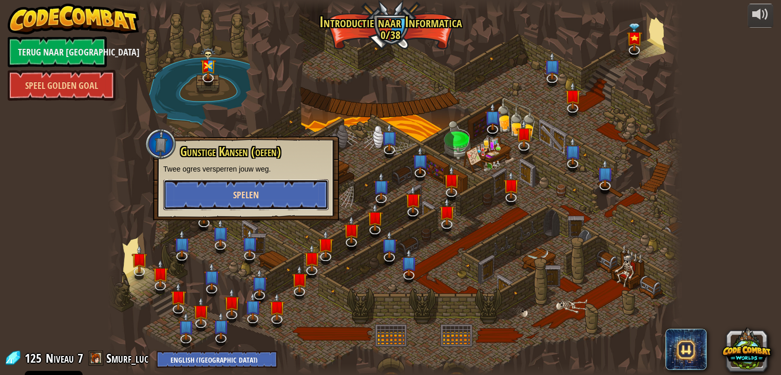
click at [284, 200] on button "Spelen" at bounding box center [245, 194] width 165 height 31
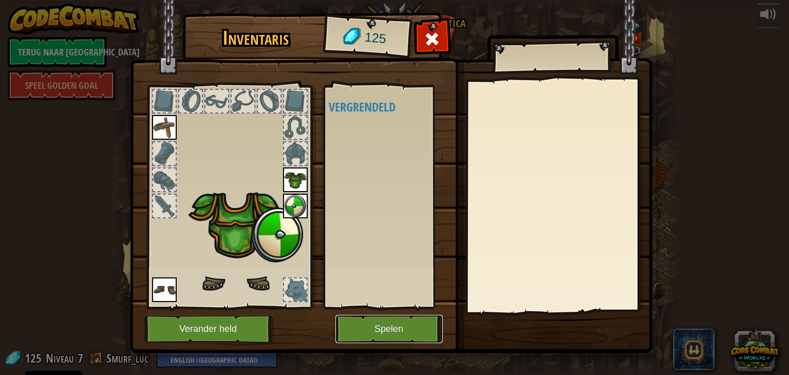
drag, startPoint x: 364, startPoint y: 323, endPoint x: 286, endPoint y: 233, distance: 118.7
click at [286, 233] on div "Inventaris 125 Beschikbaar (dubbel-klik om te kiezen) Vergrendeld Kies Verwijde…" at bounding box center [395, 184] width 522 height 339
select select "nl-[GEOGRAPHIC_DATA]"
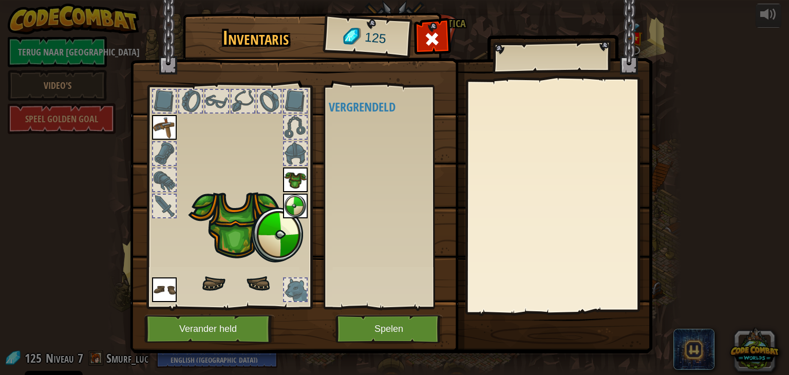
click at [427, 163] on div "Beschikbaar (dubbel-klik om te kiezen) Vergrendeld" at bounding box center [393, 197] width 129 height 214
click at [419, 47] on div at bounding box center [432, 42] width 32 height 32
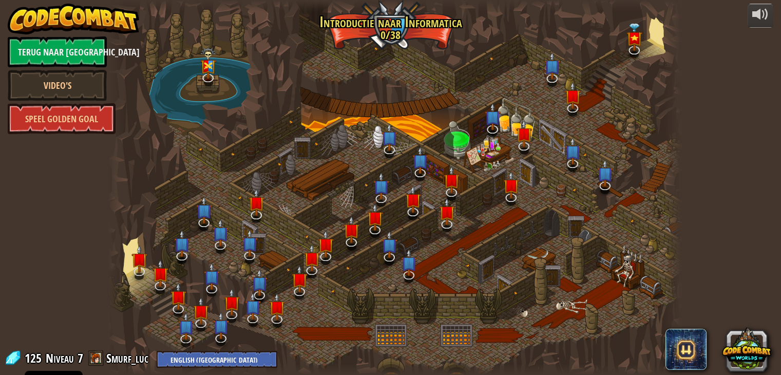
select select "nl-[GEOGRAPHIC_DATA]"
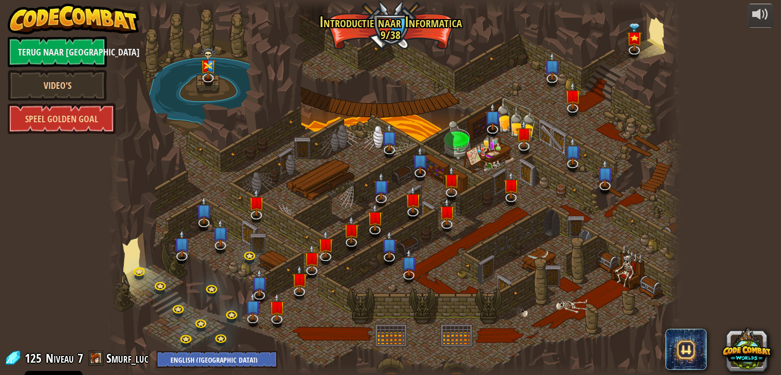
select select "nl-[GEOGRAPHIC_DATA]"
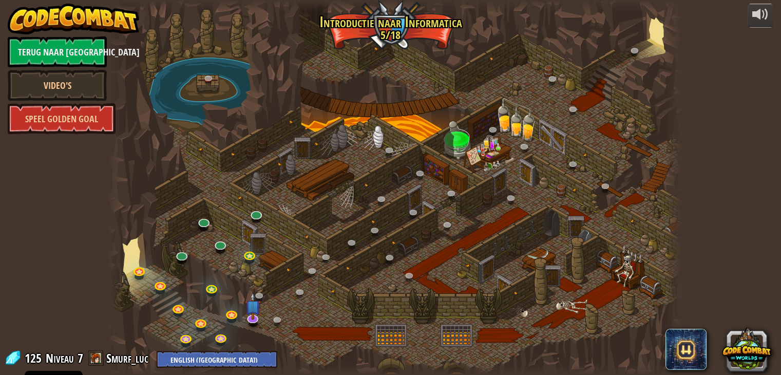
select select "nl-[GEOGRAPHIC_DATA]"
click at [61, 60] on link "Terug naar [GEOGRAPHIC_DATA]" at bounding box center [57, 51] width 99 height 31
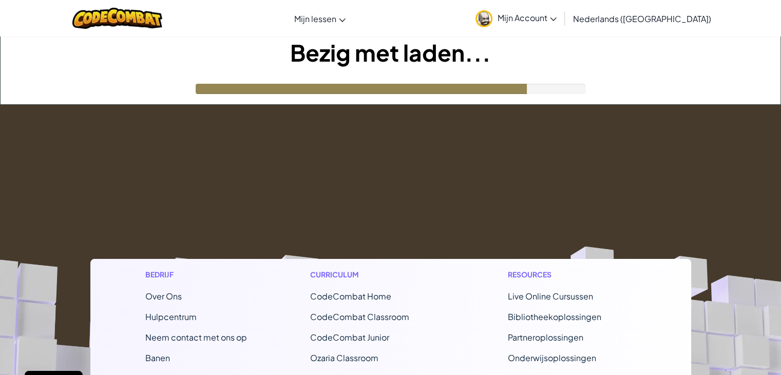
click at [93, 89] on div "Bezig met laden..." at bounding box center [391, 70] width 780 height 68
drag, startPoint x: 93, startPoint y: 89, endPoint x: 84, endPoint y: 91, distance: 9.0
click at [84, 91] on div "Bezig met laden..." at bounding box center [391, 70] width 780 height 68
select select "nl-[GEOGRAPHIC_DATA]"
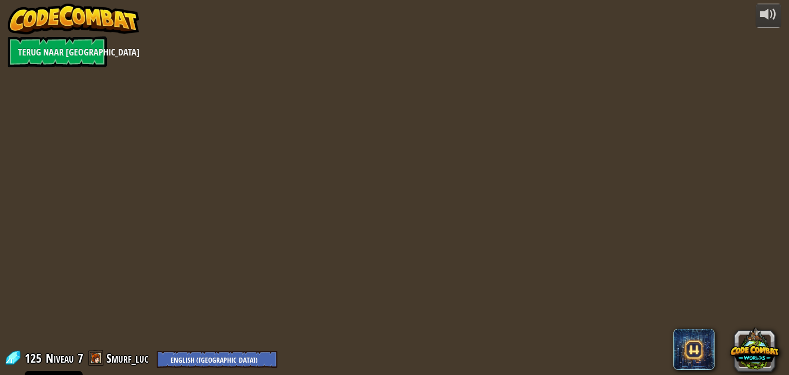
select select "nl-[GEOGRAPHIC_DATA]"
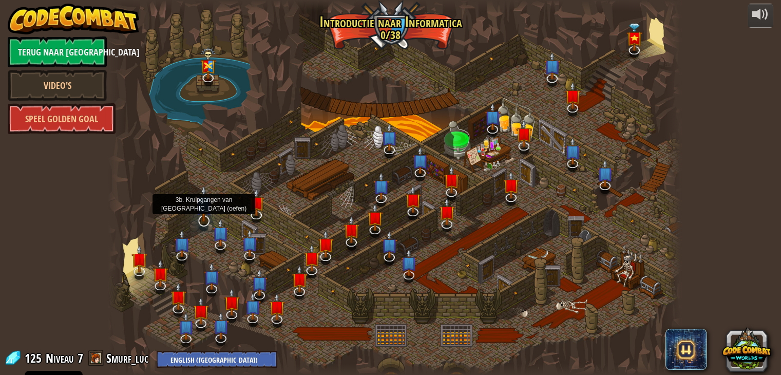
select select "nl-[GEOGRAPHIC_DATA]"
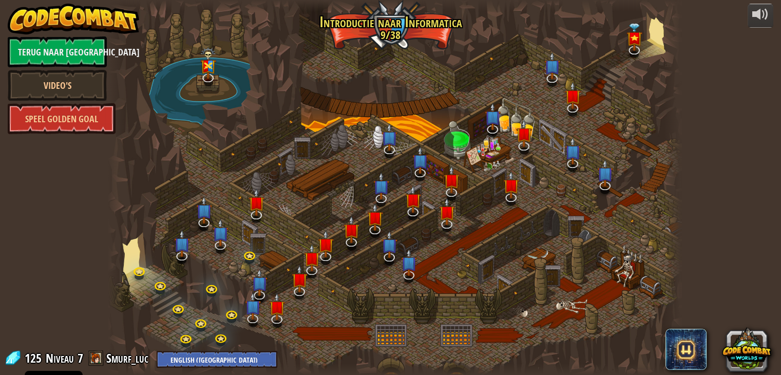
select select "nl-[GEOGRAPHIC_DATA]"
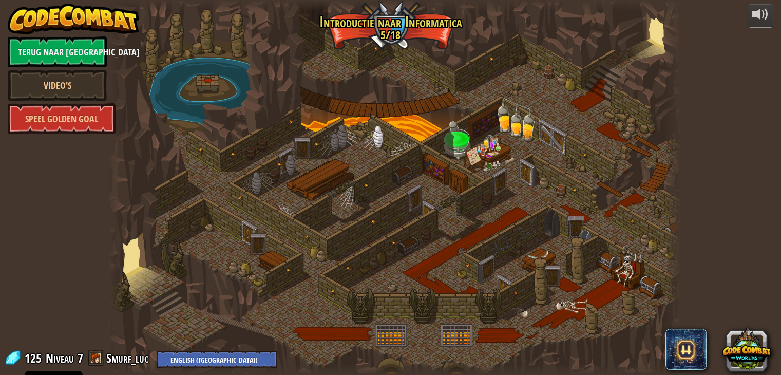
select select "nl-[GEOGRAPHIC_DATA]"
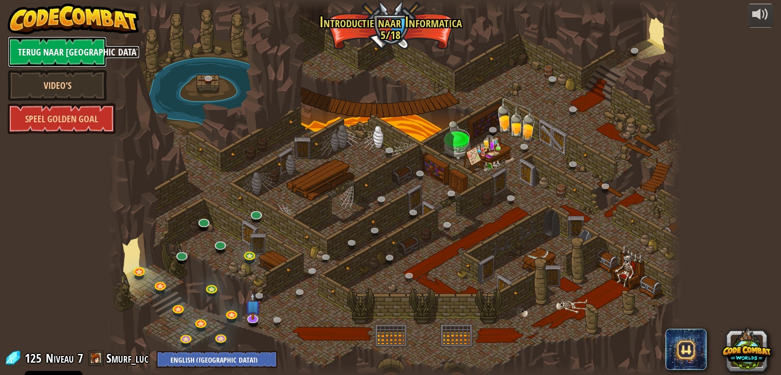
click at [46, 45] on link "Terug naar [GEOGRAPHIC_DATA]" at bounding box center [57, 51] width 99 height 31
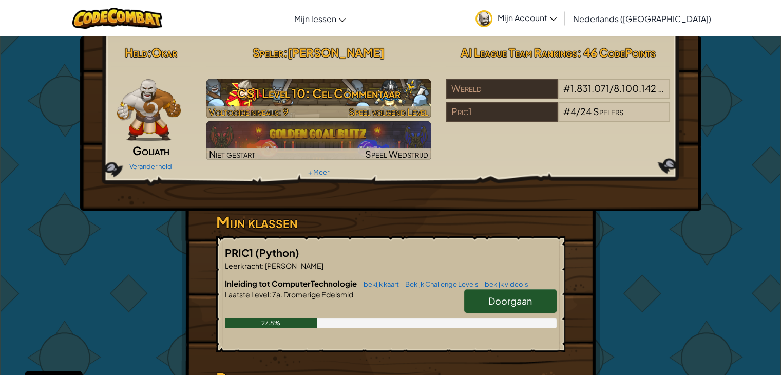
click at [339, 105] on img at bounding box center [318, 98] width 224 height 39
select select "nl-[GEOGRAPHIC_DATA]"
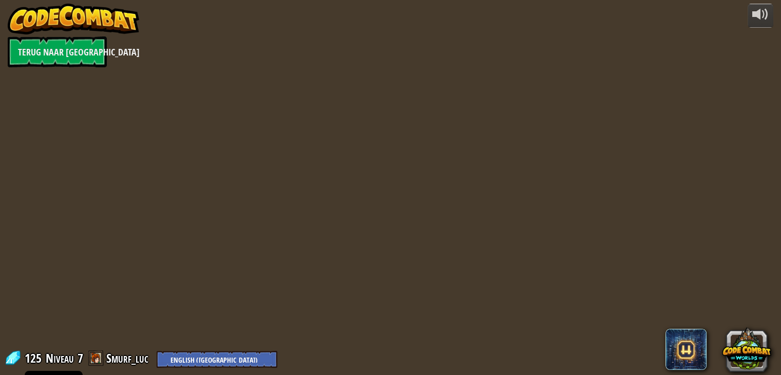
select select "nl-[GEOGRAPHIC_DATA]"
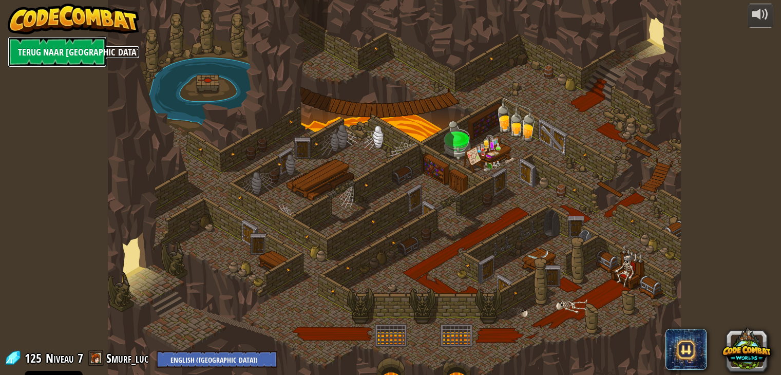
click at [34, 51] on link "Terug naar [GEOGRAPHIC_DATA]" at bounding box center [57, 51] width 99 height 31
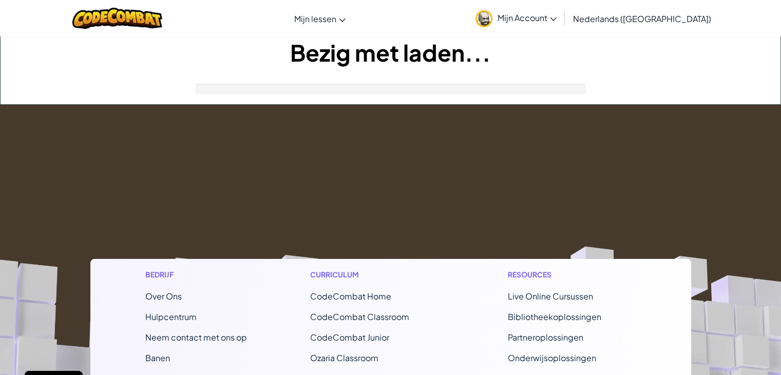
click at [34, 51] on h1 "Bezig met laden..." at bounding box center [391, 52] width 780 height 32
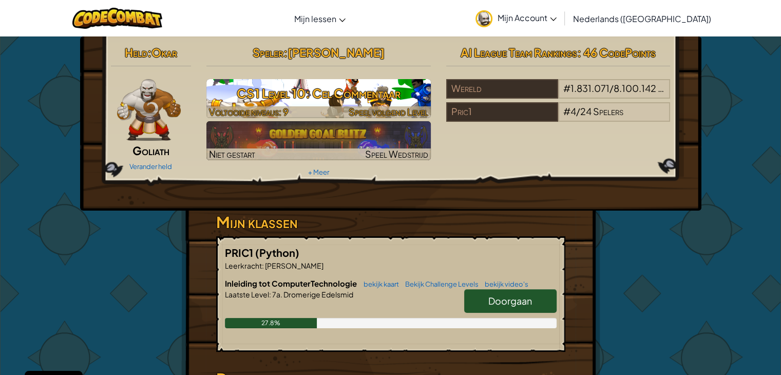
click at [258, 98] on h3 "CS1 Level 10: Cel Commentaar" at bounding box center [318, 93] width 224 height 23
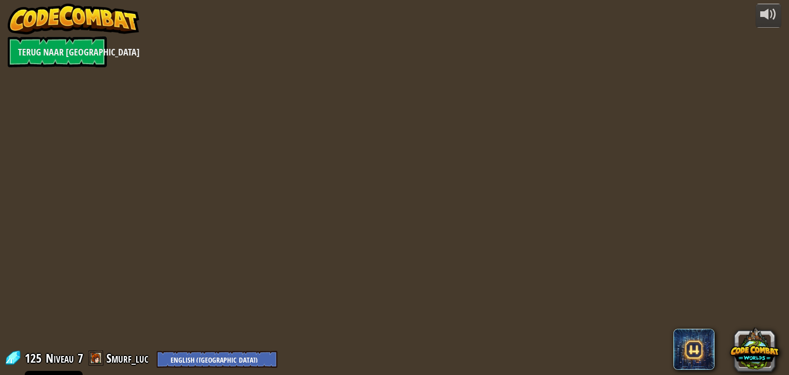
select select "nl-[GEOGRAPHIC_DATA]"
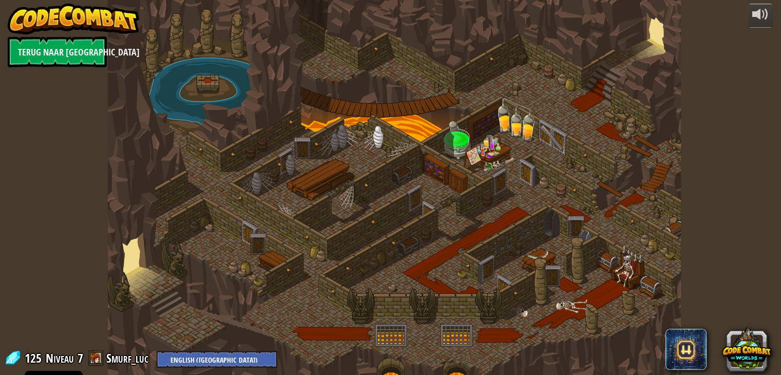
select select "nl-[GEOGRAPHIC_DATA]"
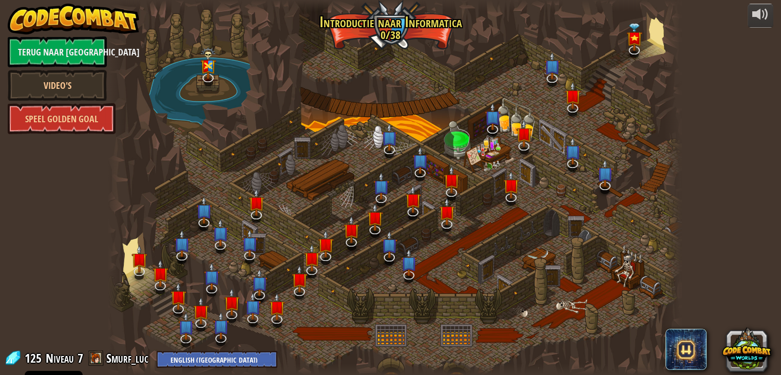
select select "nl-[GEOGRAPHIC_DATA]"
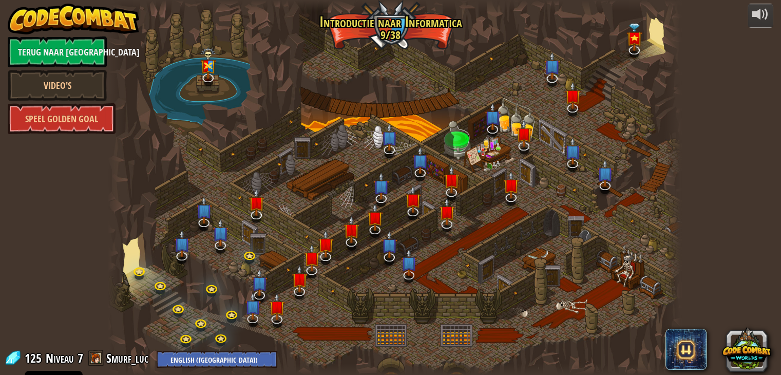
select select "nl-[GEOGRAPHIC_DATA]"
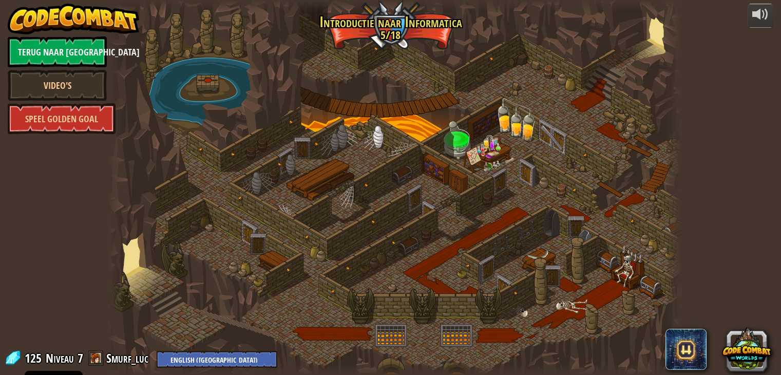
select select "nl-[GEOGRAPHIC_DATA]"
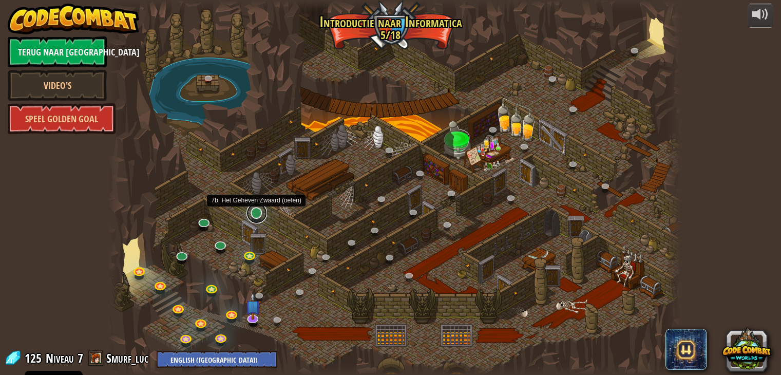
click at [253, 214] on link at bounding box center [257, 213] width 21 height 21
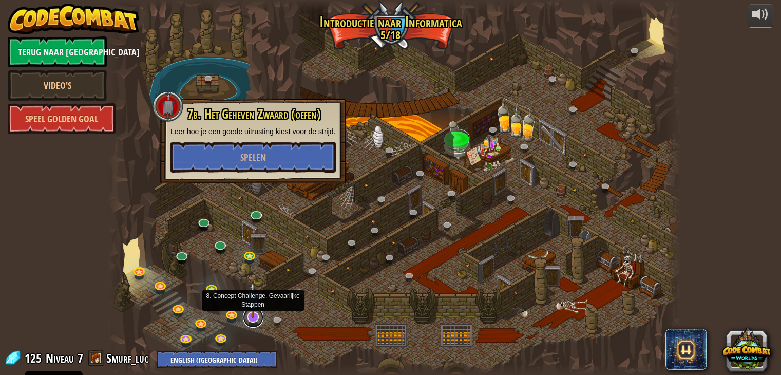
click at [244, 315] on link at bounding box center [253, 317] width 21 height 21
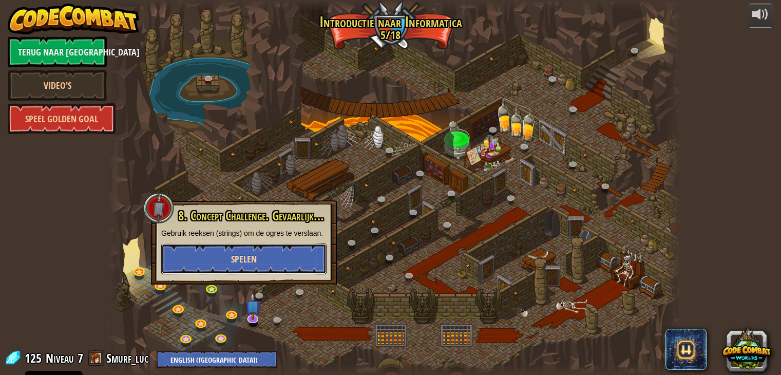
click at [269, 249] on button "Spelen" at bounding box center [243, 258] width 165 height 31
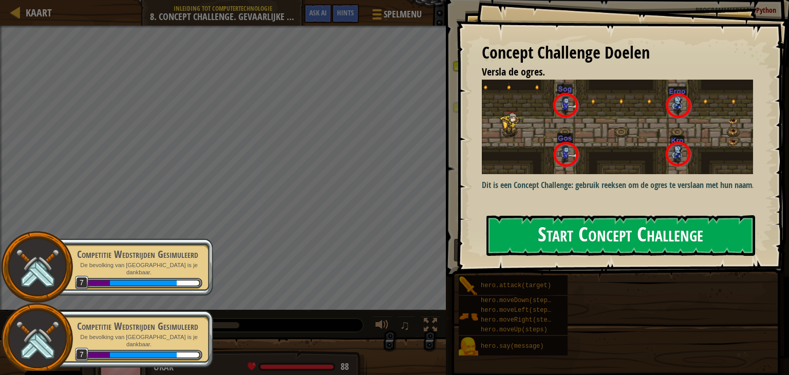
click at [515, 215] on button "Start Concept Challenge" at bounding box center [620, 235] width 269 height 41
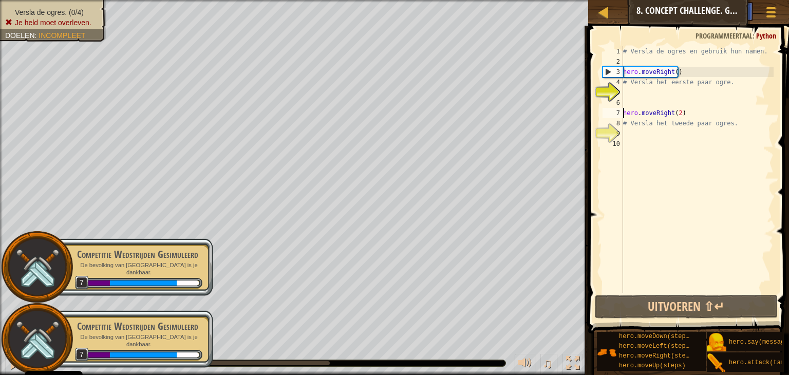
scroll to position [5, 0]
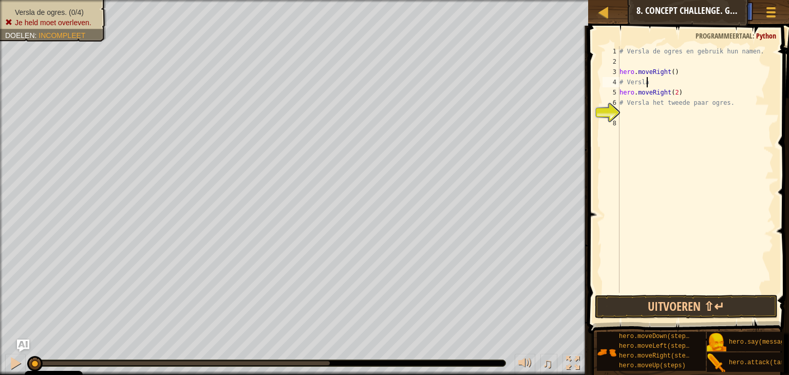
type textarea "#"
type textarea "hero.attack("Gos")"
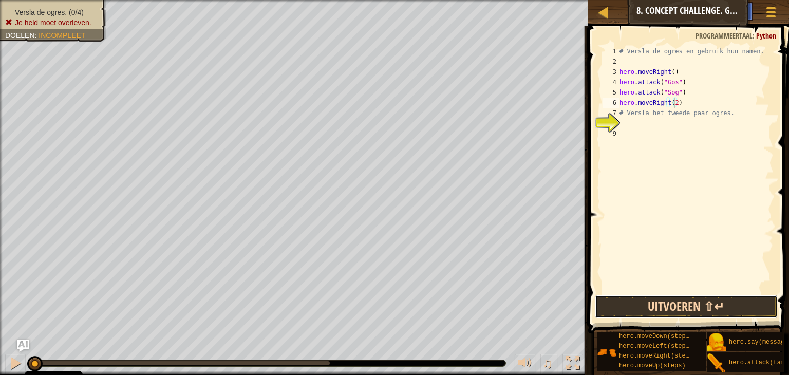
click at [673, 302] on button "Uitvoeren ⇧↵" at bounding box center [686, 307] width 183 height 24
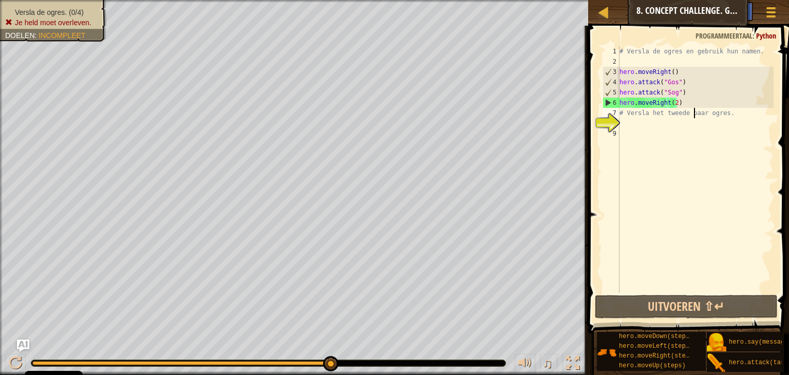
click at [694, 109] on div "# Versla de ogres en gebruik hun namen. hero . moveRight ( ) hero . attack ( "G…" at bounding box center [695, 179] width 156 height 267
drag, startPoint x: 731, startPoint y: 112, endPoint x: 633, endPoint y: 109, distance: 97.6
click at [633, 109] on div "# Versla de ogres en gebruik hun namen. hero . moveRight ( ) hero . attack ( "G…" at bounding box center [695, 179] width 156 height 267
click at [703, 93] on div "# Versla de ogres en gebruik hun namen. hero . moveRight ( ) hero . attack ( "G…" at bounding box center [695, 179] width 156 height 267
type textarea "hero.attack("Sog")"
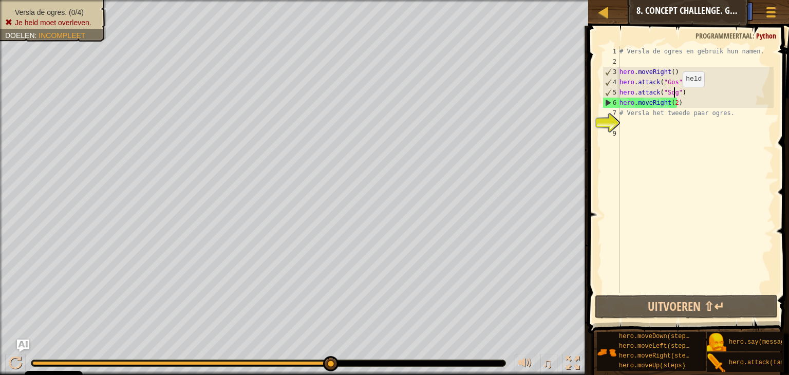
drag, startPoint x: 674, startPoint y: 97, endPoint x: 681, endPoint y: 97, distance: 6.7
click at [681, 97] on div "# Versla de ogres en gebruik hun namen. hero . moveRight ( ) hero . attack ( "G…" at bounding box center [695, 179] width 156 height 267
click at [687, 93] on div "# Versla de ogres en gebruik hun namen. hero . moveRight ( ) hero . attack ( "G…" at bounding box center [695, 169] width 156 height 247
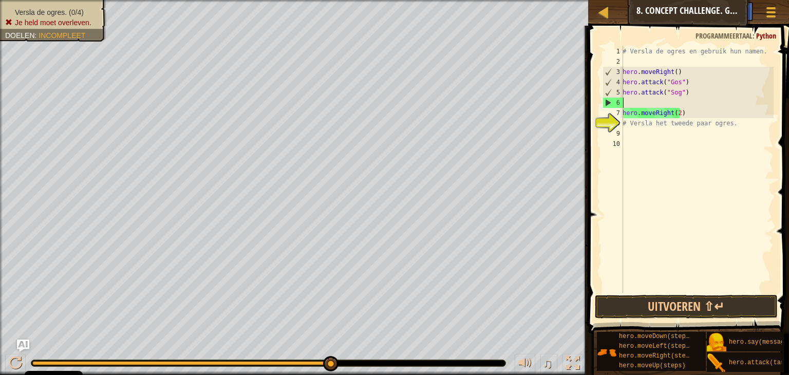
scroll to position [5, 0]
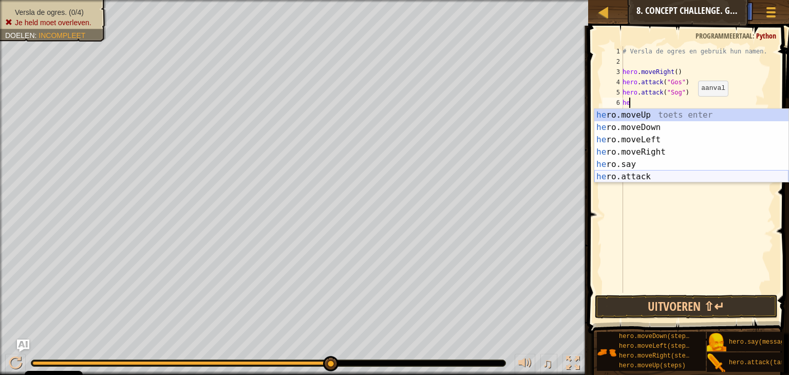
click at [672, 179] on div "he ro.moveUp toets enter he ro.moveDown toets enter he ro.moveLeft toets enter …" at bounding box center [691, 158] width 194 height 99
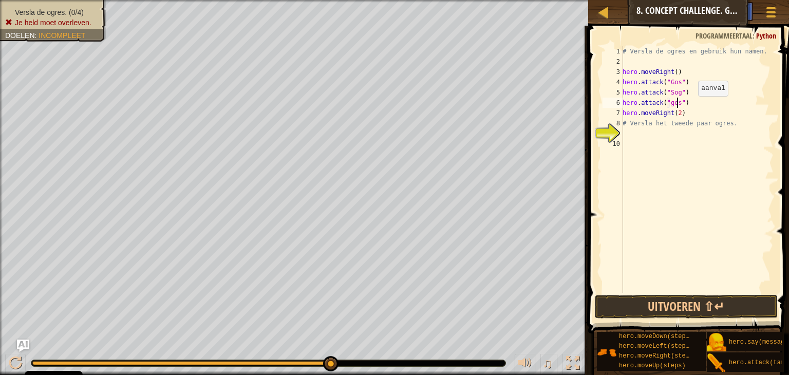
scroll to position [5, 4]
type textarea "hero.attack("Gos")"
type textarea "hero.attack("Sog")"
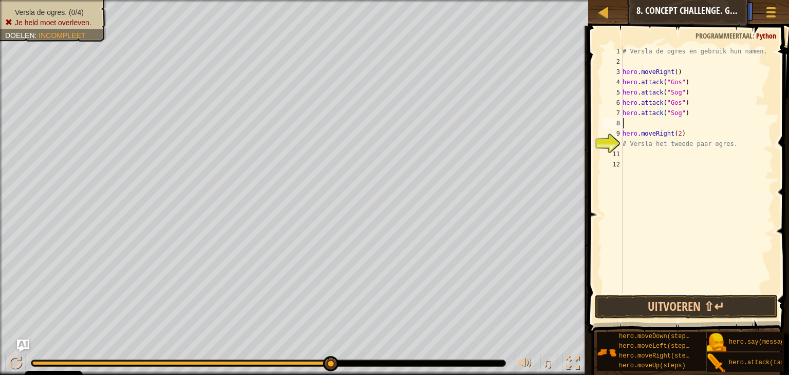
scroll to position [5, 0]
type textarea "@"
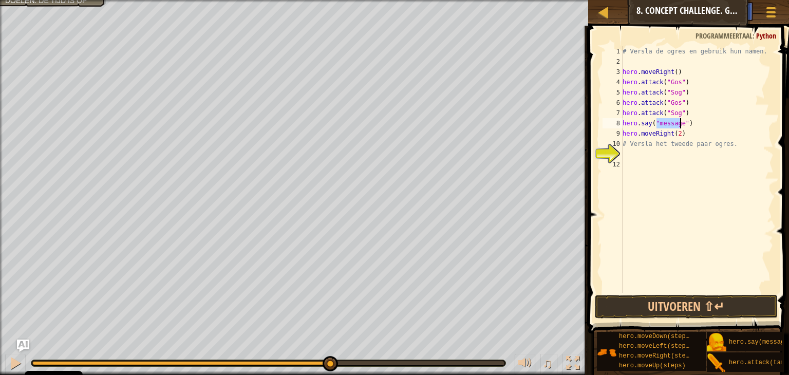
scroll to position [5, 3]
type textarea "hero.say("Those niggas")"
type textarea "# Versla het tweede paar ogres."
type textarea "#"
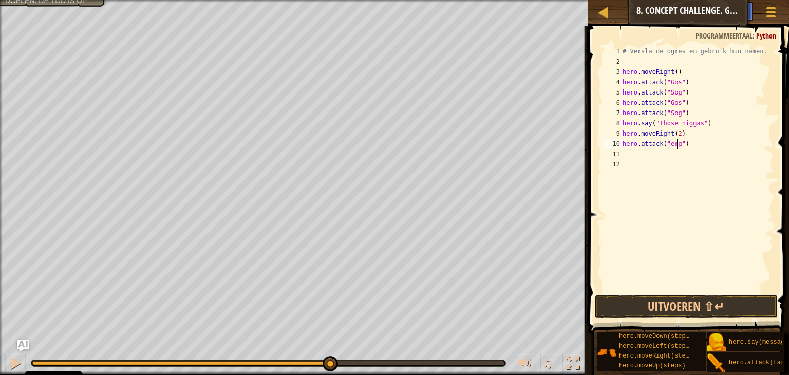
scroll to position [5, 4]
type textarea "hero.attack("Ergo")"
type textarea "hero.attack("Kro")"
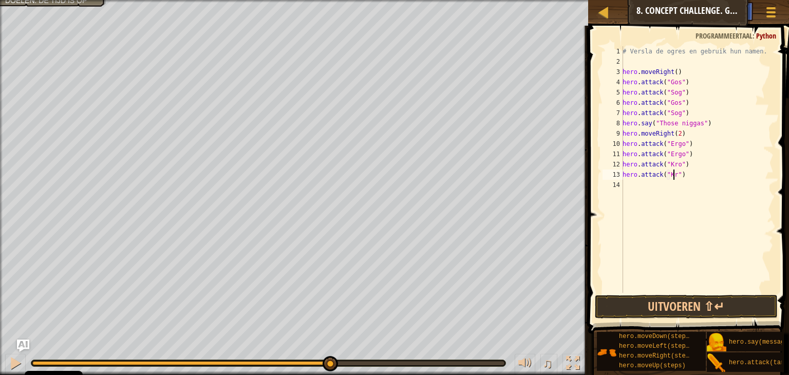
type textarea "hero.attack("Kro")"
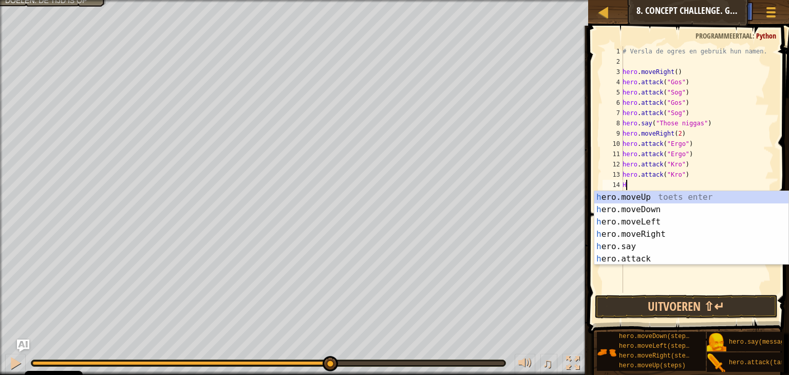
type textarea "Her"
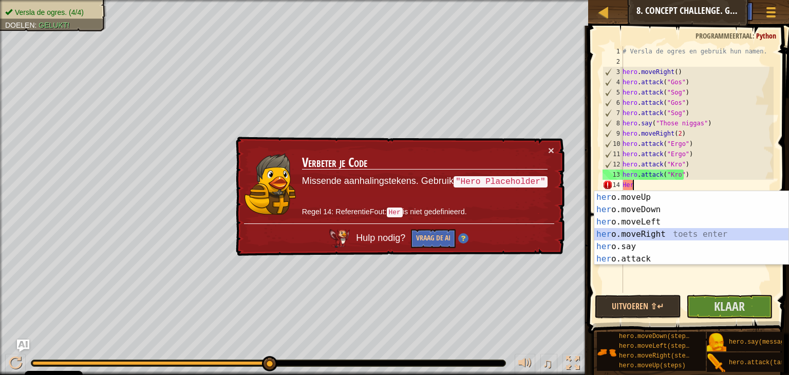
click at [652, 240] on div "her o.moveUp toets enter her o.moveDown toets enter her o.moveLeft toets enter …" at bounding box center [691, 240] width 194 height 99
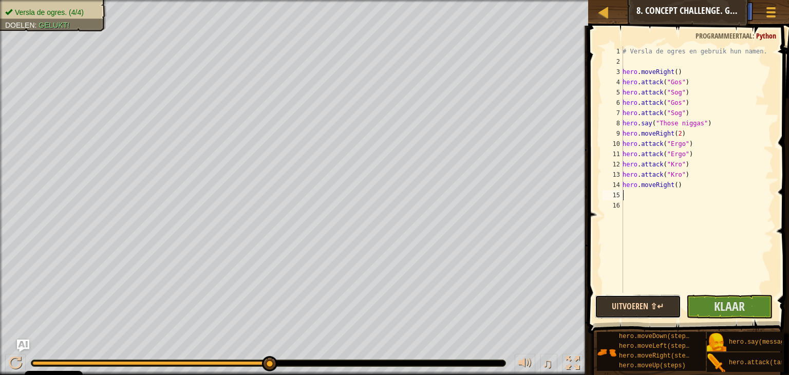
click at [651, 302] on button "Uitvoeren ⇧↵" at bounding box center [638, 307] width 86 height 24
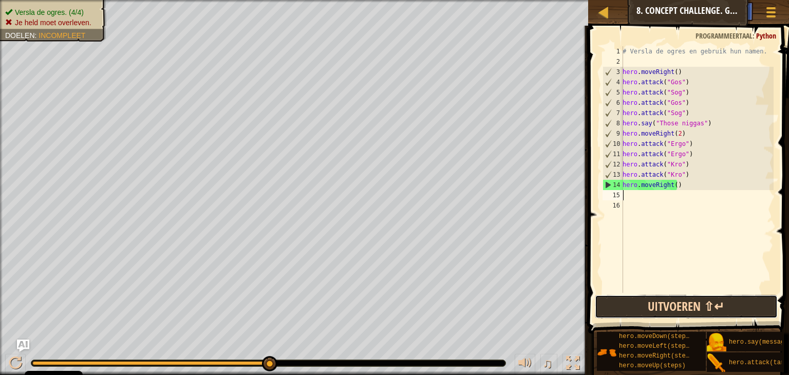
click at [702, 307] on button "Uitvoeren ⇧↵" at bounding box center [686, 307] width 183 height 24
click at [704, 307] on button "Uitvoeren ⇧↵" at bounding box center [686, 307] width 183 height 24
